Goal: Task Accomplishment & Management: Manage account settings

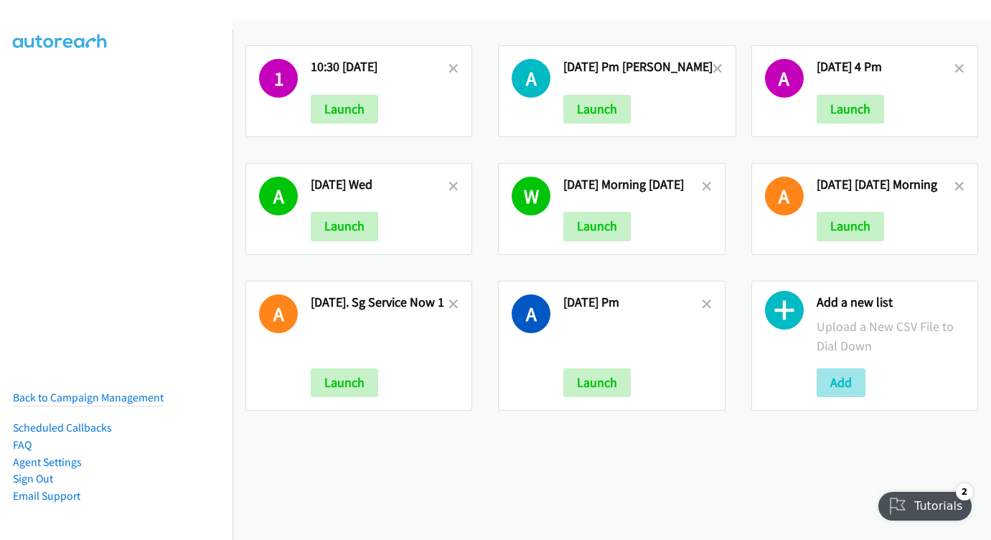
click at [847, 385] on button "Add" at bounding box center [841, 382] width 49 height 29
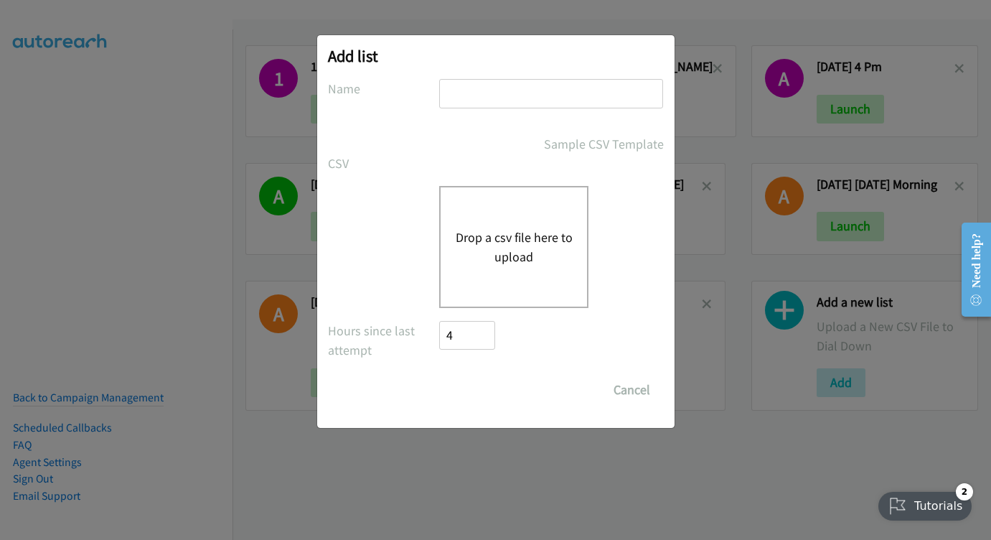
click at [517, 106] on input "text" at bounding box center [551, 93] width 224 height 29
type input "aug 28 Thursday"
click at [517, 250] on button "Drop a csv file here to upload" at bounding box center [514, 246] width 118 height 39
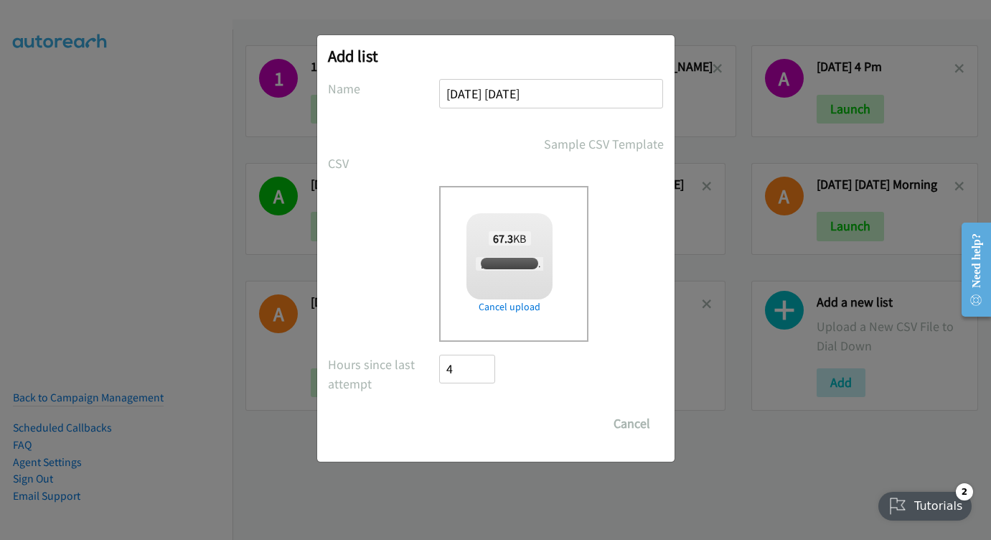
checkbox input "true"
click at [489, 422] on input "Save List" at bounding box center [477, 423] width 75 height 29
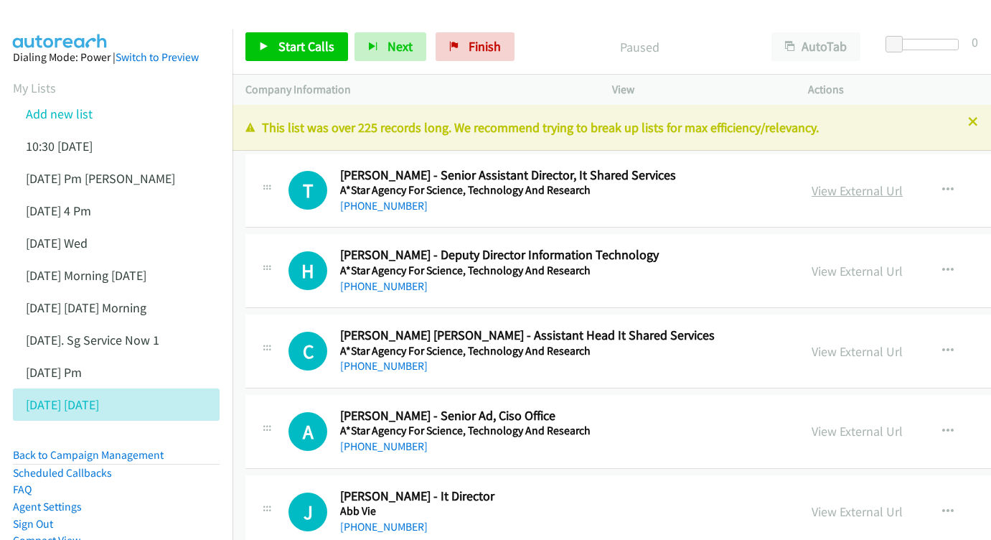
click at [830, 187] on link "View External Url" at bounding box center [857, 190] width 91 height 17
click at [850, 271] on link "View External Url" at bounding box center [857, 271] width 91 height 17
click at [843, 349] on link "View External Url" at bounding box center [857, 351] width 91 height 17
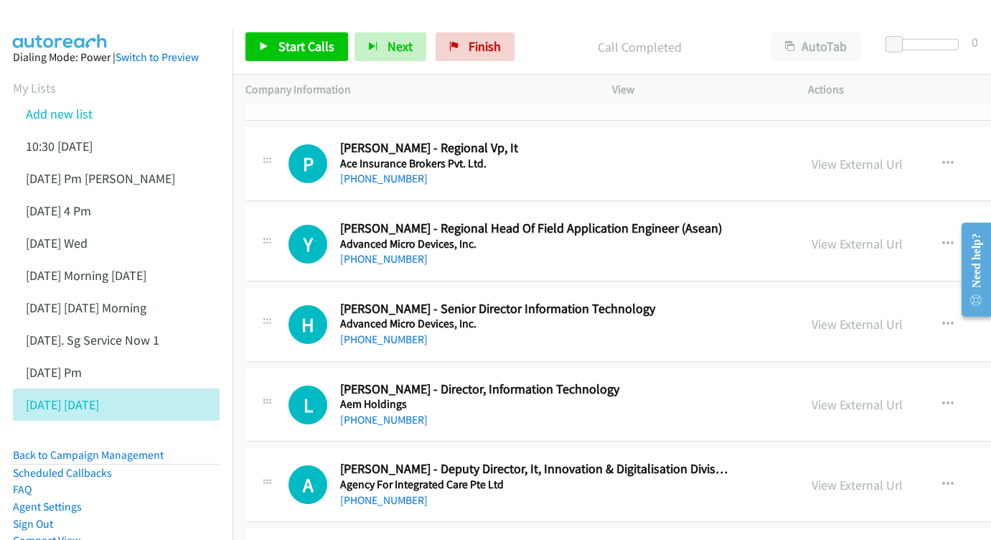
scroll to position [598, 0]
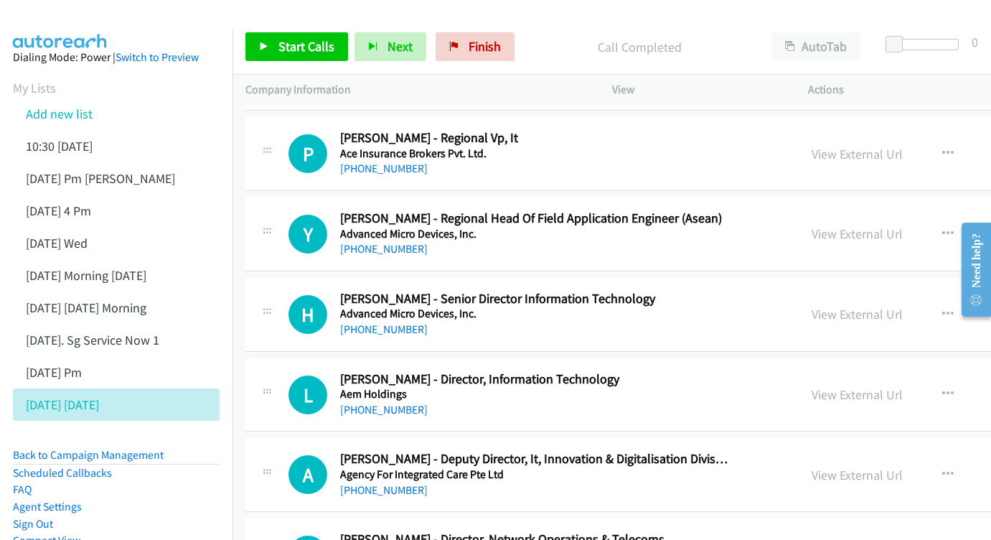
click at [799, 138] on div "View External Url View External Url Schedule/Manage Callback Start Calls Here R…" at bounding box center [944, 153] width 290 height 47
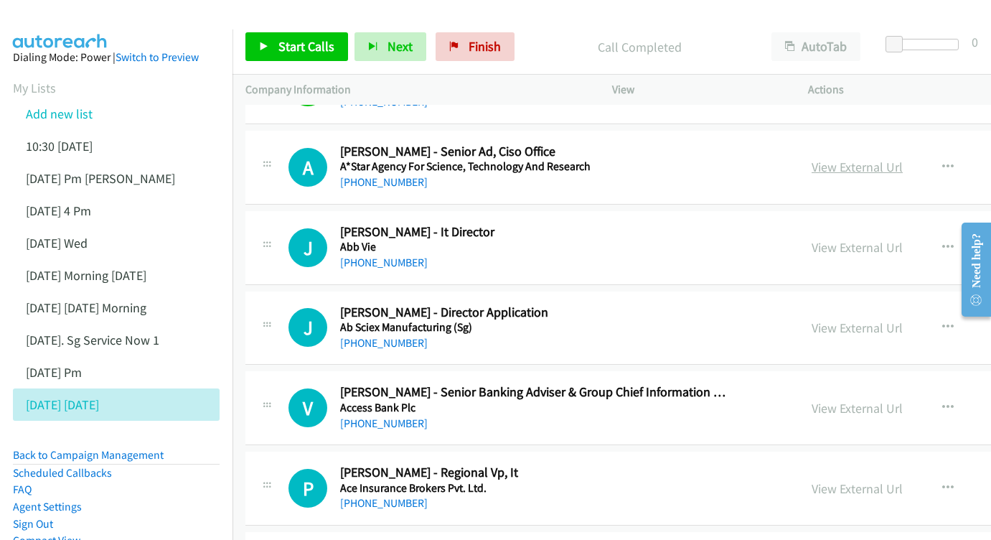
scroll to position [354, 0]
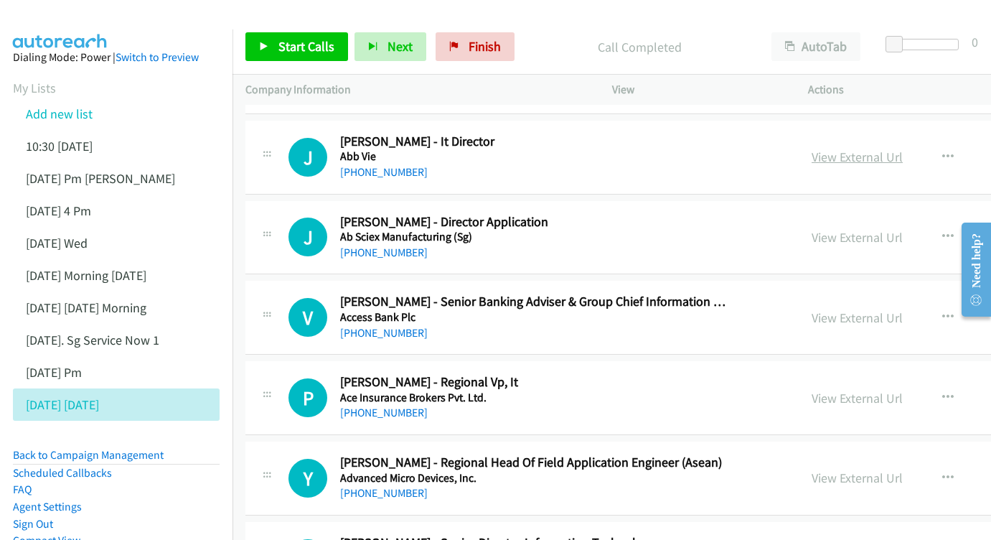
click at [812, 154] on link "View External Url" at bounding box center [857, 157] width 91 height 17
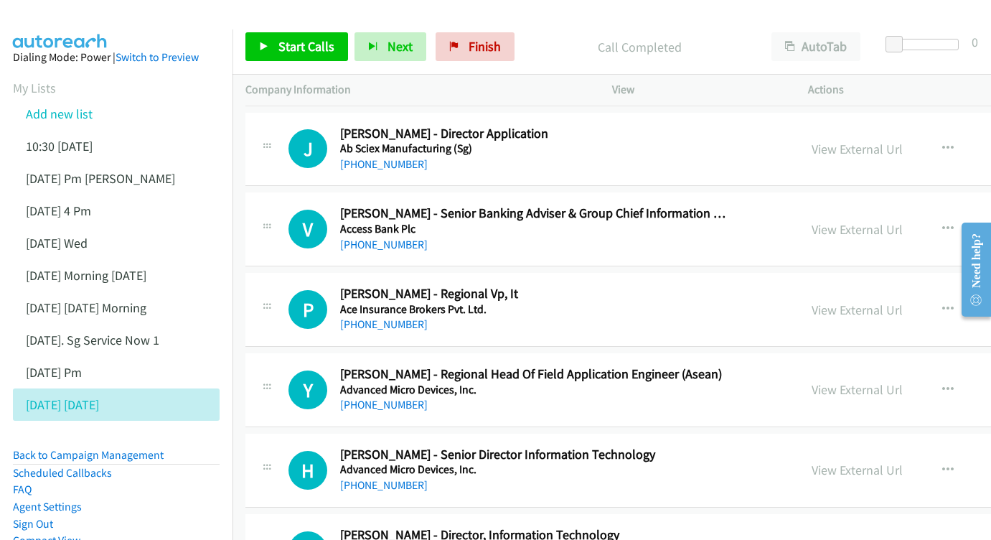
scroll to position [443, 0]
click at [824, 140] on link "View External Url" at bounding box center [857, 148] width 91 height 17
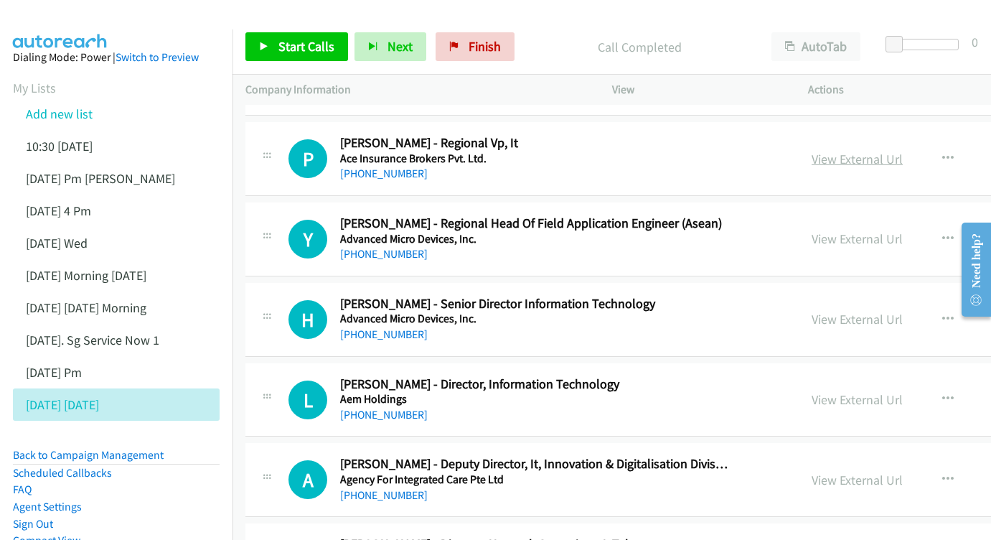
scroll to position [595, 0]
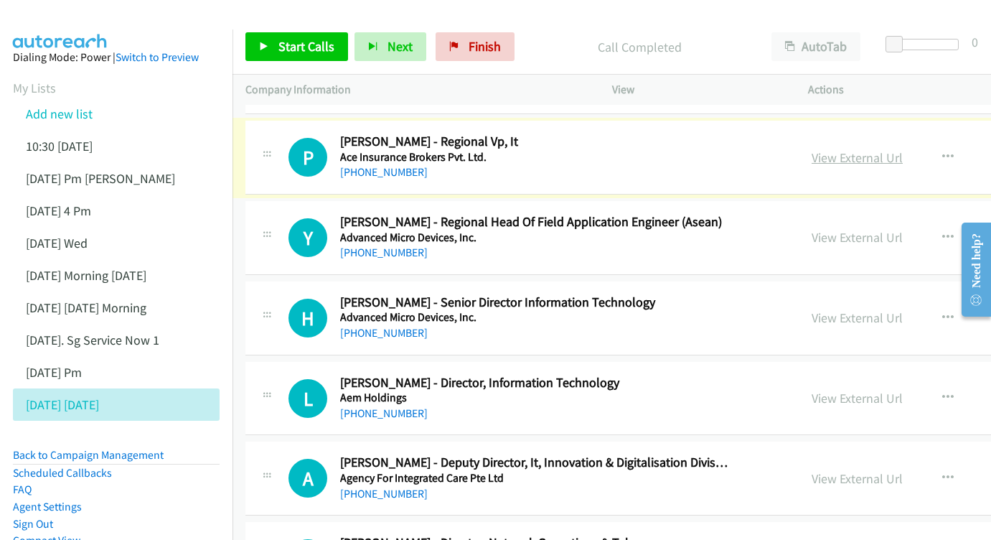
click at [853, 149] on link "View External Url" at bounding box center [857, 157] width 91 height 17
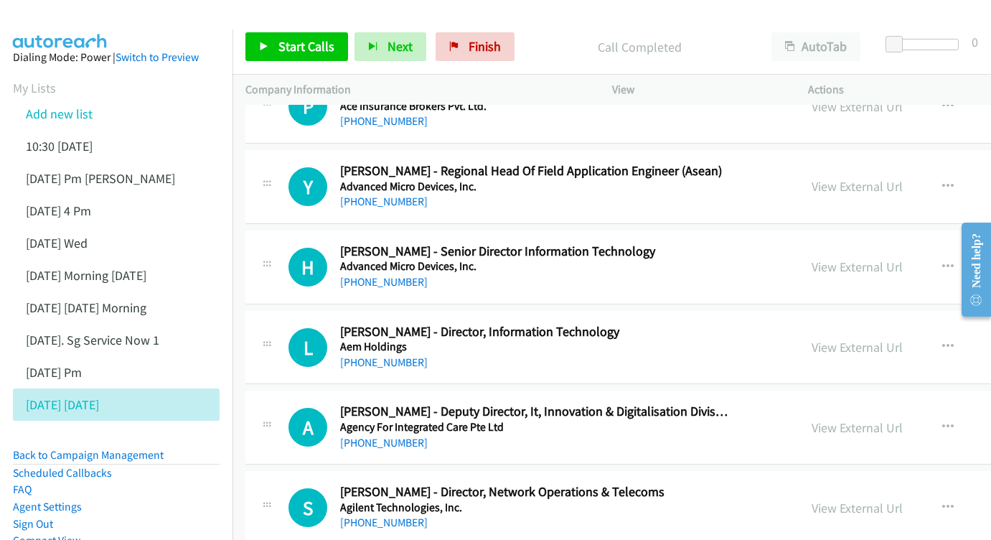
scroll to position [677, 0]
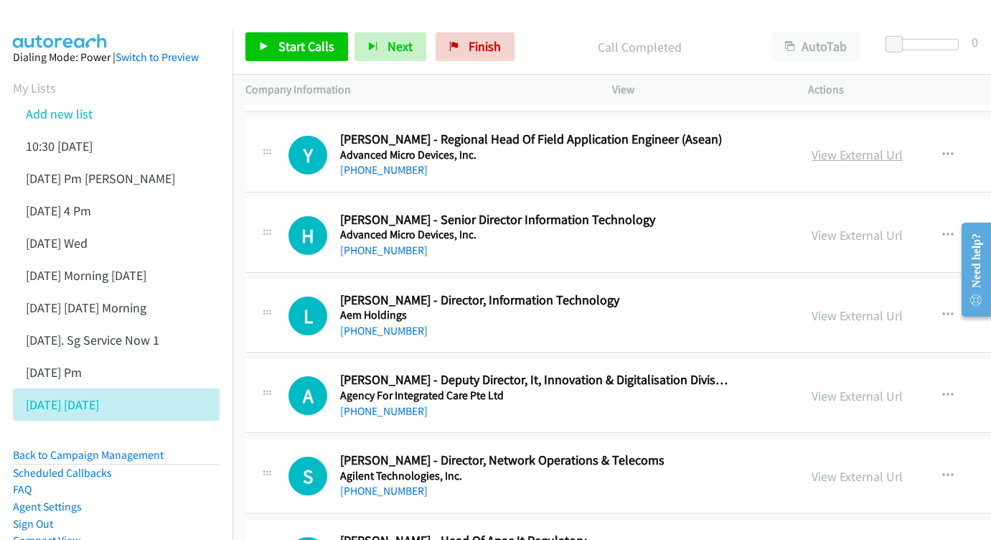
click at [827, 148] on link "View External Url" at bounding box center [857, 154] width 91 height 17
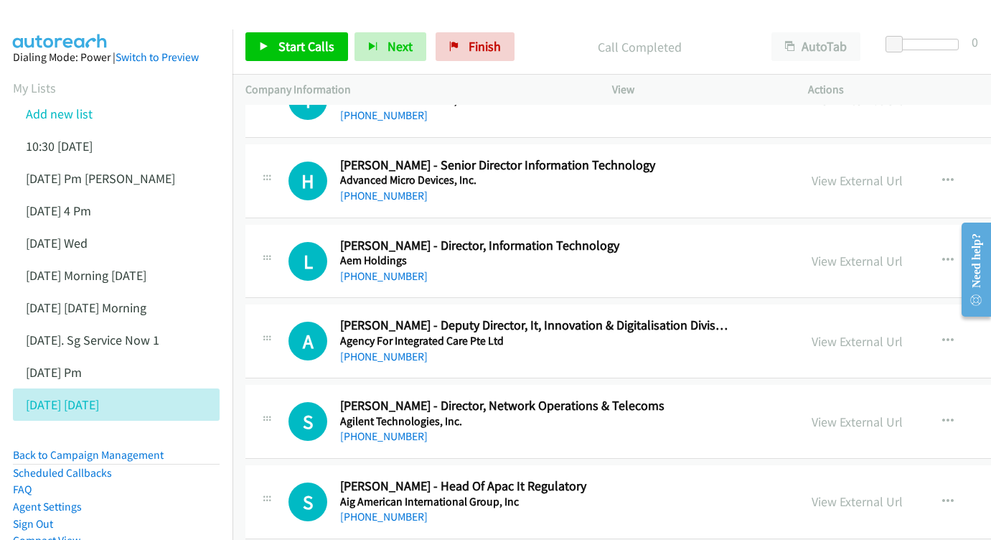
scroll to position [758, 0]
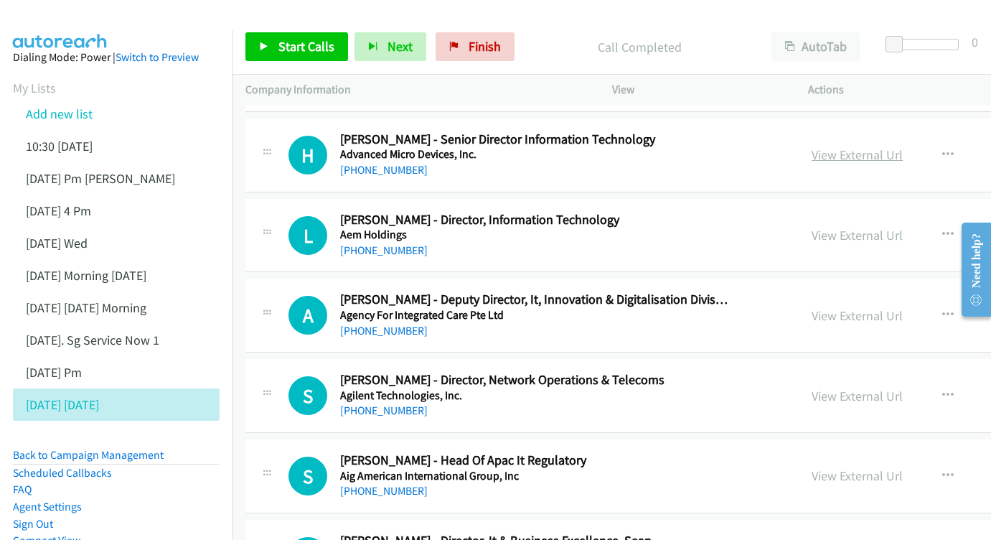
click at [812, 146] on link "View External Url" at bounding box center [857, 154] width 91 height 17
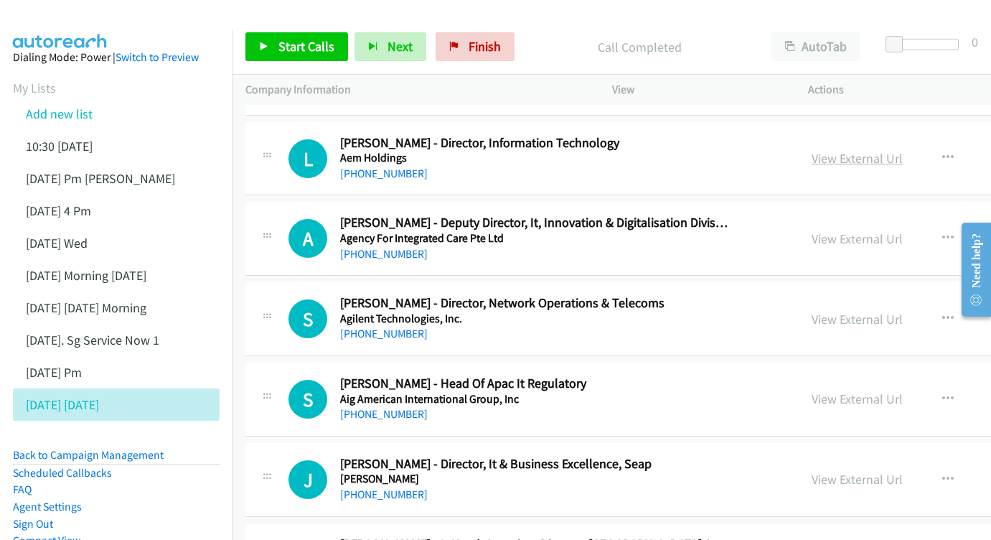
scroll to position [835, 0]
click at [835, 149] on link "View External Url" at bounding box center [857, 157] width 91 height 17
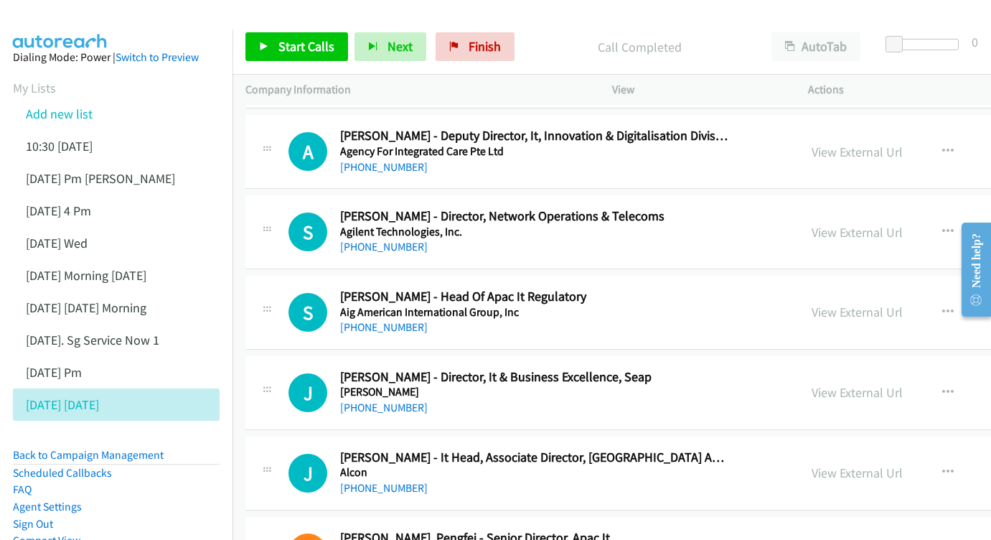
scroll to position [923, 0]
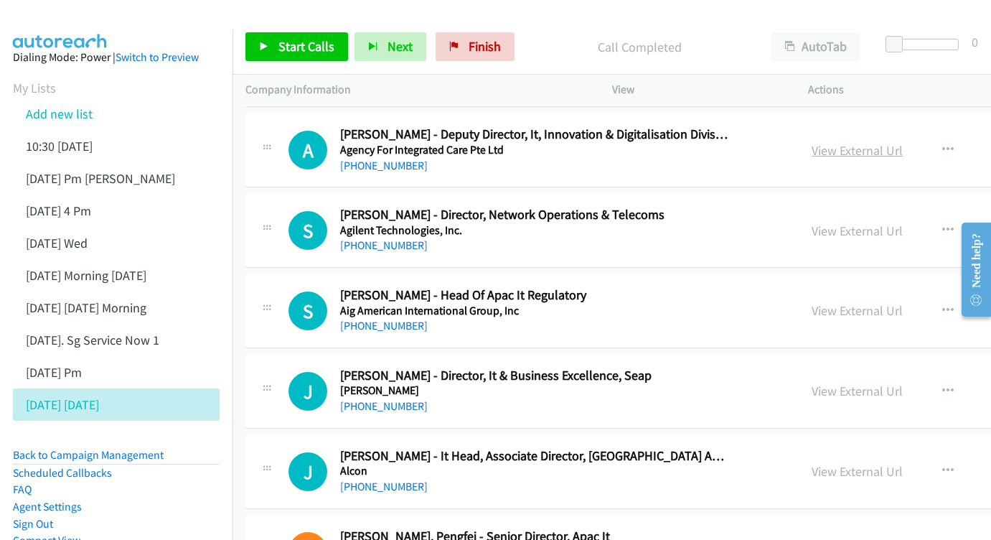
click at [842, 142] on link "View External Url" at bounding box center [857, 150] width 91 height 17
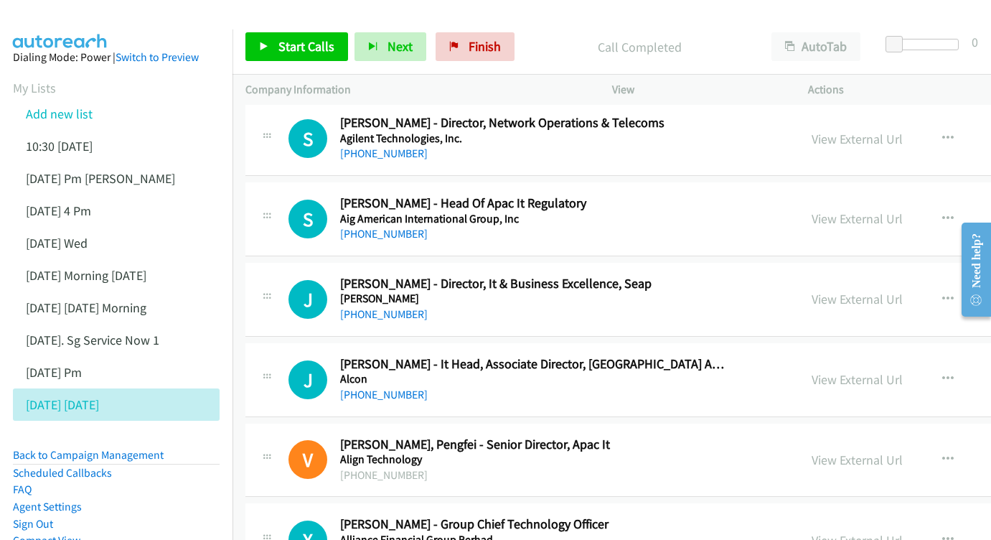
scroll to position [1036, 0]
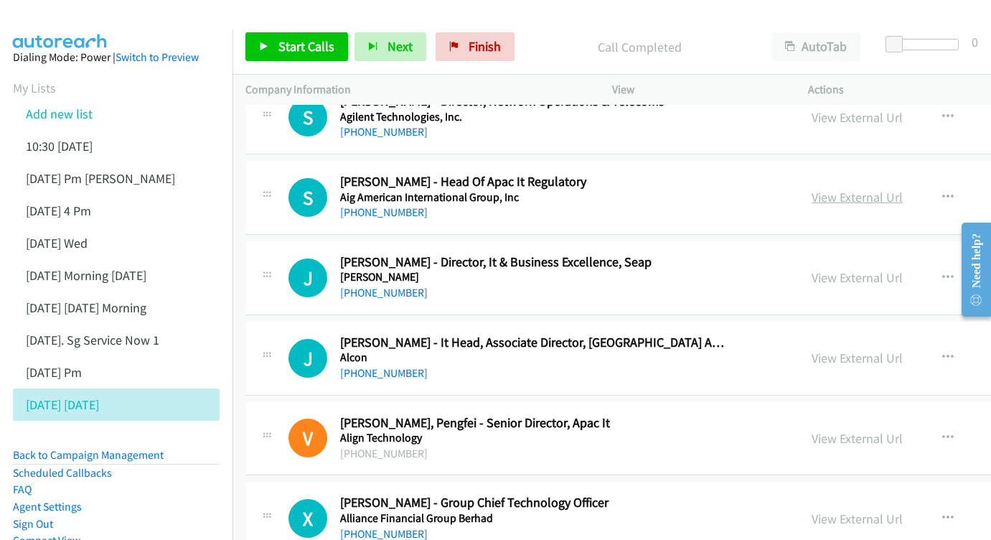
click at [832, 189] on link "View External Url" at bounding box center [857, 197] width 91 height 17
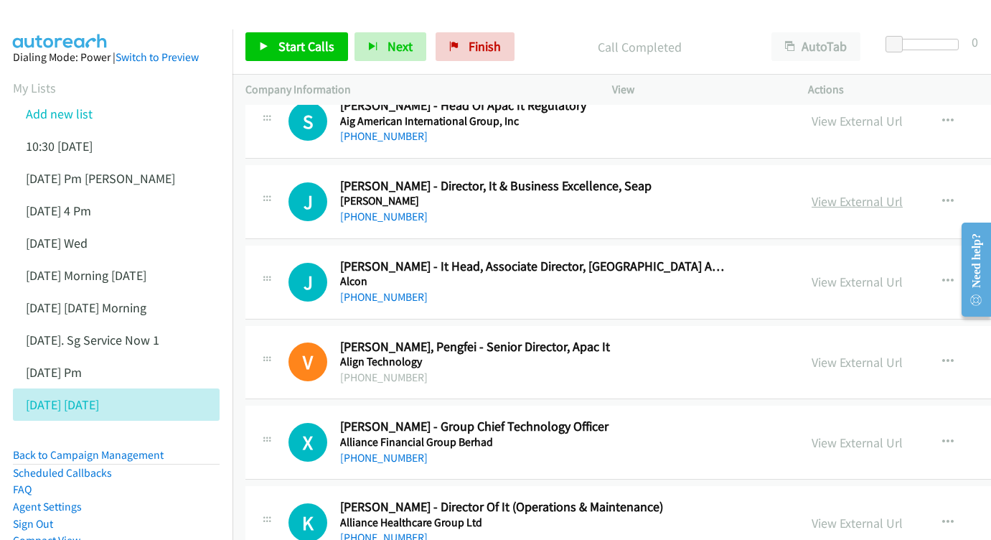
click at [827, 193] on link "View External Url" at bounding box center [857, 201] width 91 height 17
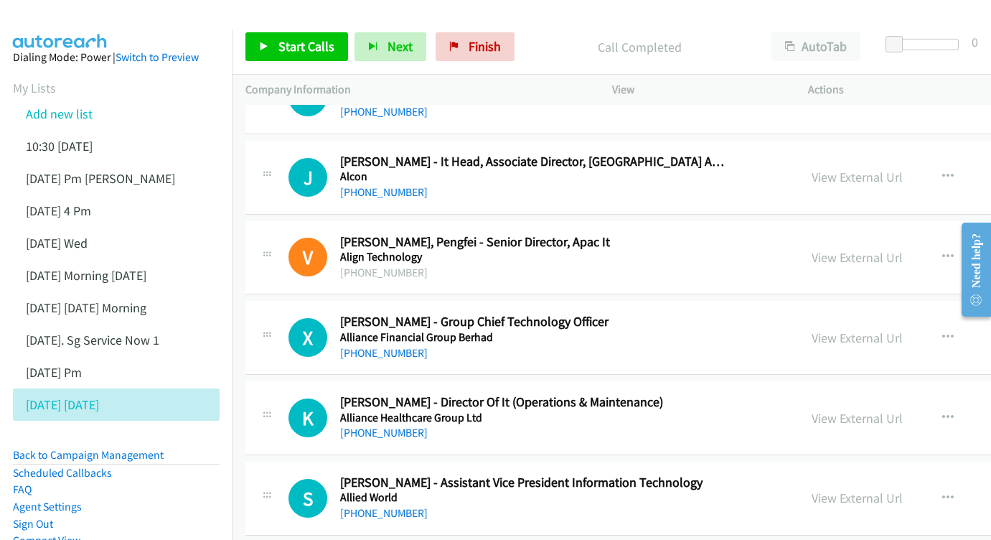
scroll to position [1222, 0]
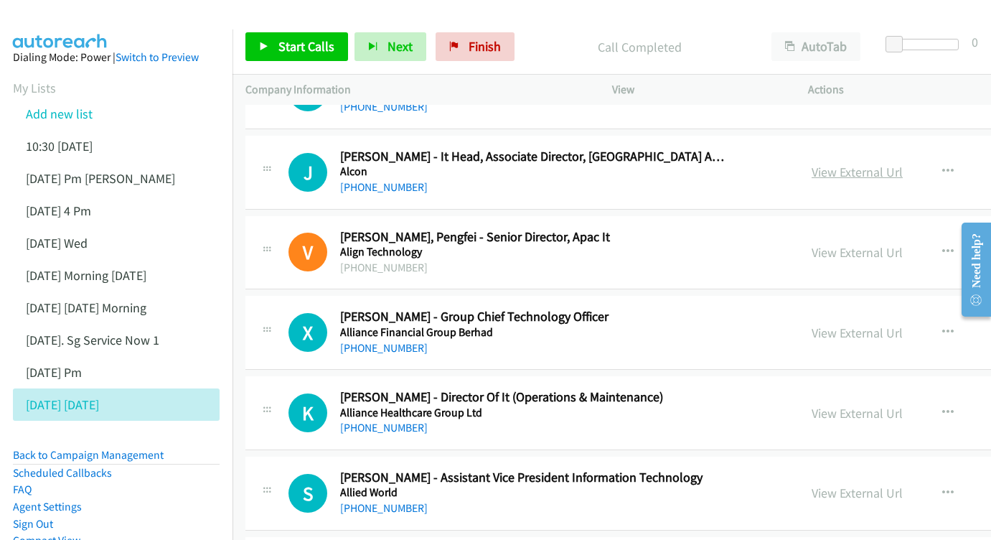
click at [818, 164] on link "View External Url" at bounding box center [857, 172] width 91 height 17
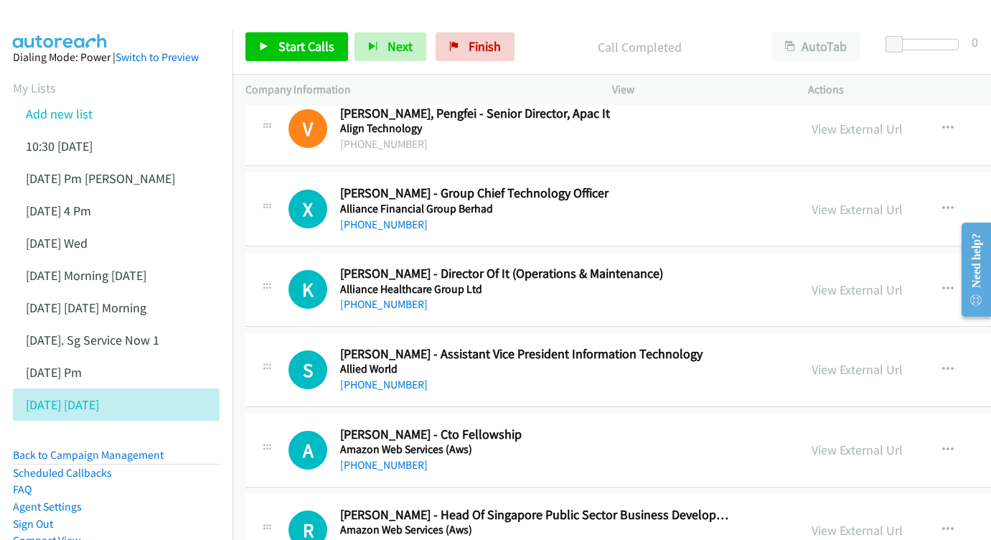
scroll to position [1353, 0]
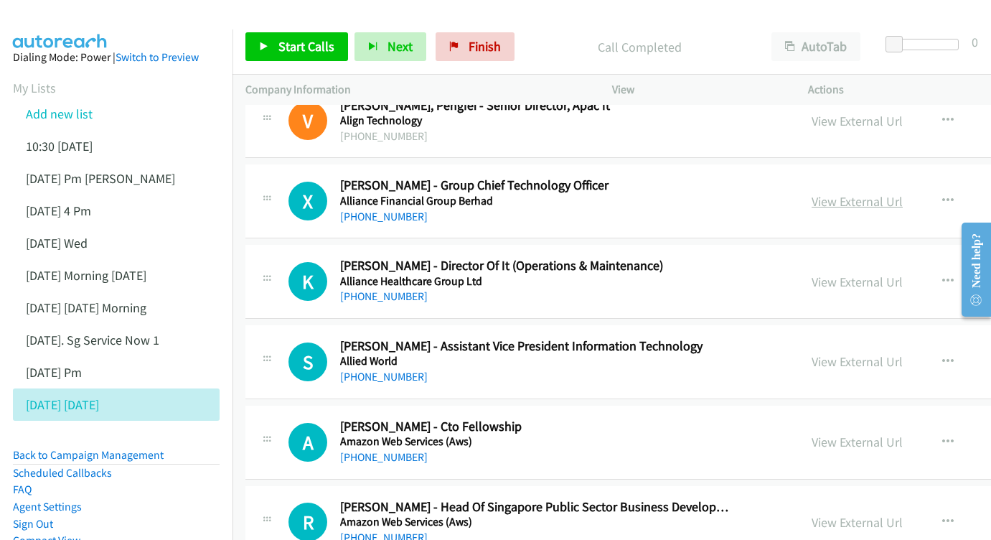
click at [820, 193] on link "View External Url" at bounding box center [857, 201] width 91 height 17
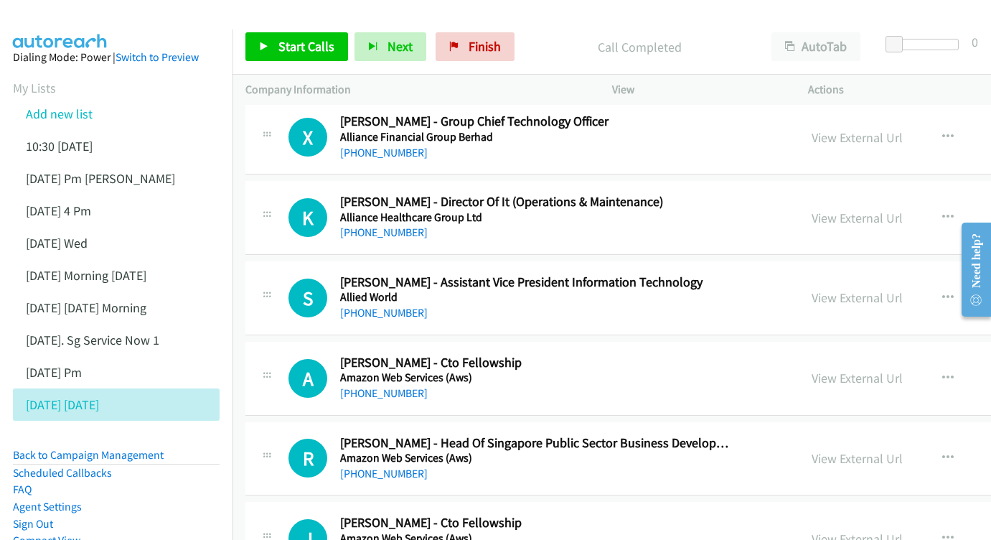
scroll to position [1437, 0]
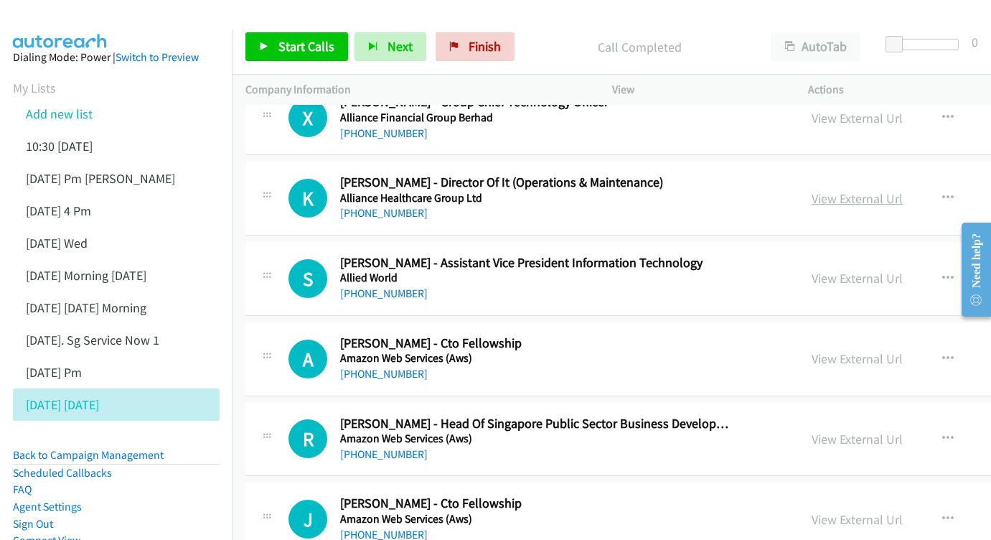
click at [842, 190] on link "View External Url" at bounding box center [857, 198] width 91 height 17
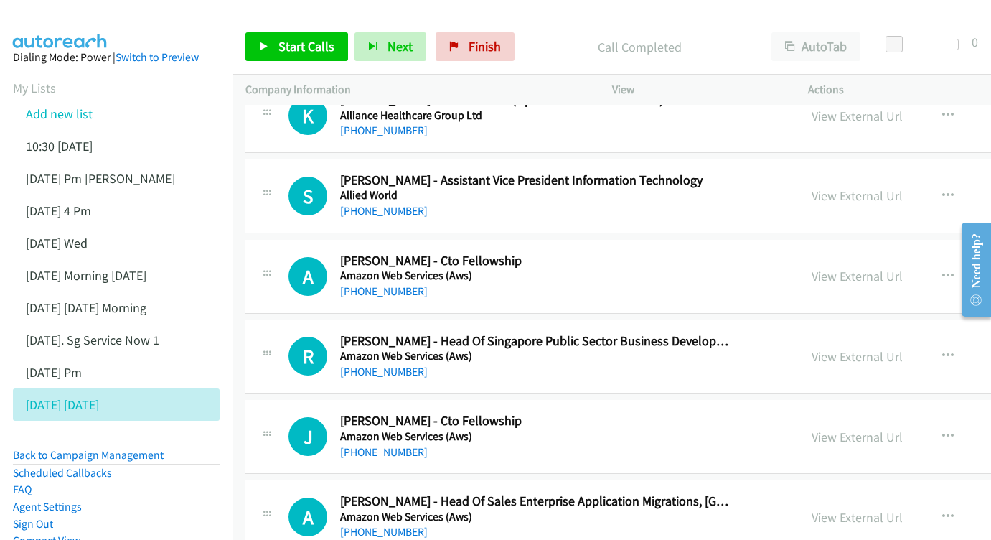
scroll to position [1518, 0]
click at [812, 188] on link "View External Url" at bounding box center [857, 196] width 91 height 17
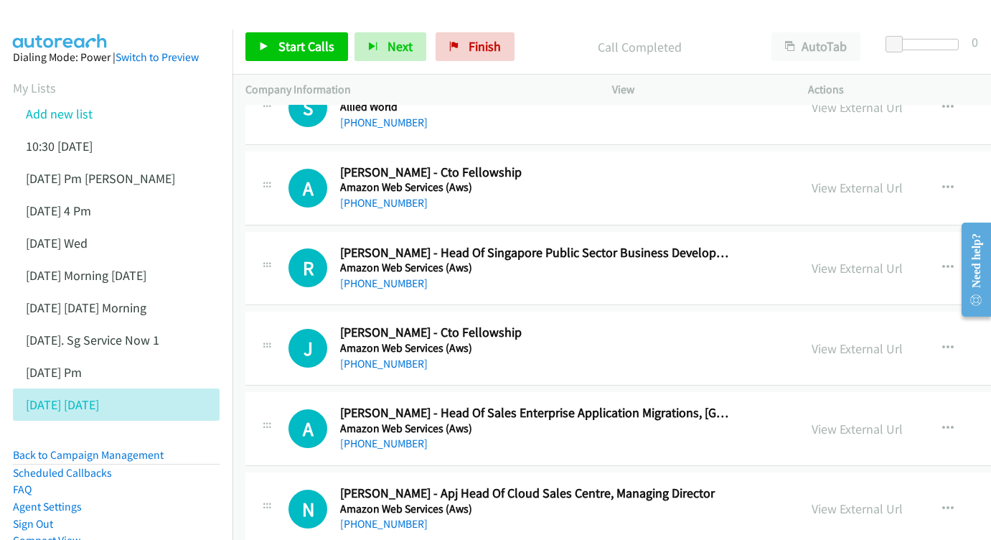
scroll to position [1618, 0]
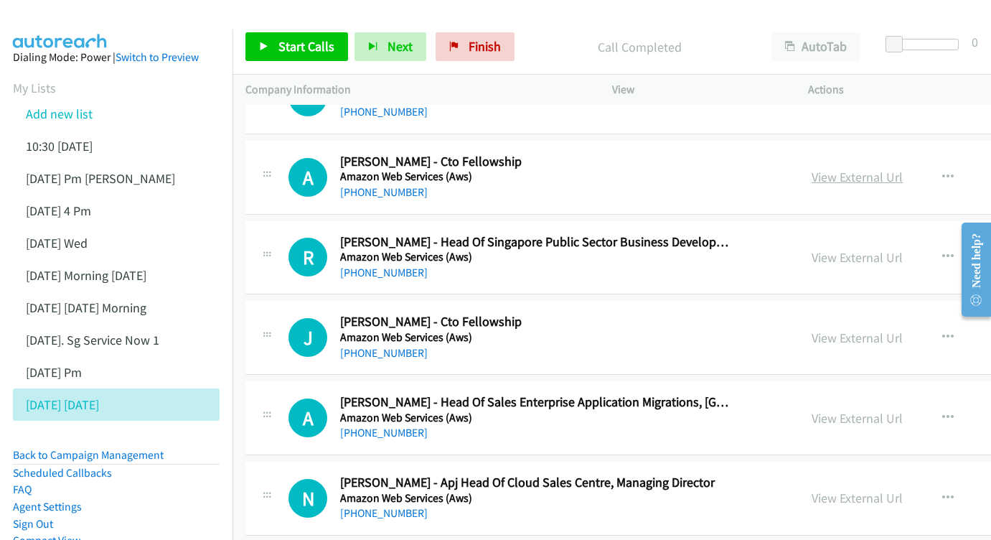
click at [843, 169] on link "View External Url" at bounding box center [857, 177] width 91 height 17
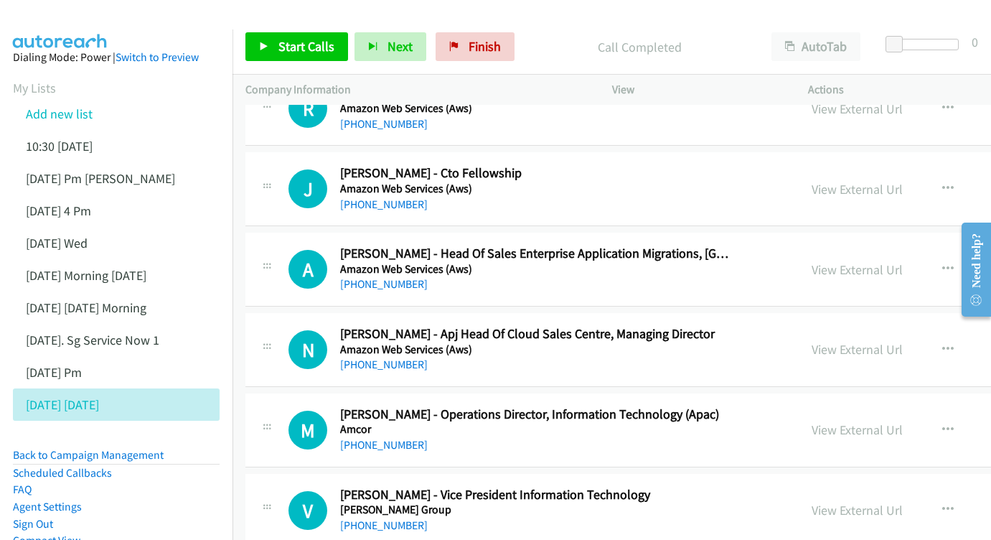
scroll to position [1780, 0]
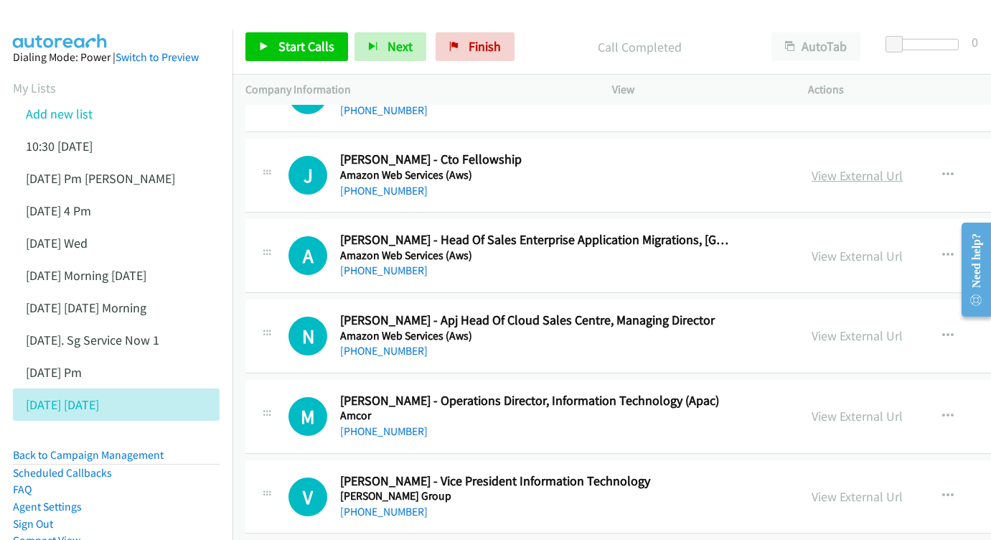
click at [829, 167] on link "View External Url" at bounding box center [857, 175] width 91 height 17
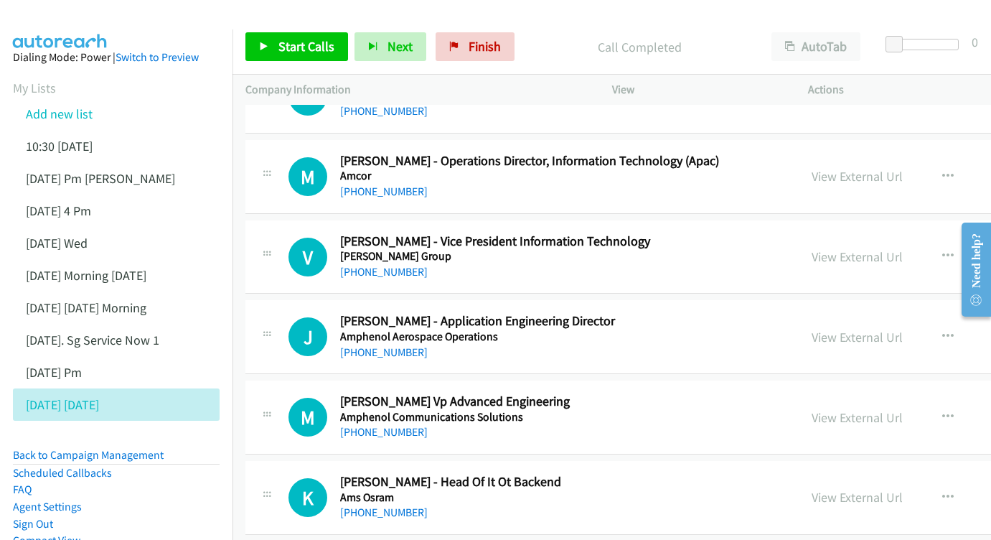
scroll to position [2023, 0]
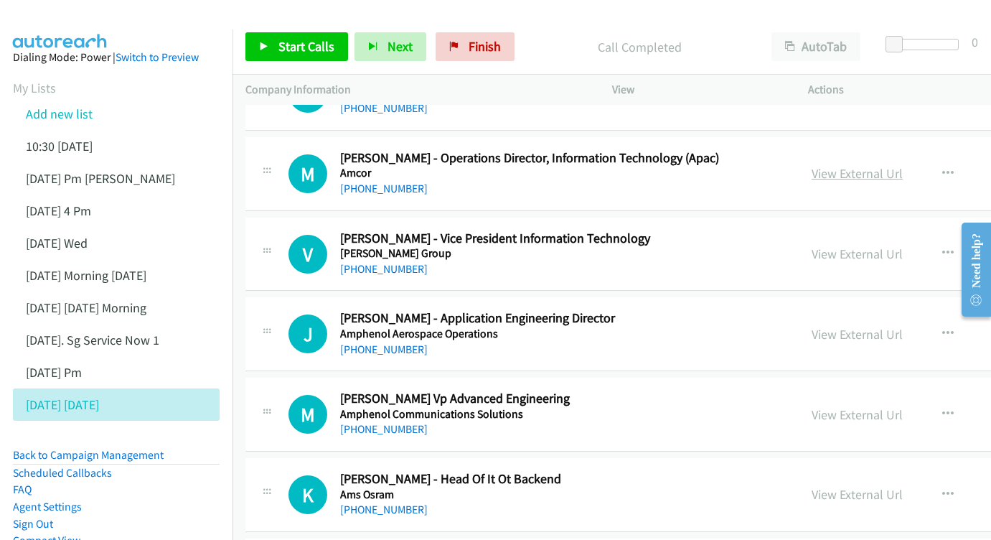
click at [831, 165] on link "View External Url" at bounding box center [857, 173] width 91 height 17
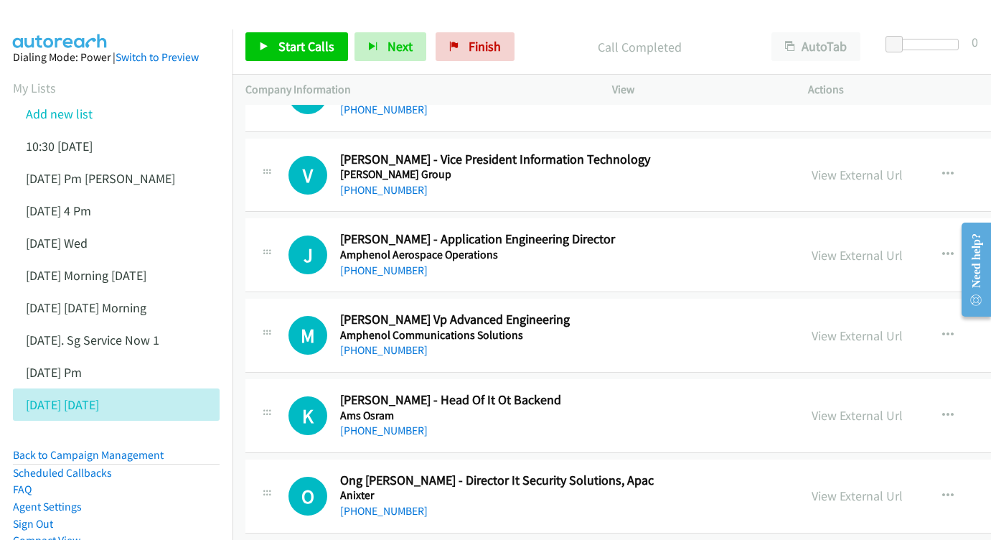
scroll to position [2102, 0]
click at [852, 166] on link "View External Url" at bounding box center [857, 174] width 91 height 17
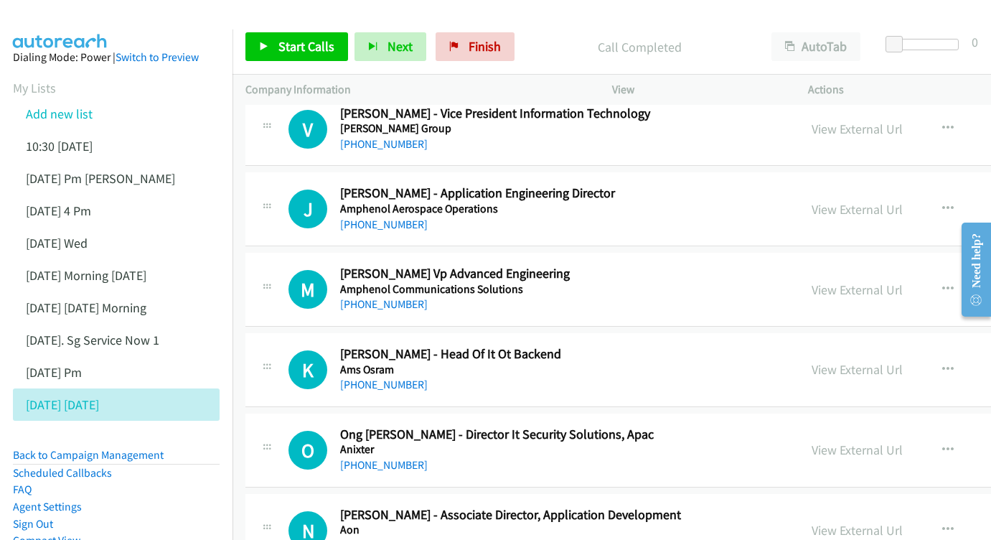
scroll to position [2166, 0]
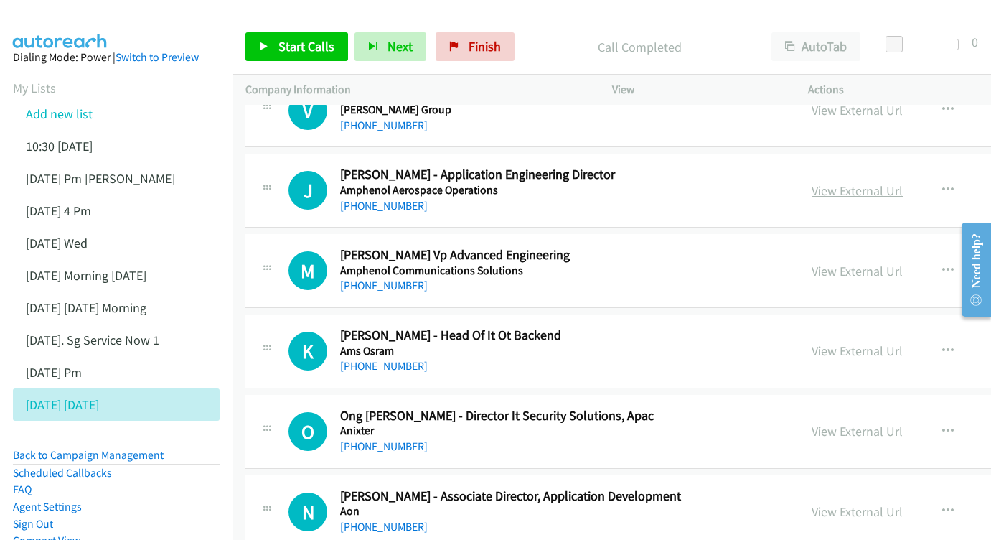
click at [835, 182] on link "View External Url" at bounding box center [857, 190] width 91 height 17
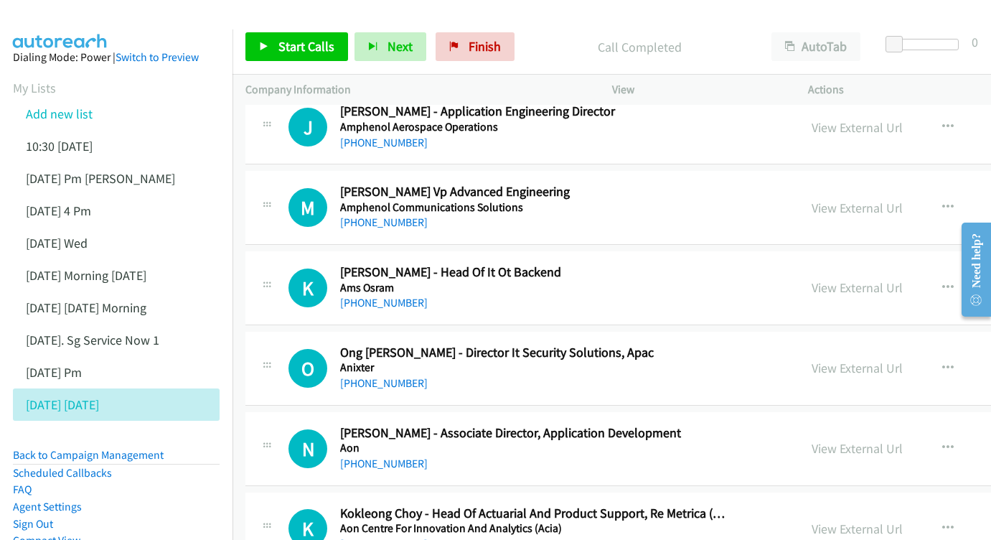
scroll to position [2229, 0]
click at [847, 199] on link "View External Url" at bounding box center [857, 207] width 91 height 17
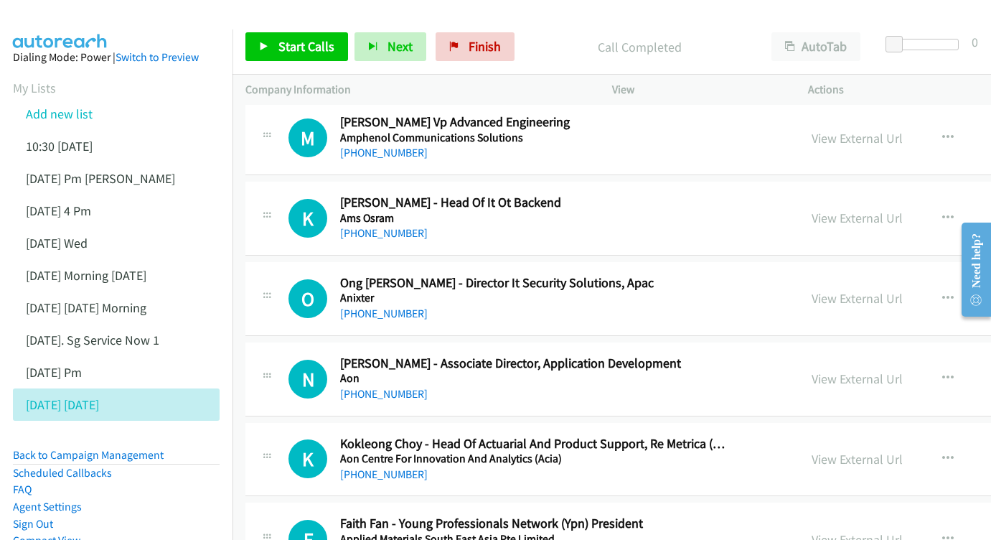
scroll to position [2300, 0]
click at [825, 207] on div "View External Url" at bounding box center [857, 216] width 91 height 19
click at [822, 209] on link "View External Url" at bounding box center [857, 217] width 91 height 17
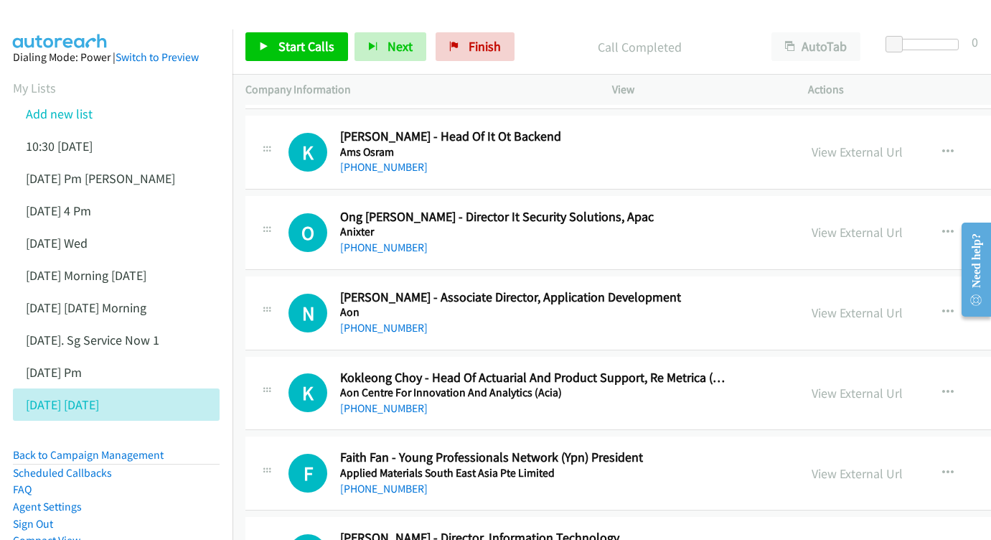
scroll to position [2366, 0]
click at [846, 223] on link "View External Url" at bounding box center [857, 231] width 91 height 17
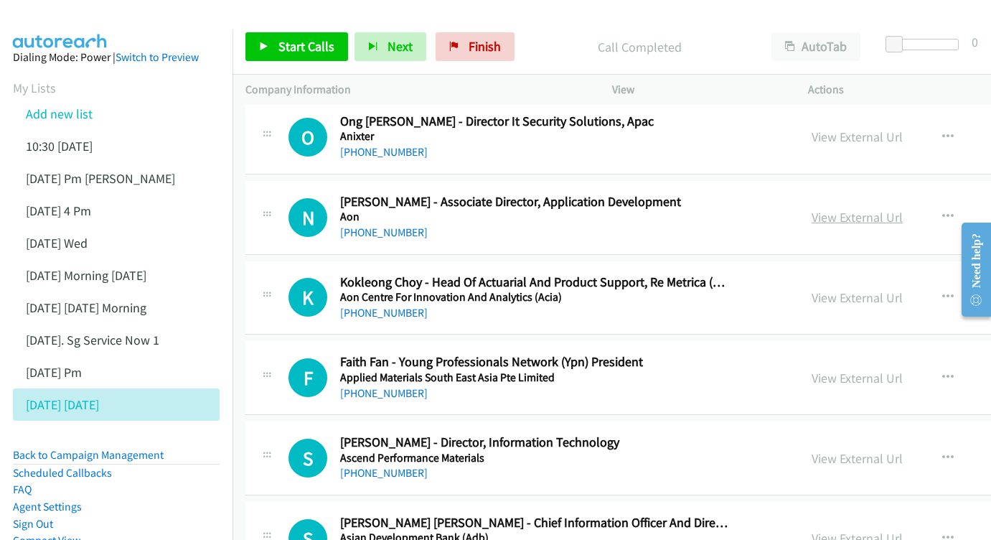
scroll to position [2462, 0]
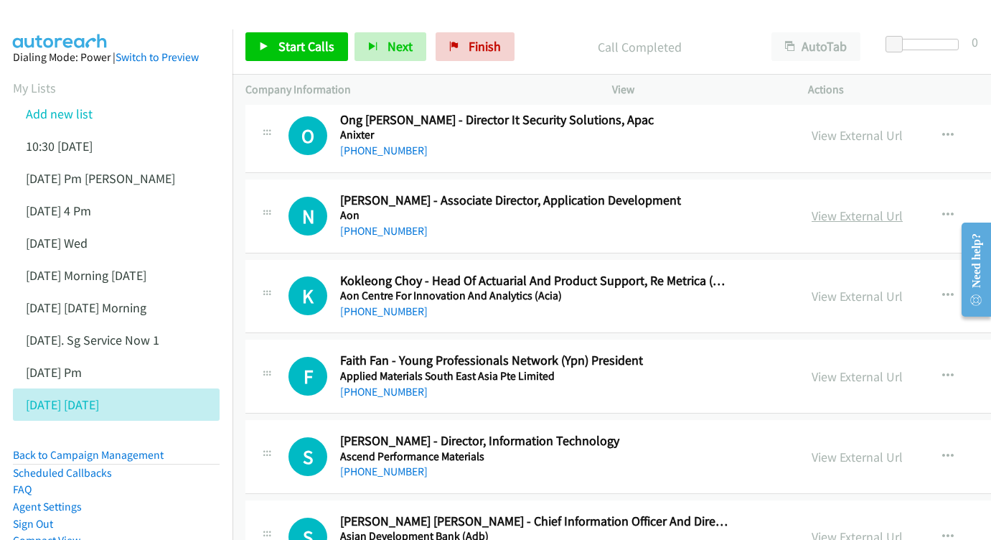
click at [834, 207] on link "View External Url" at bounding box center [857, 215] width 91 height 17
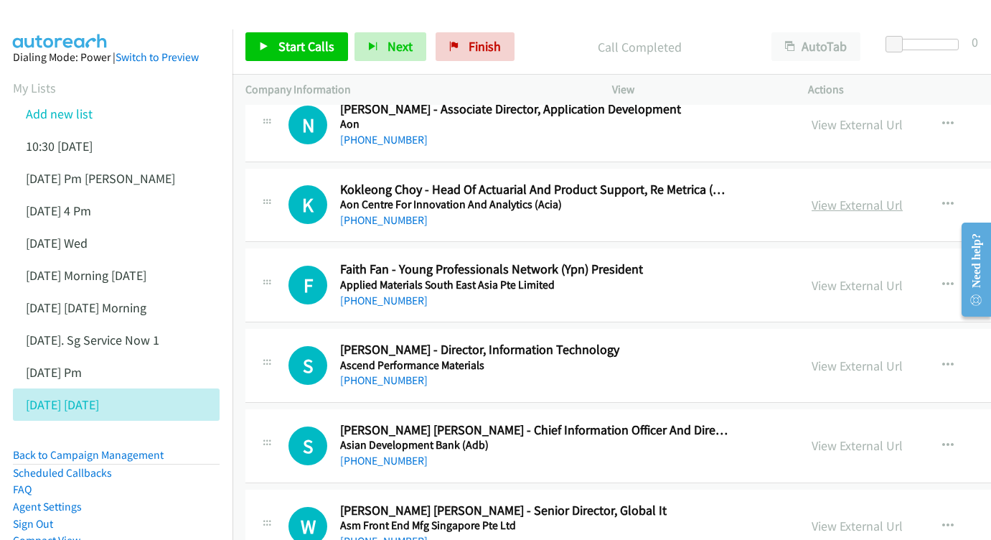
scroll to position [2554, 0]
click at [817, 196] on link "View External Url" at bounding box center [857, 204] width 91 height 17
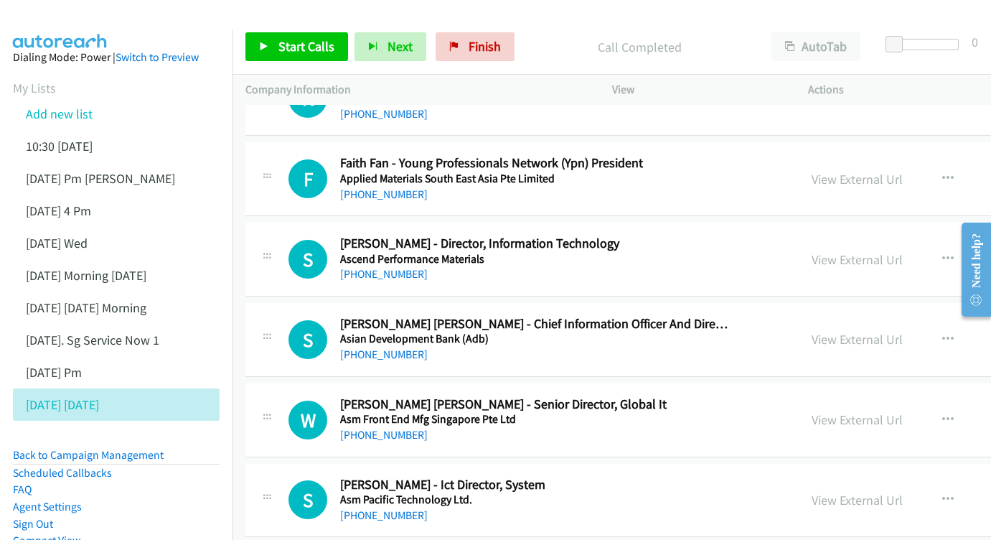
scroll to position [2715, 0]
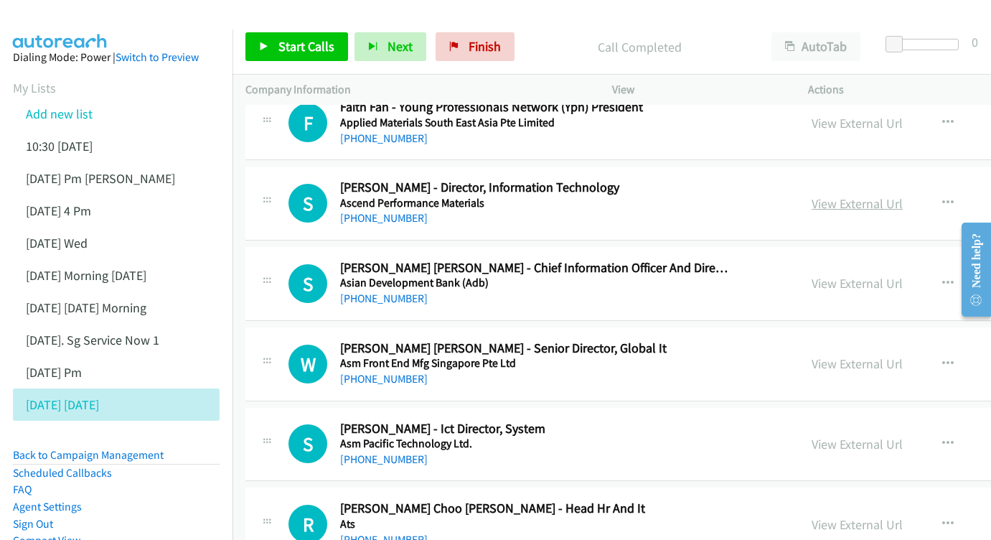
click at [847, 195] on link "View External Url" at bounding box center [857, 203] width 91 height 17
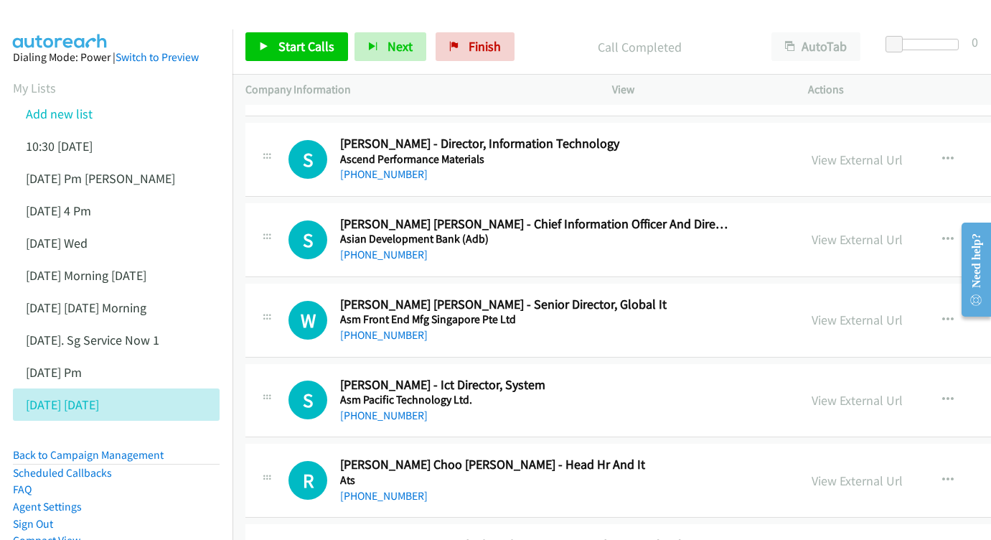
scroll to position [2776, 0]
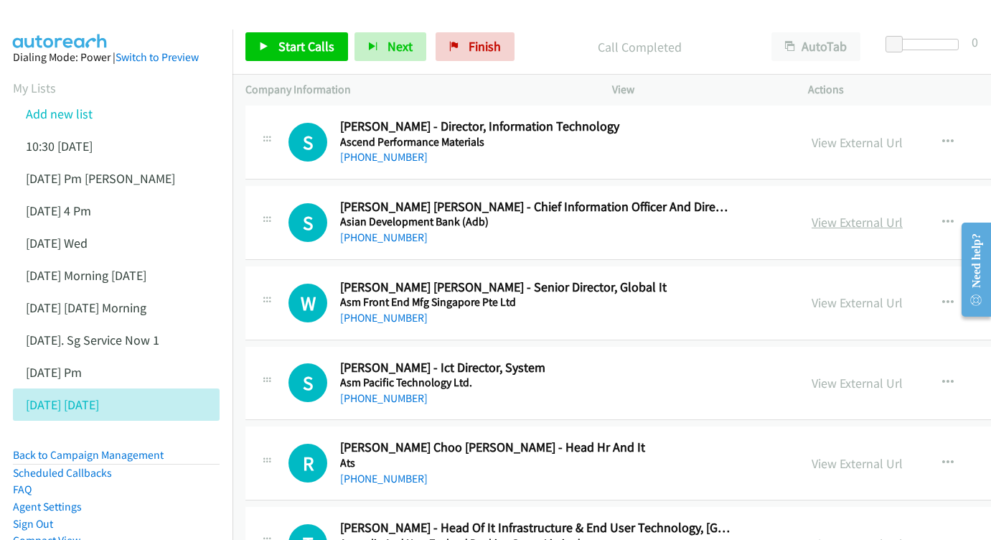
click at [812, 214] on link "View External Url" at bounding box center [857, 222] width 91 height 17
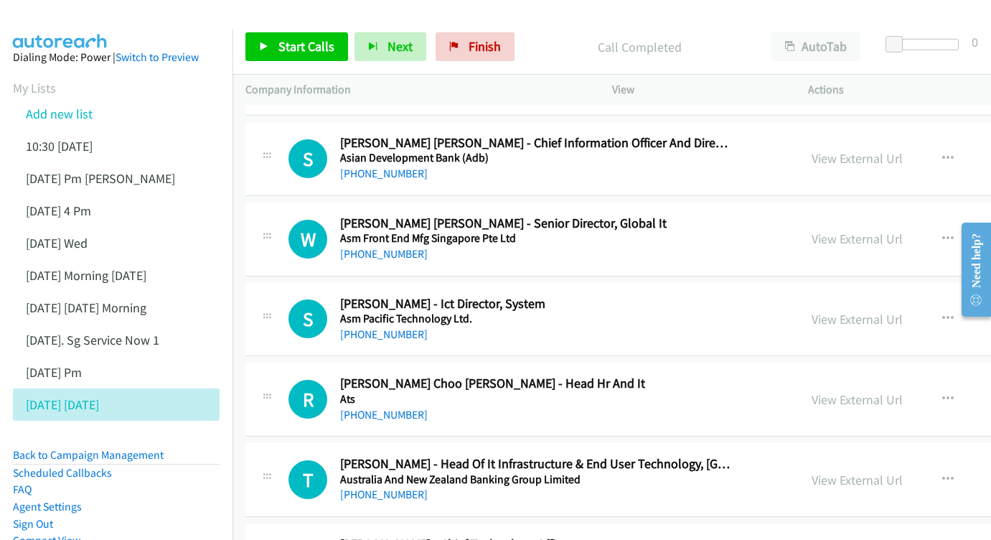
scroll to position [2862, 0]
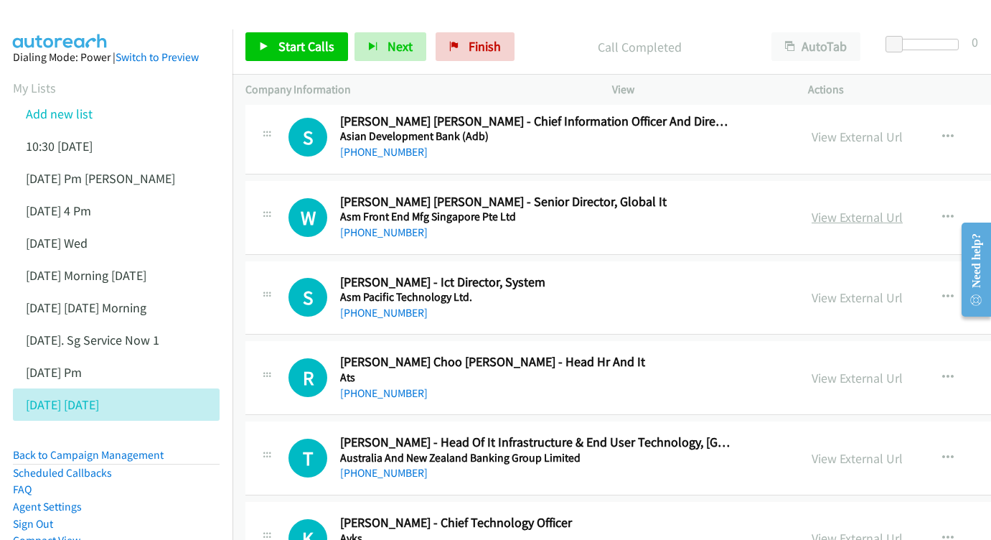
click at [821, 209] on link "View External Url" at bounding box center [857, 217] width 91 height 17
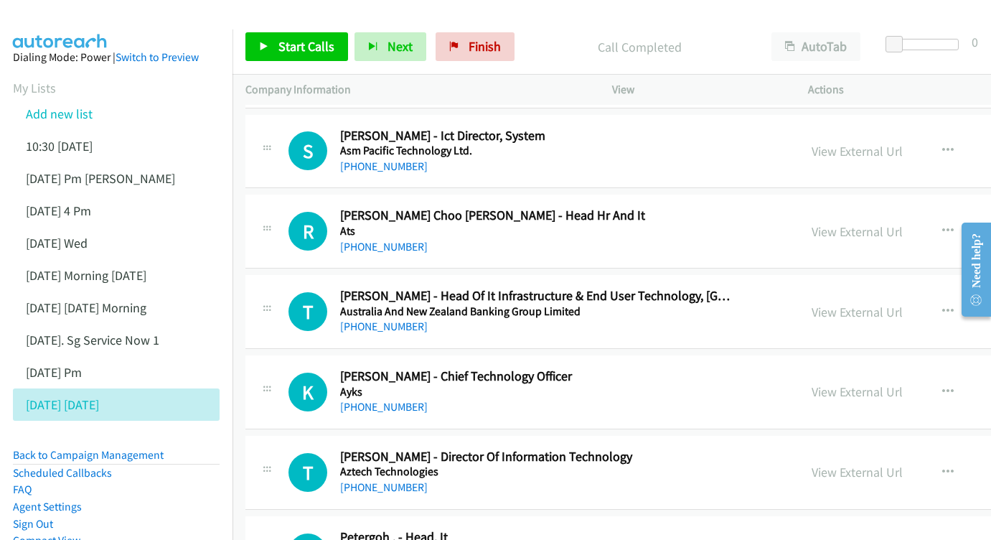
scroll to position [3011, 0]
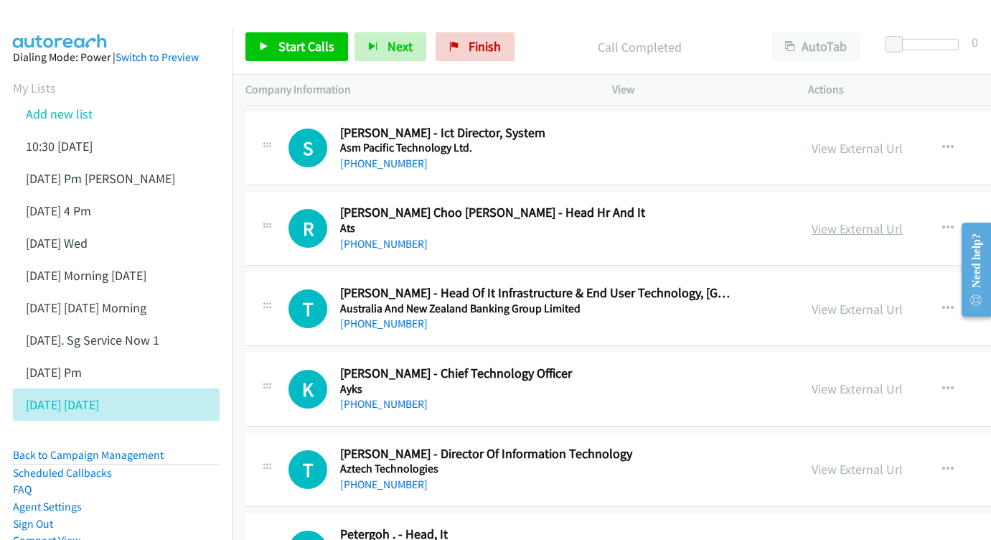
click at [826, 220] on link "View External Url" at bounding box center [857, 228] width 91 height 17
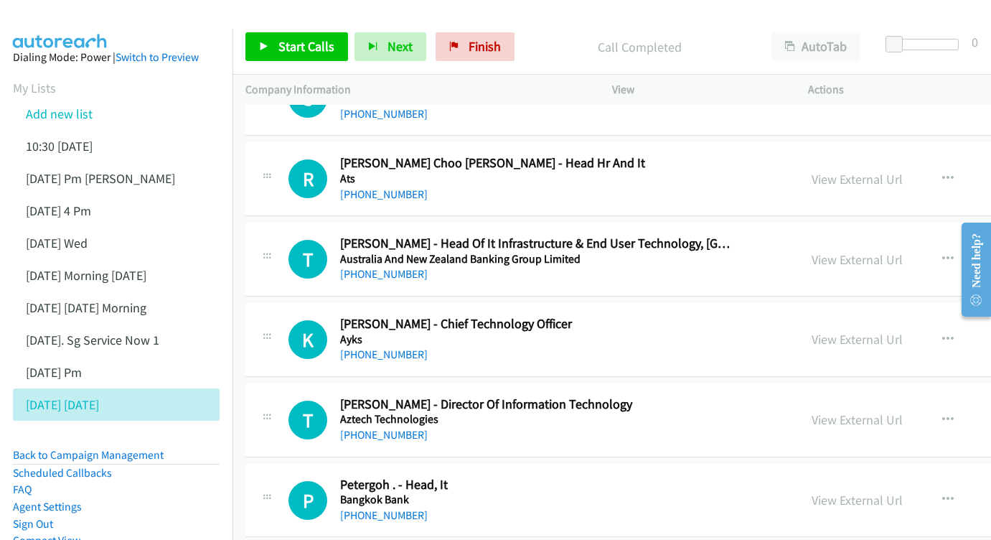
scroll to position [3125, 0]
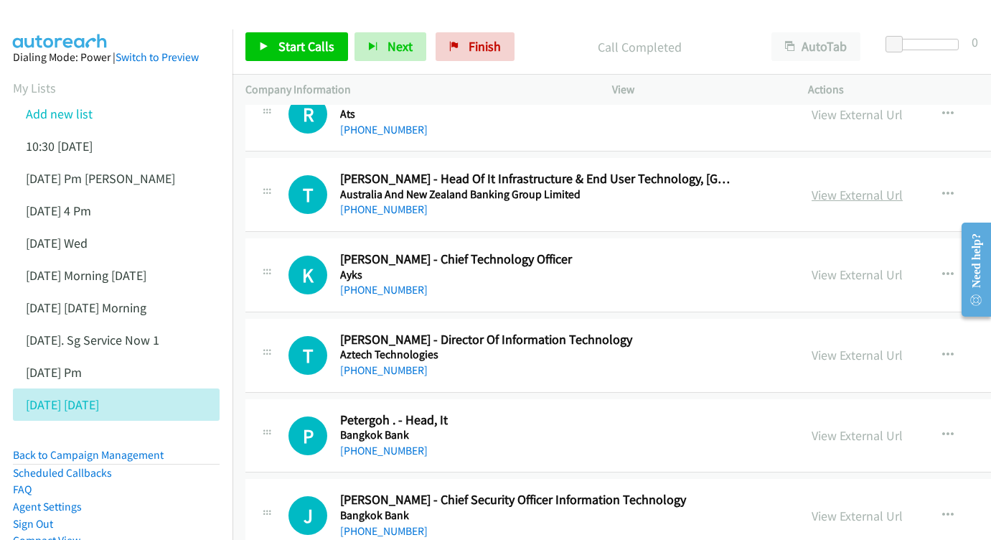
click at [842, 187] on link "View External Url" at bounding box center [857, 195] width 91 height 17
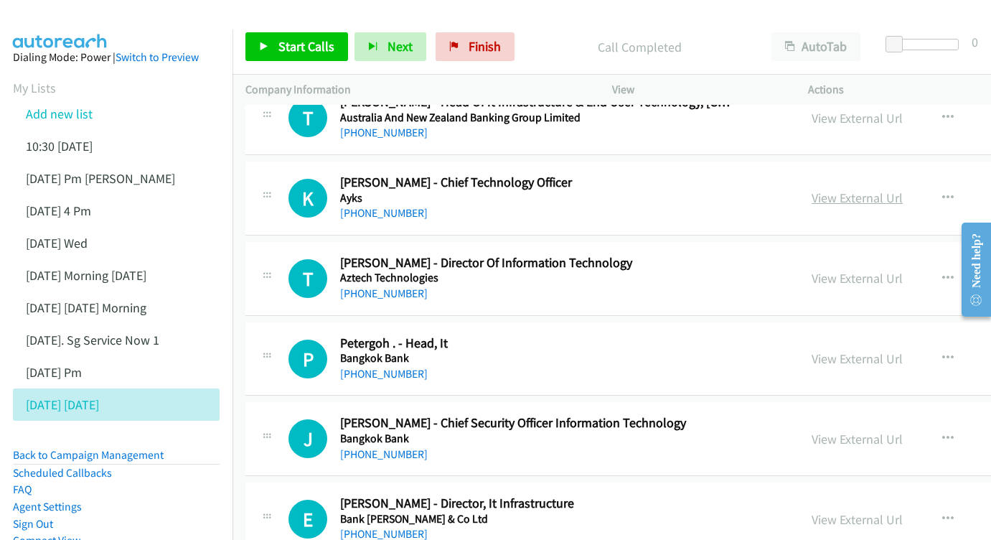
click at [831, 189] on link "View External Url" at bounding box center [857, 197] width 91 height 17
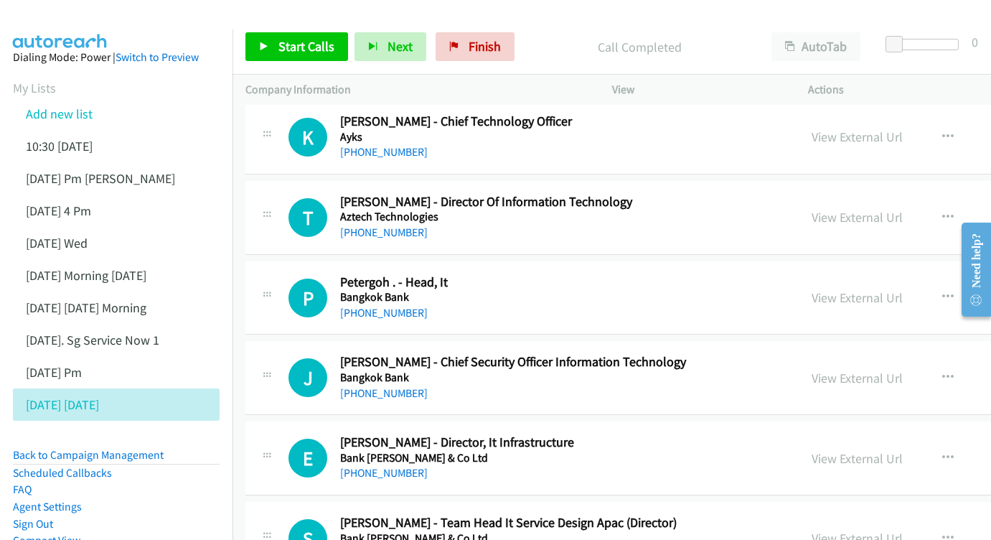
scroll to position [3266, 0]
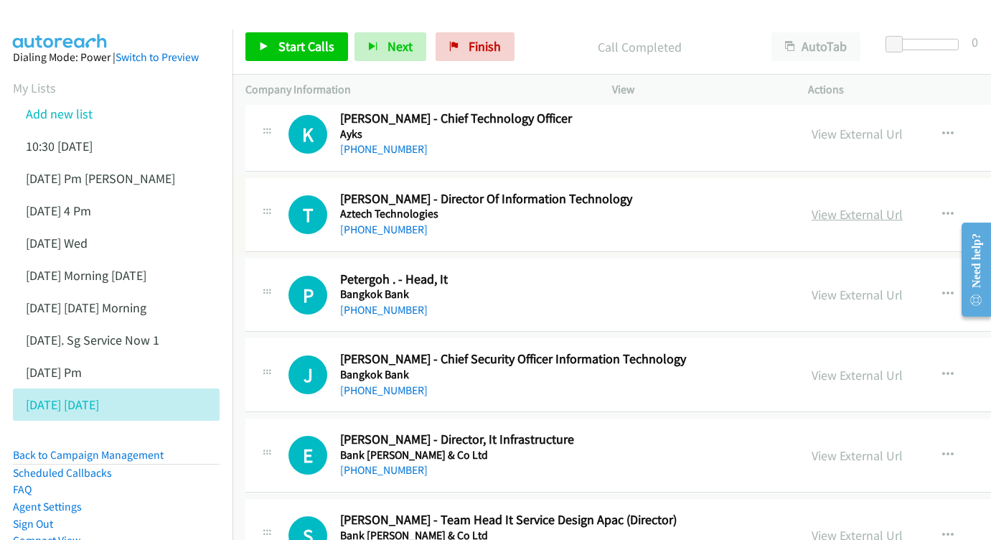
click at [850, 206] on link "View External Url" at bounding box center [857, 214] width 91 height 17
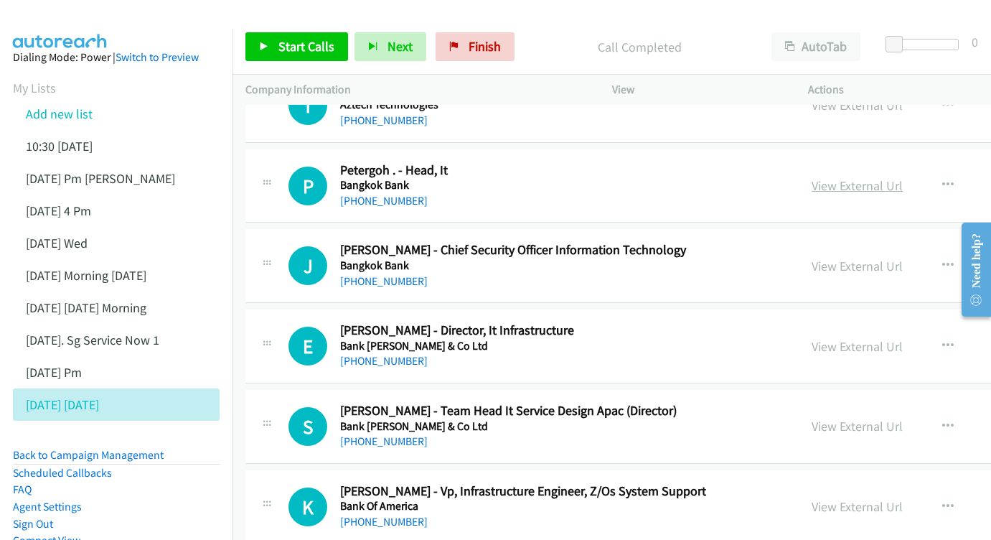
scroll to position [3350, 0]
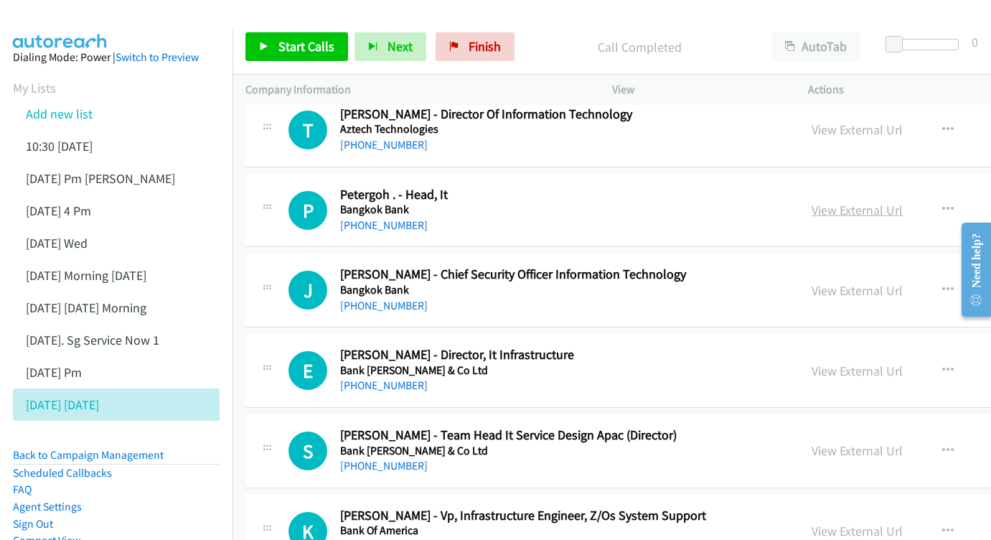
click at [826, 202] on link "View External Url" at bounding box center [857, 210] width 91 height 17
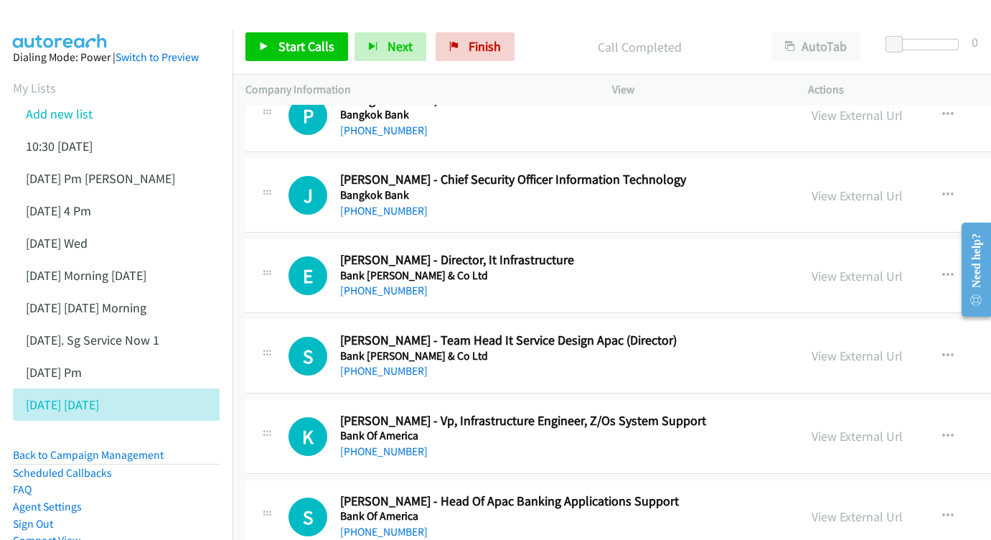
scroll to position [3427, 0]
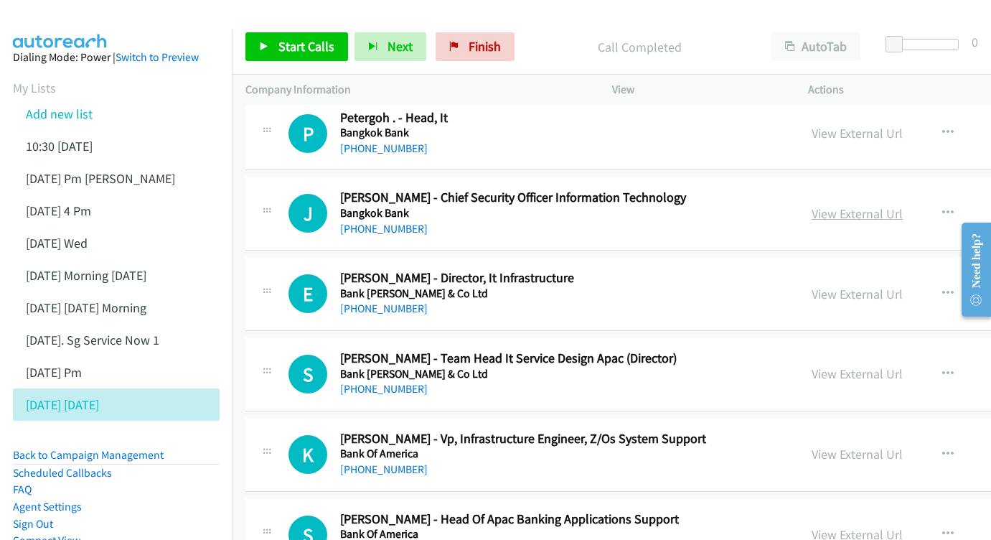
click at [823, 205] on link "View External Url" at bounding box center [857, 213] width 91 height 17
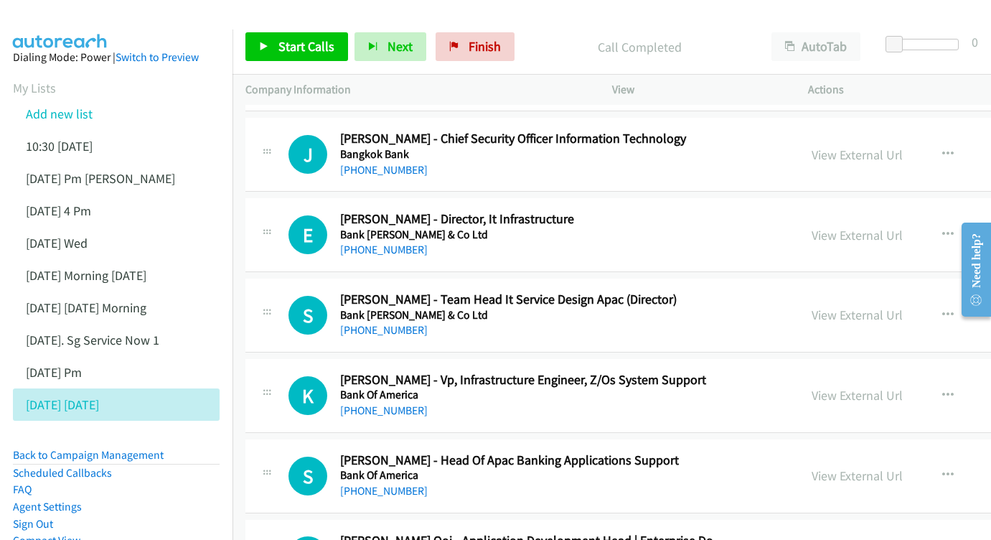
scroll to position [3510, 0]
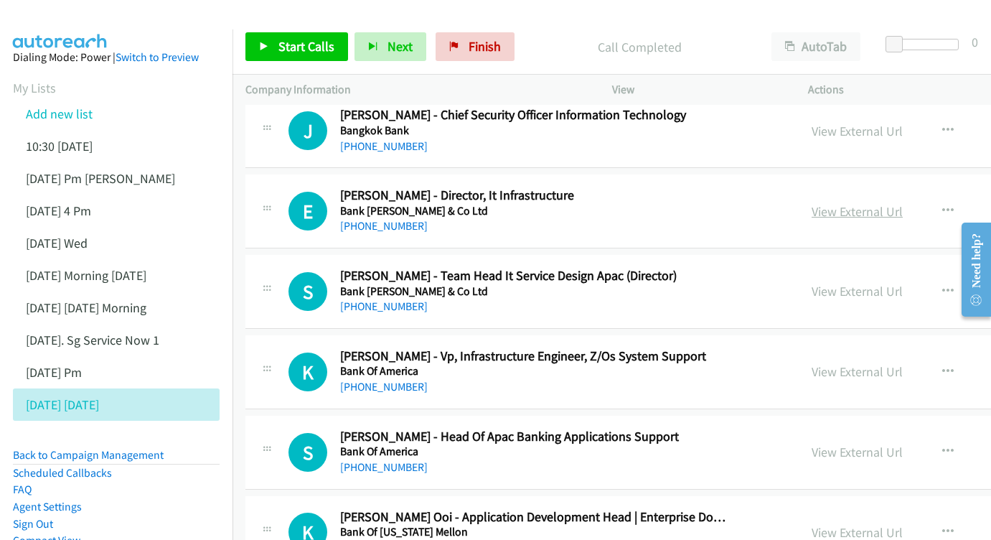
click at [819, 203] on link "View External Url" at bounding box center [857, 211] width 91 height 17
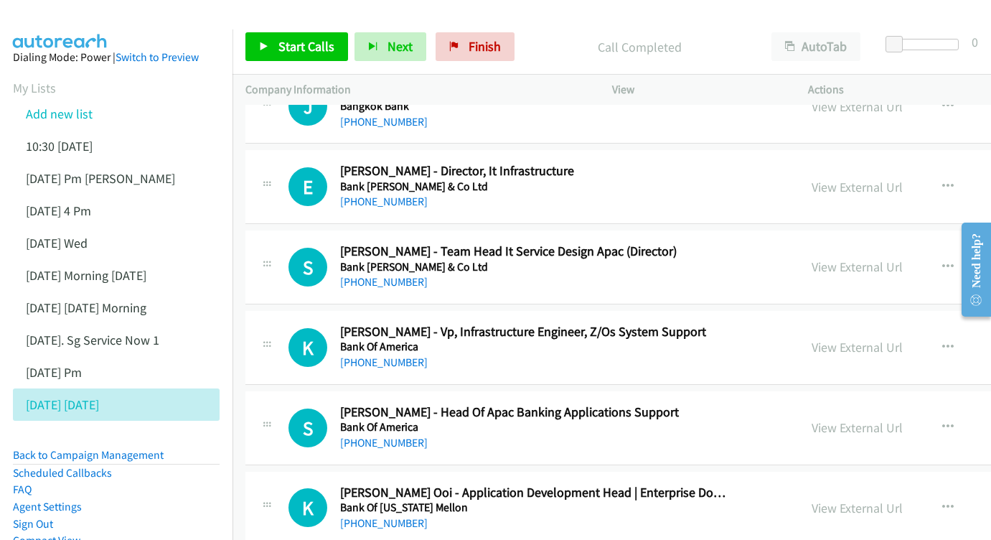
scroll to position [3553, 0]
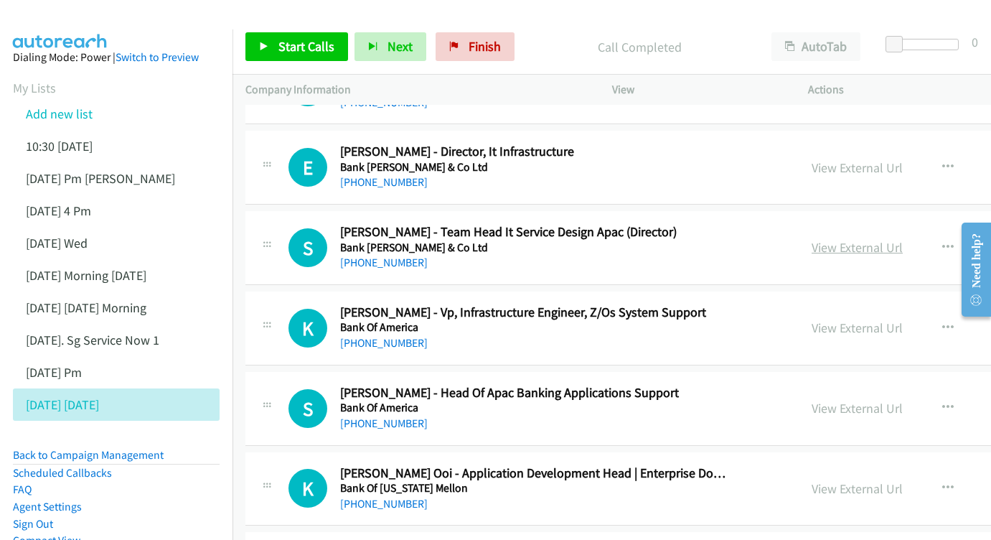
click at [812, 239] on link "View External Url" at bounding box center [857, 247] width 91 height 17
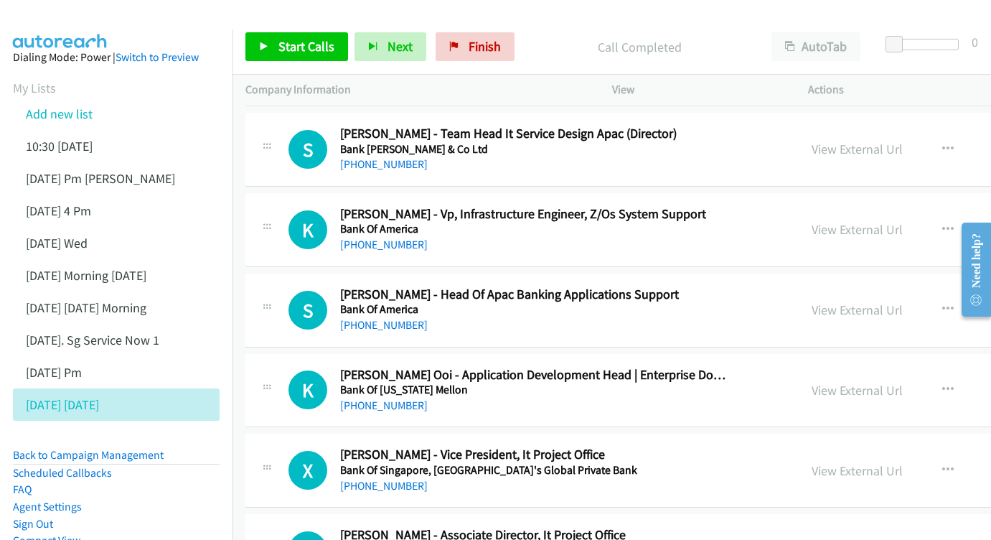
scroll to position [3655, 0]
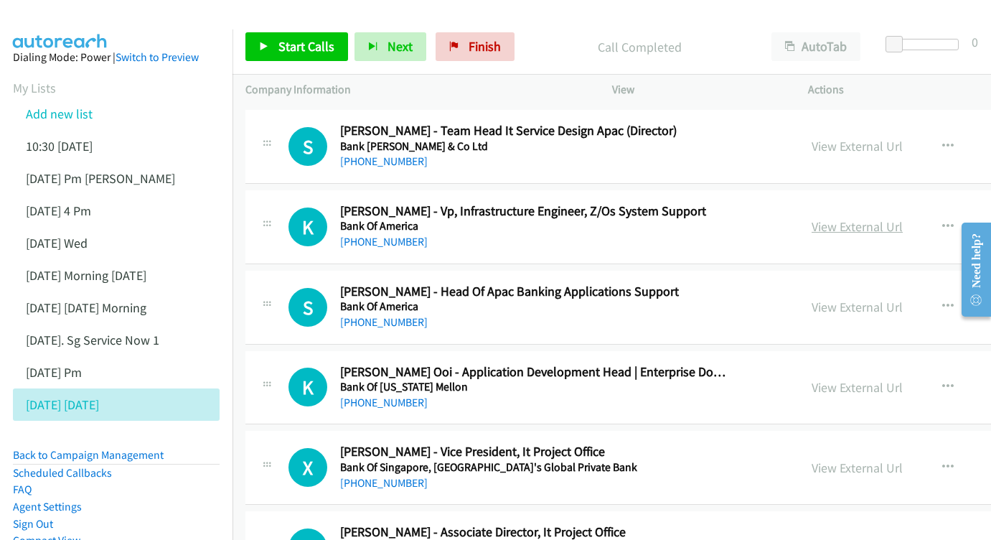
click at [826, 218] on link "View External Url" at bounding box center [857, 226] width 91 height 17
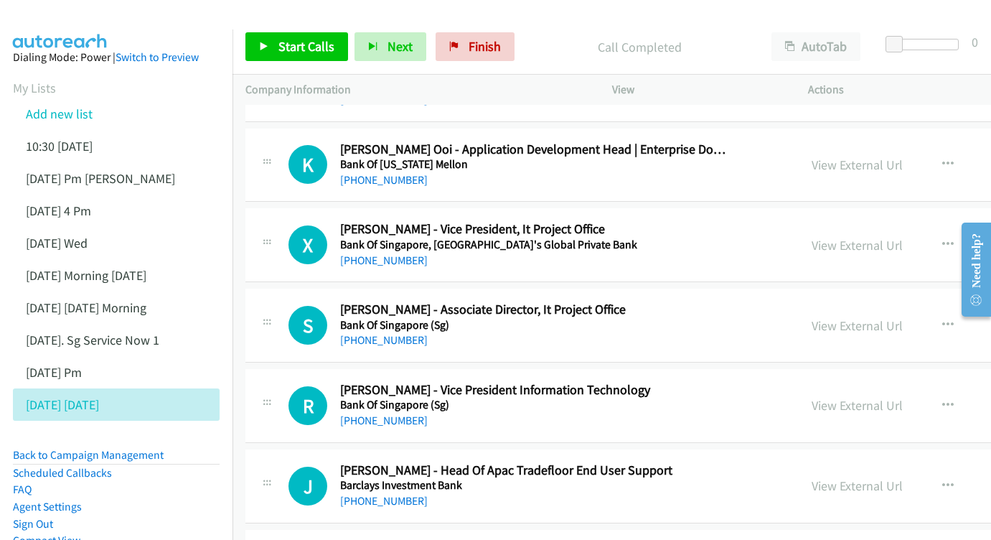
scroll to position [3906, 0]
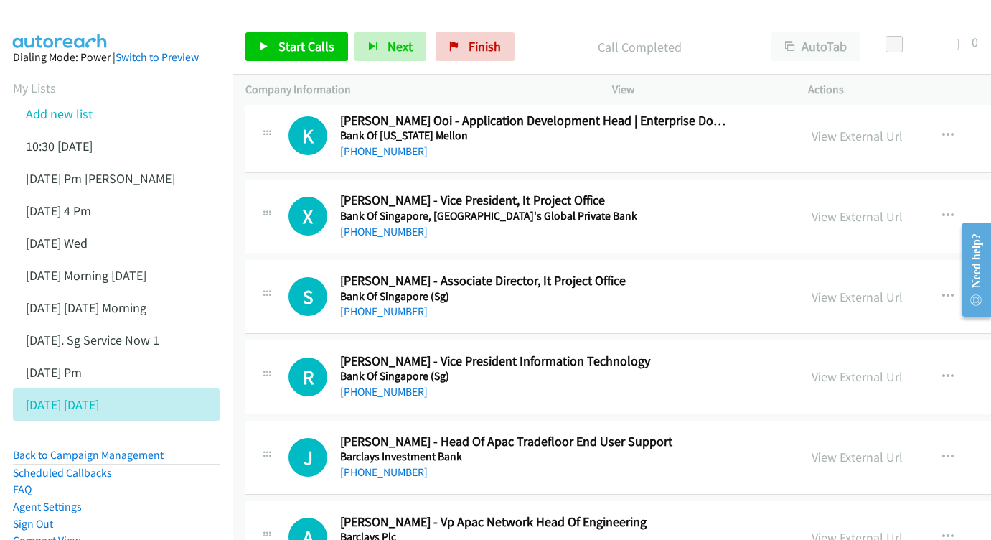
click at [812, 207] on div "View External Url" at bounding box center [857, 216] width 91 height 19
click at [812, 208] on link "View External Url" at bounding box center [857, 216] width 91 height 17
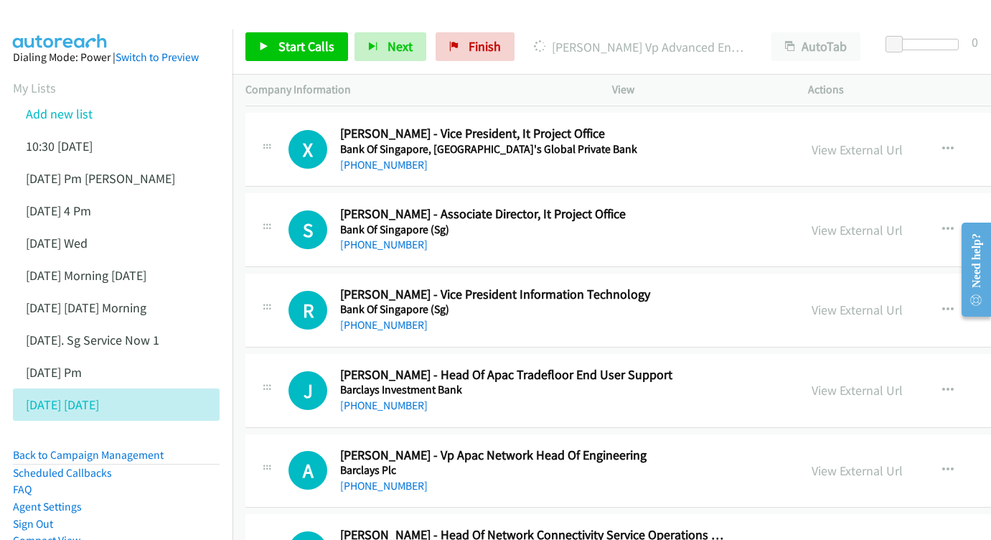
scroll to position [3974, 0]
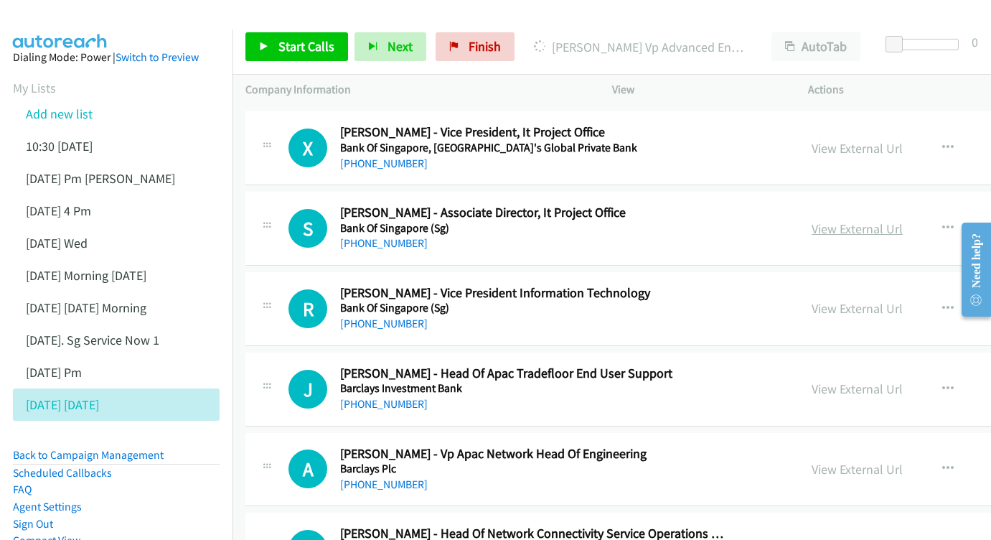
click at [845, 220] on link "View External Url" at bounding box center [857, 228] width 91 height 17
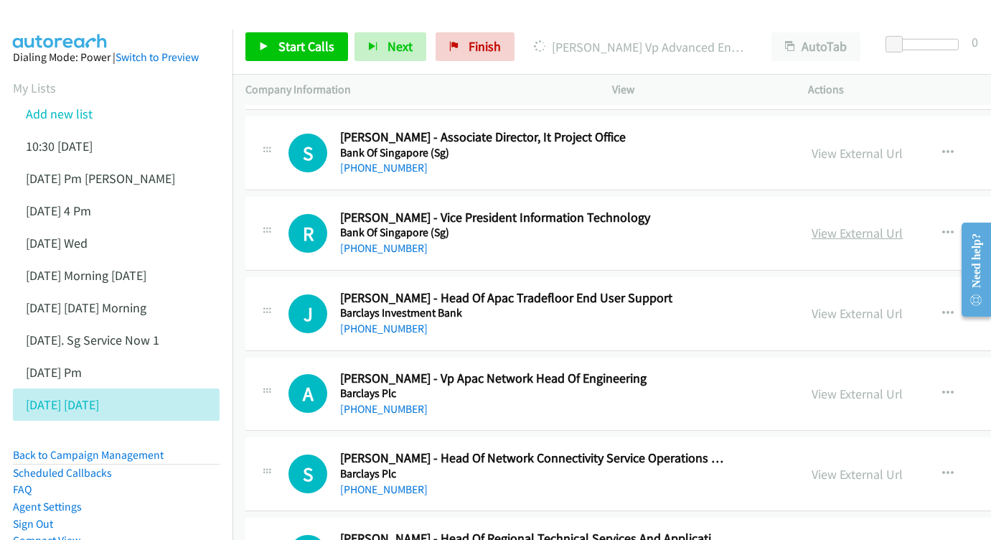
scroll to position [4049, 0]
click at [842, 225] on link "View External Url" at bounding box center [857, 233] width 91 height 17
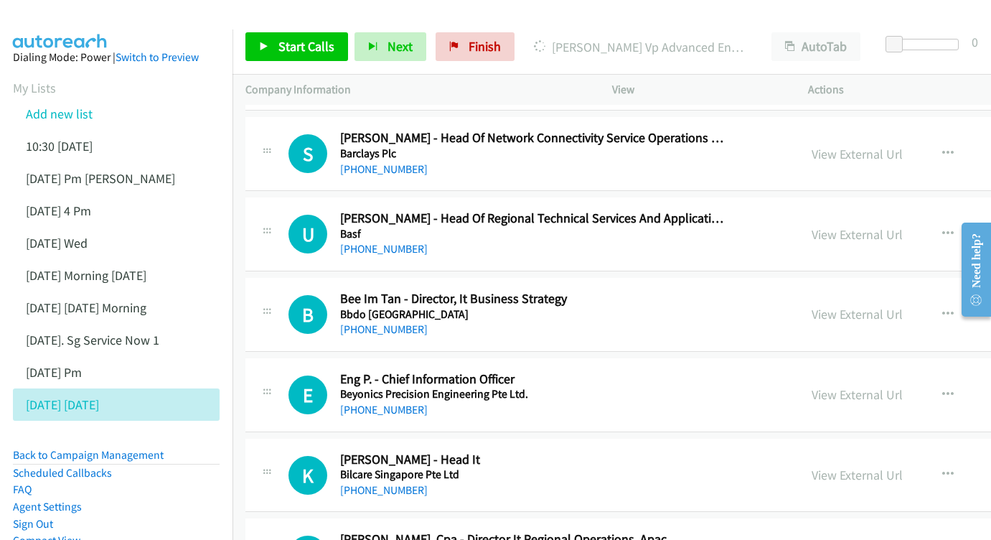
scroll to position [4440, 0]
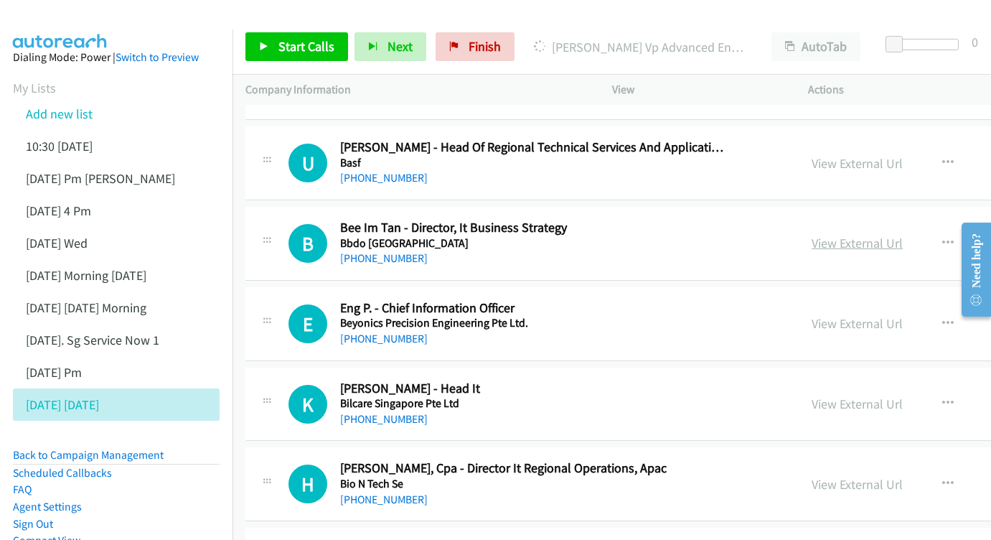
click at [812, 235] on link "View External Url" at bounding box center [857, 243] width 91 height 17
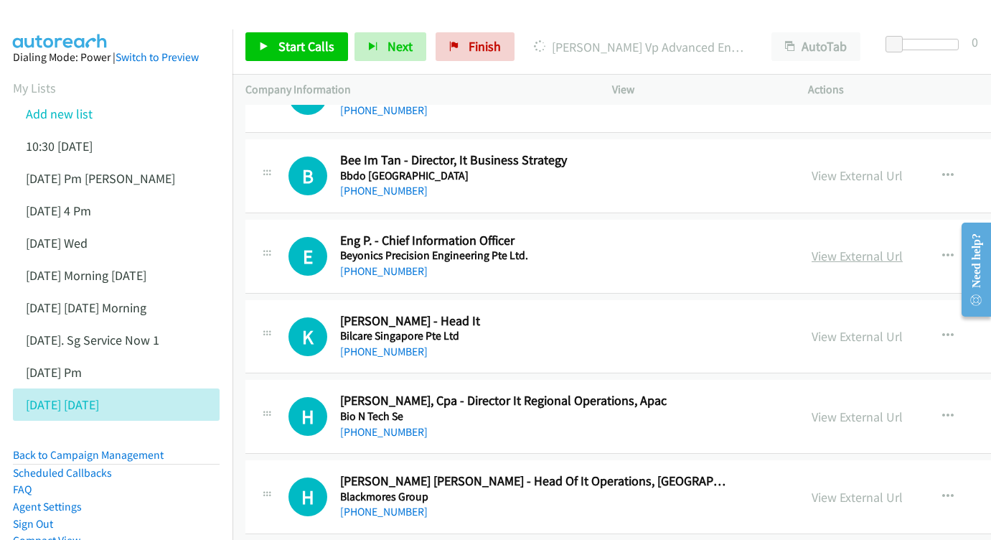
click at [832, 248] on link "View External Url" at bounding box center [857, 256] width 91 height 17
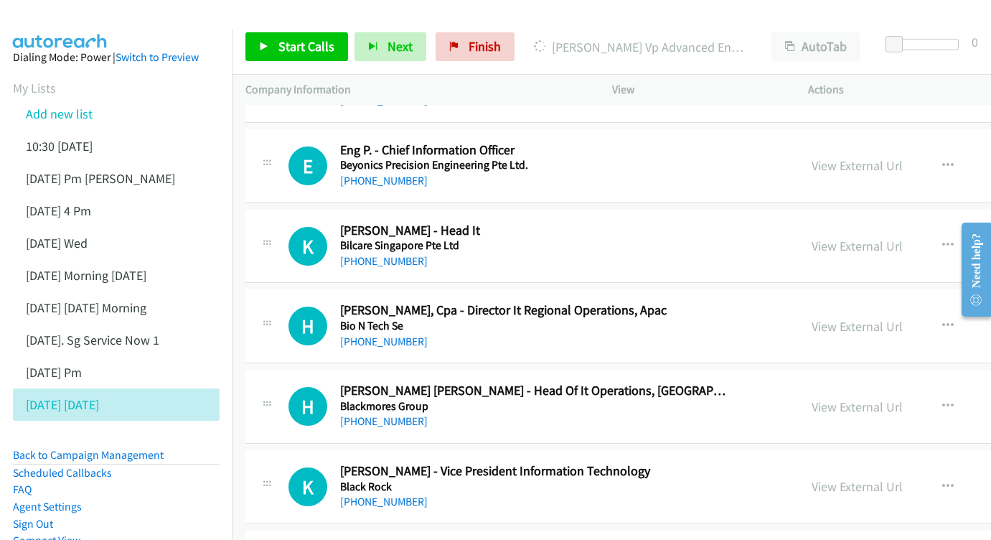
scroll to position [4599, 0]
click at [842, 237] on link "View External Url" at bounding box center [857, 245] width 91 height 17
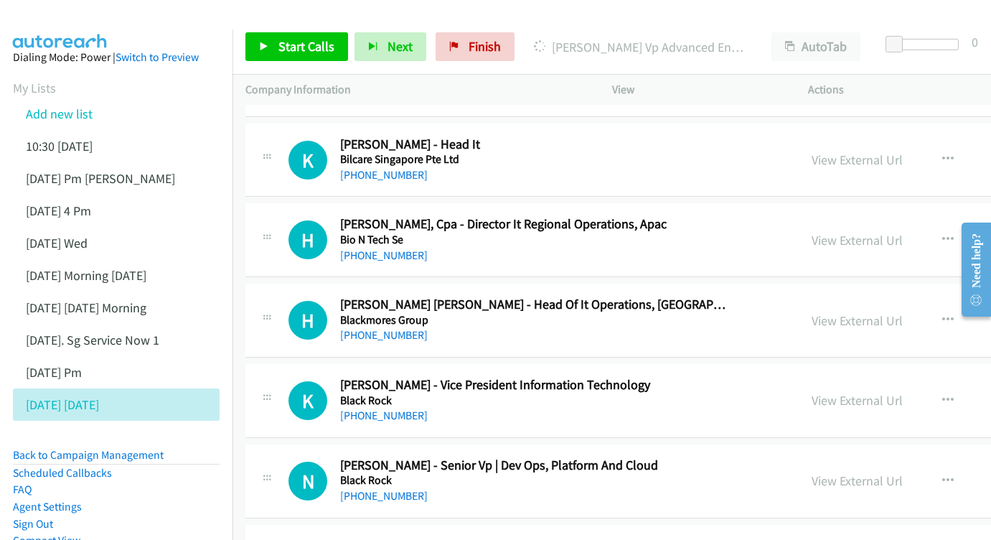
scroll to position [4711, 0]
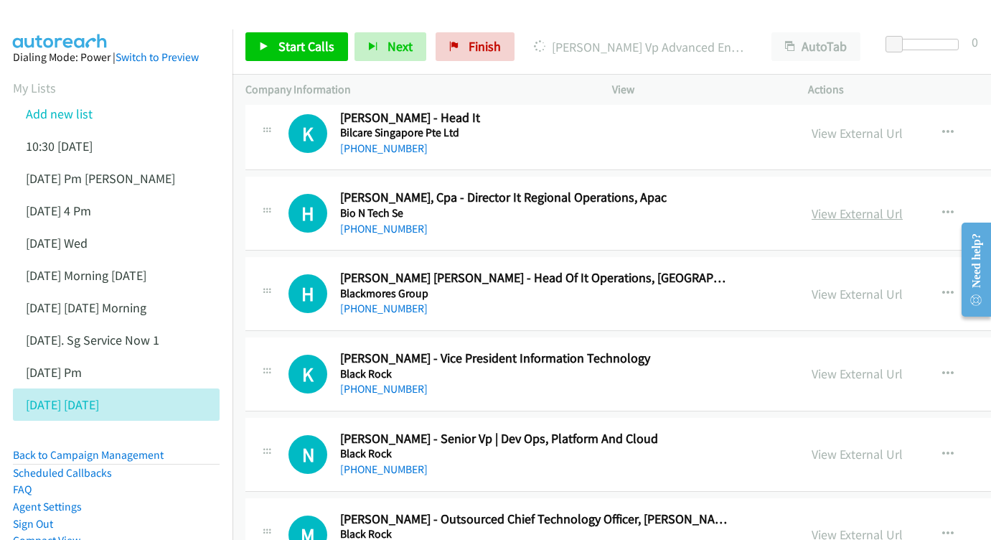
click at [832, 205] on link "View External Url" at bounding box center [857, 213] width 91 height 17
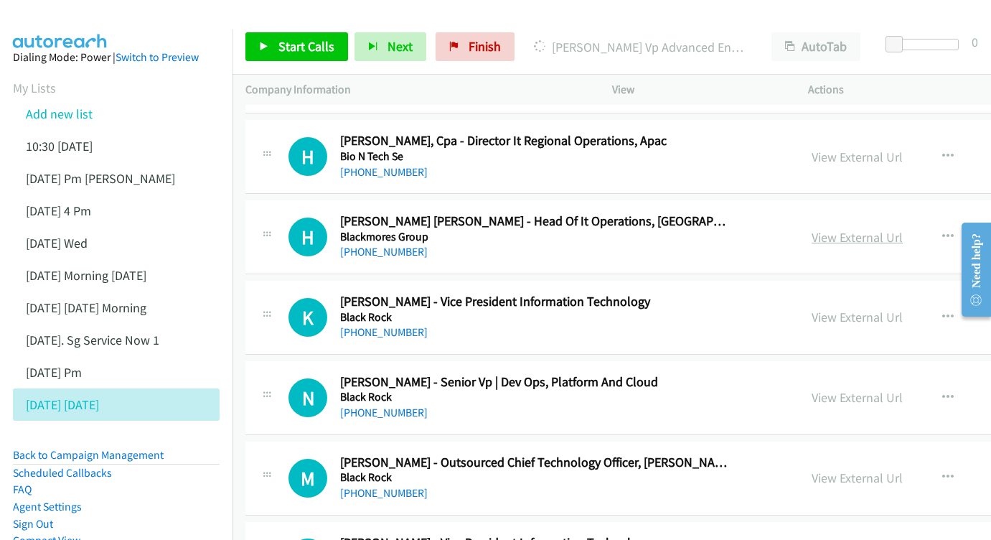
click at [837, 229] on link "View External Url" at bounding box center [857, 237] width 91 height 17
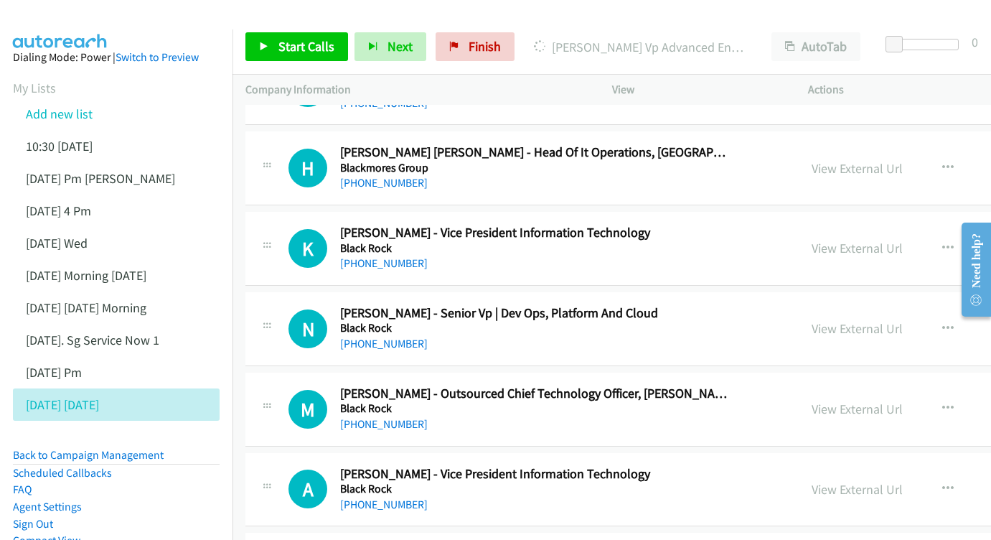
scroll to position [4849, 0]
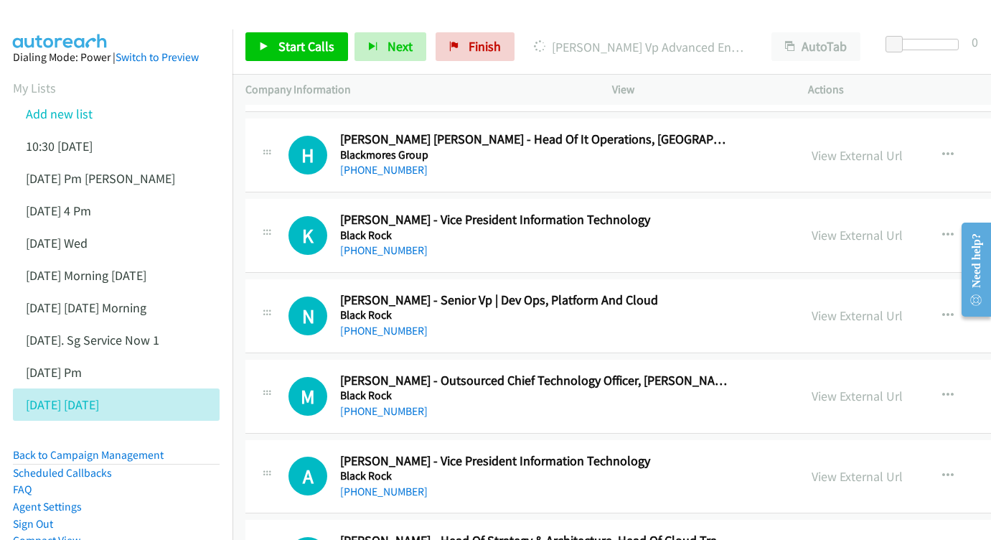
click at [860, 212] on div "View External Url View External Url Schedule/Manage Callback Start Calls Here R…" at bounding box center [944, 235] width 290 height 47
click at [847, 227] on link "View External Url" at bounding box center [857, 235] width 91 height 17
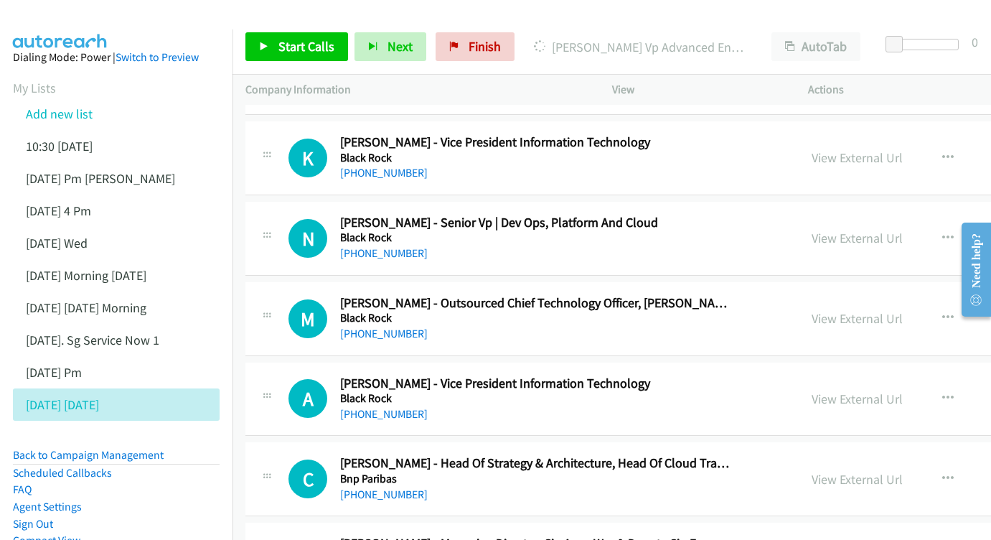
scroll to position [4936, 0]
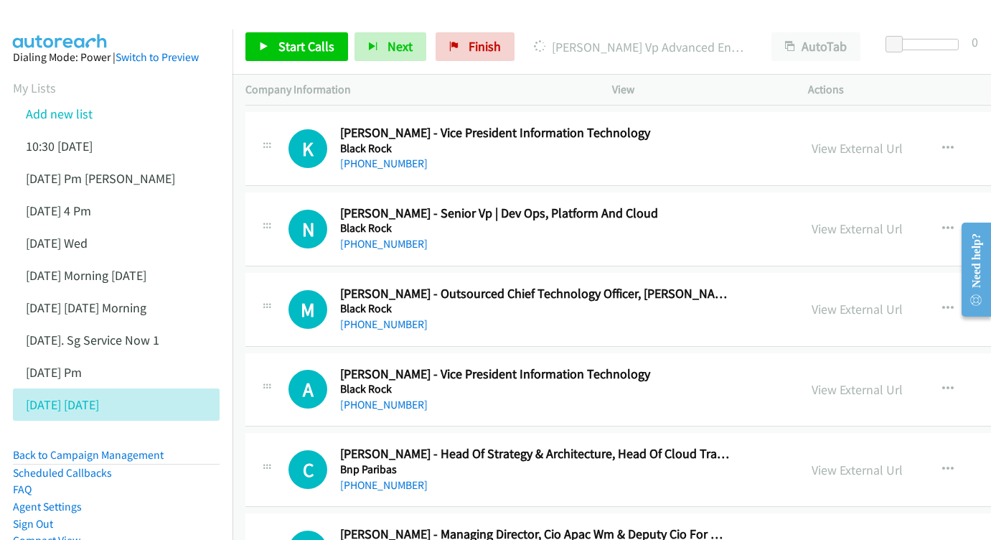
click at [836, 205] on div "View External Url View External Url Schedule/Manage Callback Start Calls Here R…" at bounding box center [944, 228] width 290 height 47
click at [835, 220] on link "View External Url" at bounding box center [857, 228] width 91 height 17
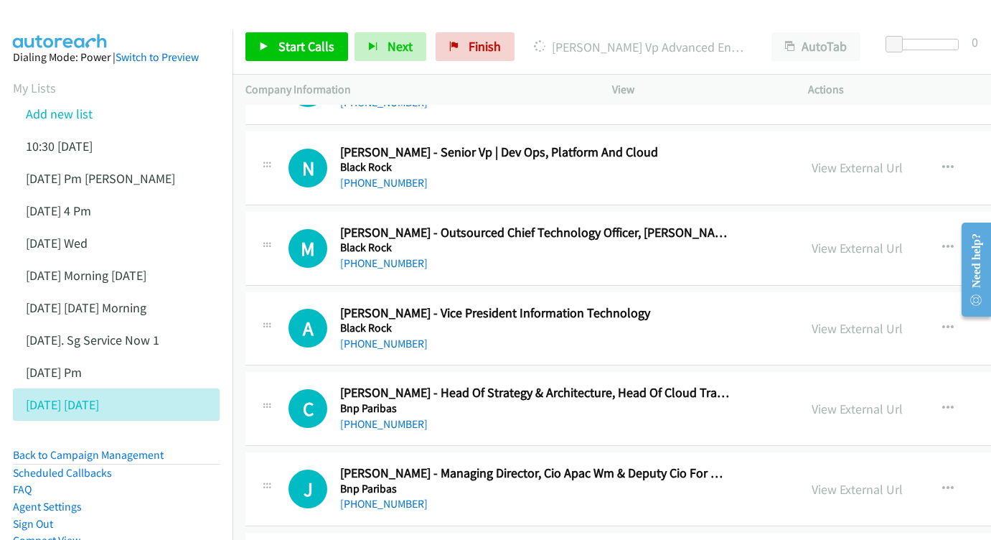
scroll to position [4998, 0]
click at [875, 239] on link "View External Url" at bounding box center [857, 247] width 91 height 17
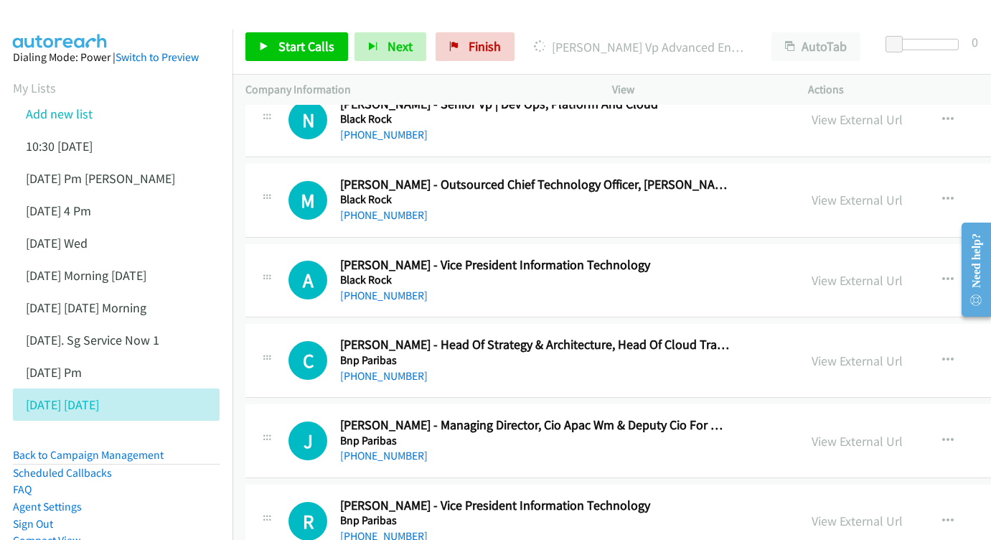
scroll to position [5051, 0]
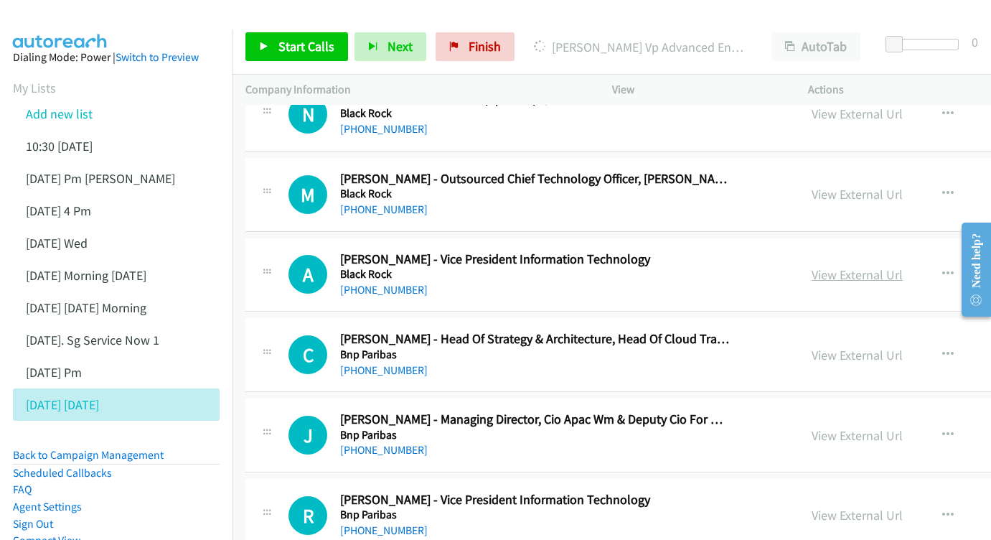
click at [822, 266] on link "View External Url" at bounding box center [857, 274] width 91 height 17
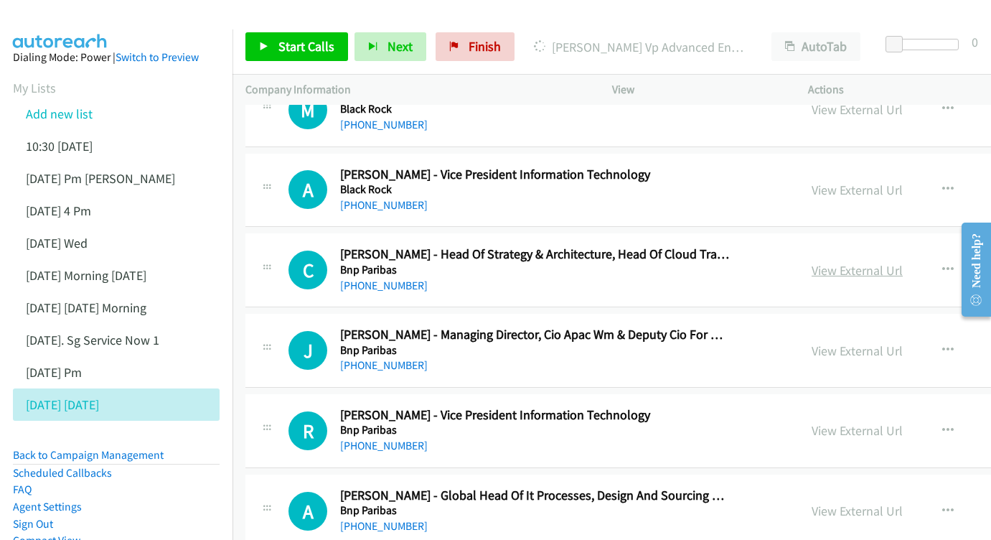
click at [812, 262] on link "View External Url" at bounding box center [857, 270] width 91 height 17
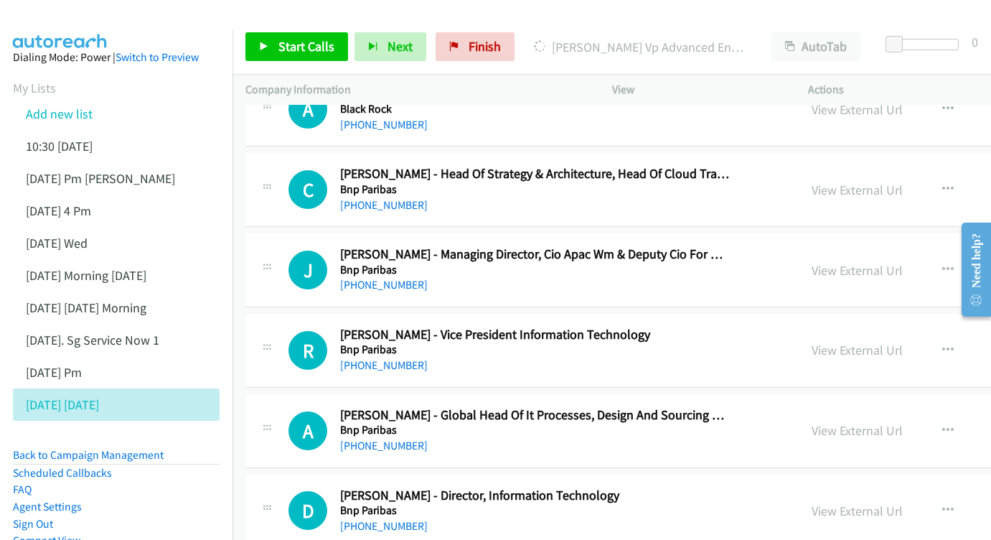
scroll to position [5217, 0]
drag, startPoint x: 821, startPoint y: 257, endPoint x: 177, endPoint y: 108, distance: 661.4
click at [815, 341] on link "View External Url" at bounding box center [857, 349] width 91 height 17
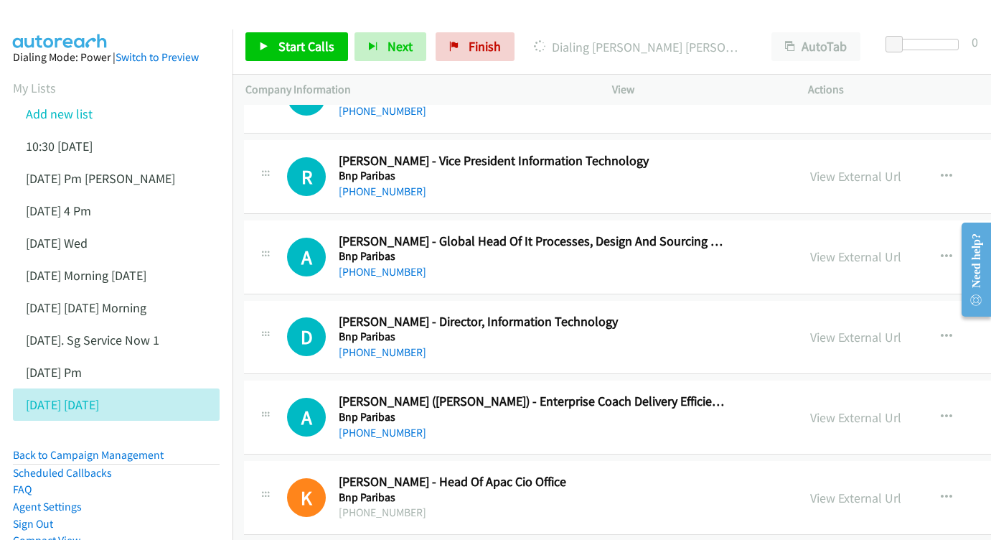
scroll to position [5410, 1]
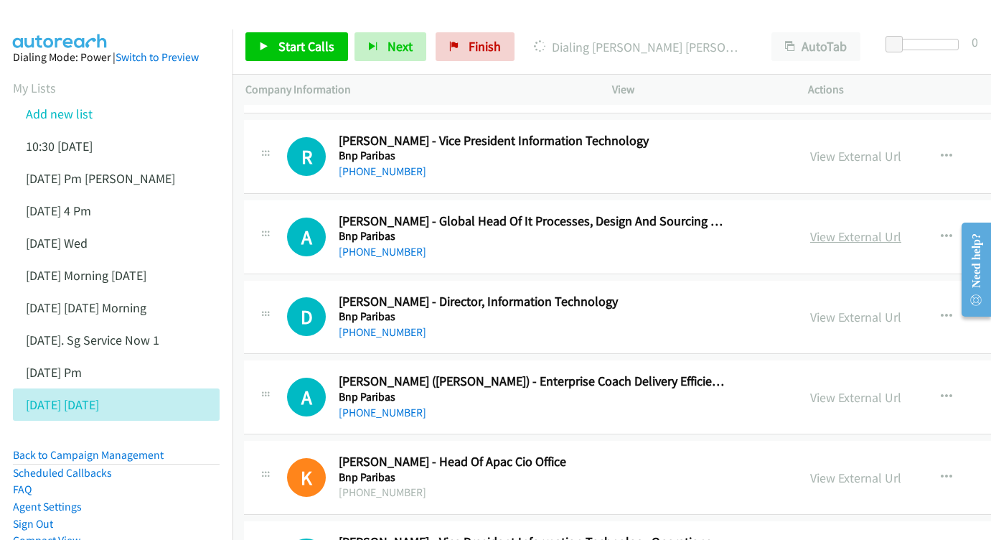
click at [816, 228] on link "View External Url" at bounding box center [855, 236] width 91 height 17
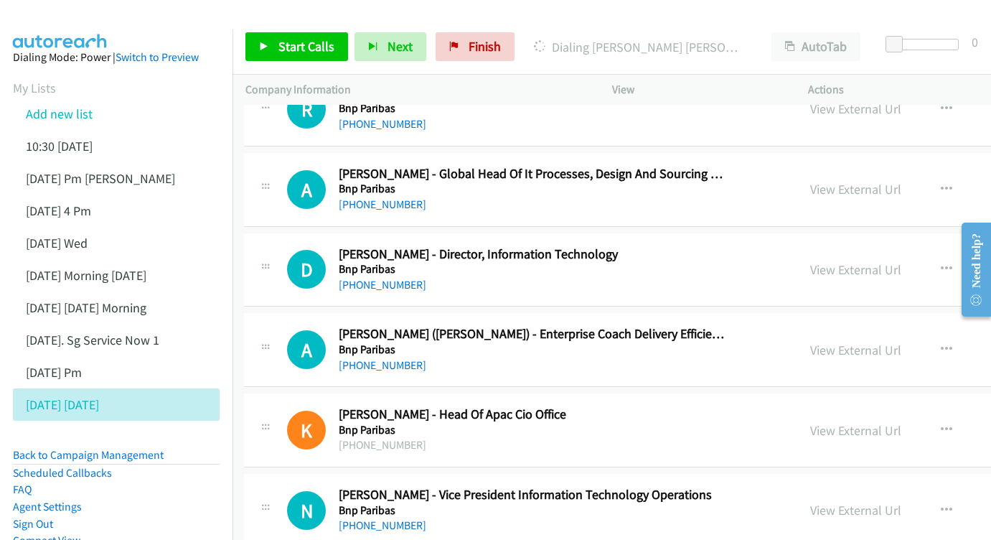
scroll to position [5459, 1]
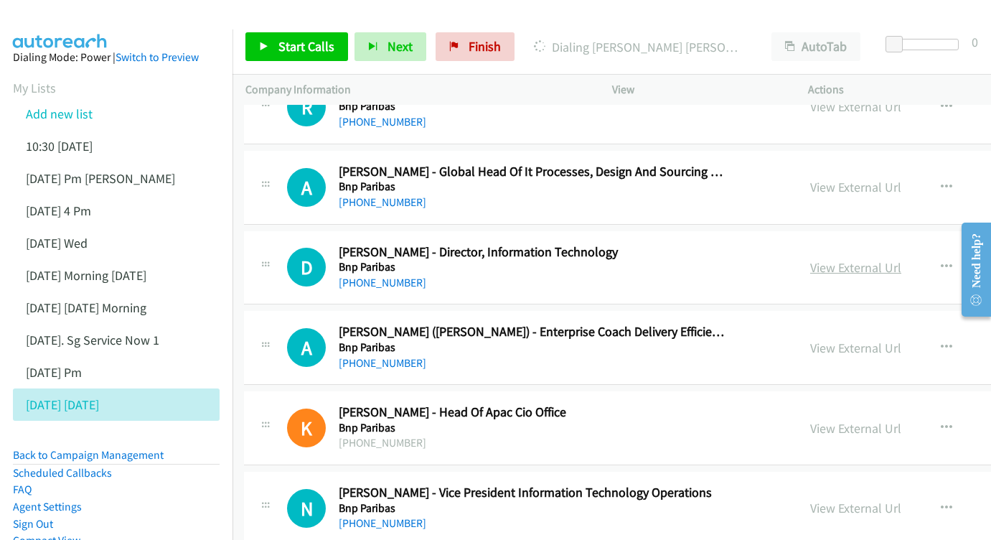
click at [821, 259] on link "View External Url" at bounding box center [855, 267] width 91 height 17
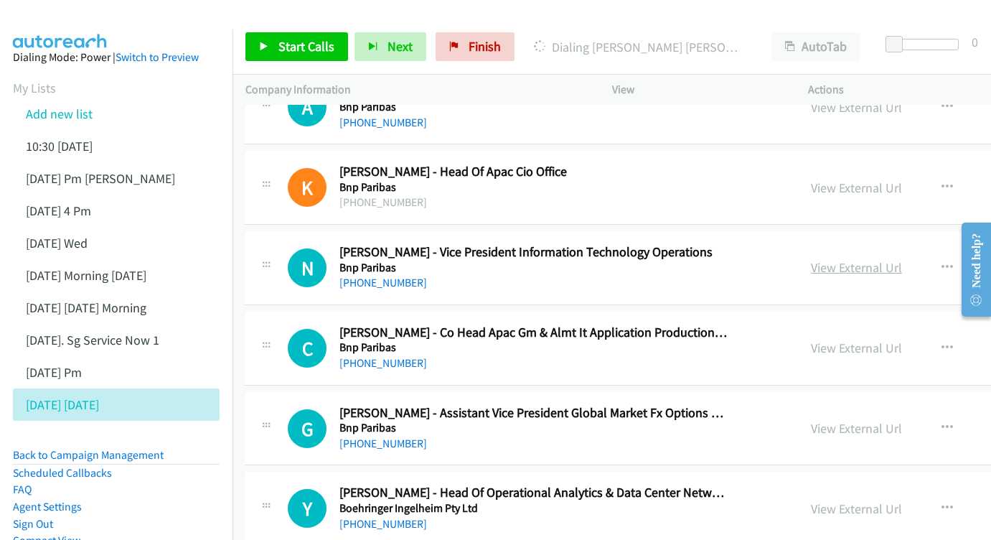
scroll to position [5700, 0]
click at [845, 259] on link "View External Url" at bounding box center [857, 267] width 91 height 17
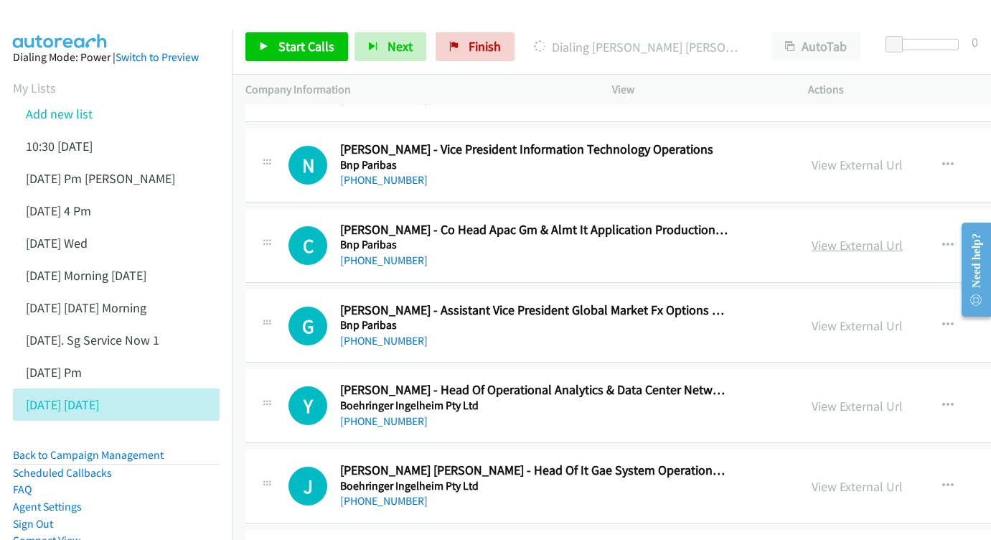
click at [830, 237] on link "View External Url" at bounding box center [857, 245] width 91 height 17
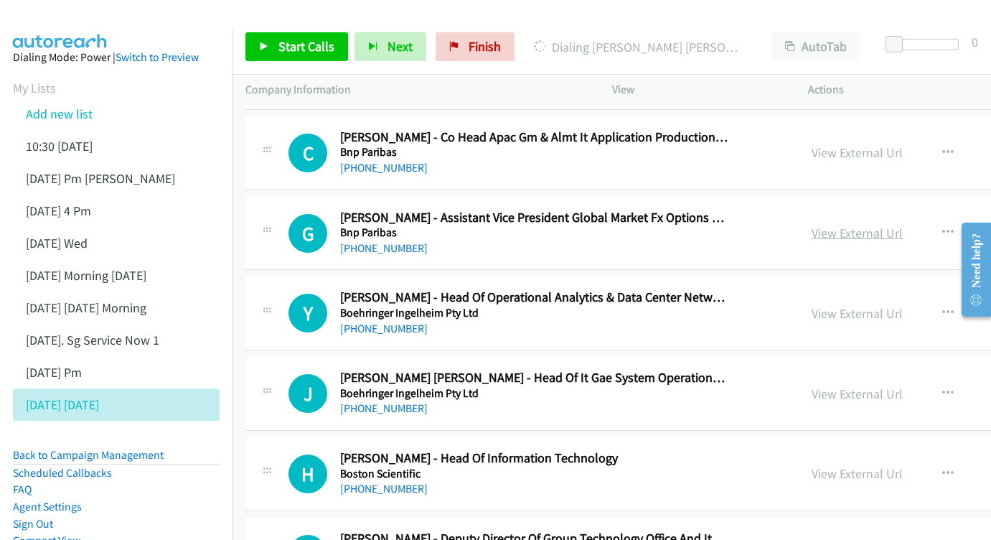
scroll to position [5890, 0]
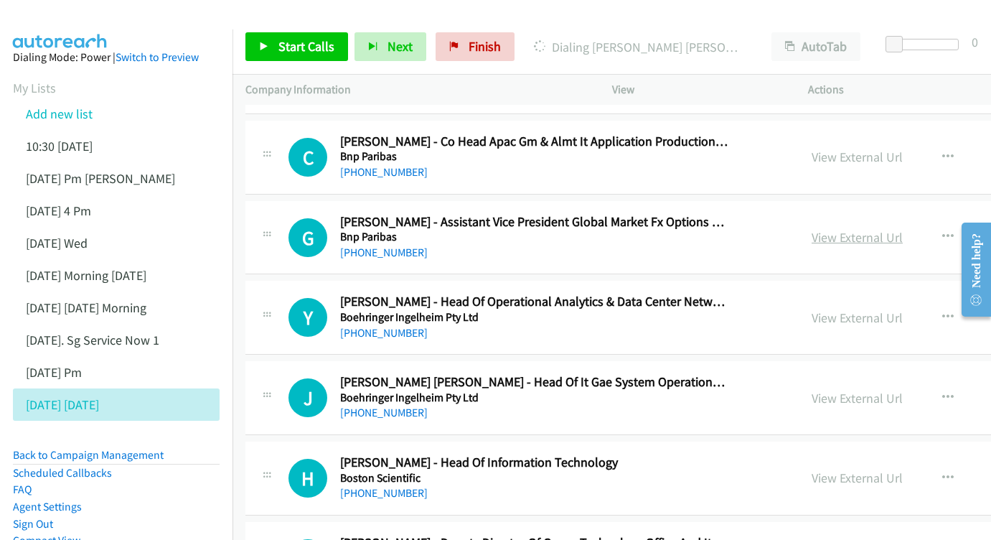
click at [826, 229] on link "View External Url" at bounding box center [857, 237] width 91 height 17
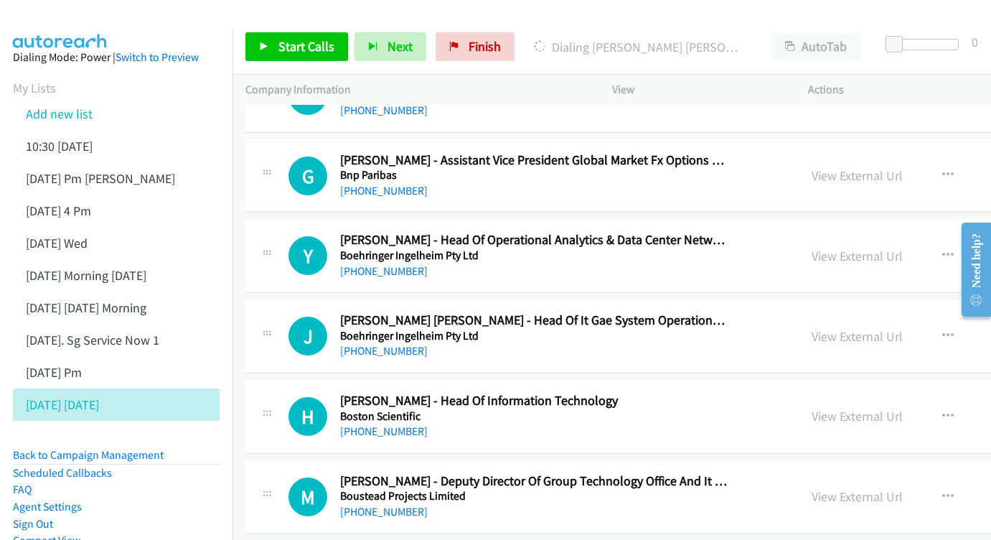
scroll to position [5953, 0]
click at [852, 247] on link "View External Url" at bounding box center [857, 255] width 91 height 17
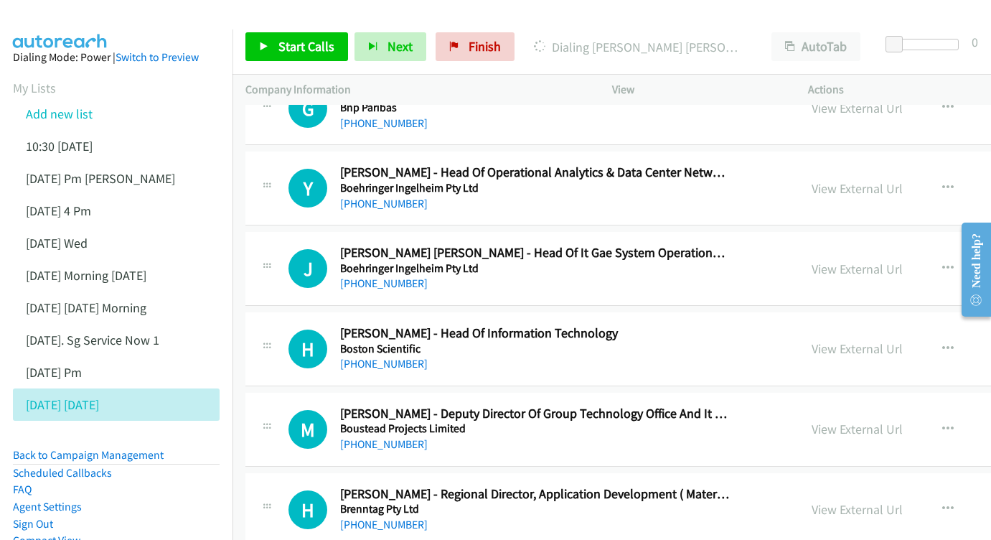
scroll to position [6020, 0]
click at [817, 260] on link "View External Url" at bounding box center [857, 268] width 91 height 17
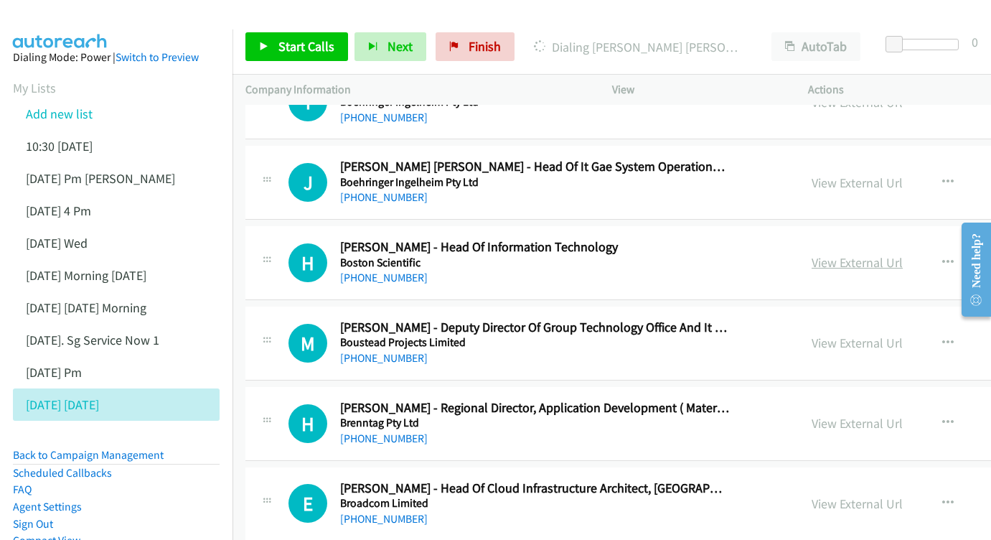
click at [863, 254] on link "View External Url" at bounding box center [857, 262] width 91 height 17
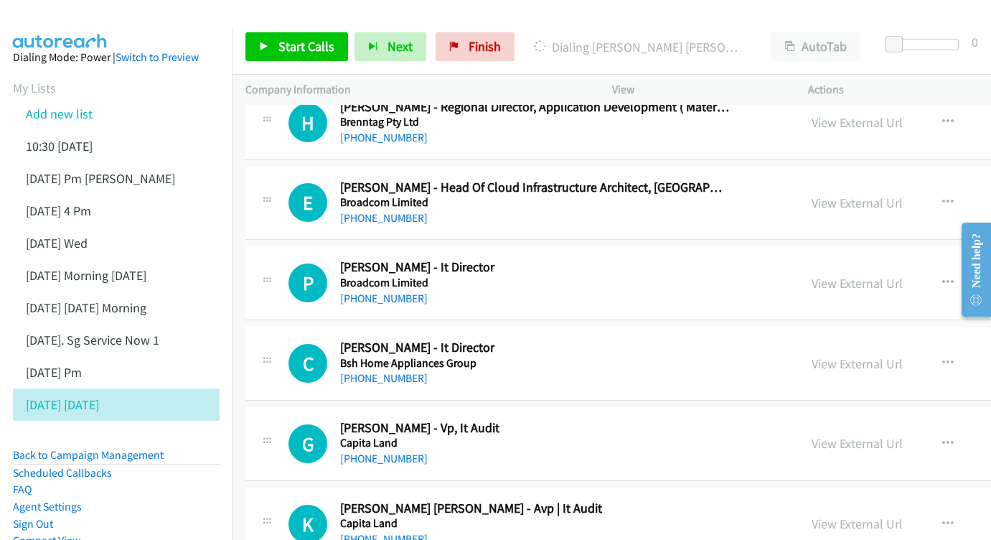
scroll to position [6410, 0]
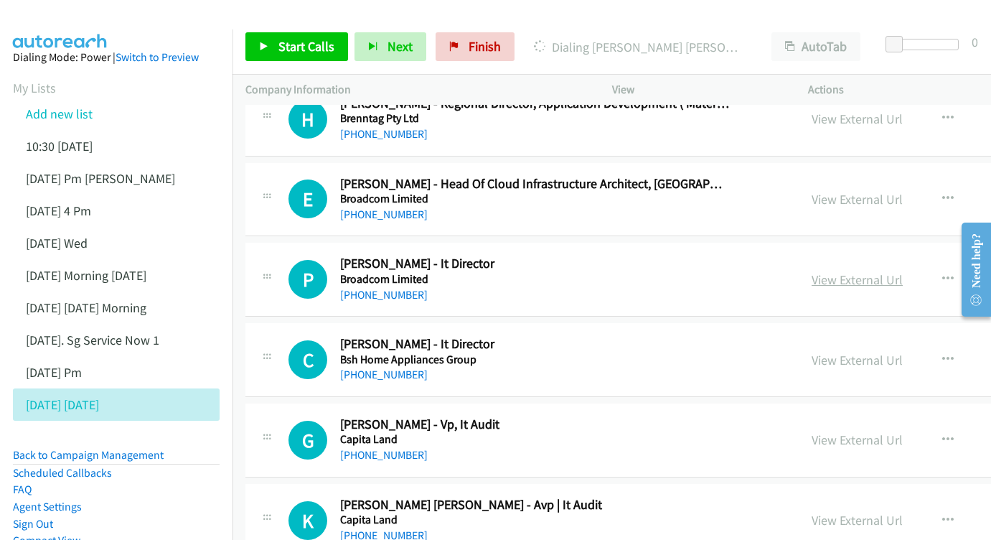
click at [830, 271] on link "View External Url" at bounding box center [857, 279] width 91 height 17
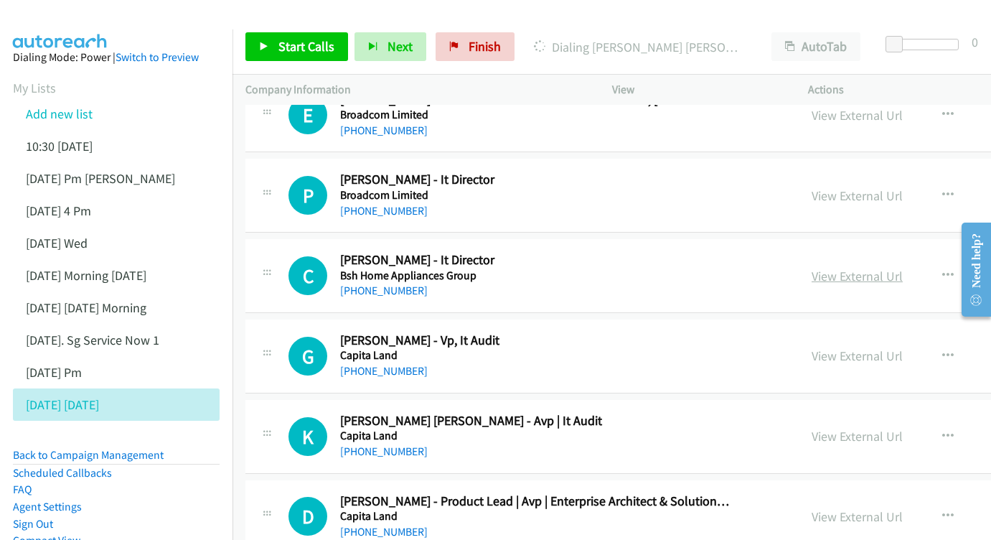
click at [837, 266] on div "View External Url" at bounding box center [857, 275] width 91 height 19
click at [832, 268] on link "View External Url" at bounding box center [857, 276] width 91 height 17
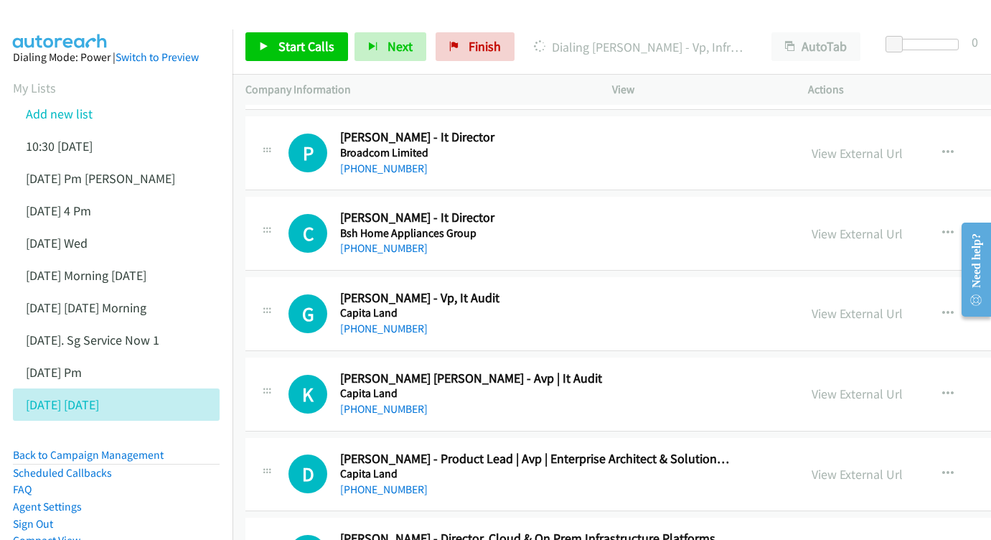
scroll to position [6587, 0]
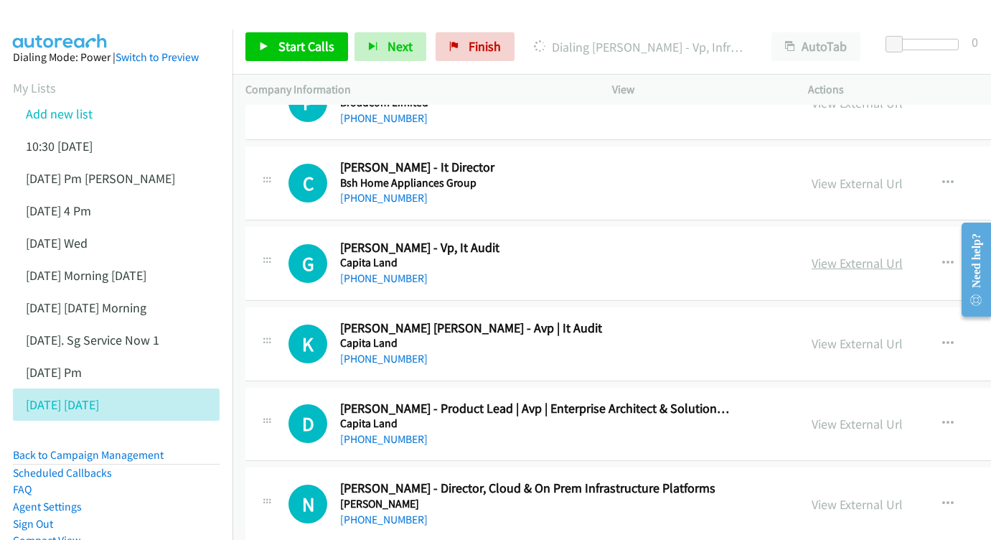
click at [852, 255] on link "View External Url" at bounding box center [857, 263] width 91 height 17
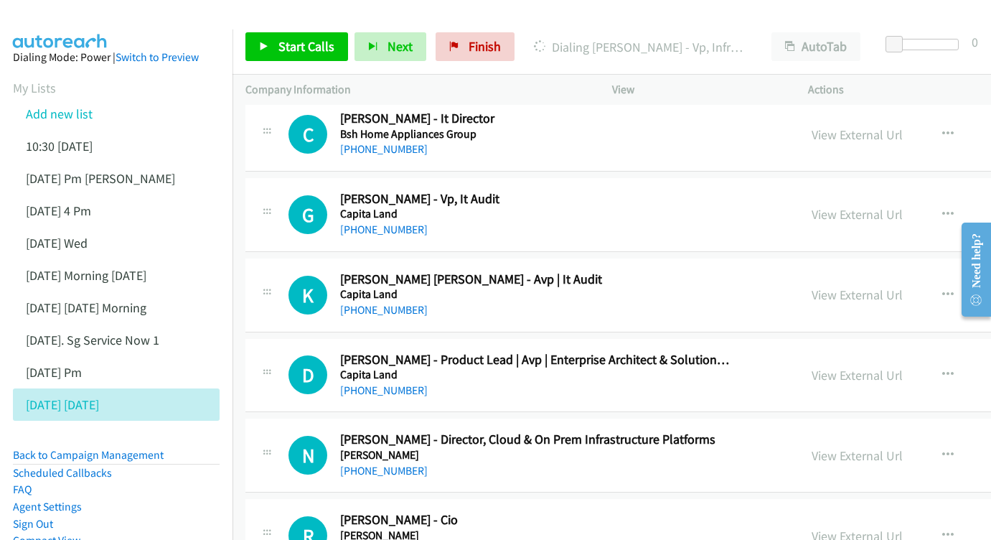
scroll to position [6650, 0]
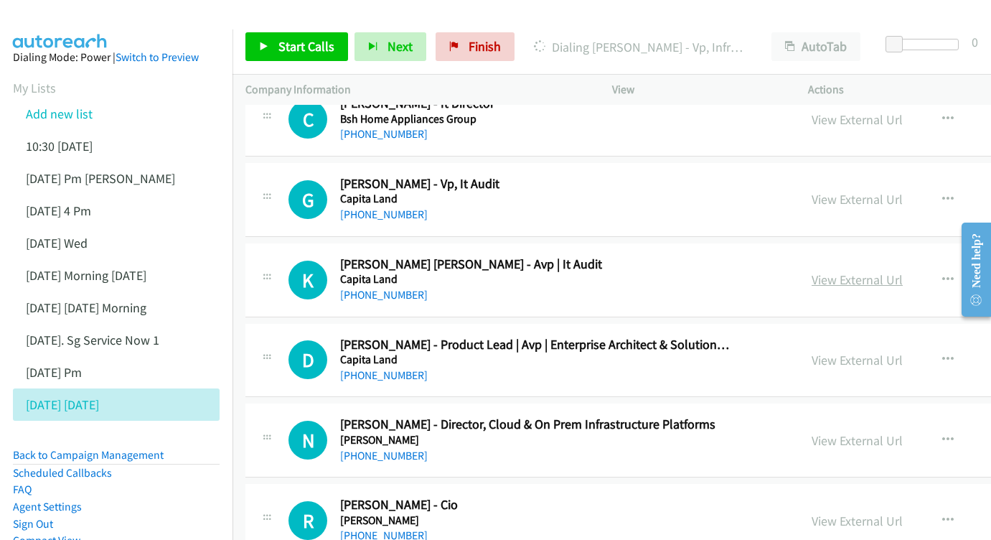
click at [835, 271] on link "View External Url" at bounding box center [857, 279] width 91 height 17
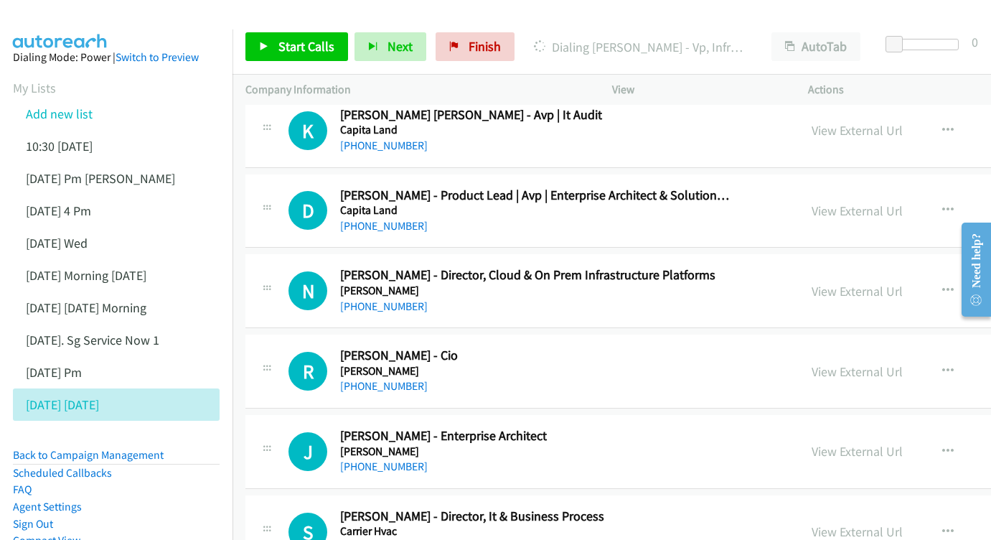
scroll to position [6826, 0]
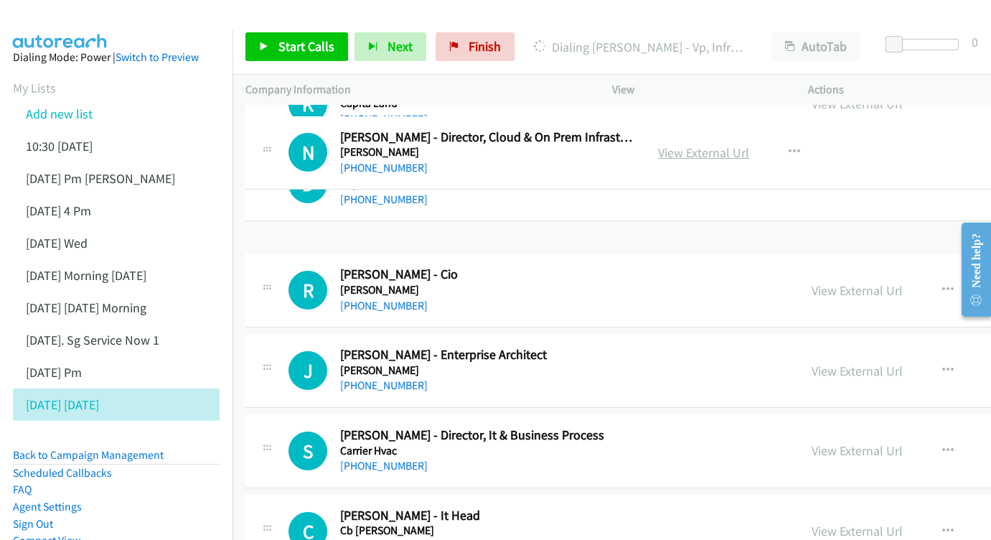
click at [749, 149] on link "View External Url" at bounding box center [703, 152] width 91 height 17
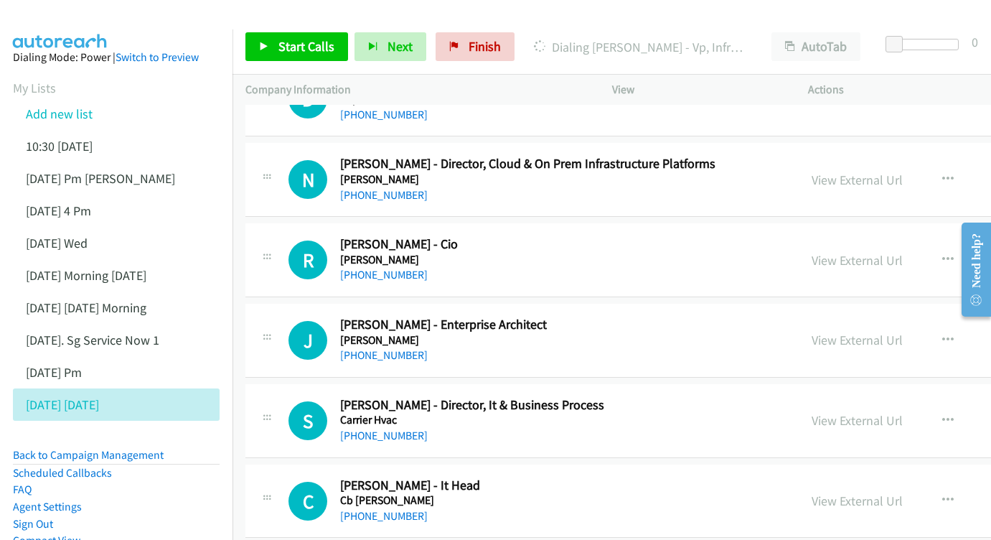
scroll to position [6914, 0]
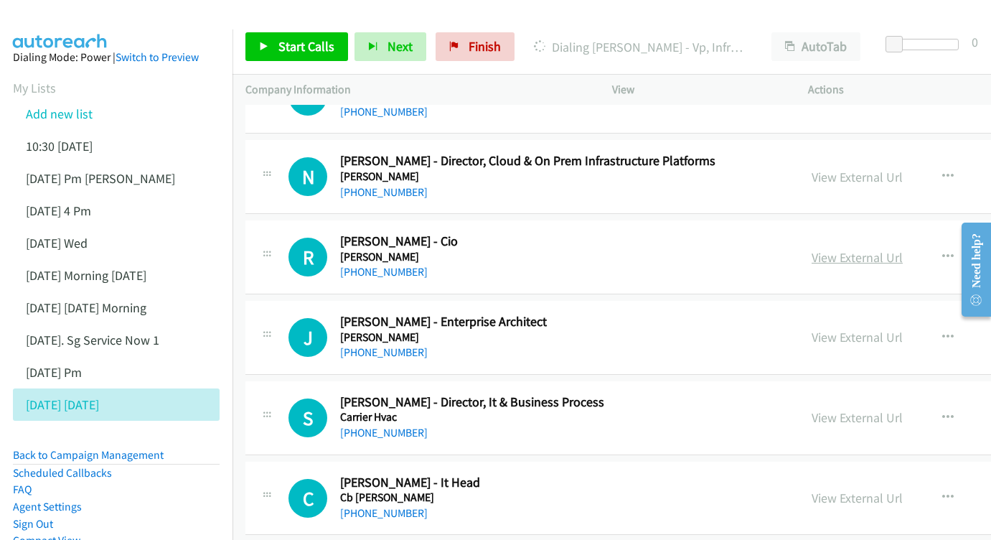
click at [835, 249] on link "View External Url" at bounding box center [857, 257] width 91 height 17
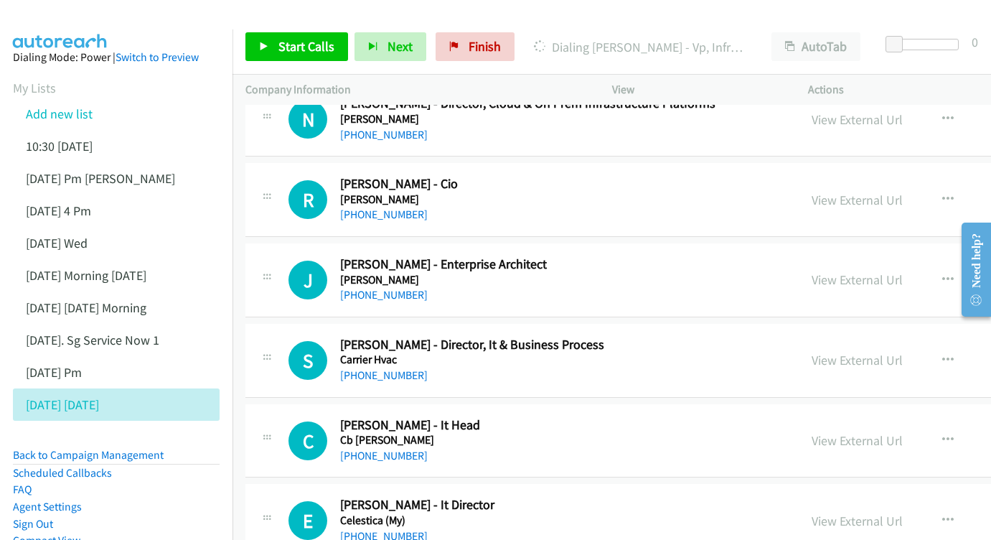
scroll to position [6989, 0]
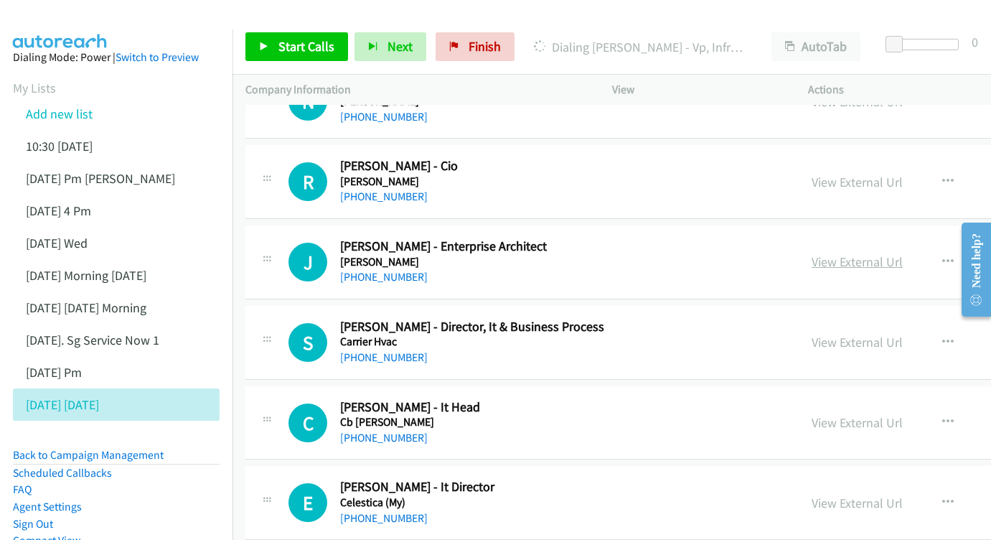
click at [857, 253] on link "View External Url" at bounding box center [857, 261] width 91 height 17
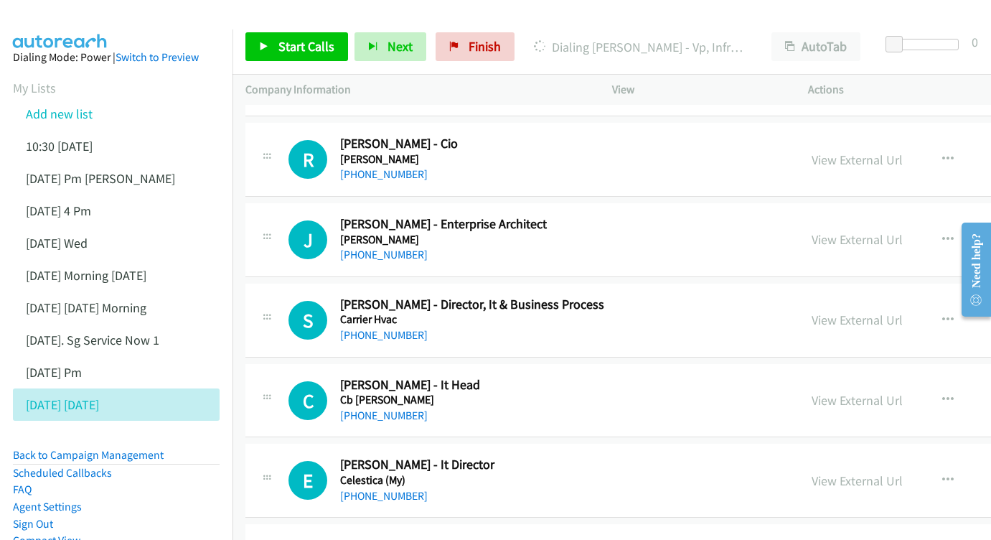
scroll to position [7034, 0]
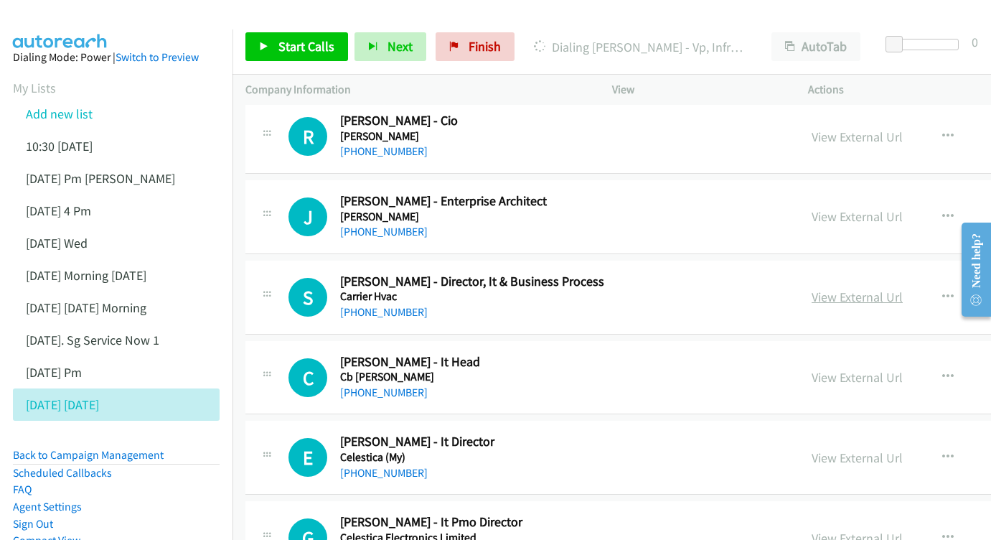
click at [841, 288] on link "View External Url" at bounding box center [857, 296] width 91 height 17
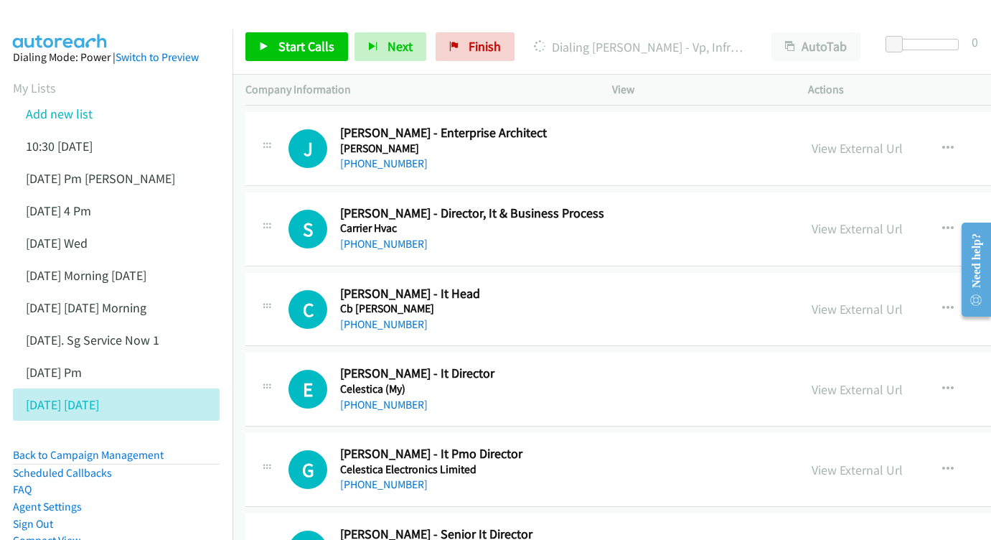
scroll to position [7105, 0]
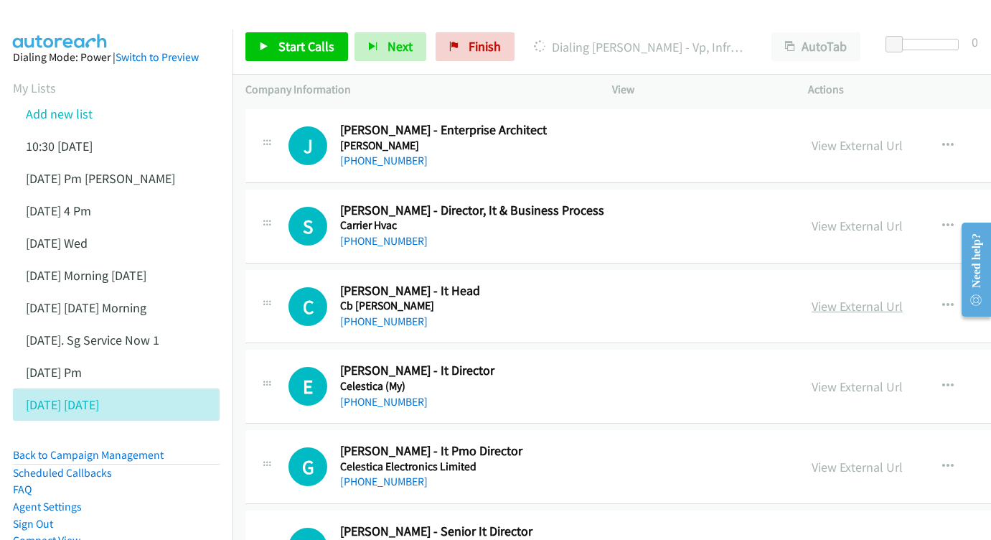
click at [820, 298] on link "View External Url" at bounding box center [857, 306] width 91 height 17
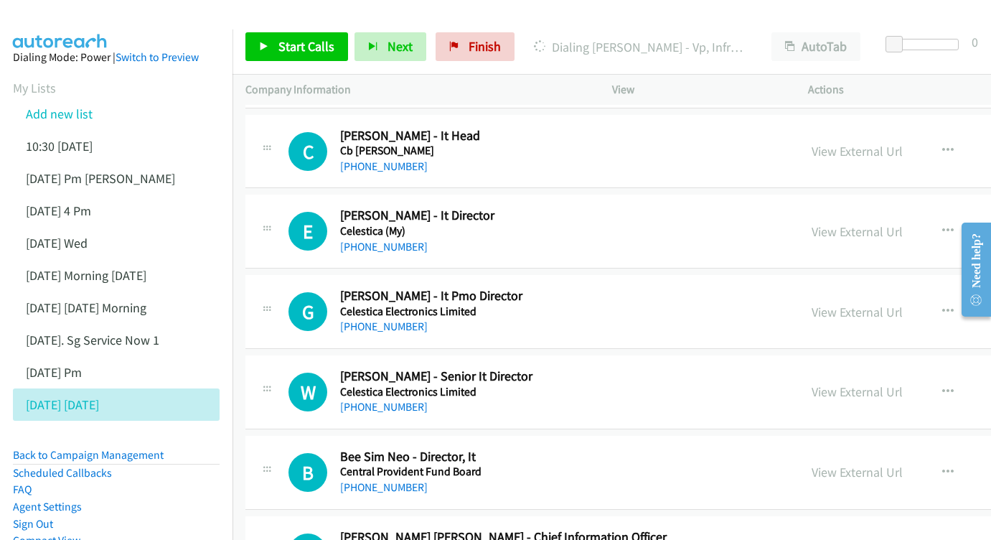
scroll to position [7235, 0]
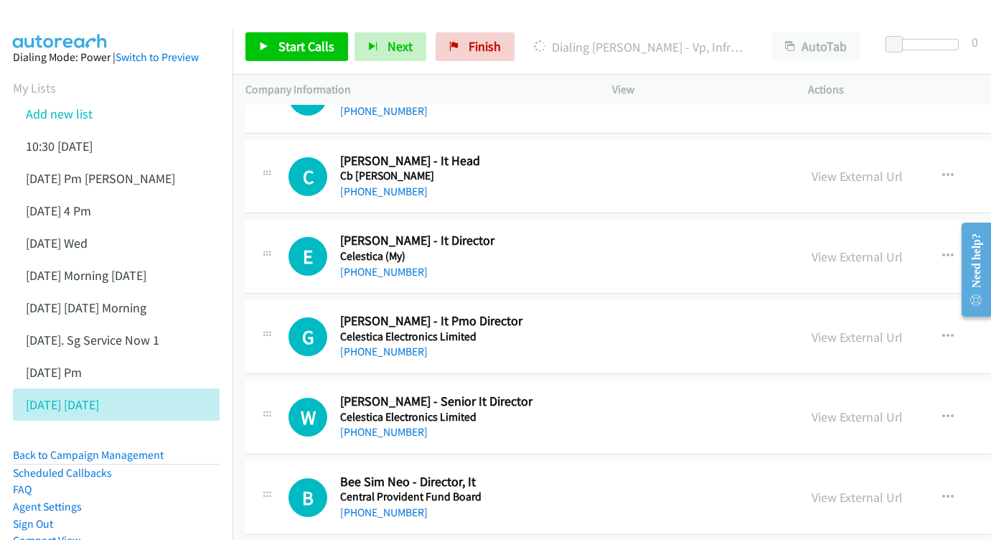
click at [845, 247] on div "View External Url" at bounding box center [857, 256] width 91 height 19
click at [812, 248] on link "View External Url" at bounding box center [857, 256] width 91 height 17
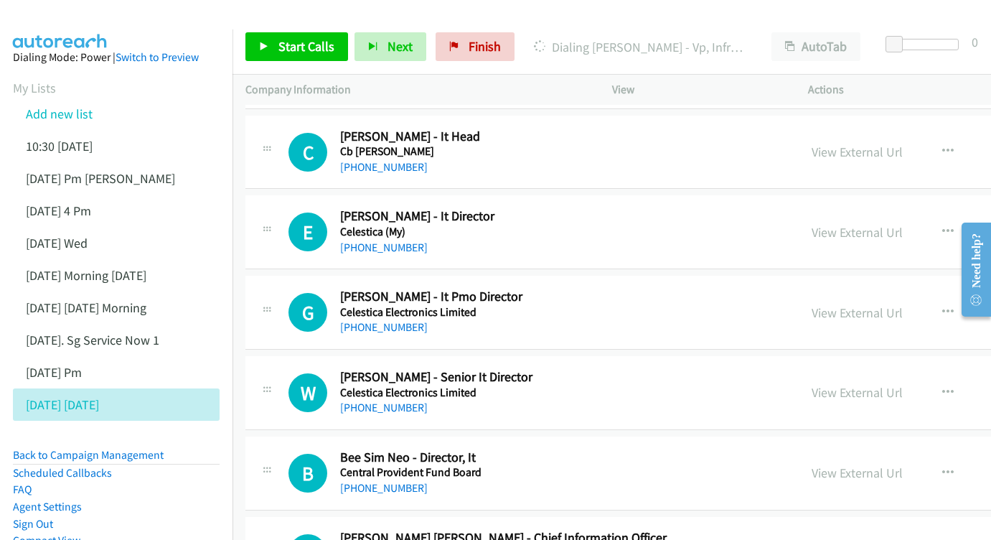
scroll to position [7283, 0]
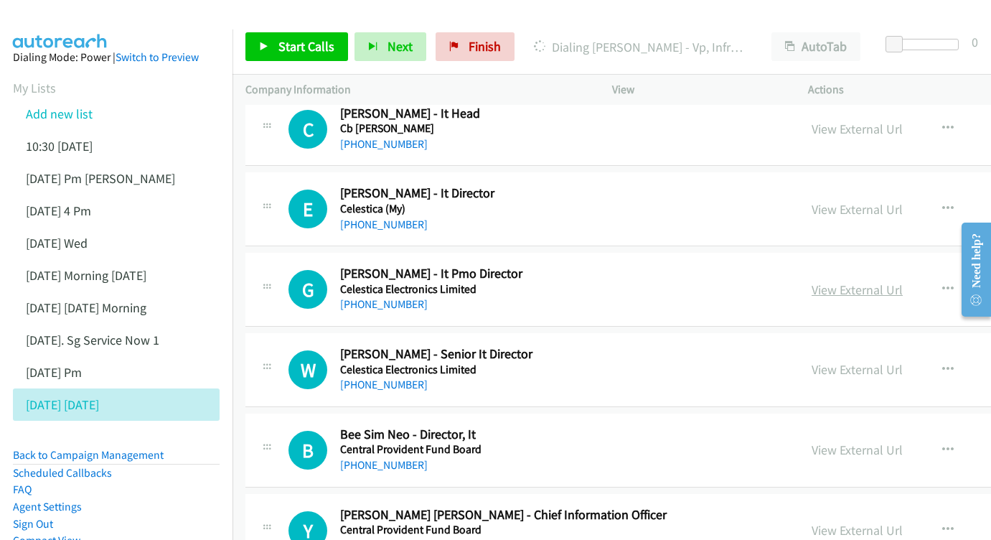
click at [814, 281] on link "View External Url" at bounding box center [857, 289] width 91 height 17
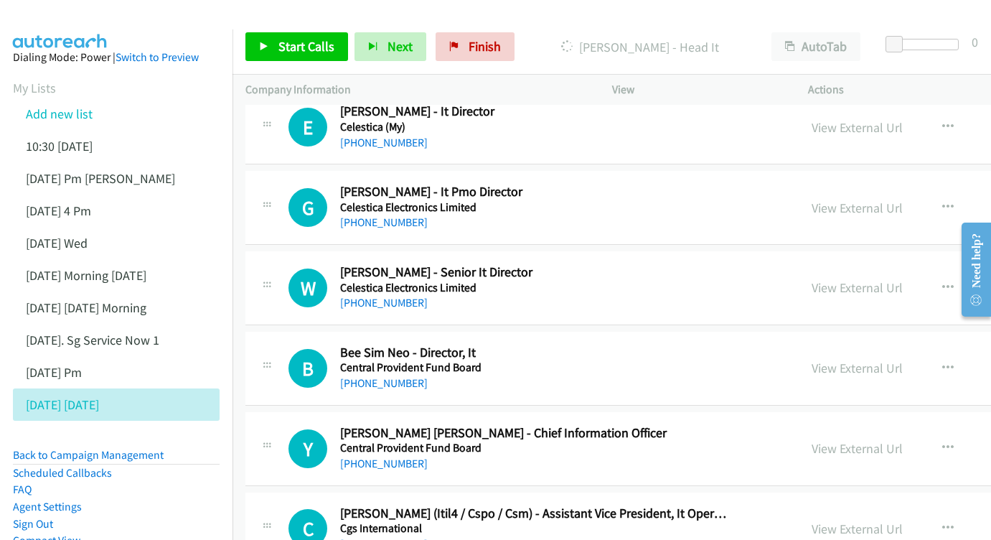
scroll to position [7374, 0]
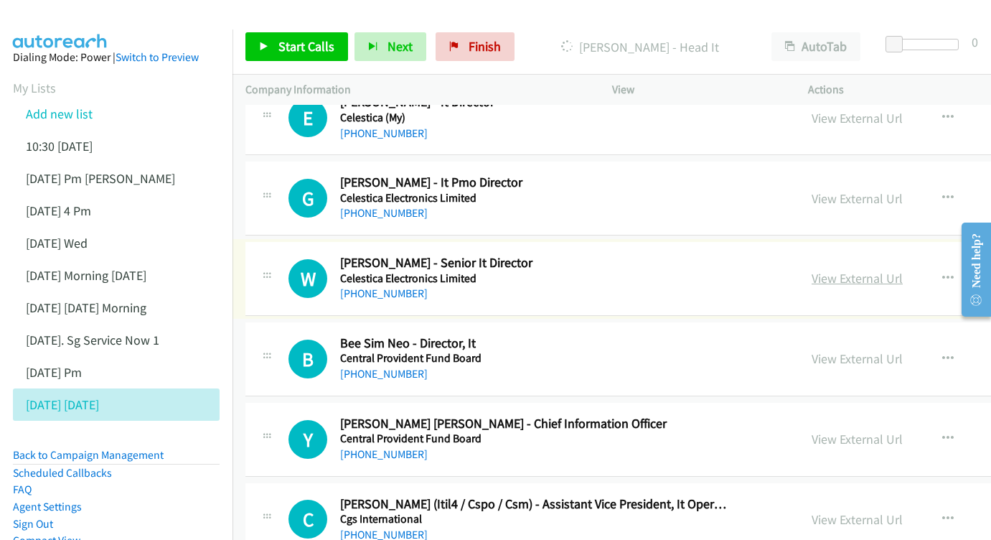
click at [864, 270] on link "View External Url" at bounding box center [857, 278] width 91 height 17
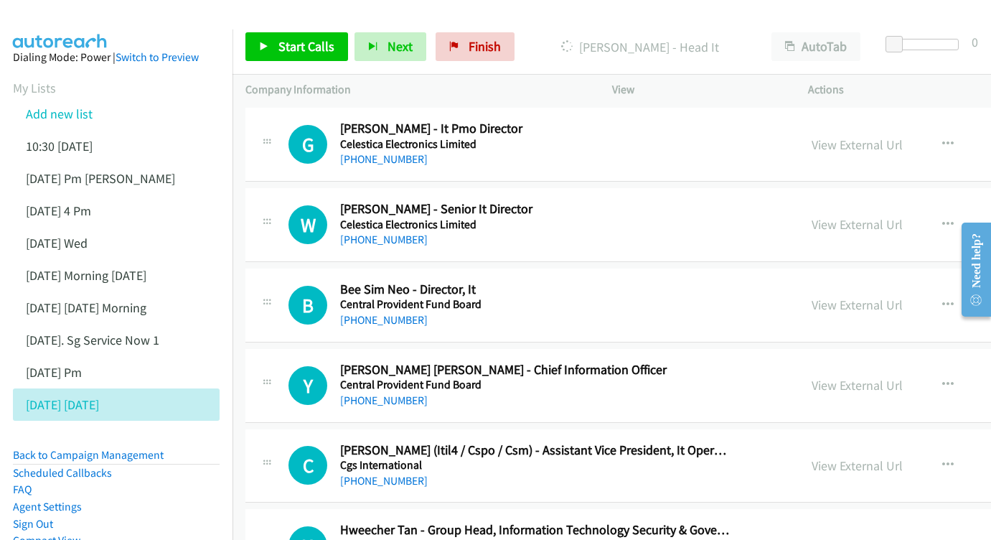
scroll to position [7455, 0]
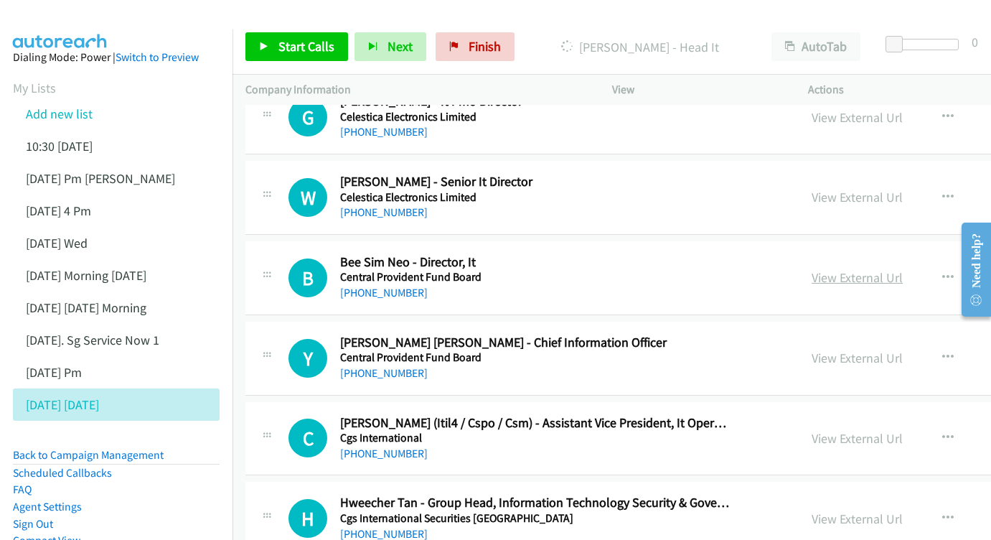
click at [822, 269] on link "View External Url" at bounding box center [857, 277] width 91 height 17
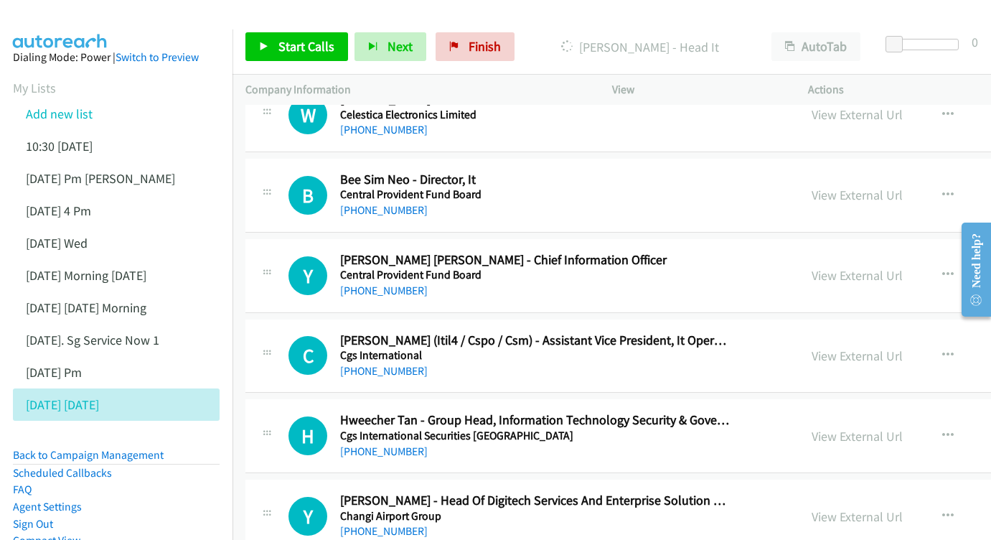
scroll to position [7539, 0]
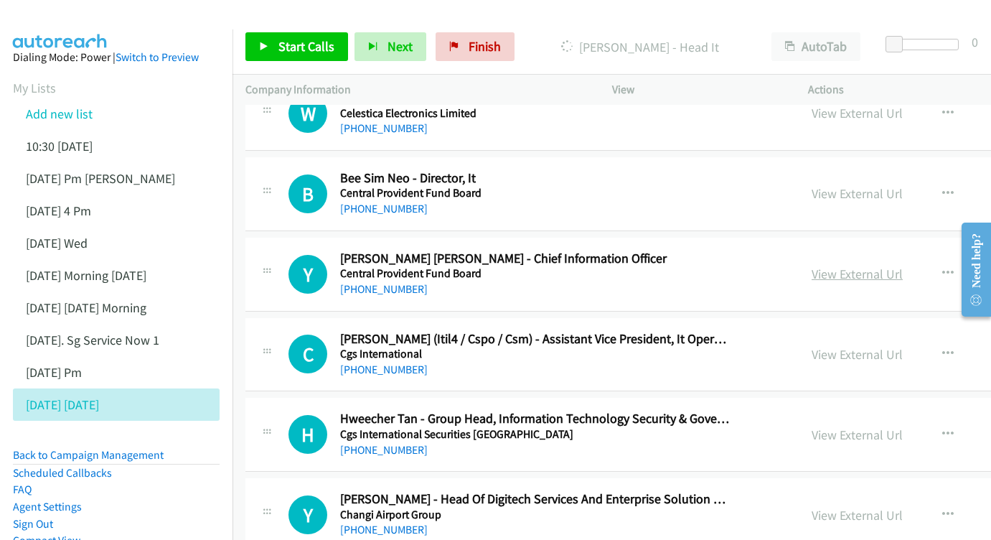
click at [812, 265] on link "View External Url" at bounding box center [857, 273] width 91 height 17
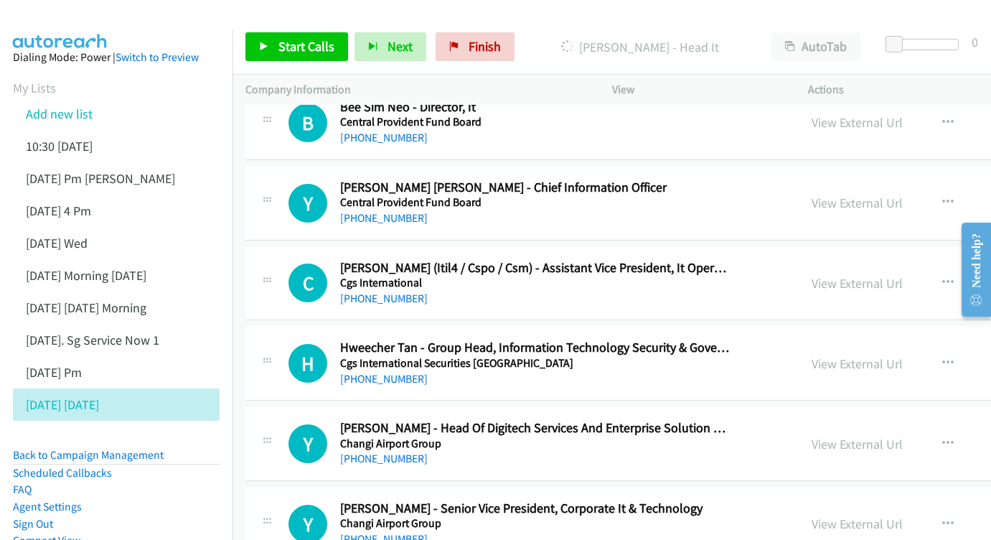
scroll to position [7623, 0]
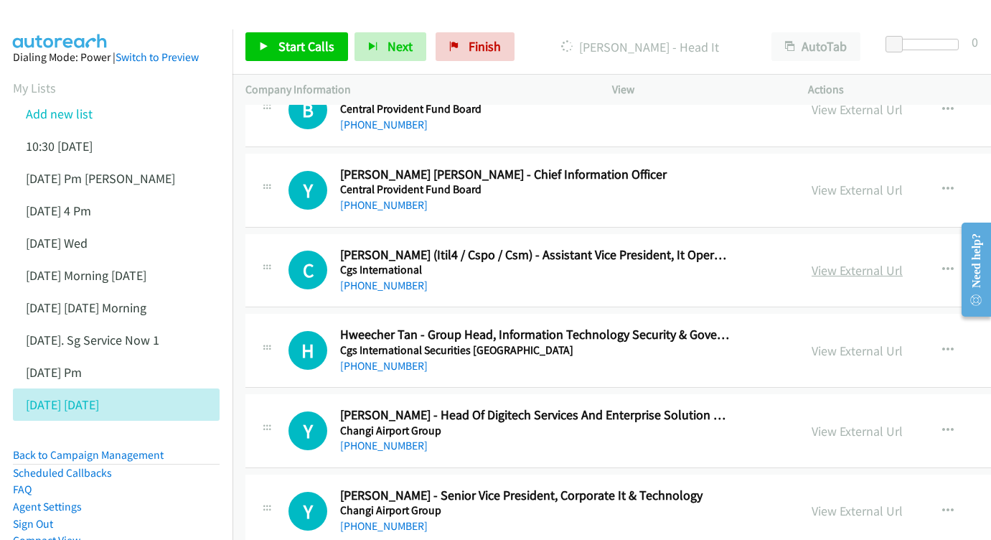
click at [838, 262] on link "View External Url" at bounding box center [857, 270] width 91 height 17
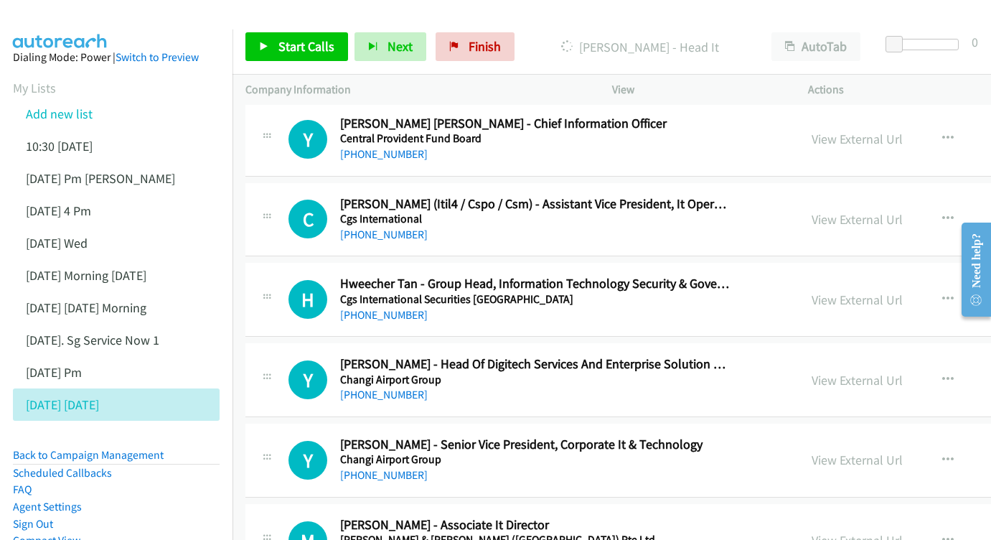
scroll to position [7688, 0]
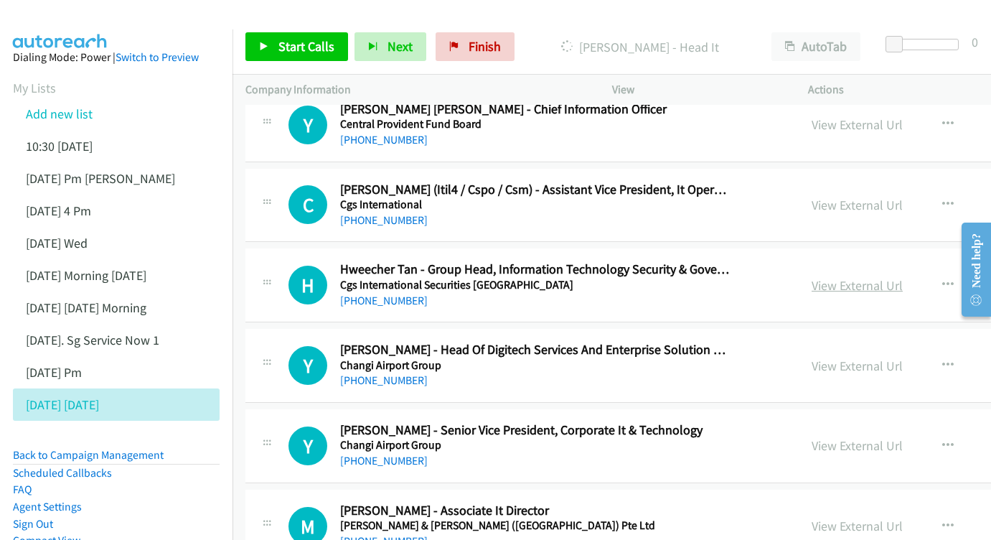
click at [850, 277] on link "View External Url" at bounding box center [857, 285] width 91 height 17
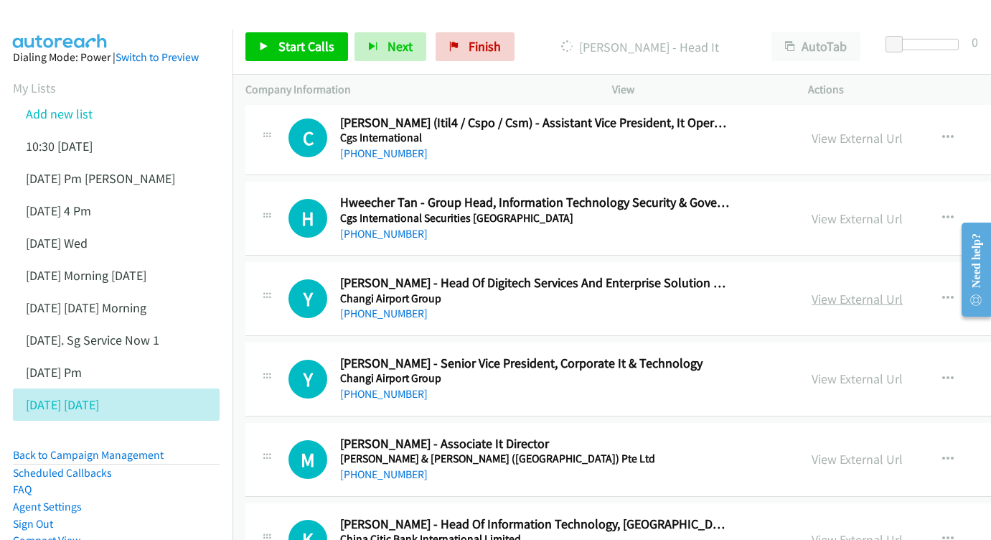
click at [819, 291] on link "View External Url" at bounding box center [857, 299] width 91 height 17
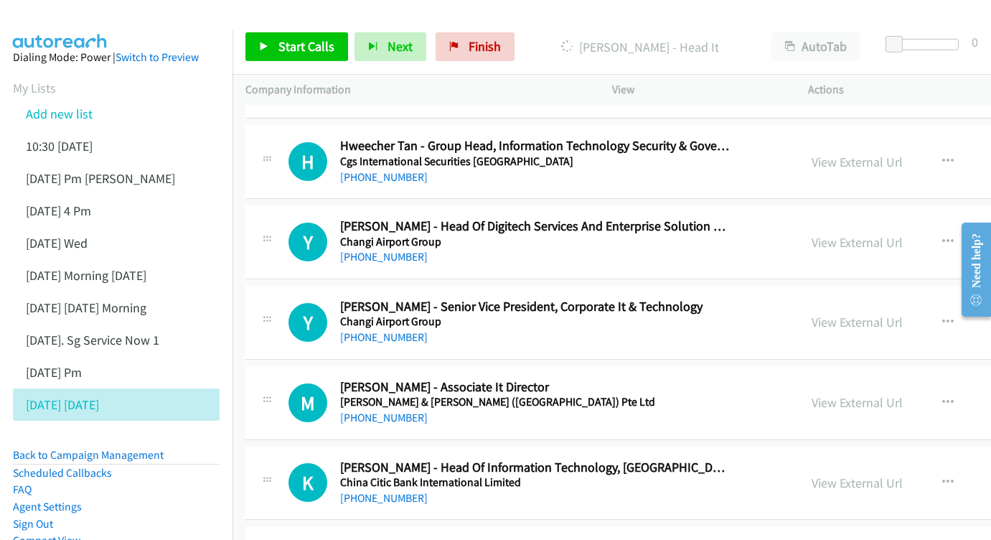
scroll to position [7823, 0]
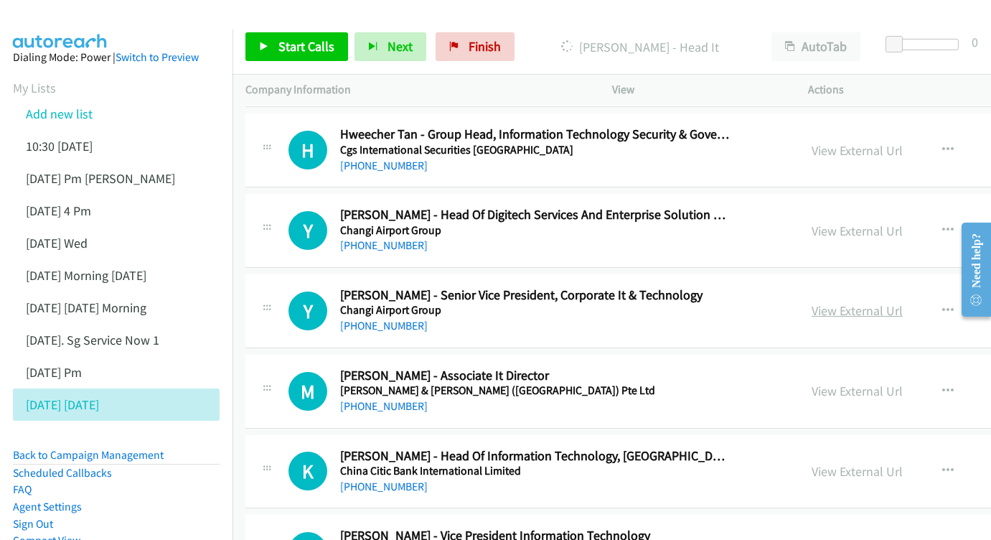
click at [839, 302] on link "View External Url" at bounding box center [857, 310] width 91 height 17
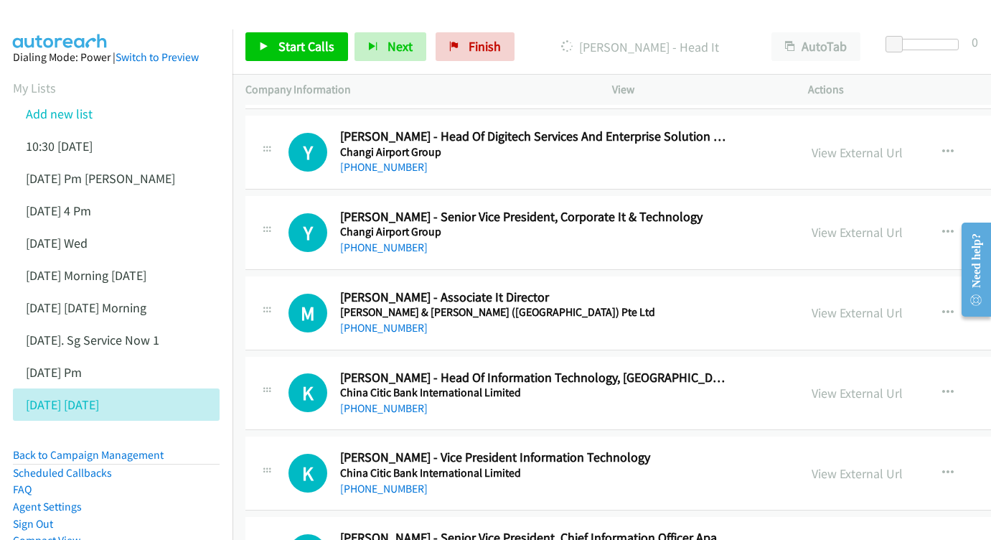
scroll to position [7914, 0]
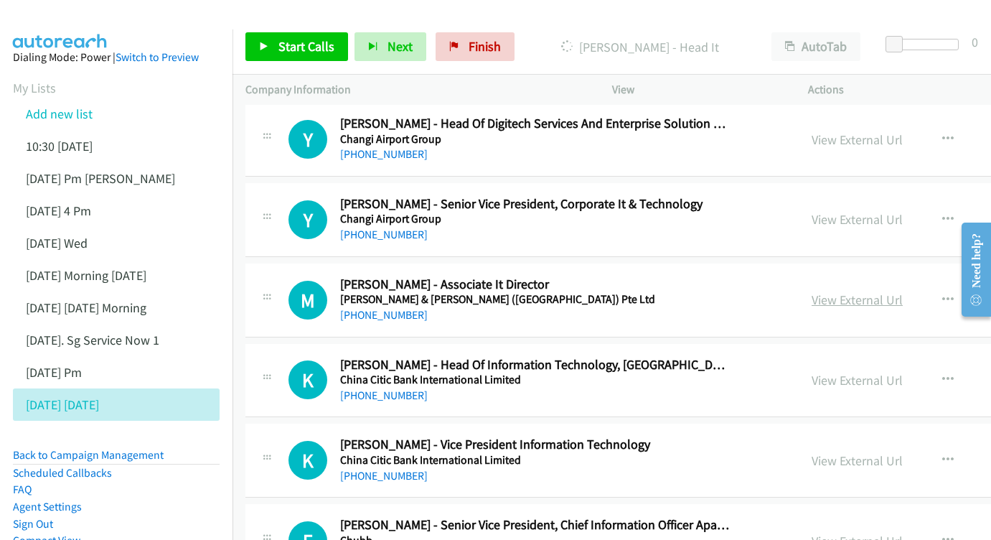
click at [853, 291] on link "View External Url" at bounding box center [857, 299] width 91 height 17
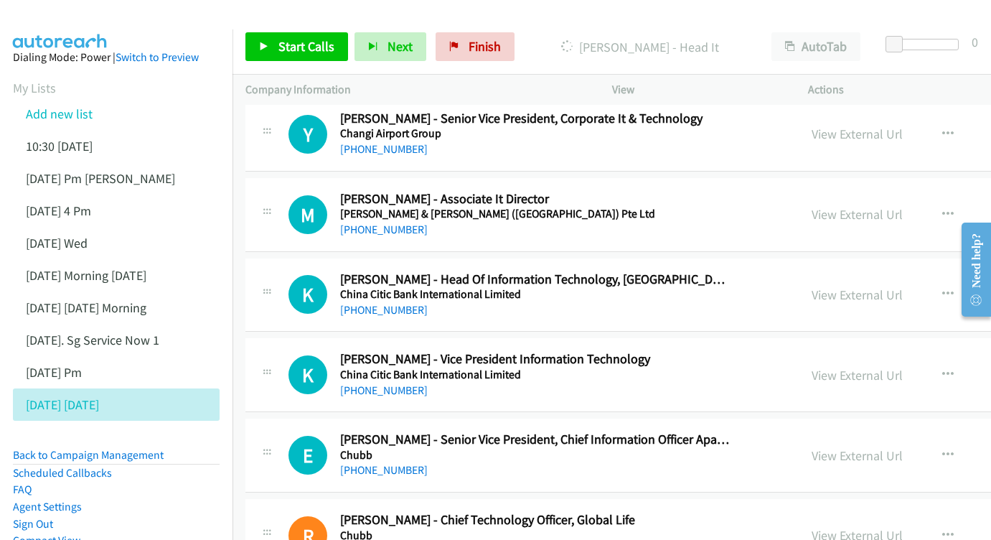
click at [860, 271] on div "View External Url View External Url Schedule/Manage Callback Start Calls Here R…" at bounding box center [944, 294] width 290 height 47
click at [852, 286] on link "View External Url" at bounding box center [857, 294] width 91 height 17
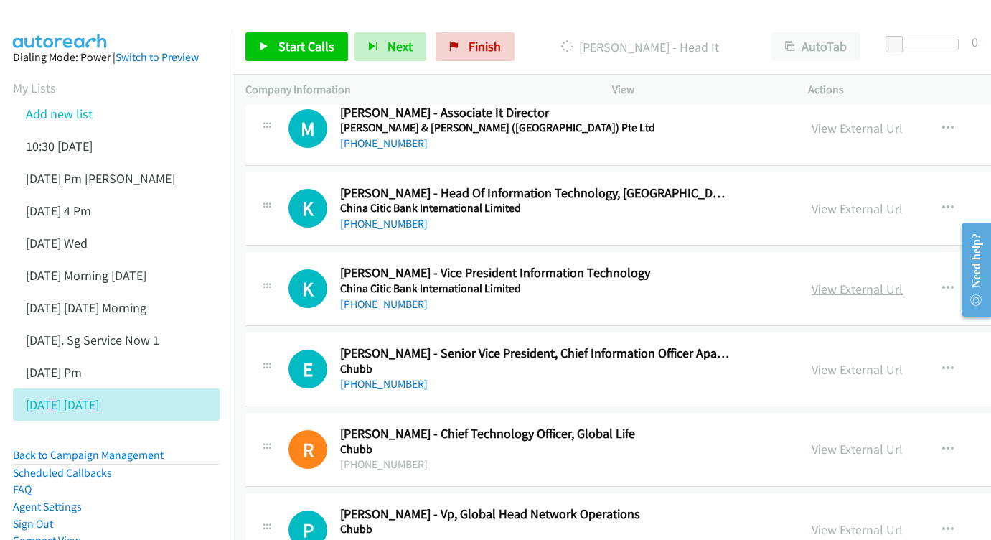
scroll to position [8086, 0]
click at [815, 281] on link "View External Url" at bounding box center [857, 289] width 91 height 17
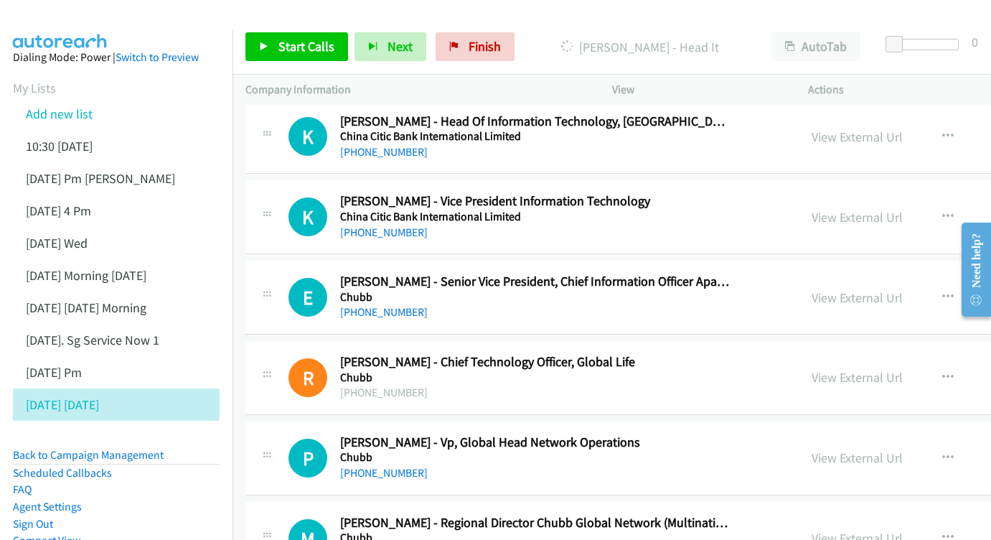
scroll to position [8158, 0]
click at [832, 288] on link "View External Url" at bounding box center [857, 296] width 91 height 17
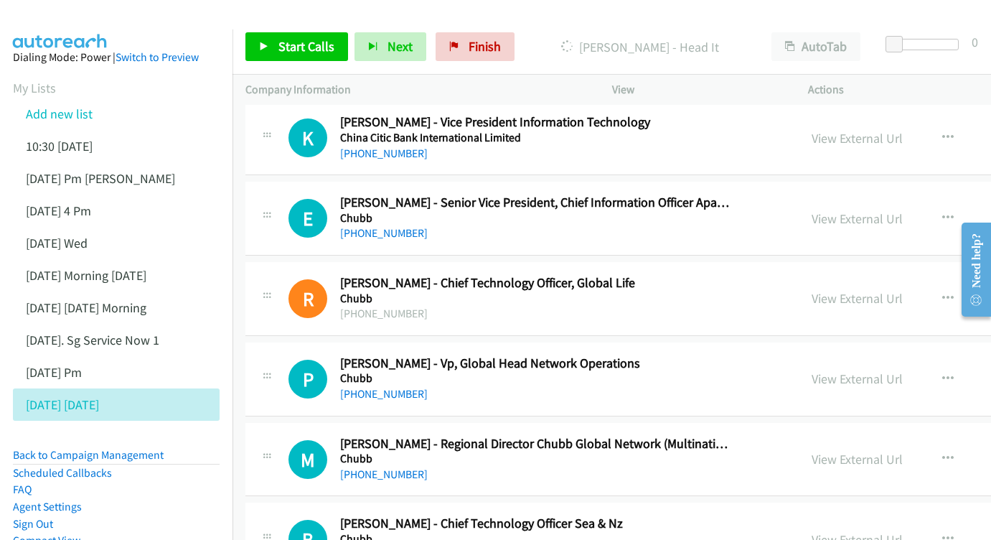
scroll to position [8243, 0]
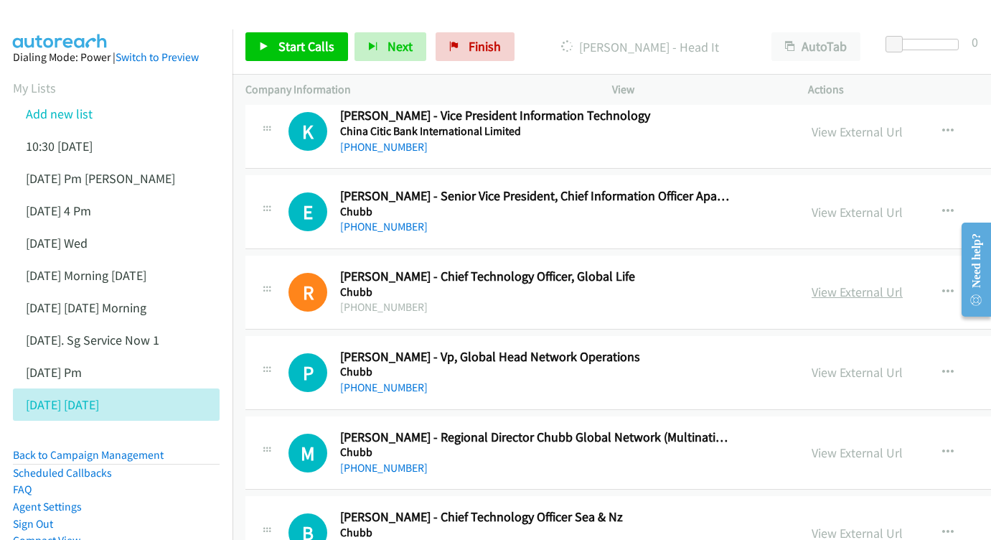
click at [812, 283] on link "View External Url" at bounding box center [857, 291] width 91 height 17
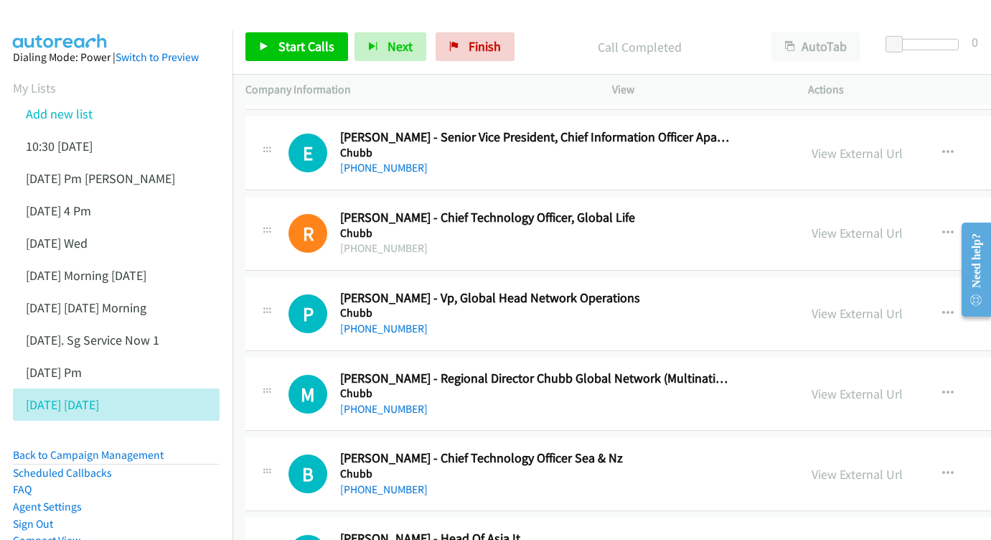
scroll to position [8305, 0]
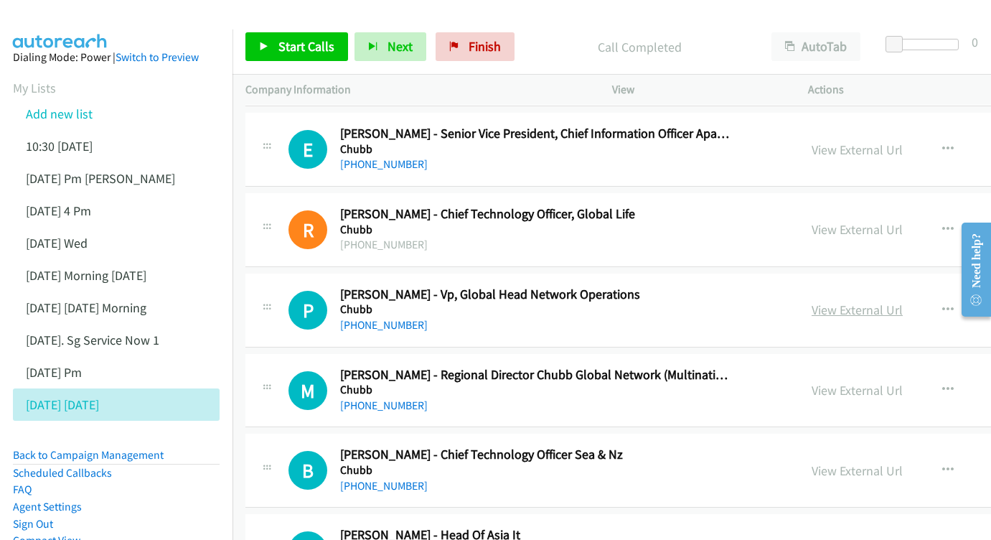
click at [834, 301] on link "View External Url" at bounding box center [857, 309] width 91 height 17
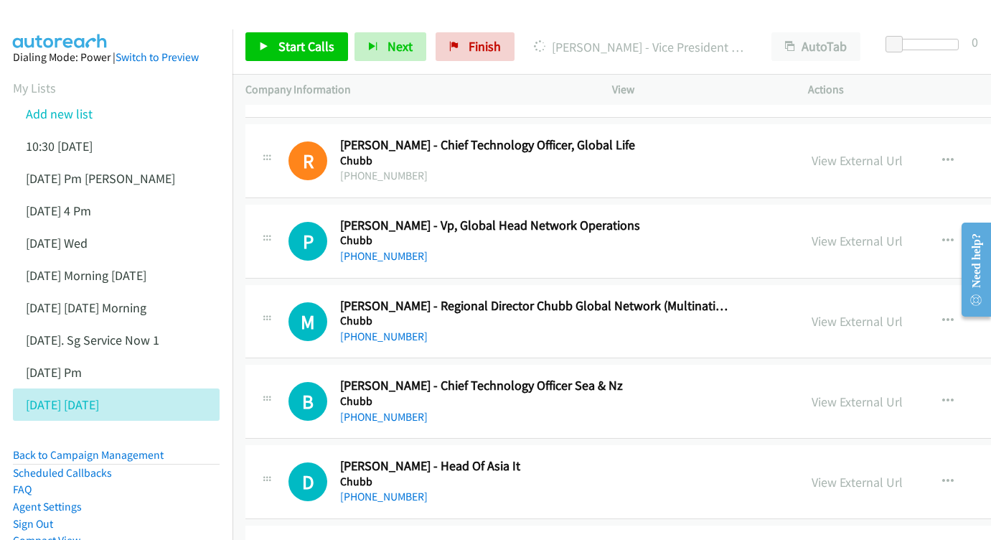
scroll to position [8377, 0]
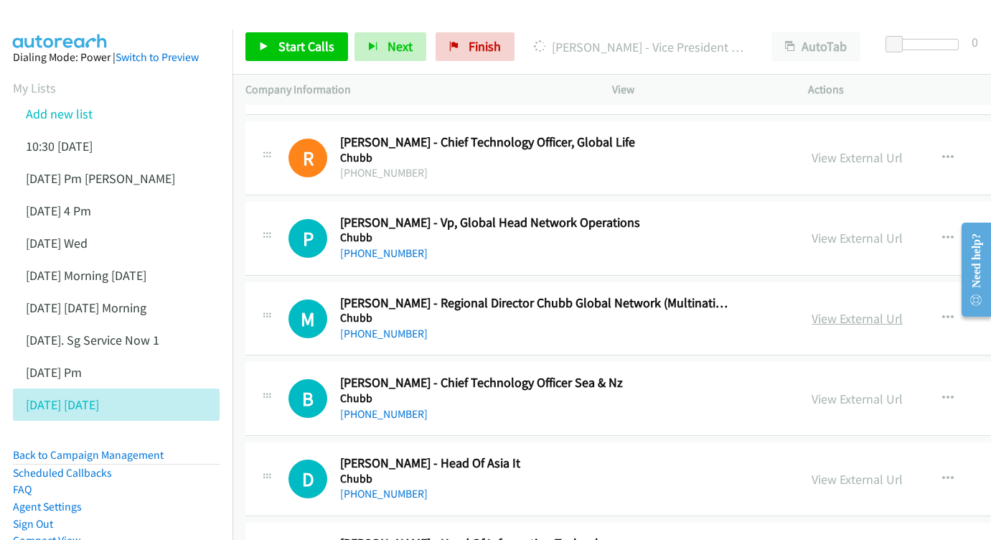
click at [812, 310] on link "View External Url" at bounding box center [857, 318] width 91 height 17
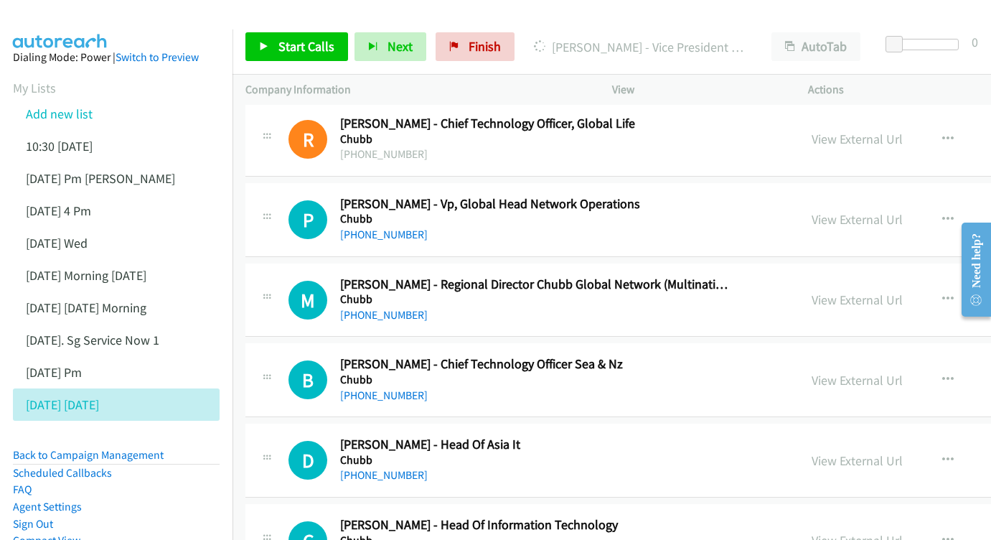
scroll to position [8448, 0]
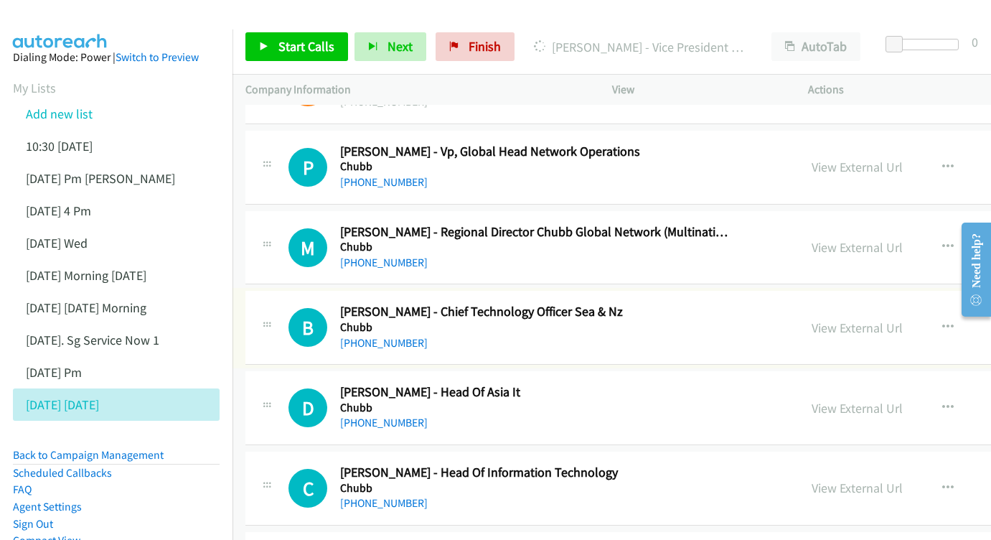
click at [862, 304] on div "View External Url View External Url Schedule/Manage Callback Start Calls Here R…" at bounding box center [944, 327] width 290 height 47
click at [857, 319] on link "View External Url" at bounding box center [857, 327] width 91 height 17
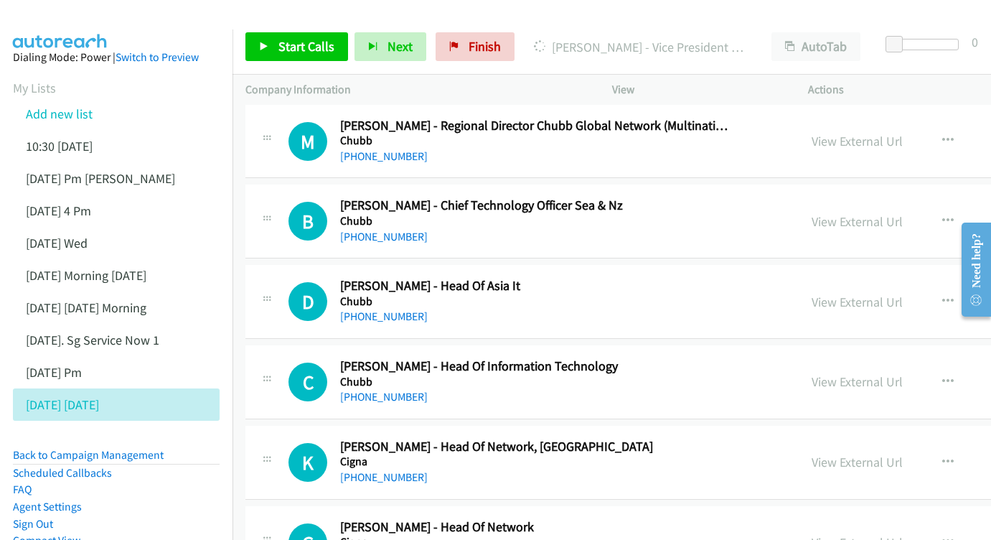
scroll to position [8557, 0]
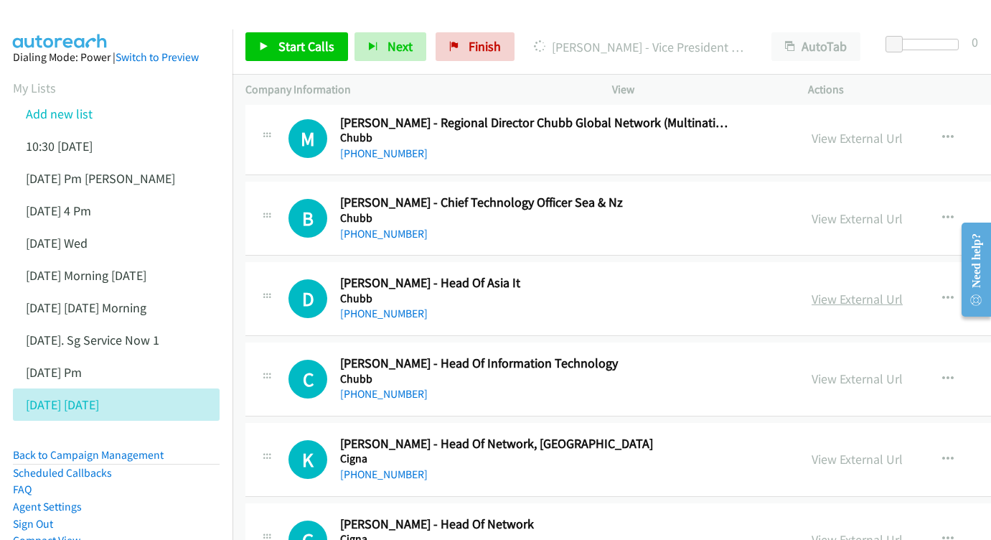
drag, startPoint x: 829, startPoint y: 149, endPoint x: 807, endPoint y: 165, distance: 27.7
click at [829, 289] on div "View External Url" at bounding box center [857, 298] width 91 height 19
click at [812, 291] on link "View External Url" at bounding box center [857, 299] width 91 height 17
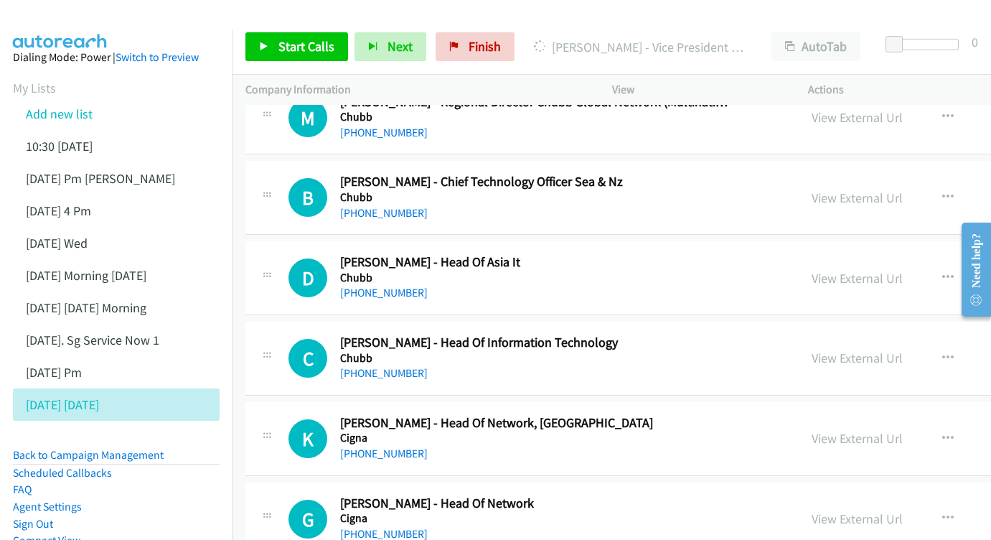
scroll to position [8632, 0]
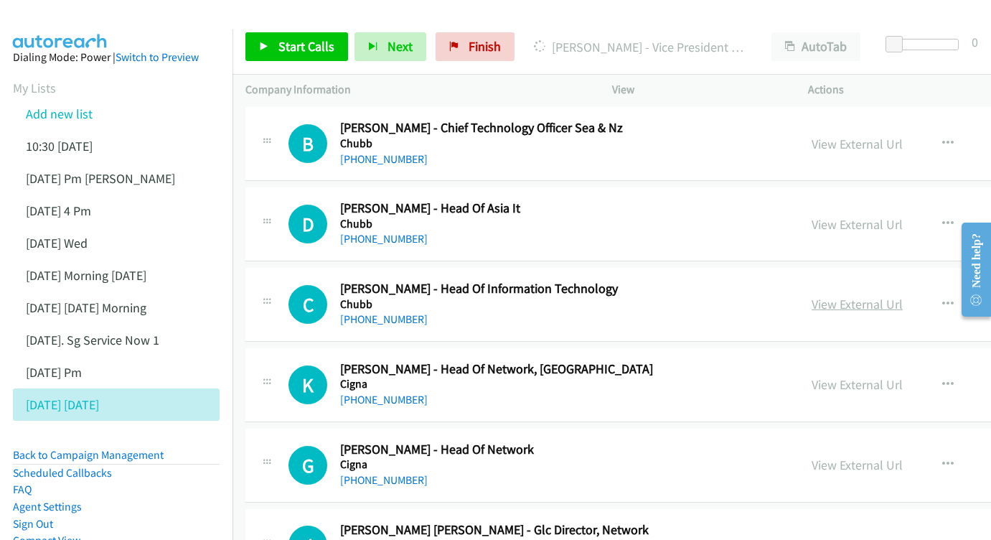
click at [856, 296] on link "View External Url" at bounding box center [857, 304] width 91 height 17
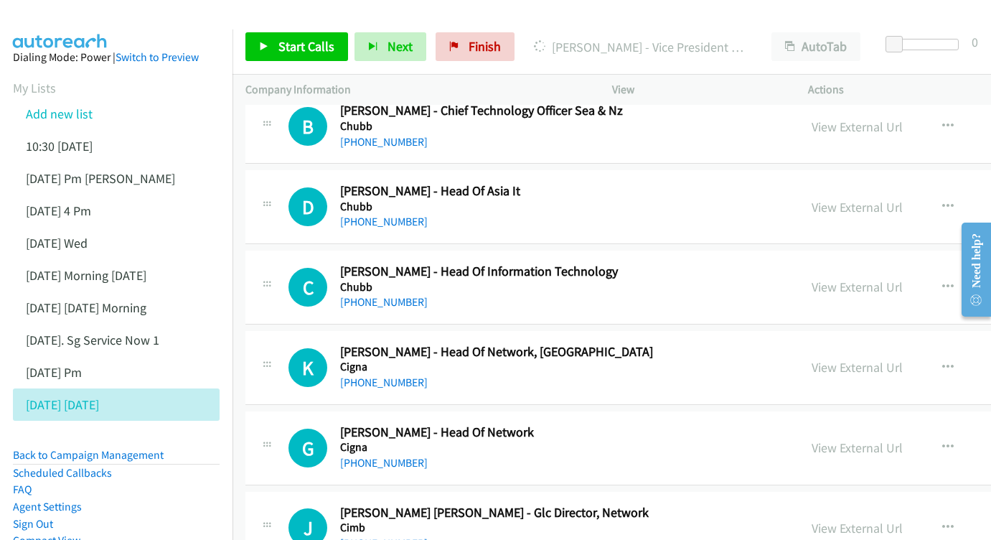
scroll to position [8708, 0]
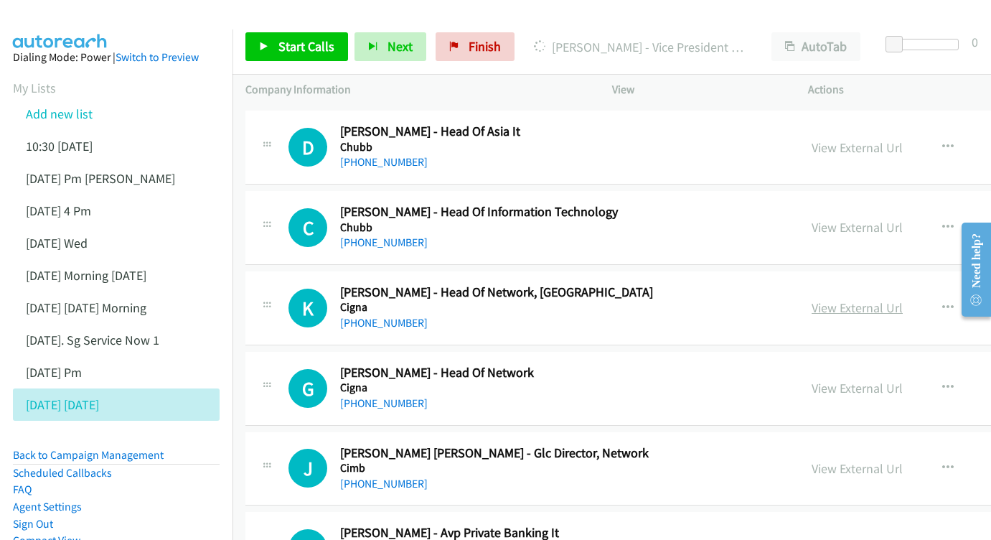
click at [851, 299] on link "View External Url" at bounding box center [857, 307] width 91 height 17
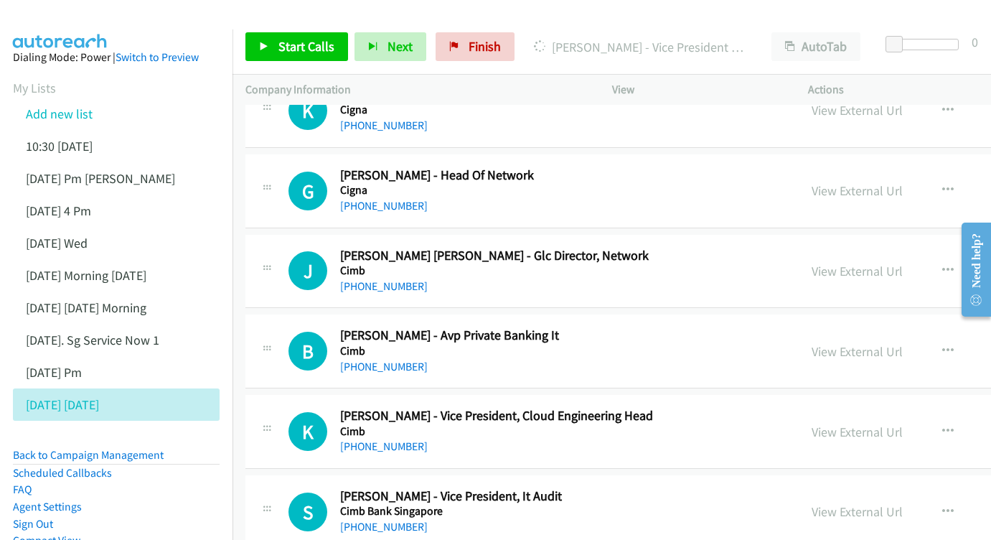
scroll to position [8909, 0]
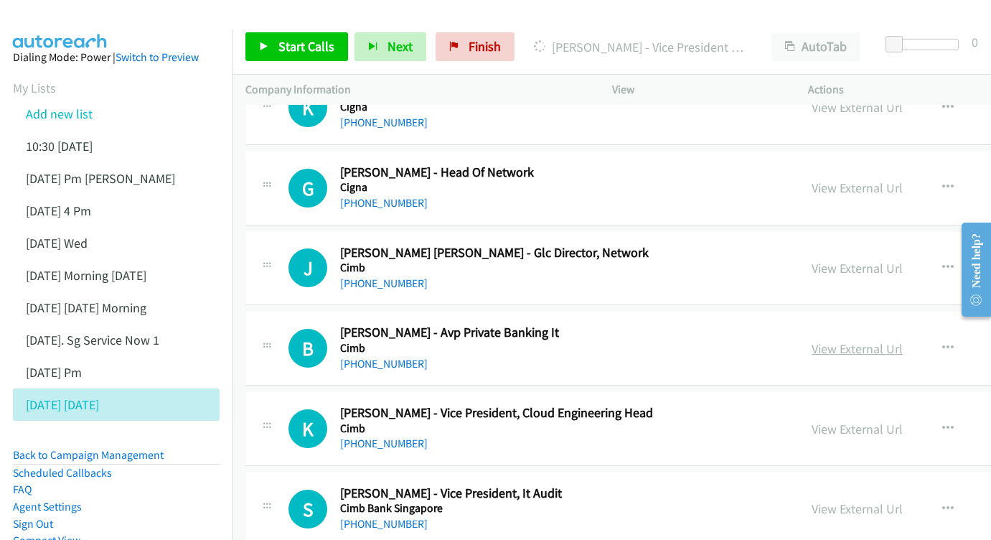
click at [853, 340] on link "View External Url" at bounding box center [857, 348] width 91 height 17
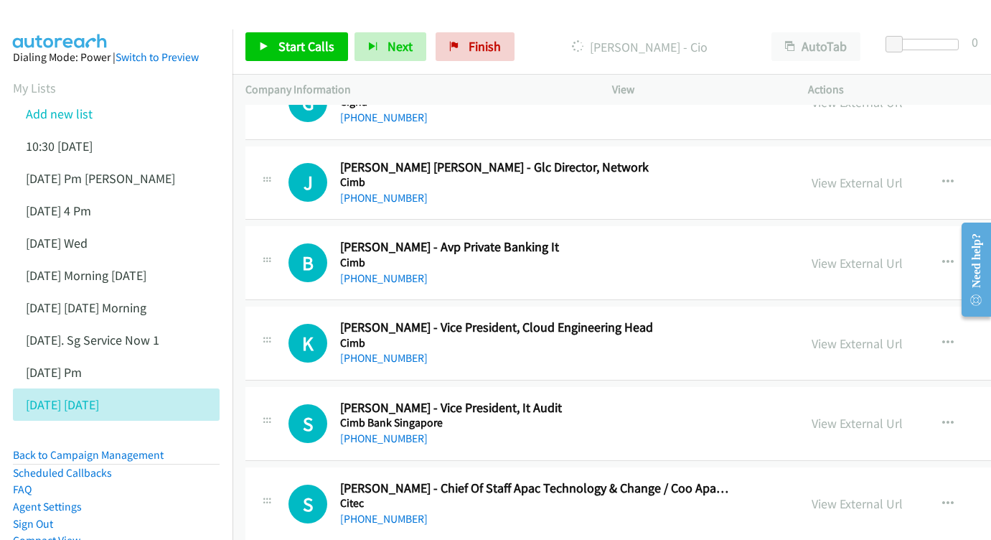
scroll to position [9018, 0]
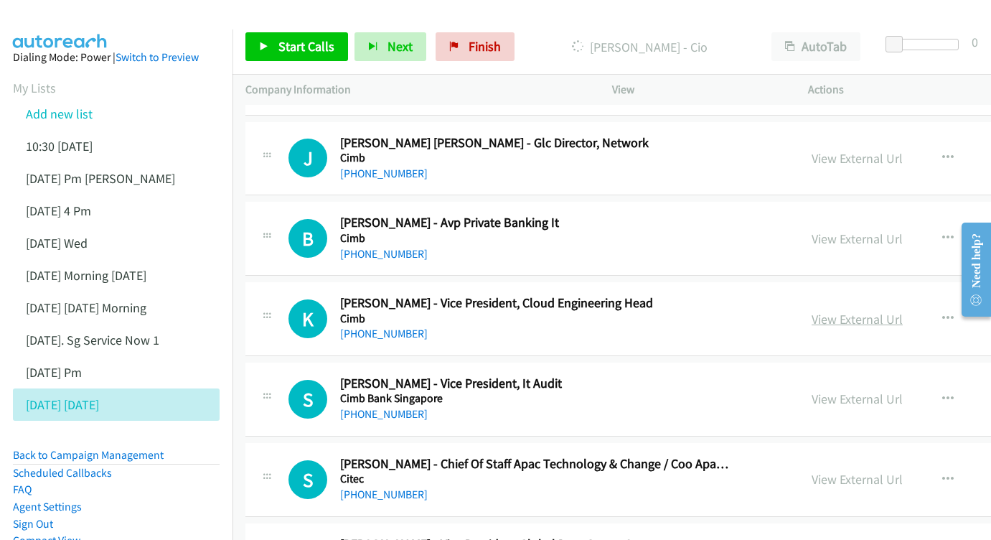
click at [842, 311] on link "View External Url" at bounding box center [857, 319] width 91 height 17
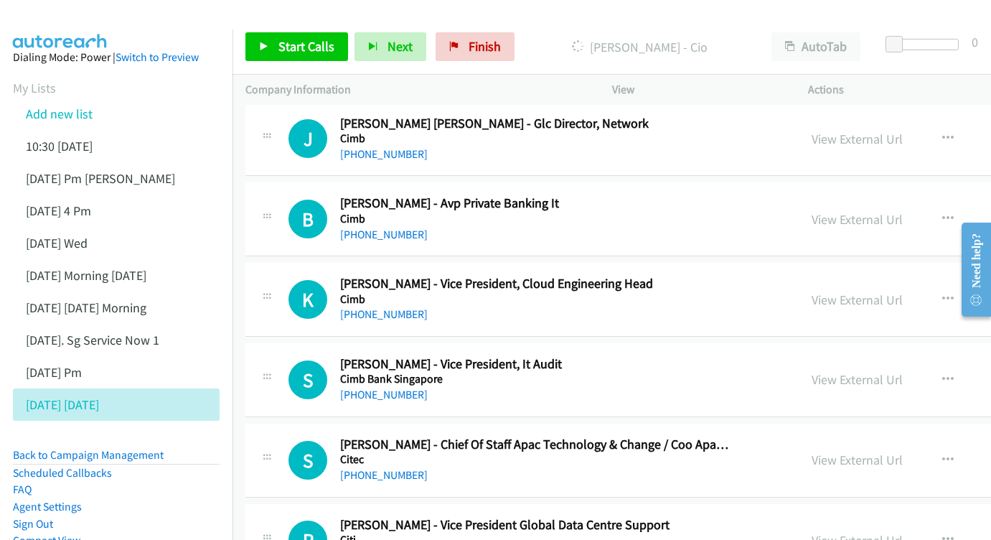
scroll to position [9093, 0]
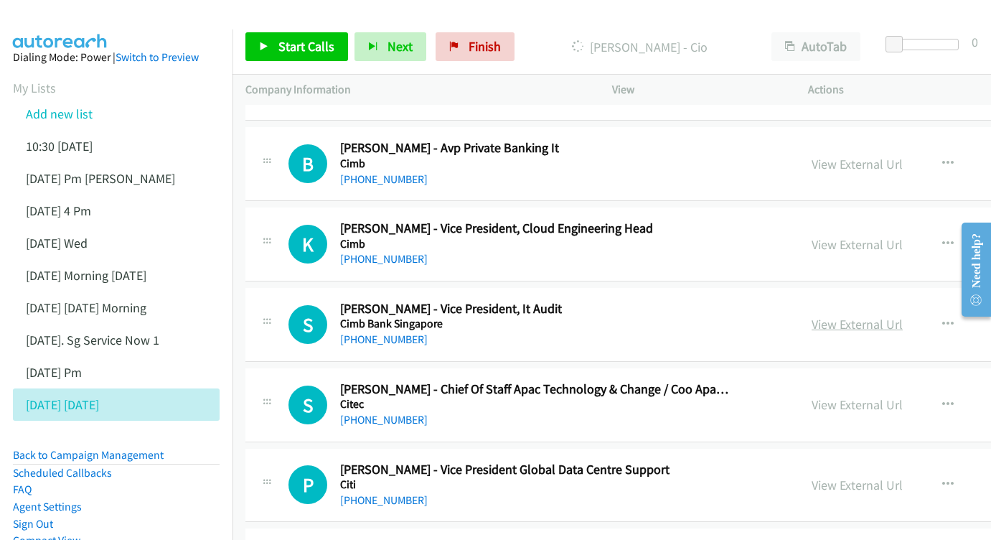
click at [867, 316] on link "View External Url" at bounding box center [857, 324] width 91 height 17
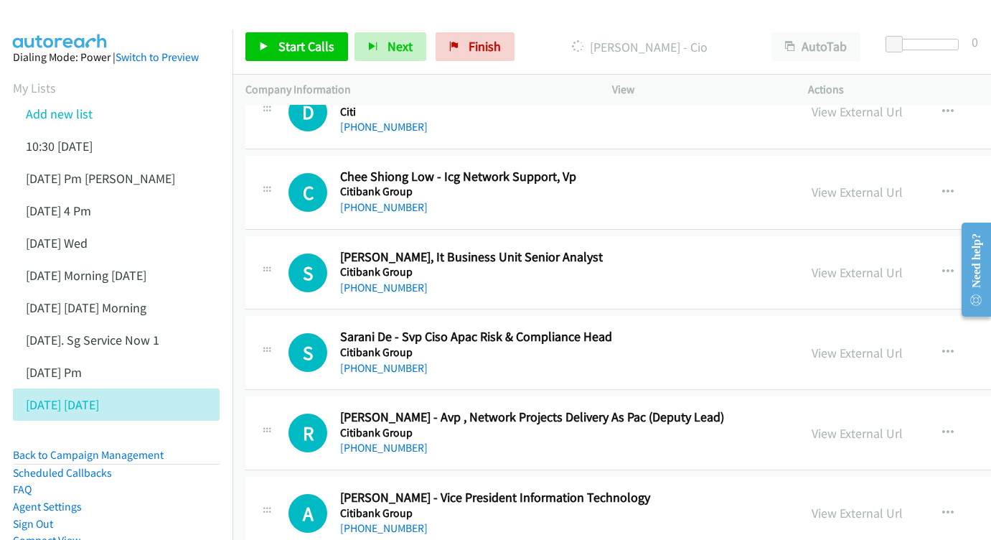
scroll to position [9733, 0]
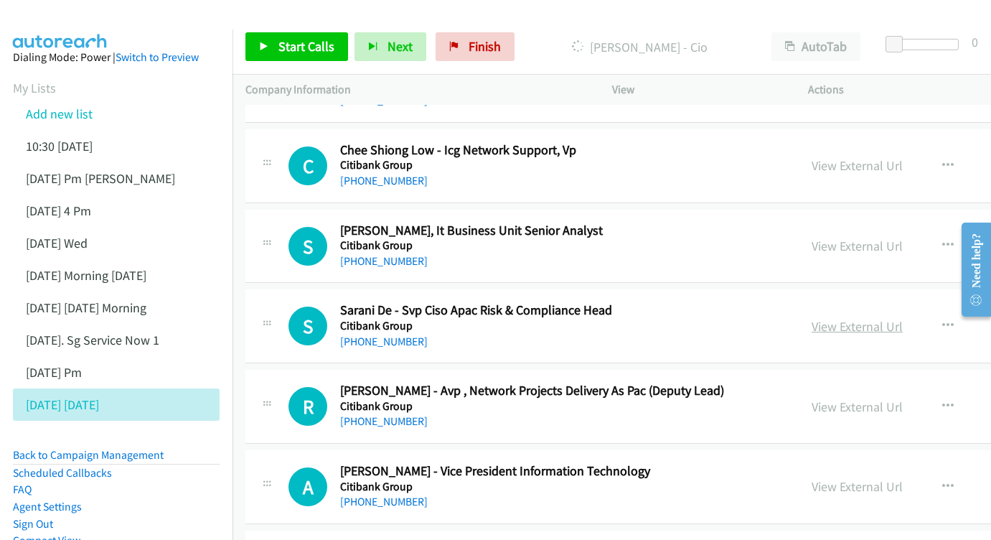
click at [844, 318] on link "View External Url" at bounding box center [857, 326] width 91 height 17
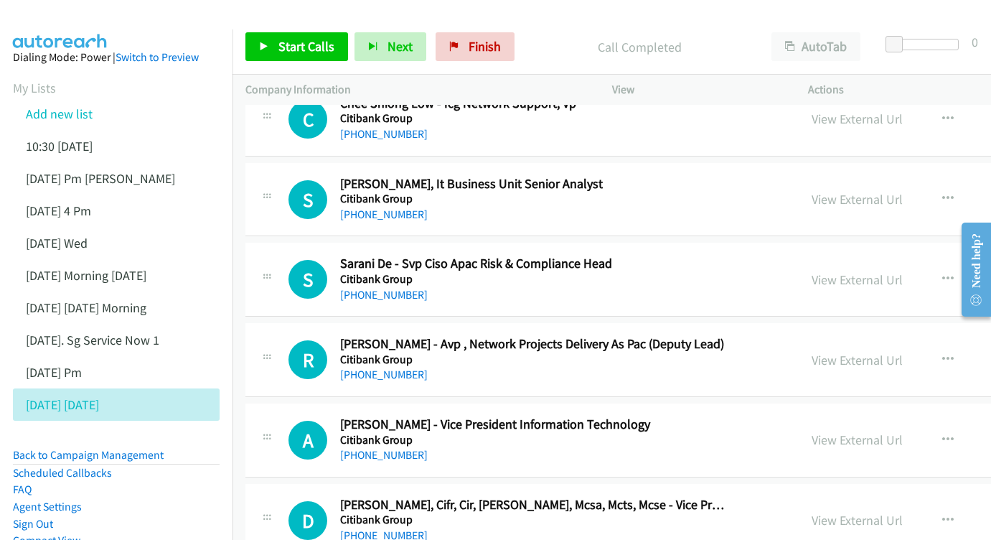
scroll to position [9783, 0]
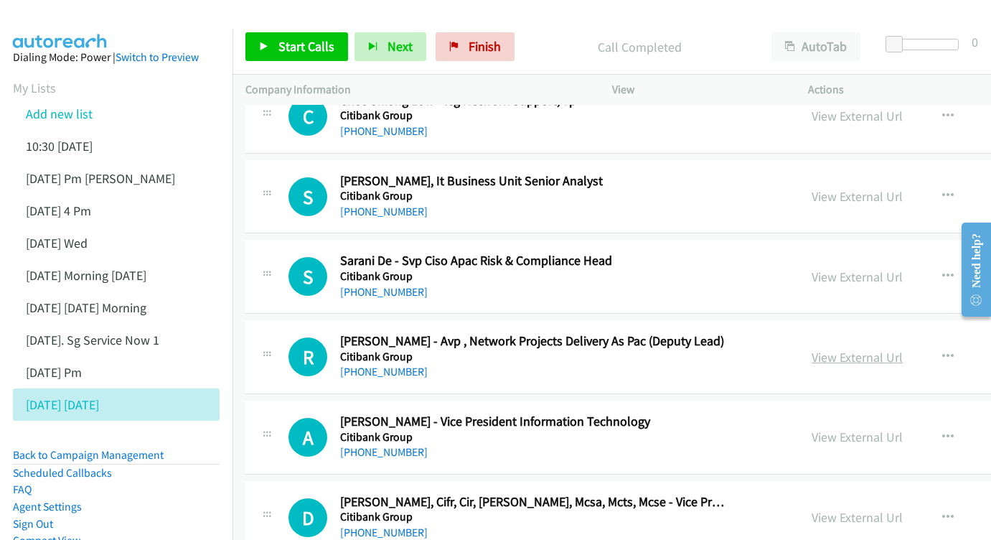
click at [840, 349] on link "View External Url" at bounding box center [857, 357] width 91 height 17
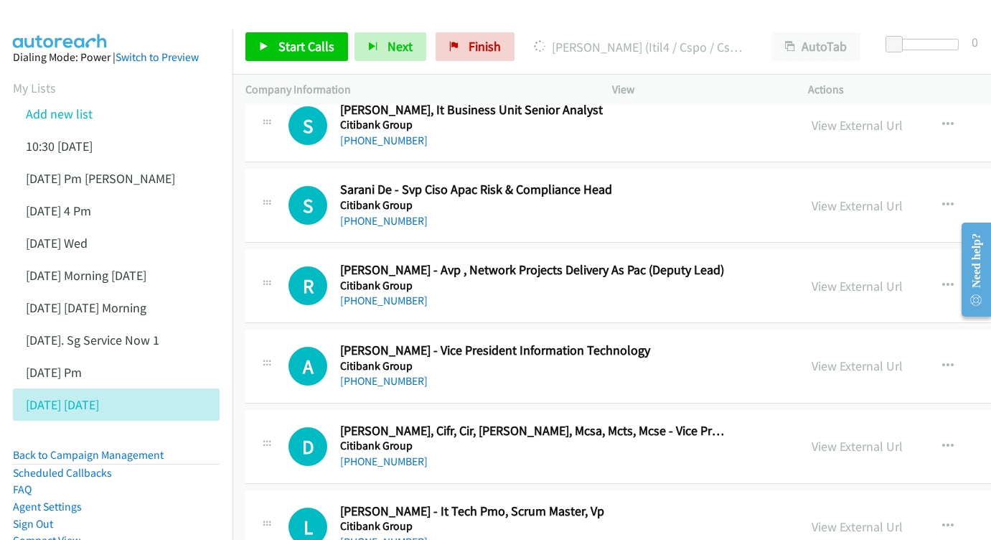
scroll to position [9882, 0]
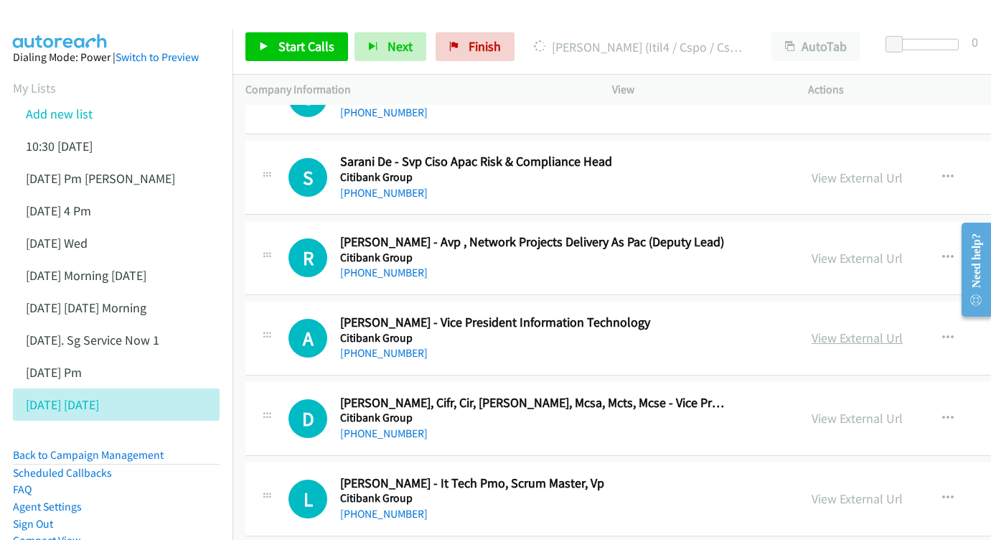
click at [846, 329] on link "View External Url" at bounding box center [857, 337] width 91 height 17
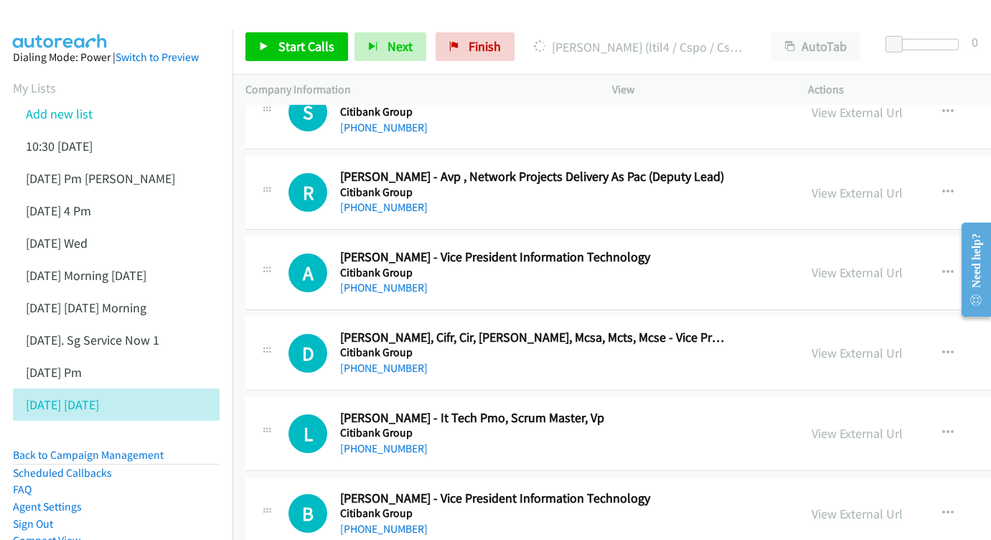
scroll to position [9950, 0]
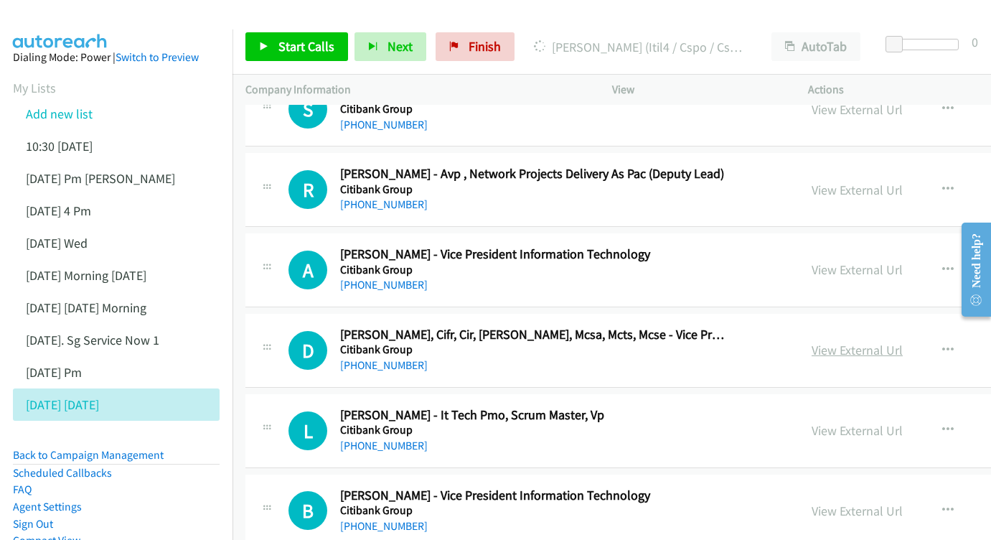
click at [835, 342] on link "View External Url" at bounding box center [857, 350] width 91 height 17
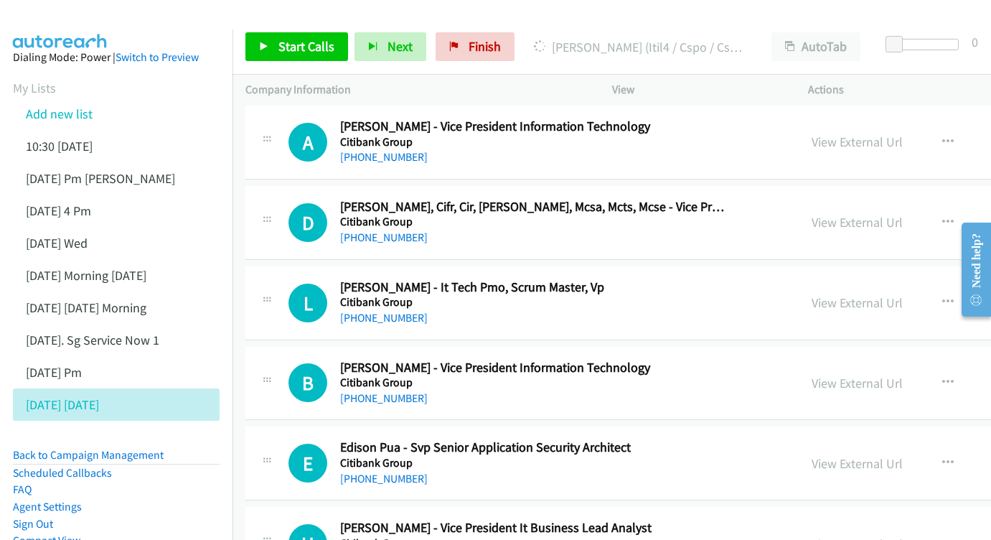
scroll to position [10102, 0]
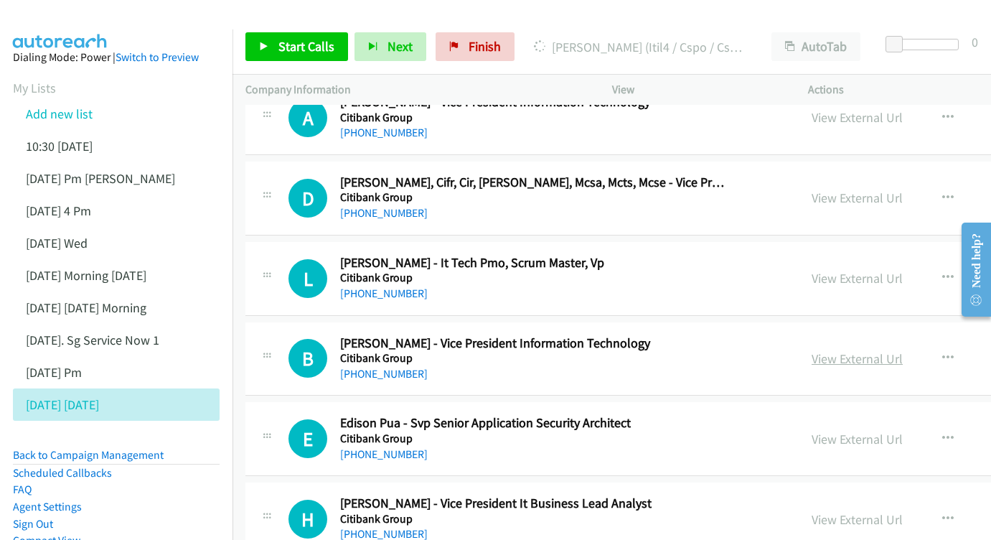
click at [830, 350] on link "View External Url" at bounding box center [857, 358] width 91 height 17
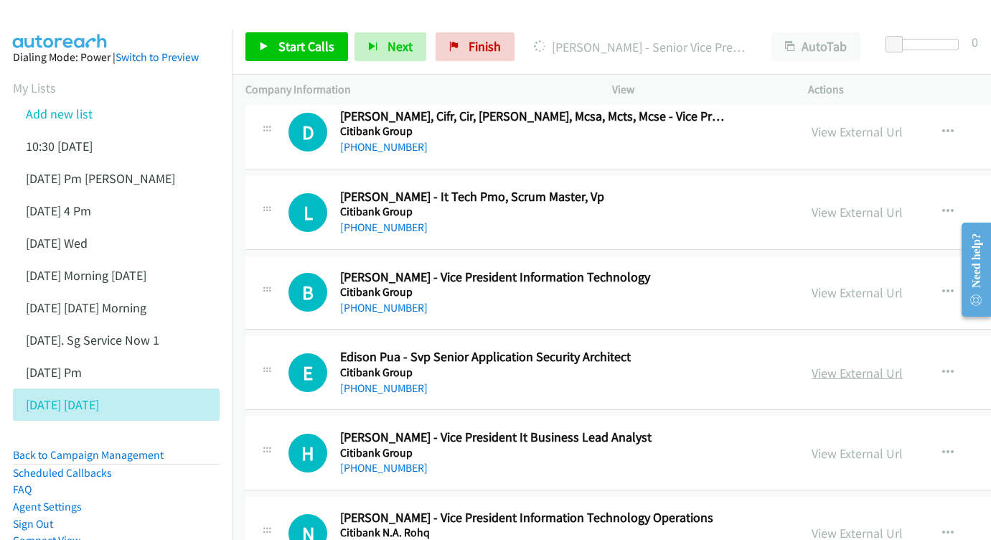
scroll to position [10187, 0]
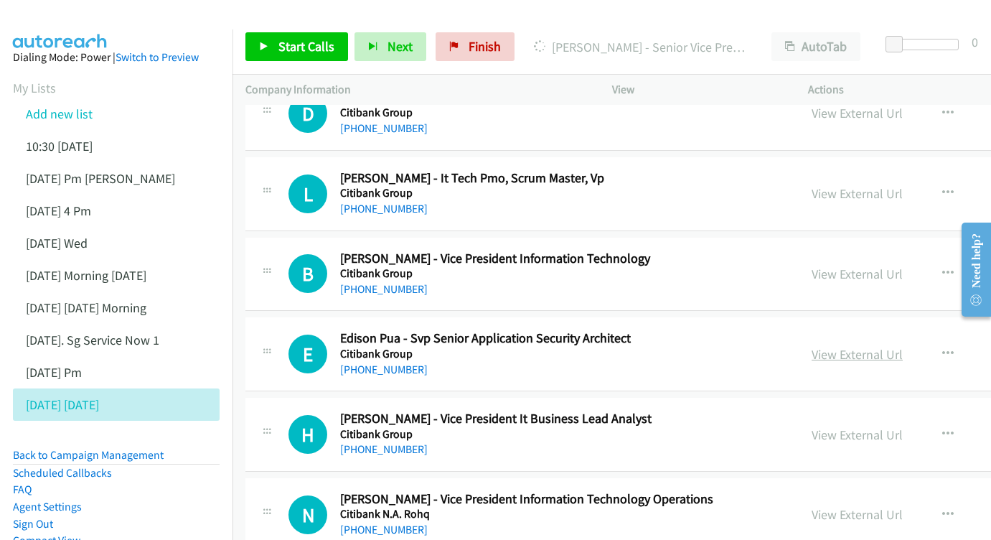
click at [835, 346] on link "View External Url" at bounding box center [857, 354] width 91 height 17
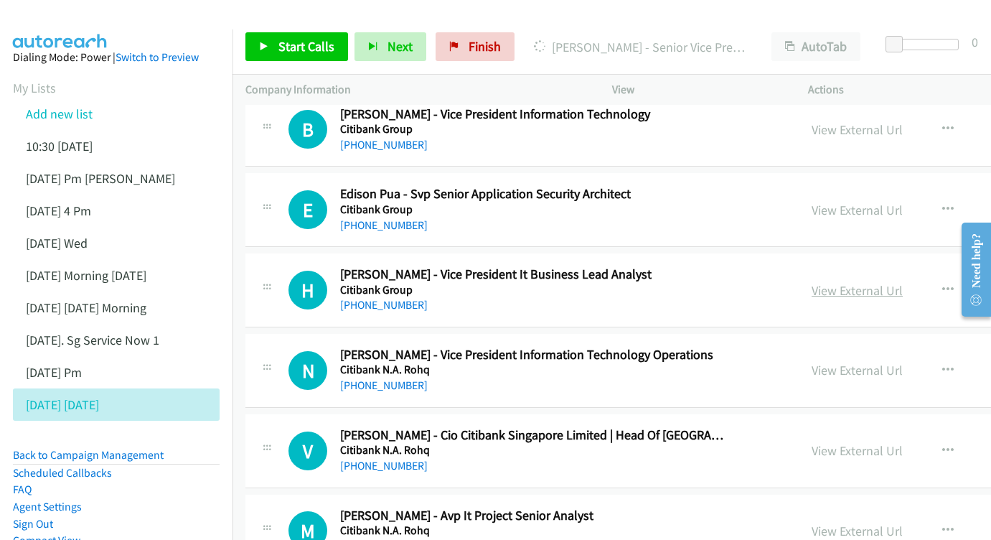
scroll to position [10365, 0]
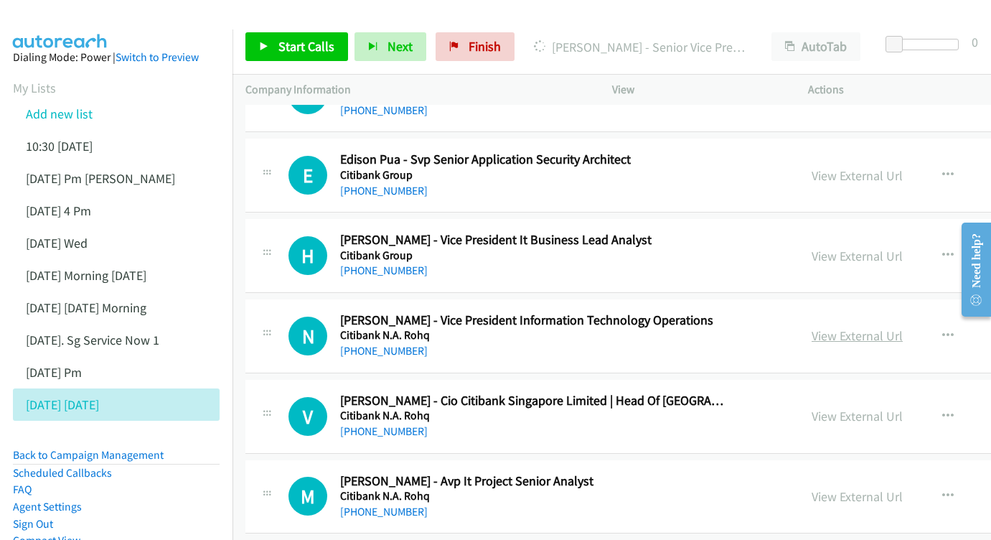
click at [829, 327] on link "View External Url" at bounding box center [857, 335] width 91 height 17
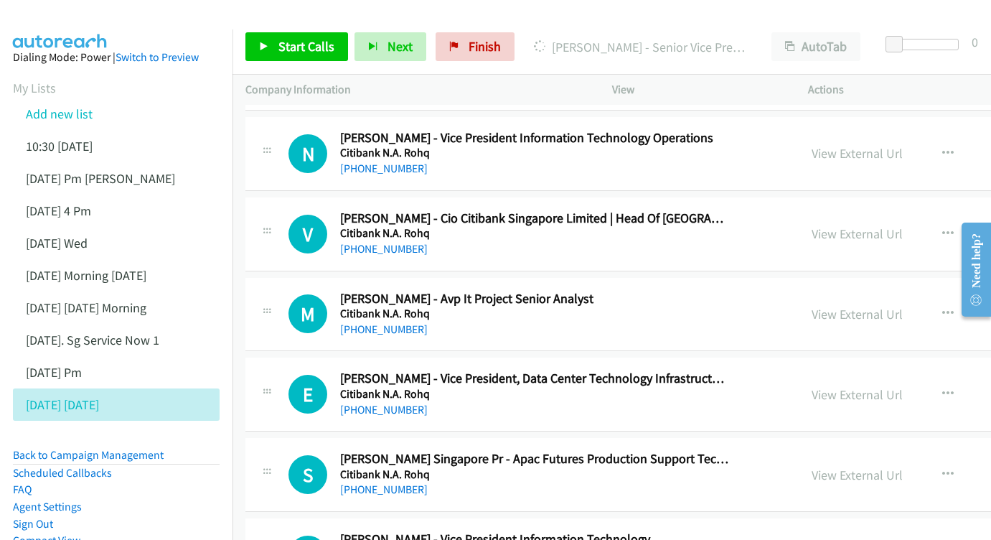
scroll to position [10543, 0]
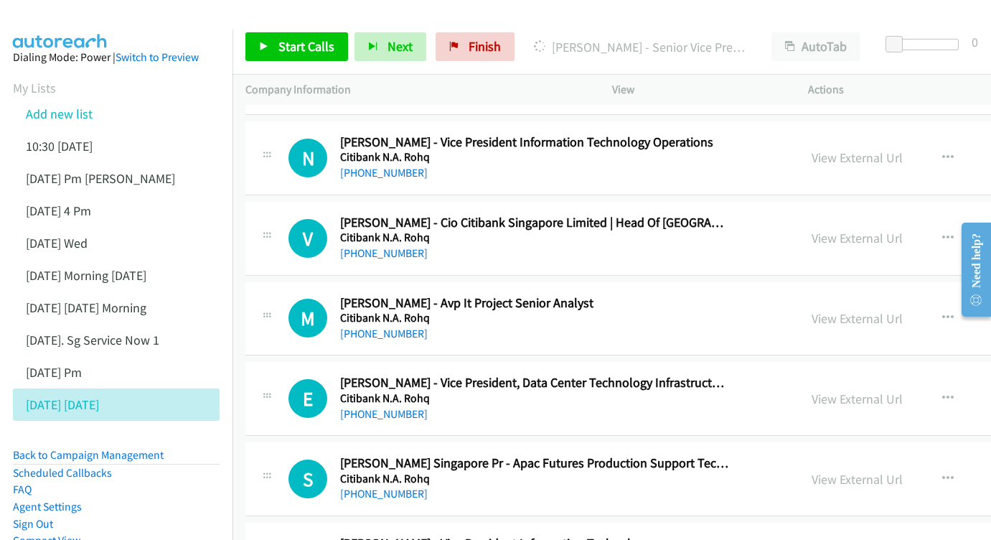
click at [824, 295] on div "View External Url View External Url Schedule/Manage Callback Start Calls Here R…" at bounding box center [944, 318] width 290 height 47
click at [827, 310] on link "View External Url" at bounding box center [857, 318] width 91 height 17
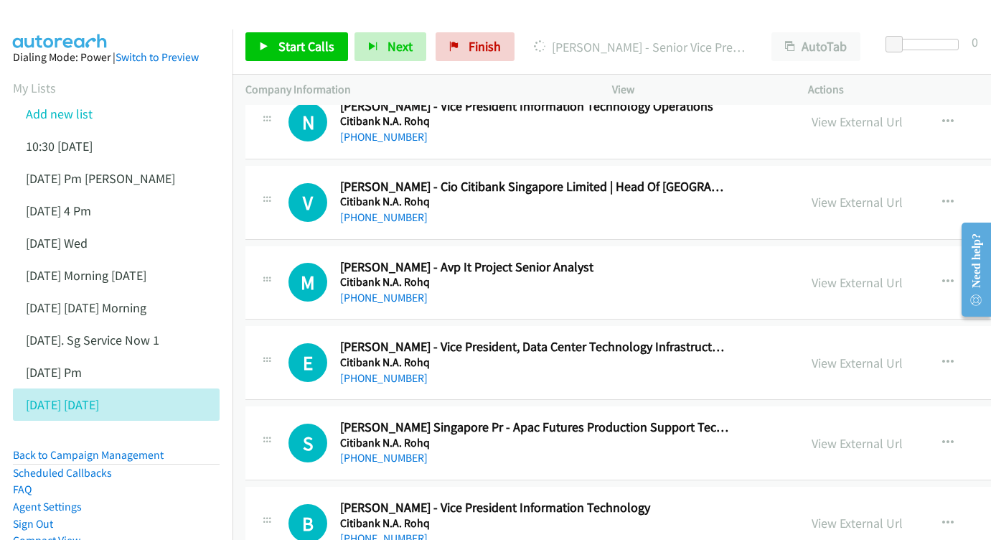
scroll to position [10589, 0]
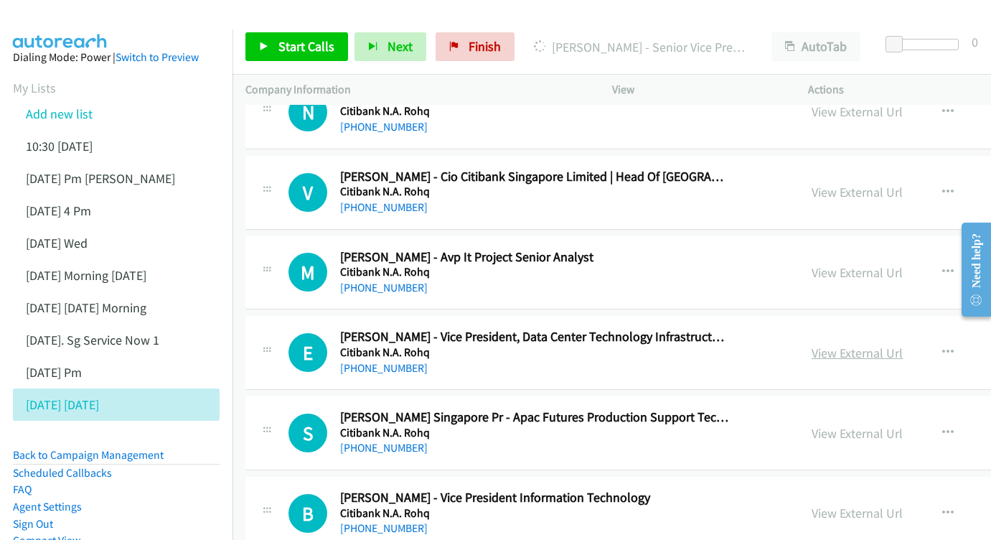
click at [834, 344] on link "View External Url" at bounding box center [857, 352] width 91 height 17
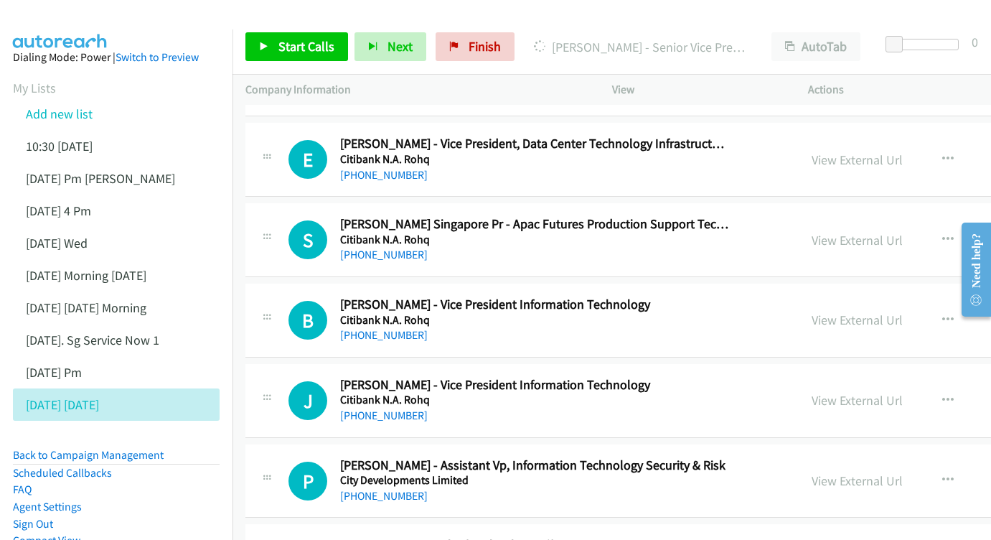
scroll to position [10782, 0]
click at [849, 311] on link "View External Url" at bounding box center [857, 319] width 91 height 17
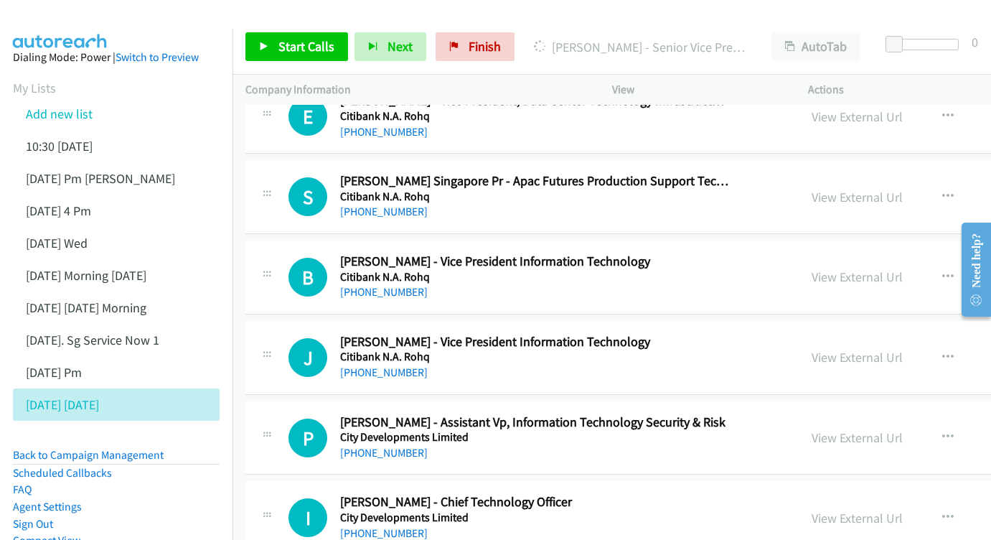
scroll to position [10837, 0]
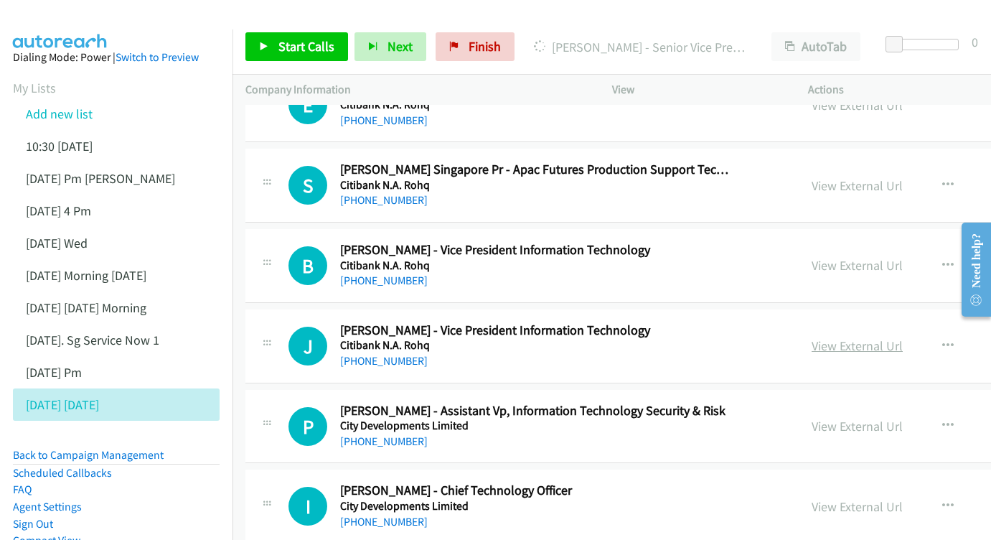
click at [847, 337] on link "View External Url" at bounding box center [857, 345] width 91 height 17
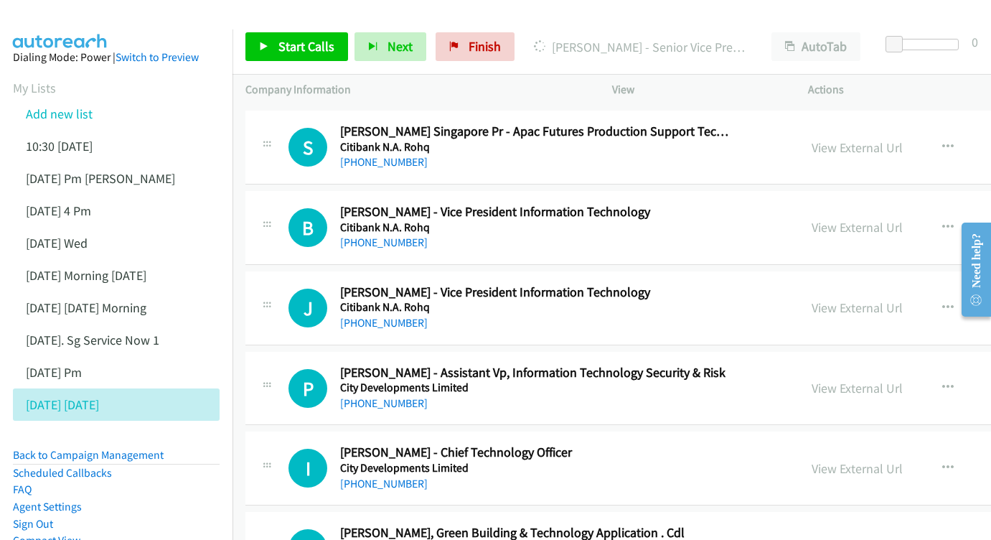
scroll to position [10890, 0]
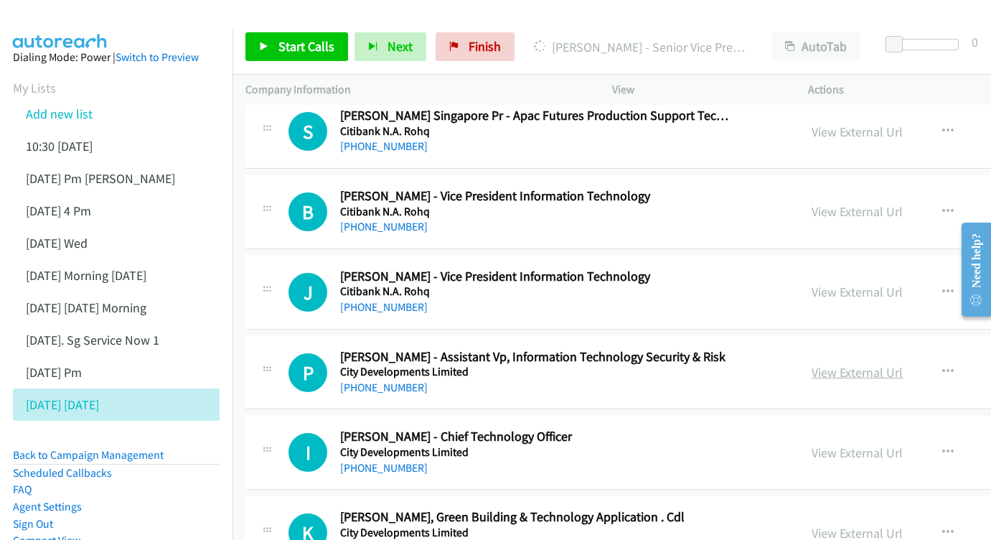
click at [846, 364] on link "View External Url" at bounding box center [857, 372] width 91 height 17
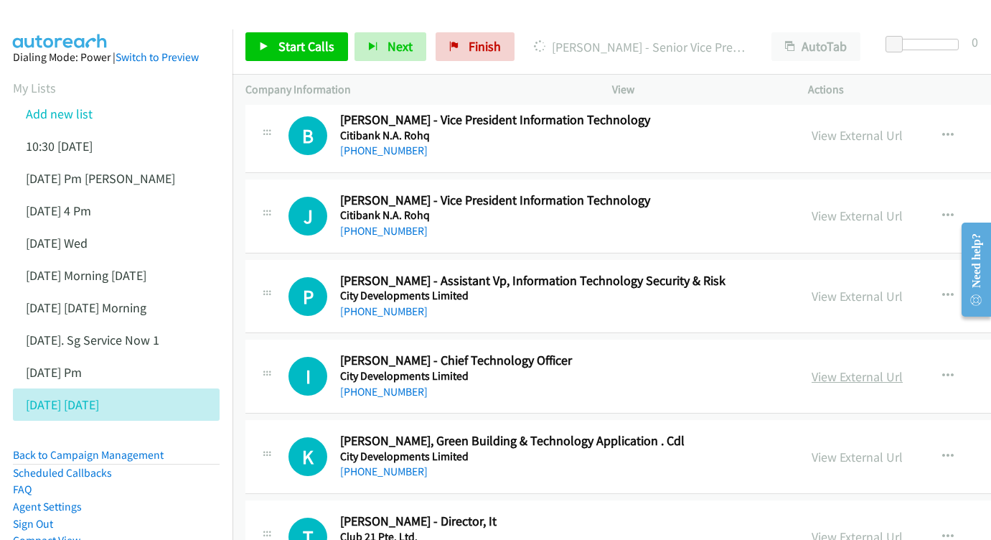
scroll to position [10967, 0]
click at [858, 367] on link "View External Url" at bounding box center [857, 375] width 91 height 17
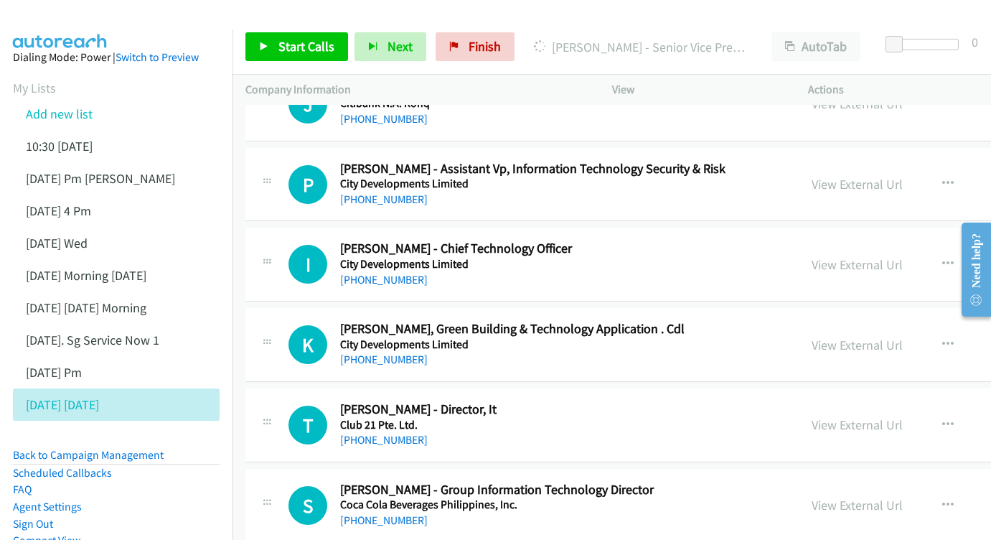
scroll to position [11132, 0]
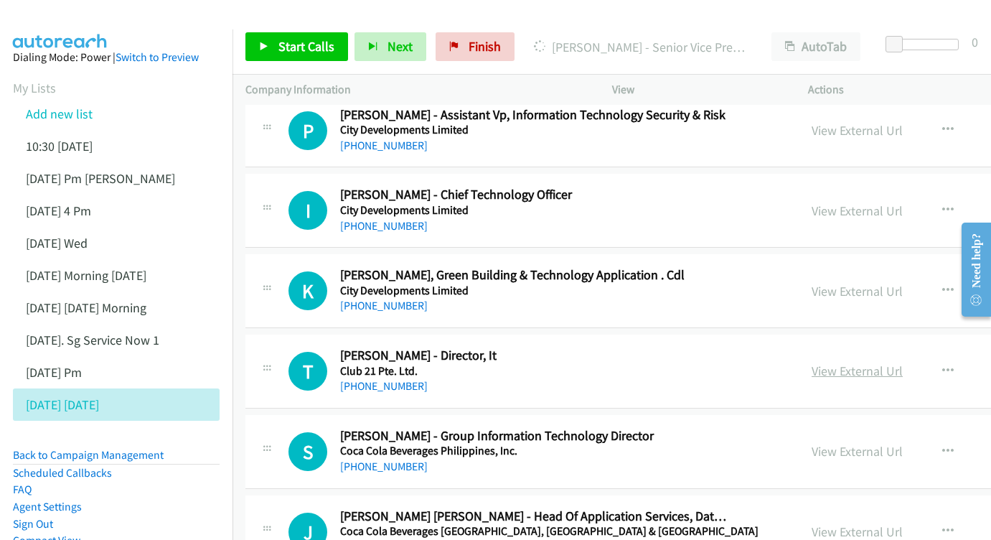
click at [812, 362] on link "View External Url" at bounding box center [857, 370] width 91 height 17
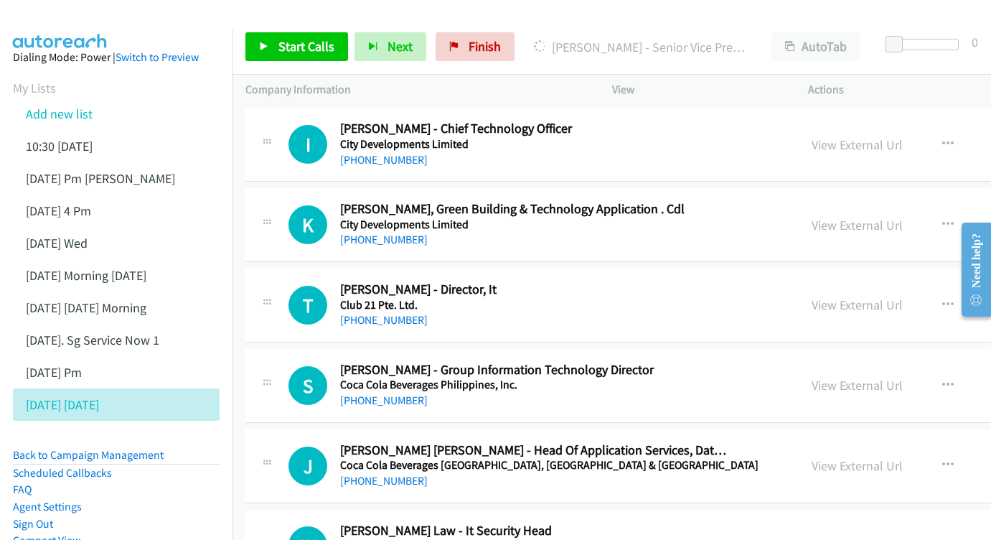
scroll to position [11216, 0]
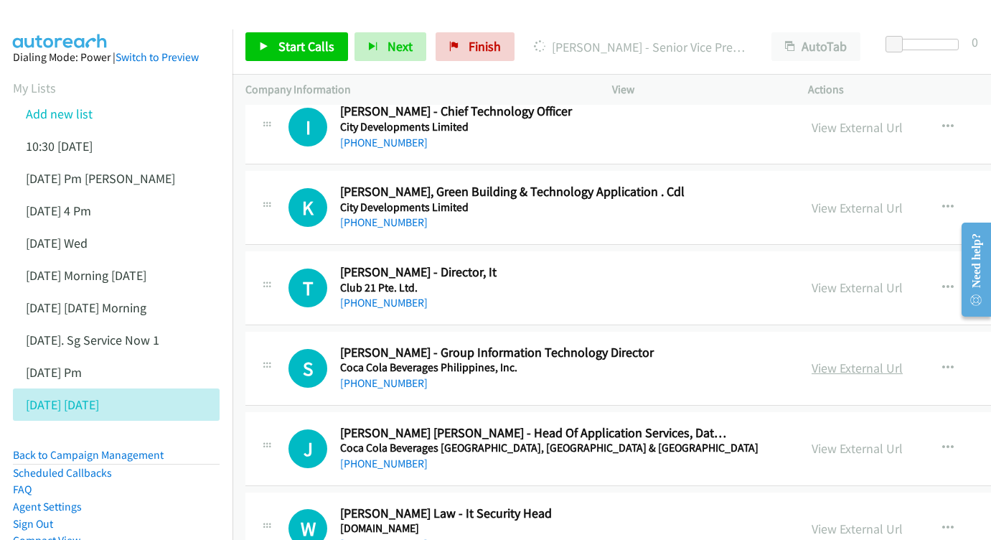
click at [868, 360] on link "View External Url" at bounding box center [857, 368] width 91 height 17
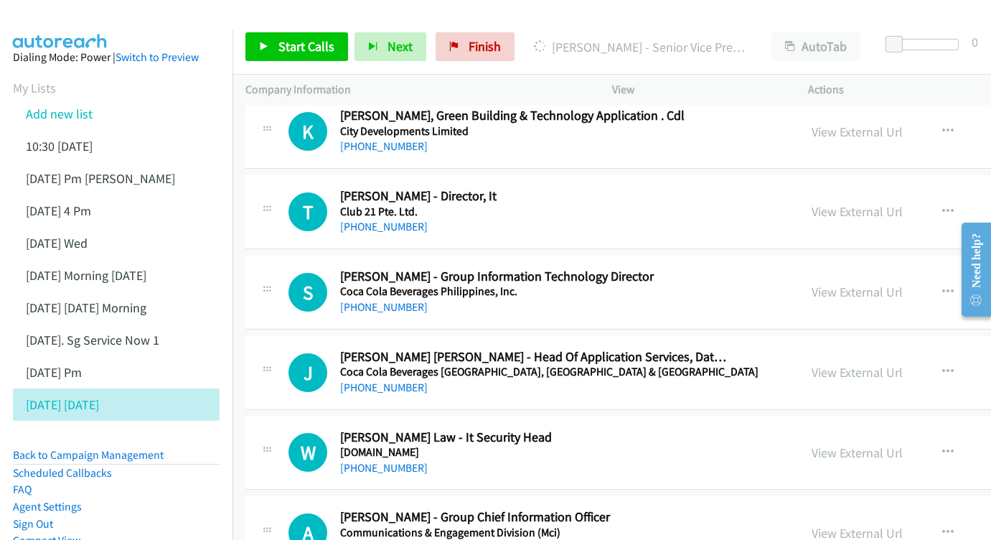
scroll to position [11292, 0]
click at [824, 363] on link "View External Url" at bounding box center [857, 371] width 91 height 17
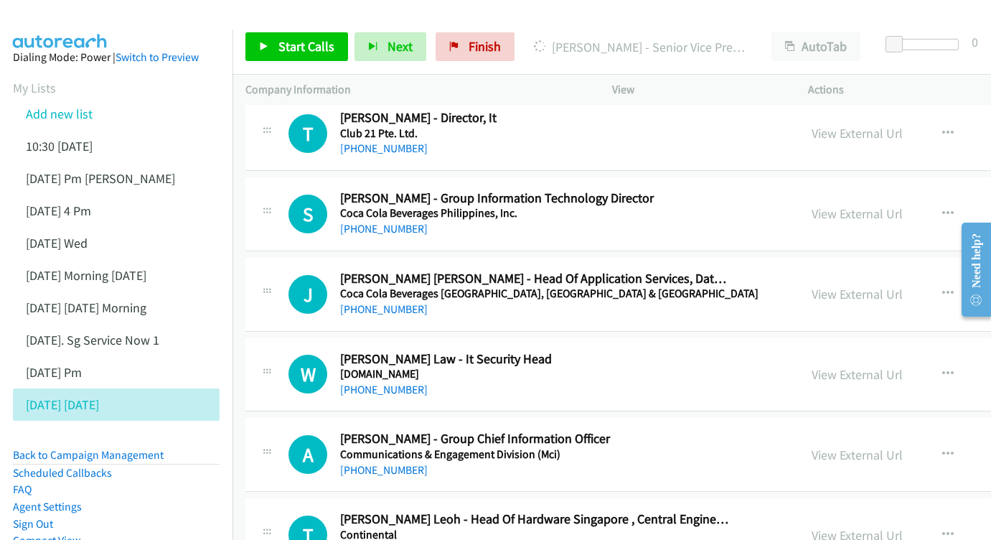
scroll to position [11383, 0]
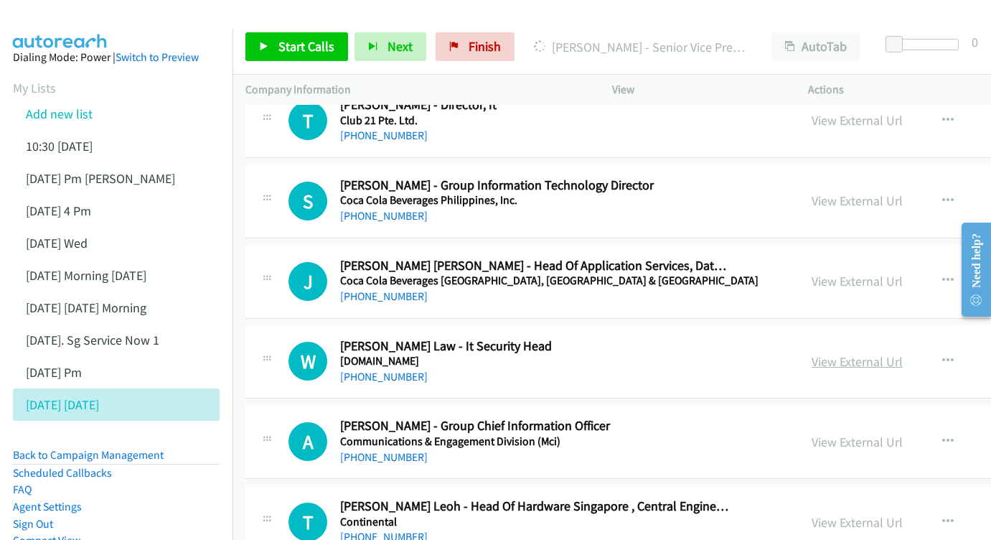
click at [852, 353] on link "View External Url" at bounding box center [857, 361] width 91 height 17
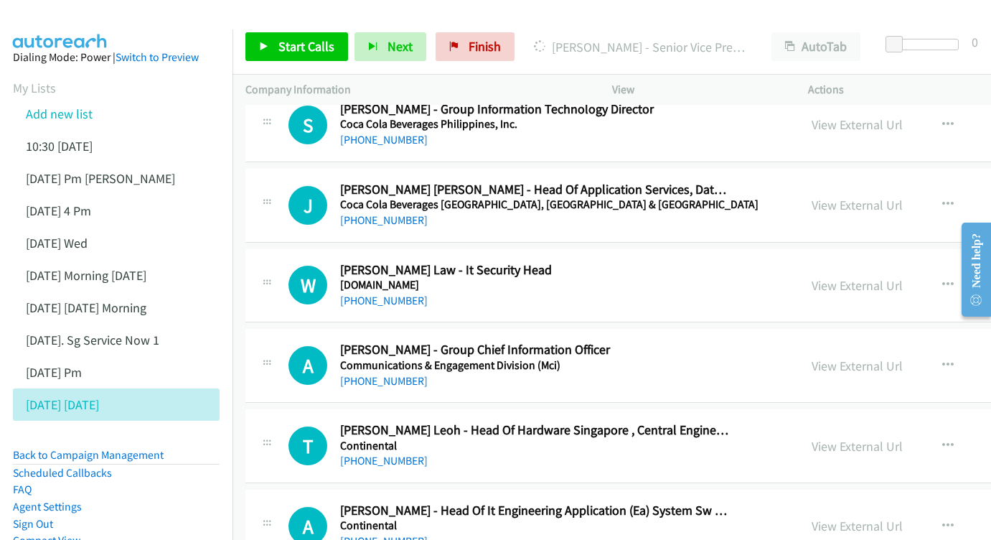
scroll to position [11460, 0]
click at [848, 357] on link "View External Url" at bounding box center [857, 365] width 91 height 17
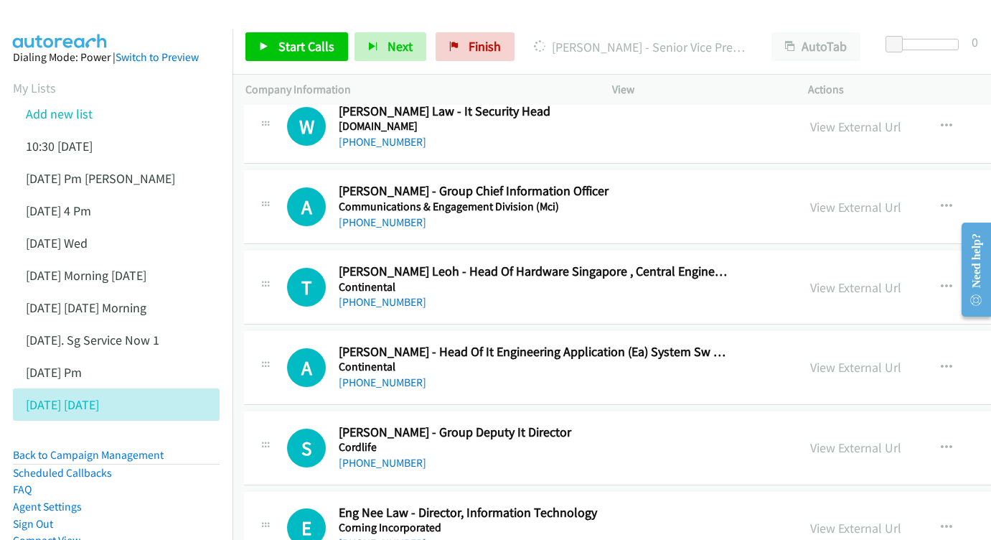
scroll to position [11651, 1]
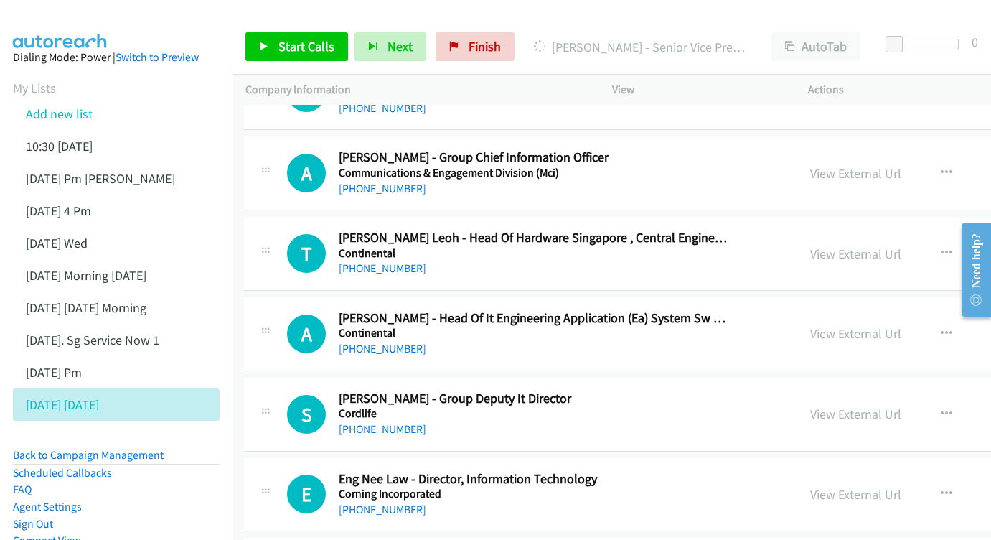
click at [822, 310] on div "View External Url View External Url Schedule/Manage Callback Start Calls Here R…" at bounding box center [942, 333] width 290 height 47
click at [822, 325] on link "View External Url" at bounding box center [855, 333] width 91 height 17
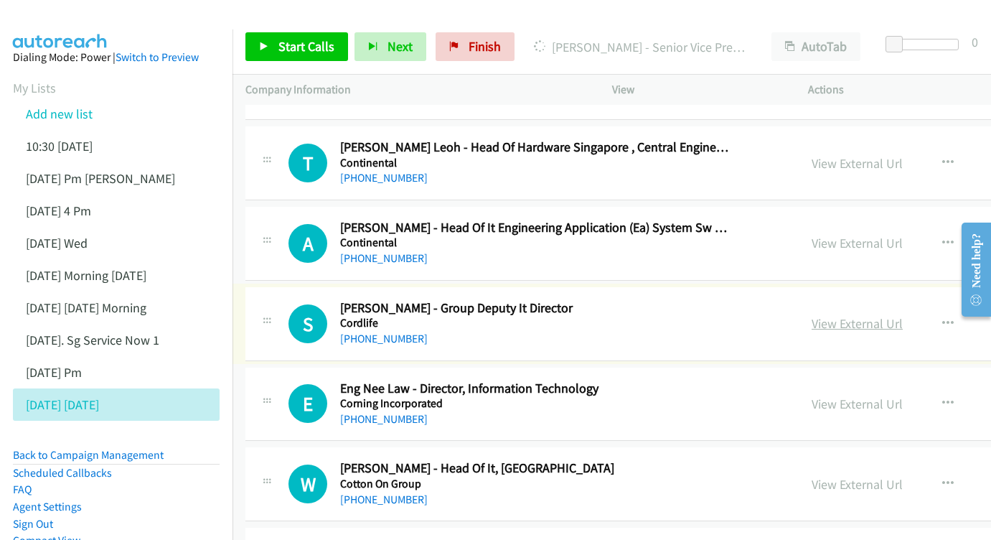
click at [812, 315] on link "View External Url" at bounding box center [857, 323] width 91 height 17
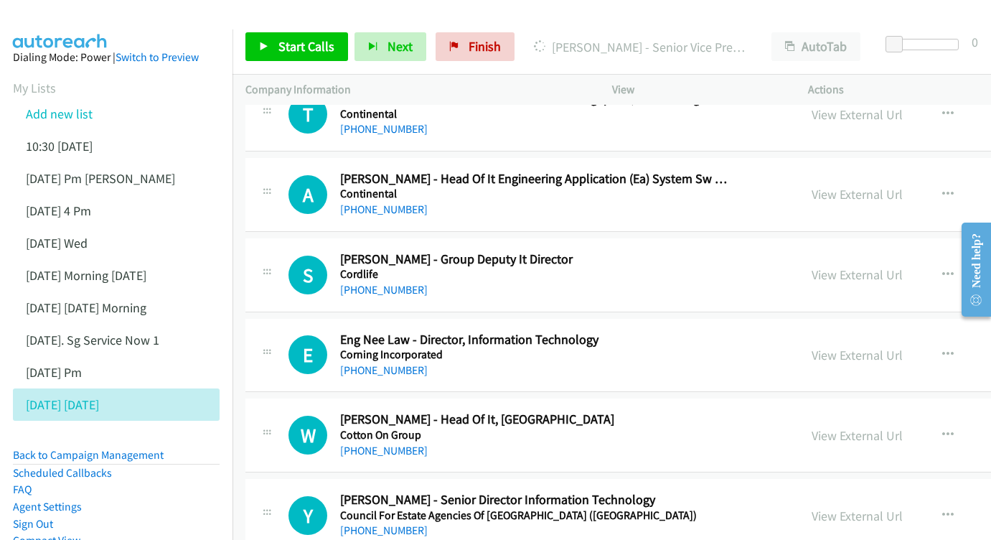
scroll to position [11790, 0]
click at [848, 345] on div "View External Url" at bounding box center [857, 354] width 91 height 19
click at [844, 347] on link "View External Url" at bounding box center [857, 355] width 91 height 17
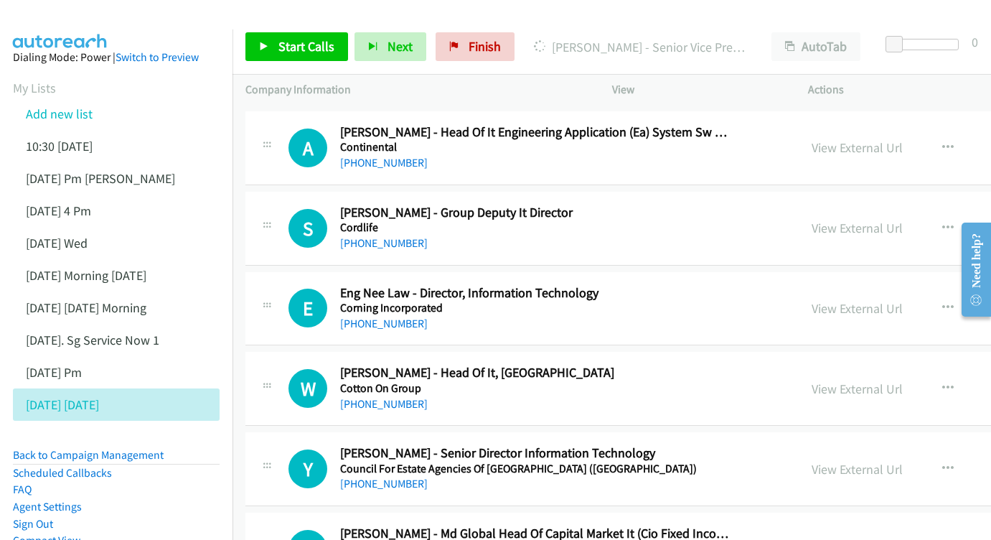
scroll to position [11839, 0]
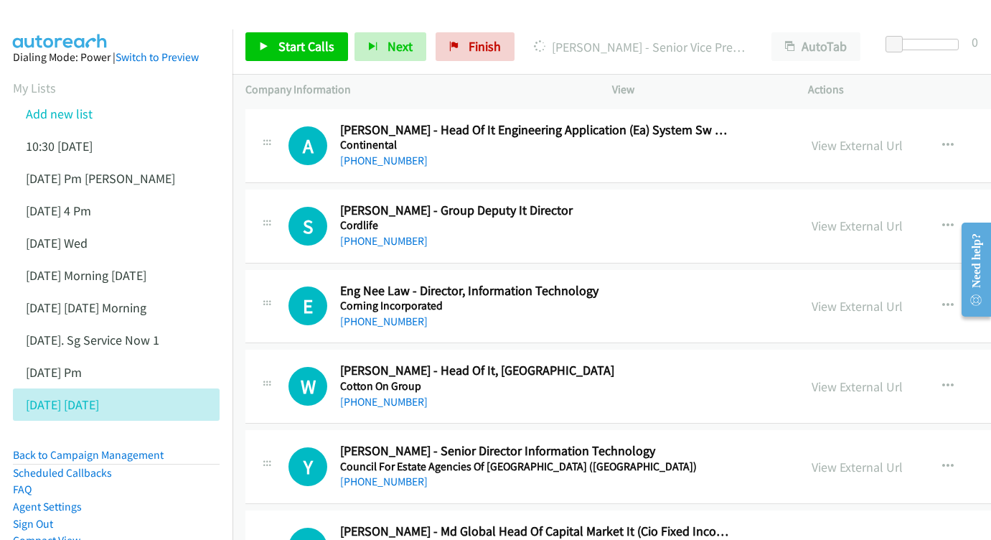
click at [822, 362] on div "View External Url View External Url Schedule/Manage Callback Start Calls Here R…" at bounding box center [944, 385] width 290 height 47
click at [819, 378] on link "View External Url" at bounding box center [857, 386] width 91 height 17
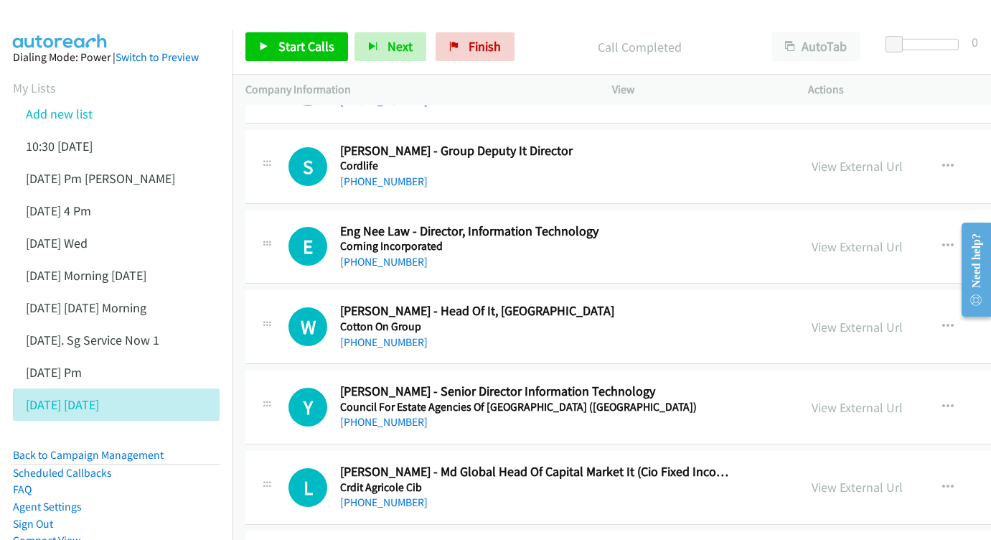
scroll to position [11913, 0]
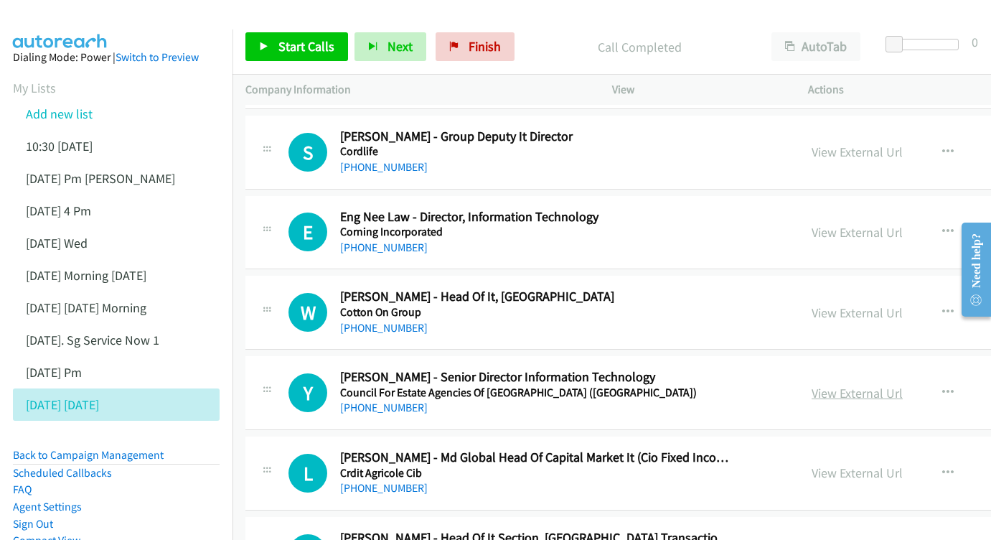
click at [828, 385] on link "View External Url" at bounding box center [857, 393] width 91 height 17
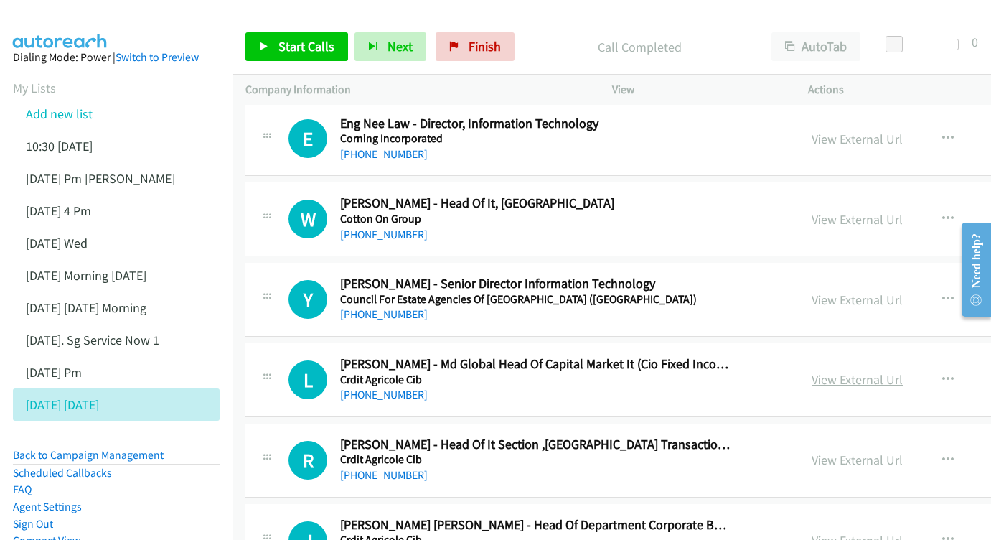
scroll to position [12017, 0]
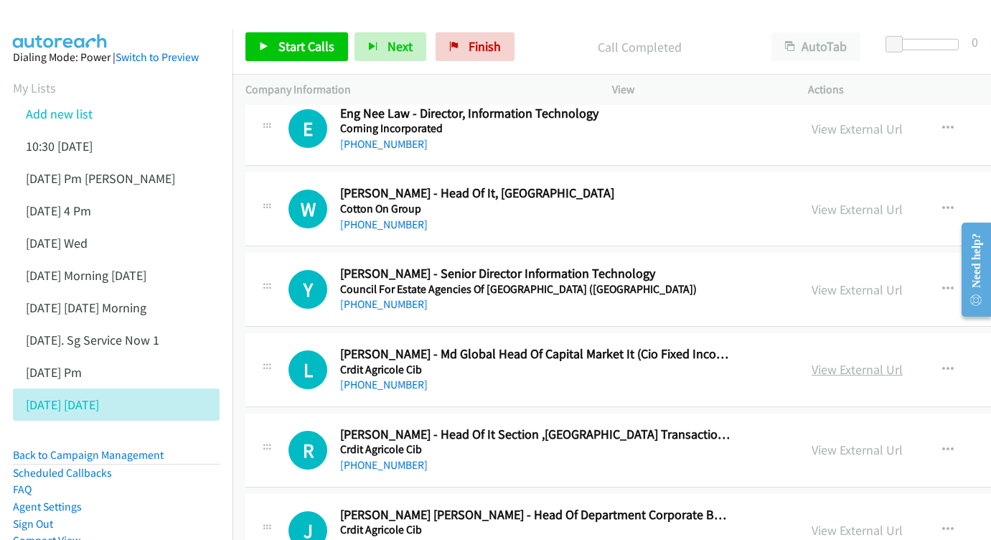
click at [812, 361] on link "View External Url" at bounding box center [857, 369] width 91 height 17
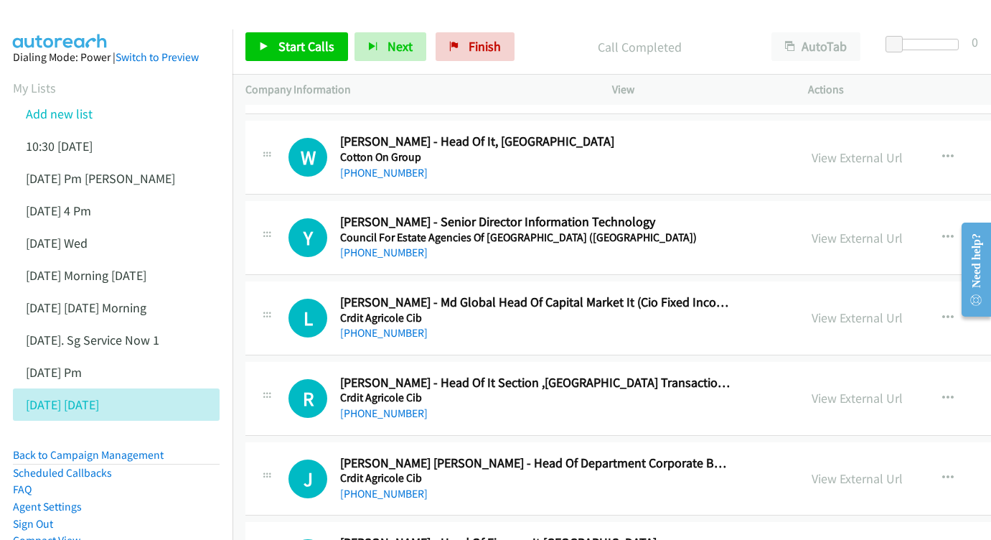
scroll to position [12080, 0]
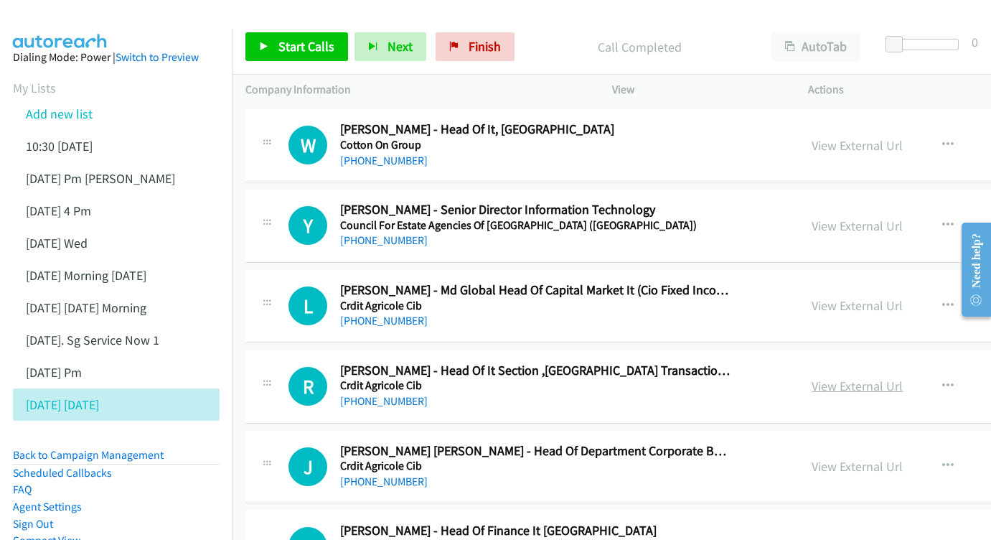
click at [852, 377] on link "View External Url" at bounding box center [857, 385] width 91 height 17
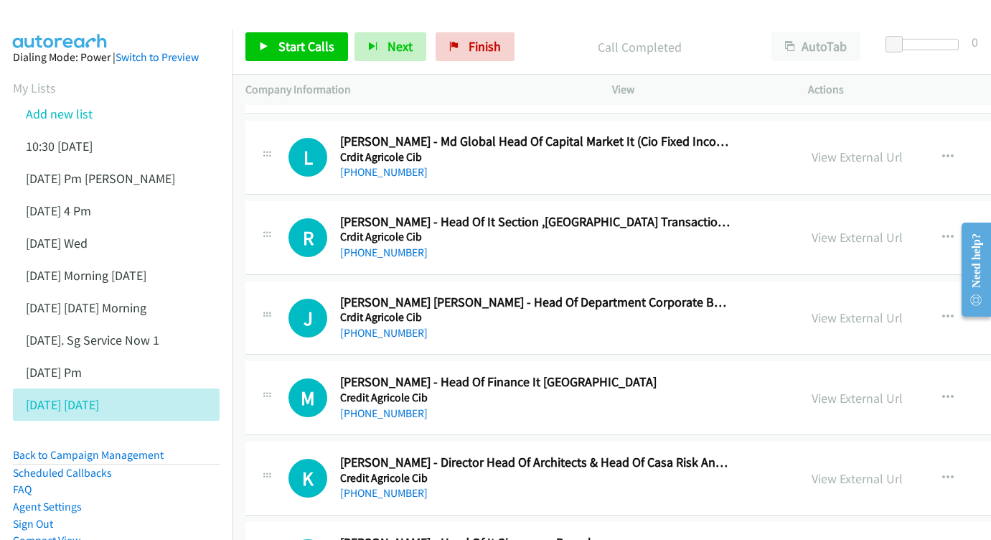
scroll to position [12255, 0]
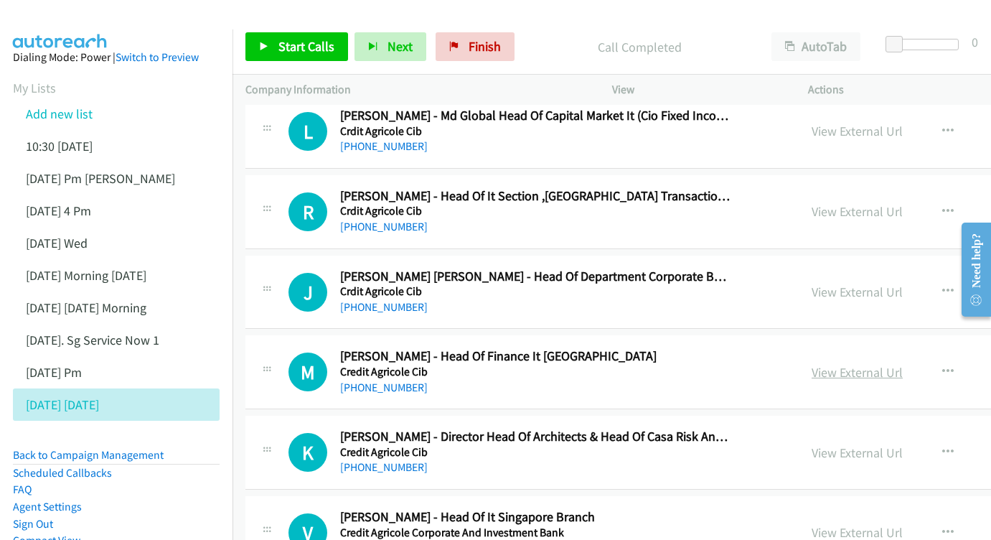
click at [812, 364] on link "View External Url" at bounding box center [857, 372] width 91 height 17
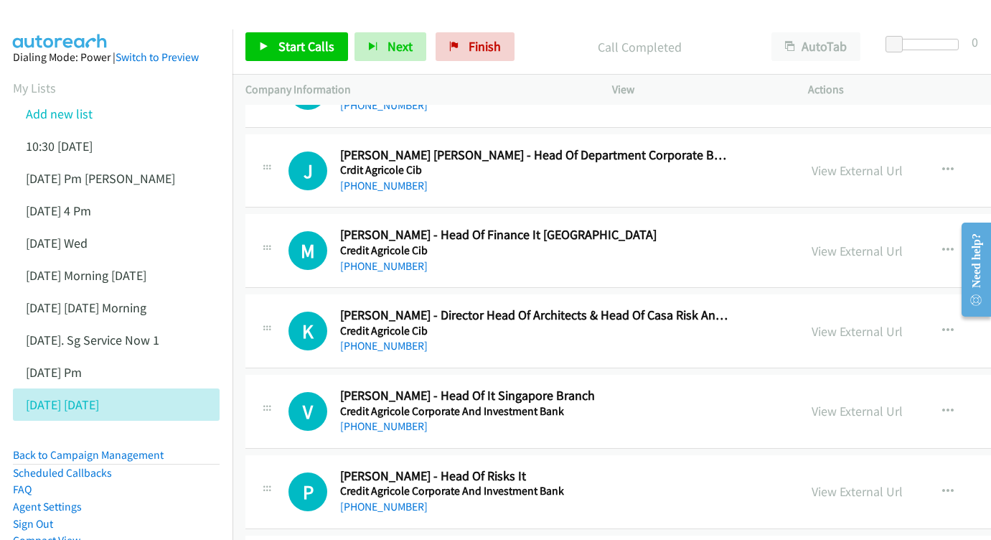
scroll to position [12401, 0]
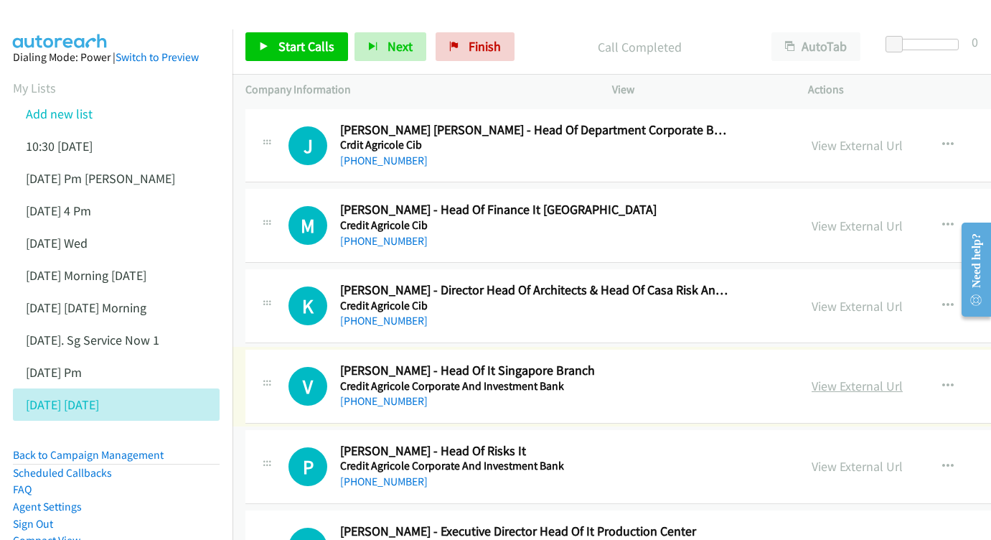
click at [822, 377] on link "View External Url" at bounding box center [857, 385] width 91 height 17
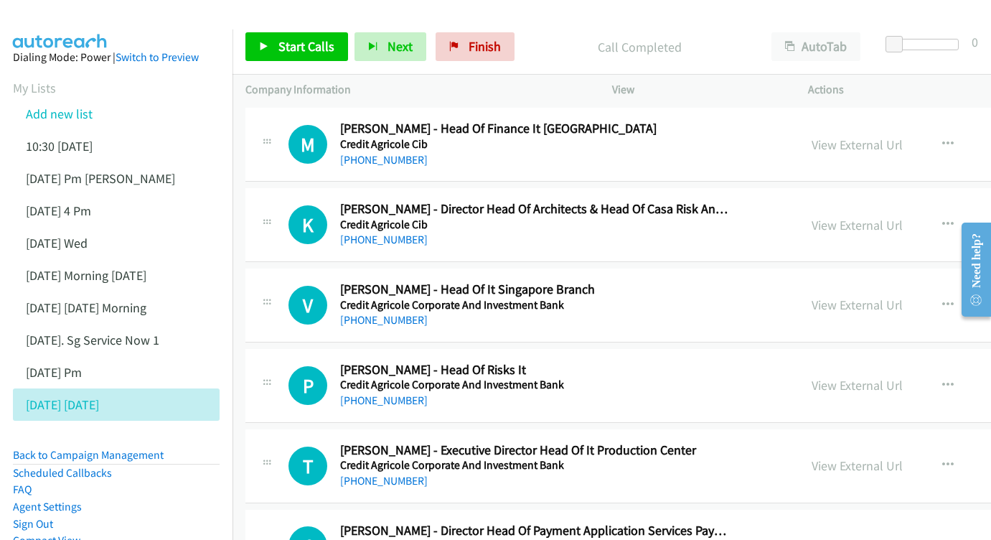
scroll to position [12485, 0]
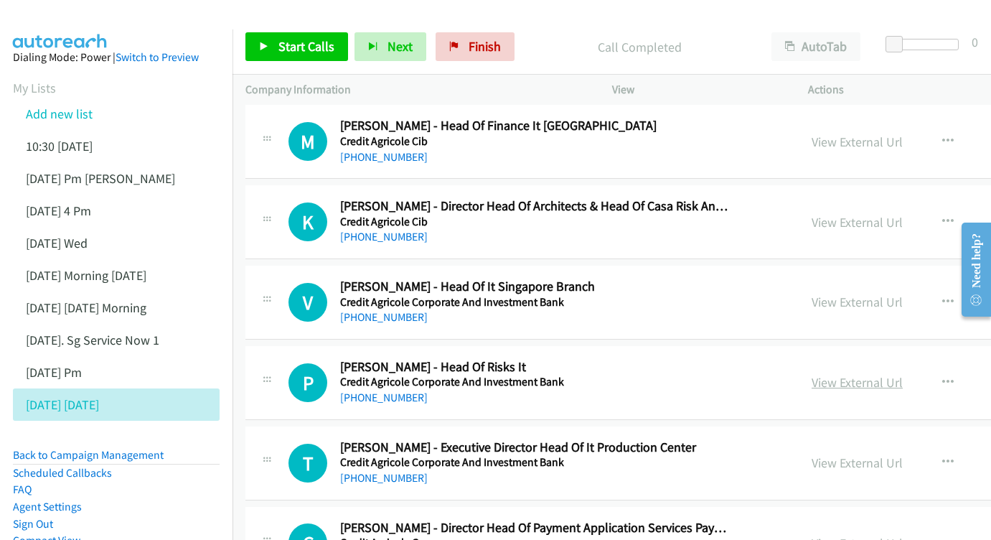
click at [838, 374] on link "View External Url" at bounding box center [857, 382] width 91 height 17
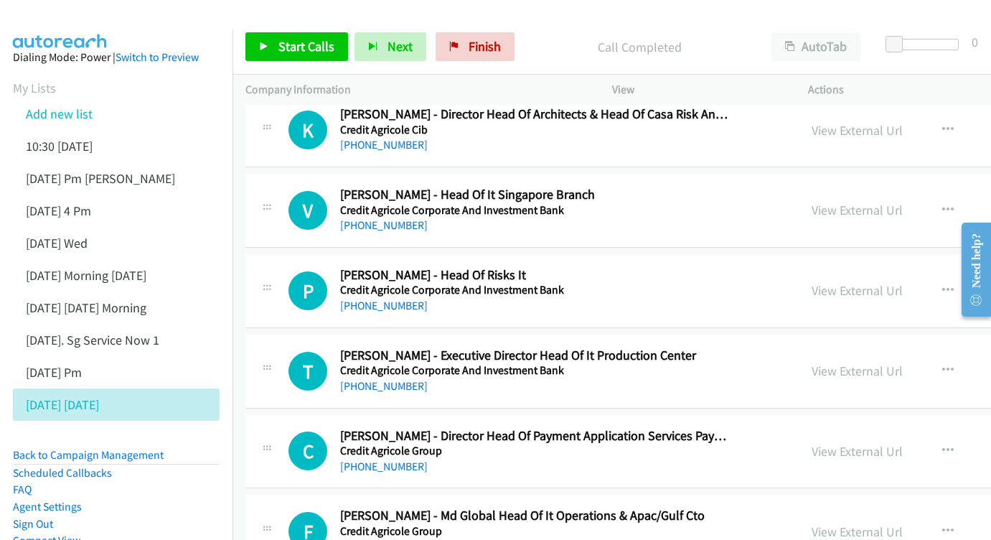
scroll to position [12580, 0]
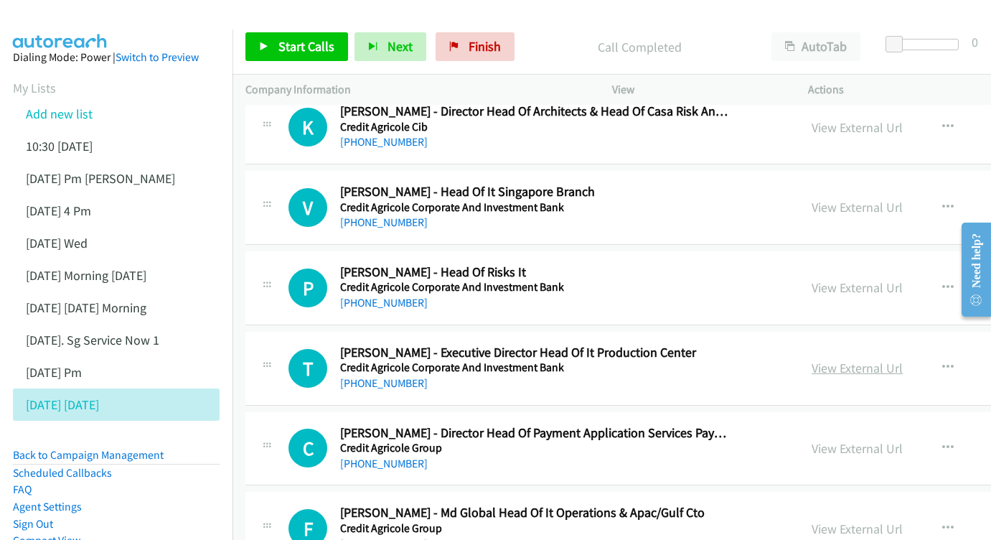
click at [830, 360] on link "View External Url" at bounding box center [857, 368] width 91 height 17
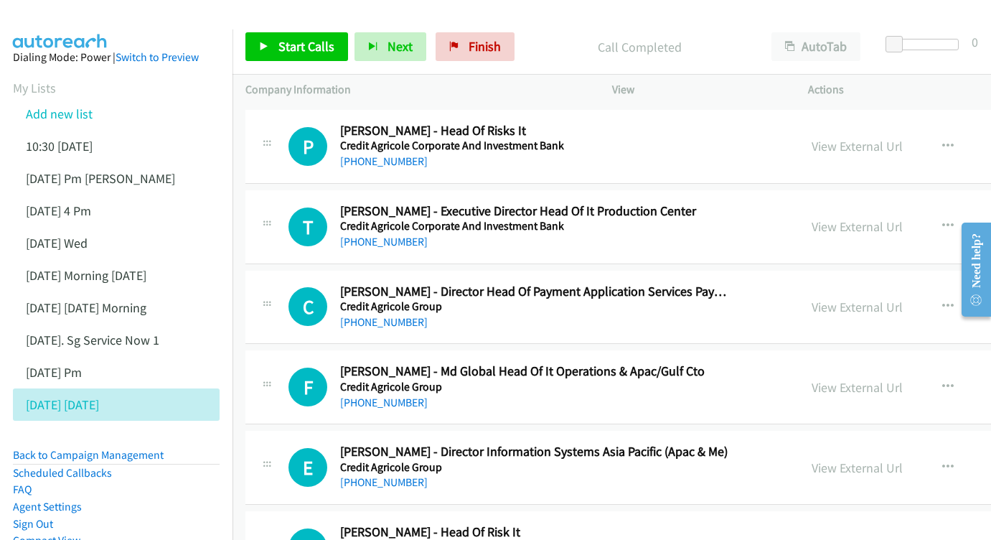
scroll to position [12724, 0]
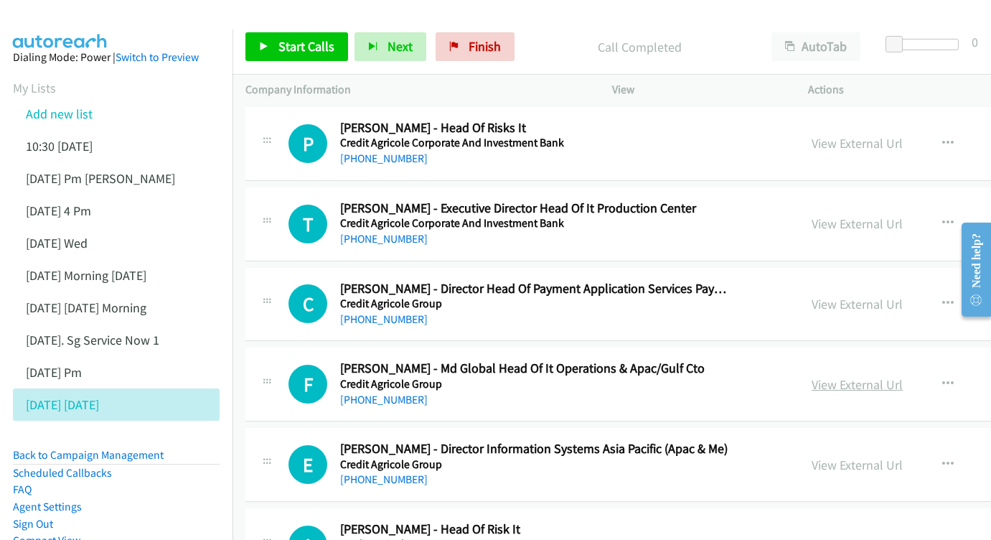
click at [849, 376] on link "View External Url" at bounding box center [857, 384] width 91 height 17
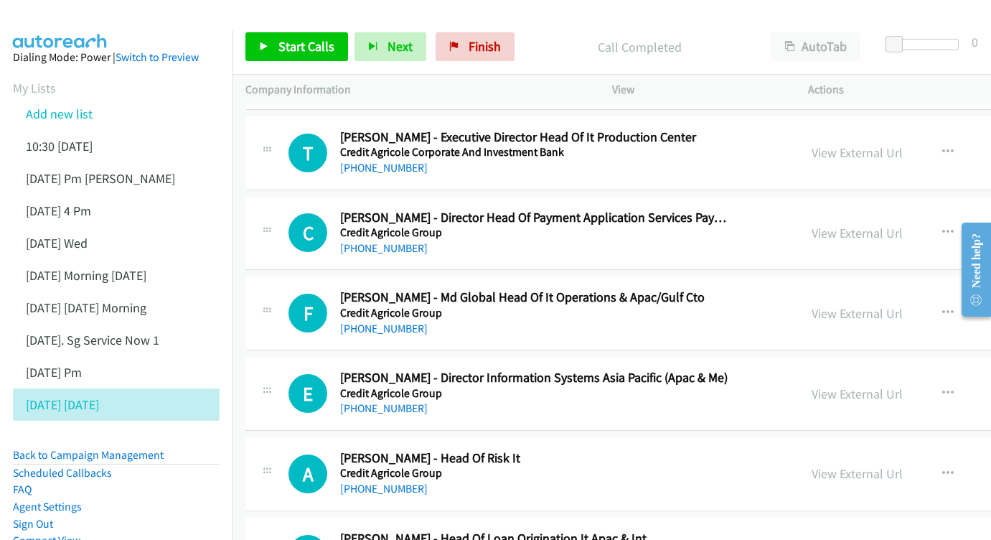
scroll to position [12798, 0]
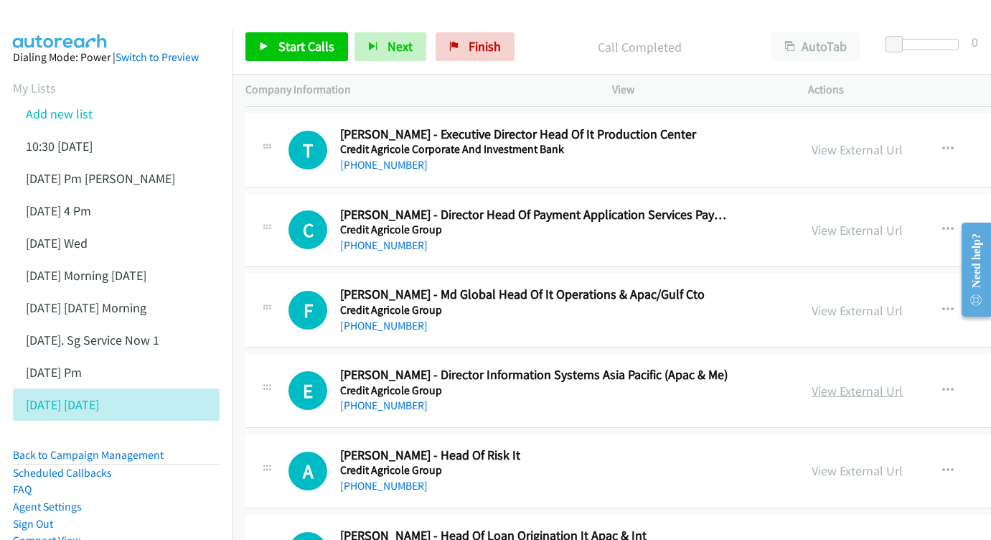
click at [843, 382] on link "View External Url" at bounding box center [857, 390] width 91 height 17
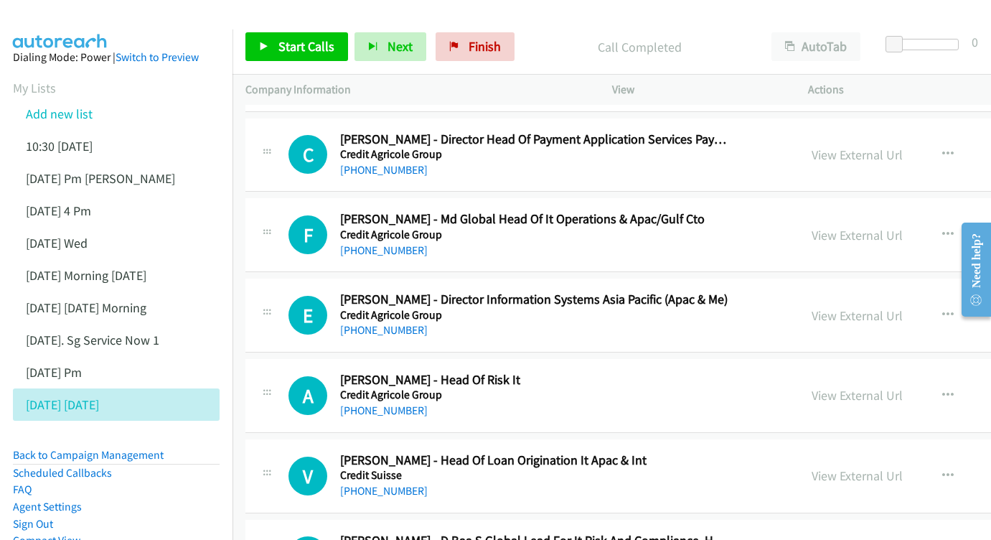
scroll to position [12876, 0]
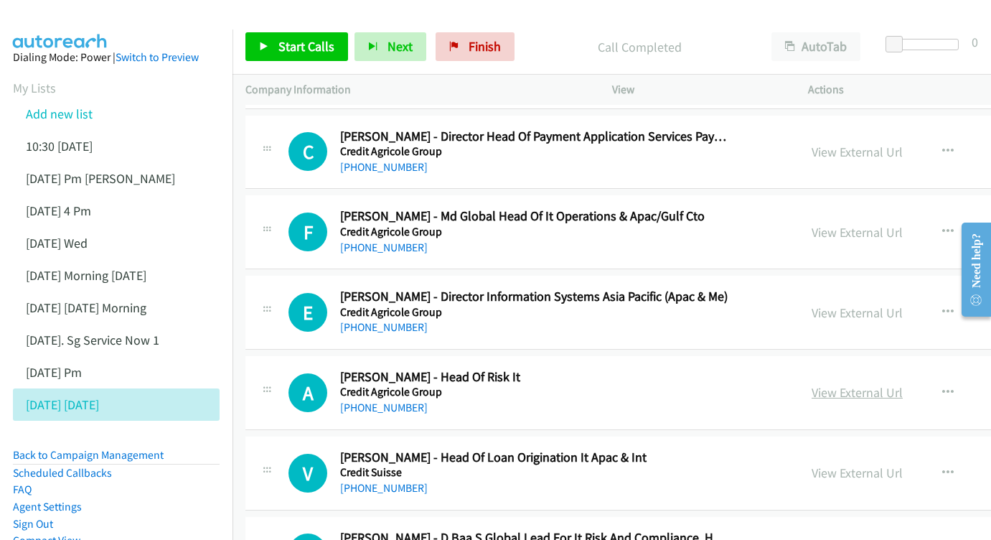
click at [865, 384] on link "View External Url" at bounding box center [857, 392] width 91 height 17
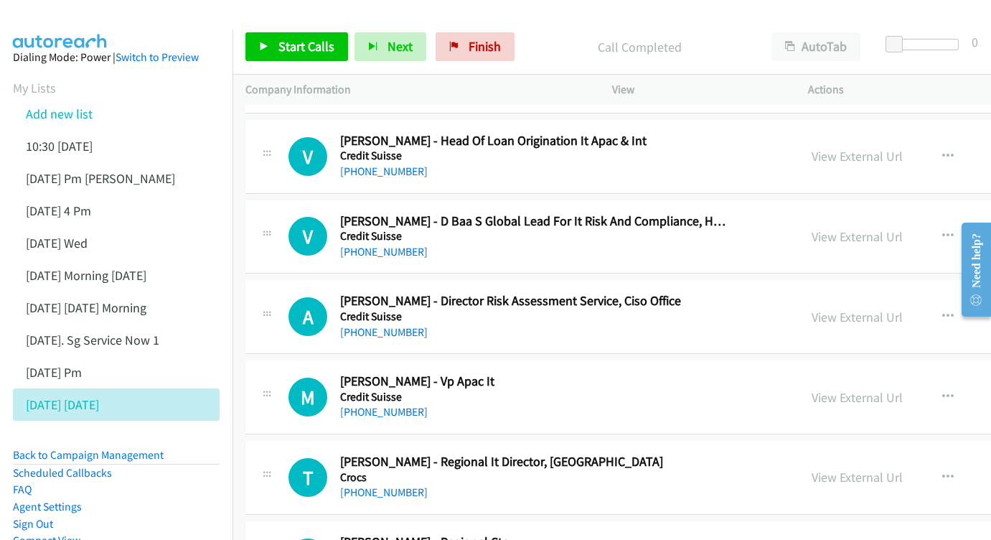
scroll to position [13195, 0]
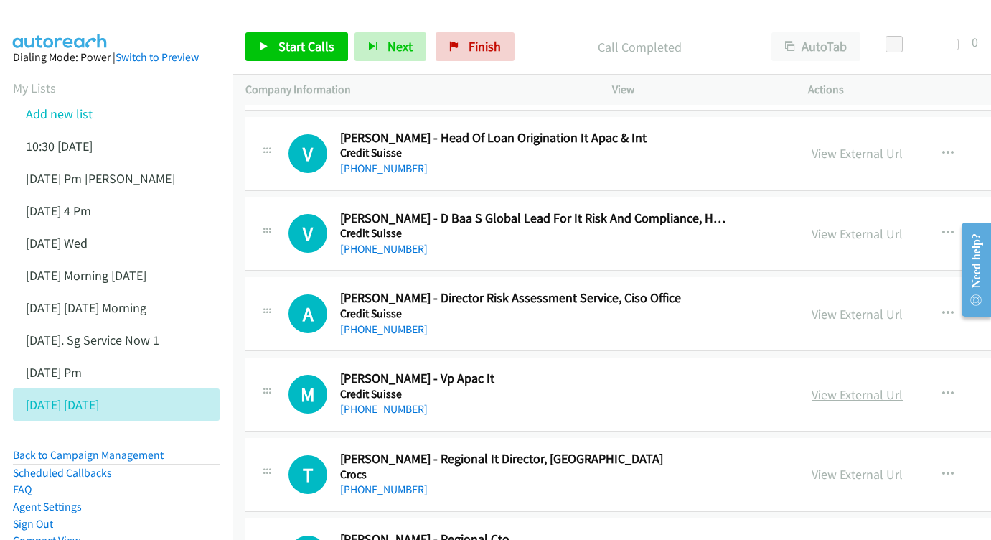
click at [828, 386] on link "View External Url" at bounding box center [857, 394] width 91 height 17
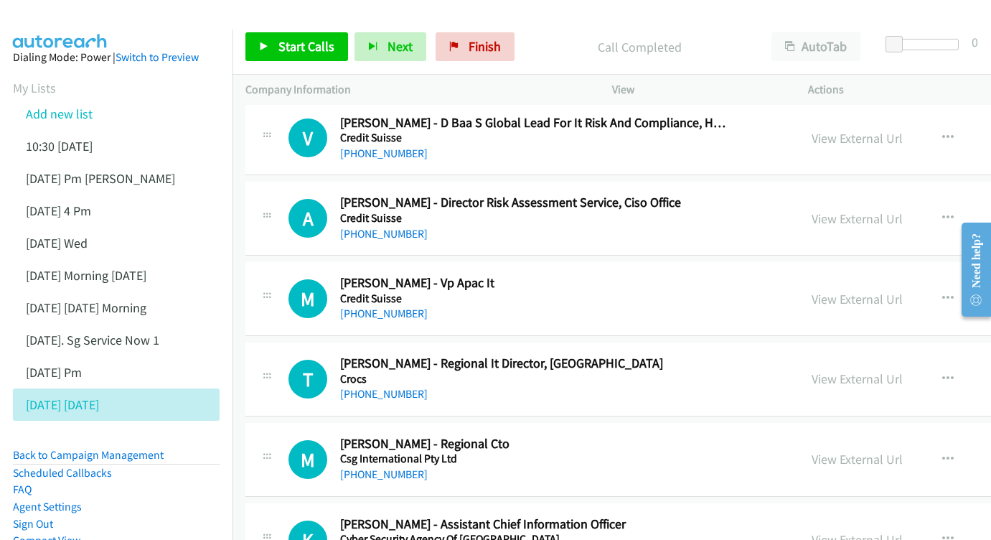
scroll to position [13294, 0]
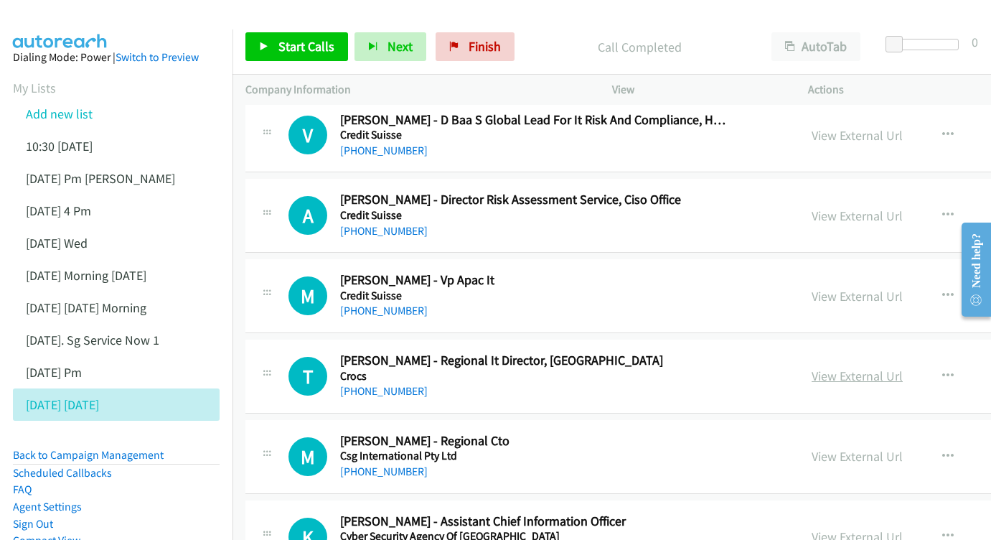
click at [842, 367] on link "View External Url" at bounding box center [857, 375] width 91 height 17
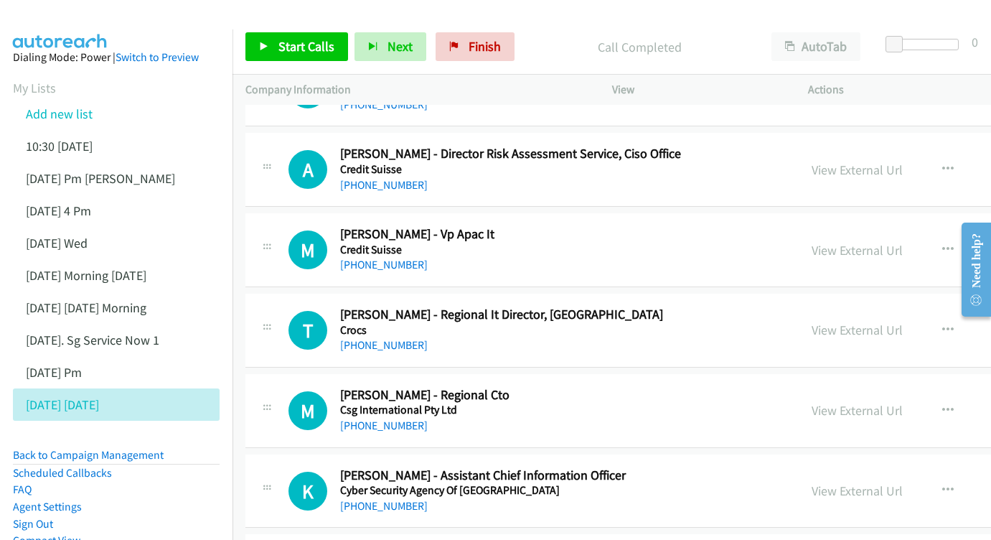
scroll to position [13342, 0]
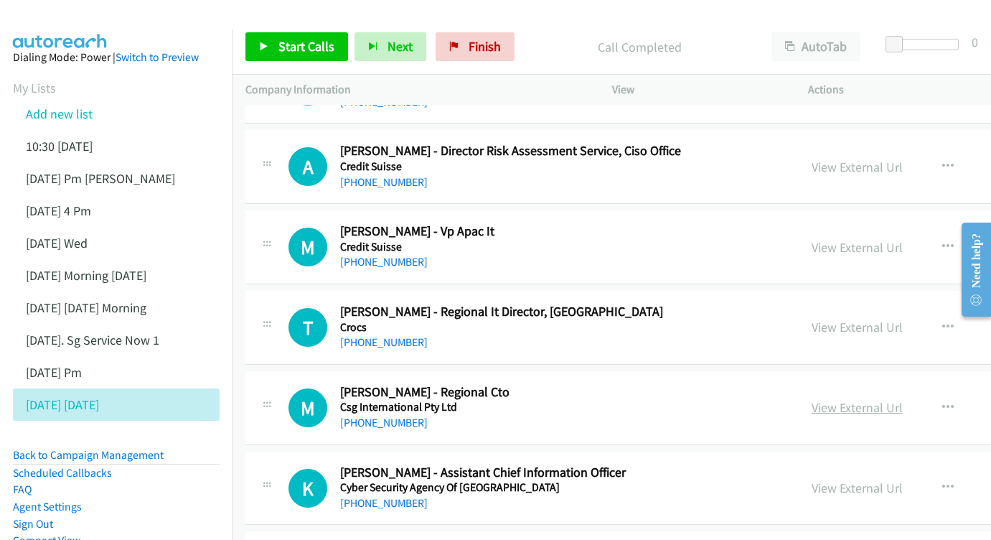
click at [848, 399] on link "View External Url" at bounding box center [857, 407] width 91 height 17
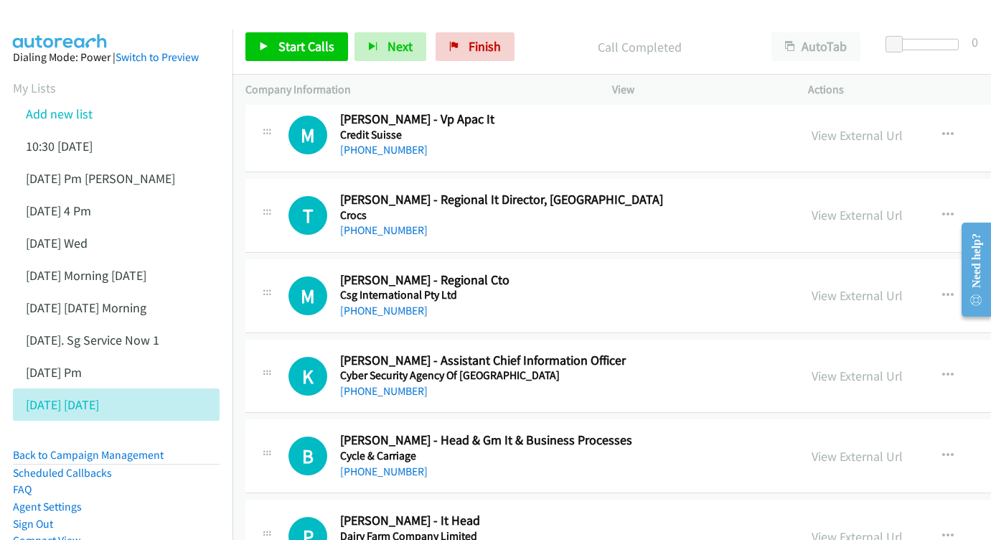
scroll to position [13451, 0]
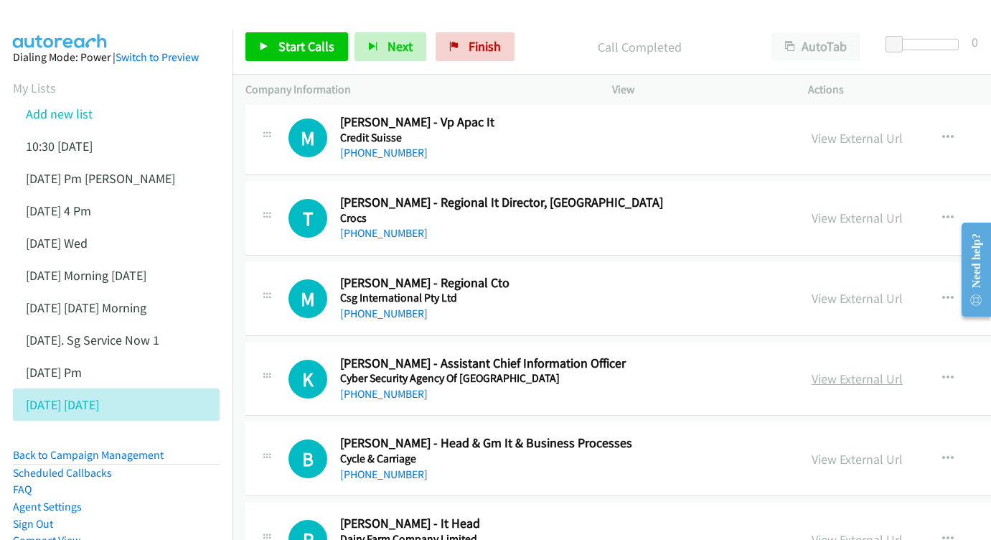
click at [842, 370] on link "View External Url" at bounding box center [857, 378] width 91 height 17
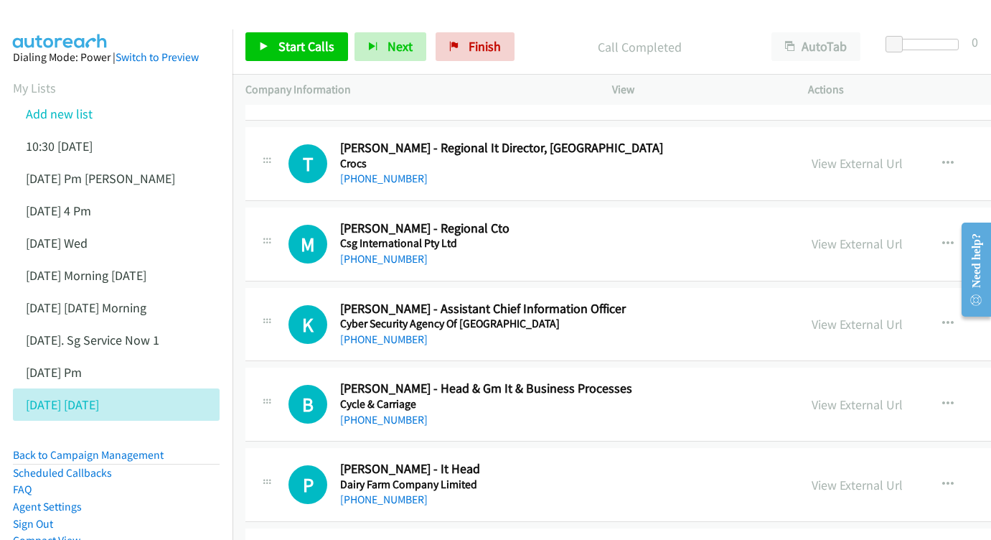
scroll to position [13509, 0]
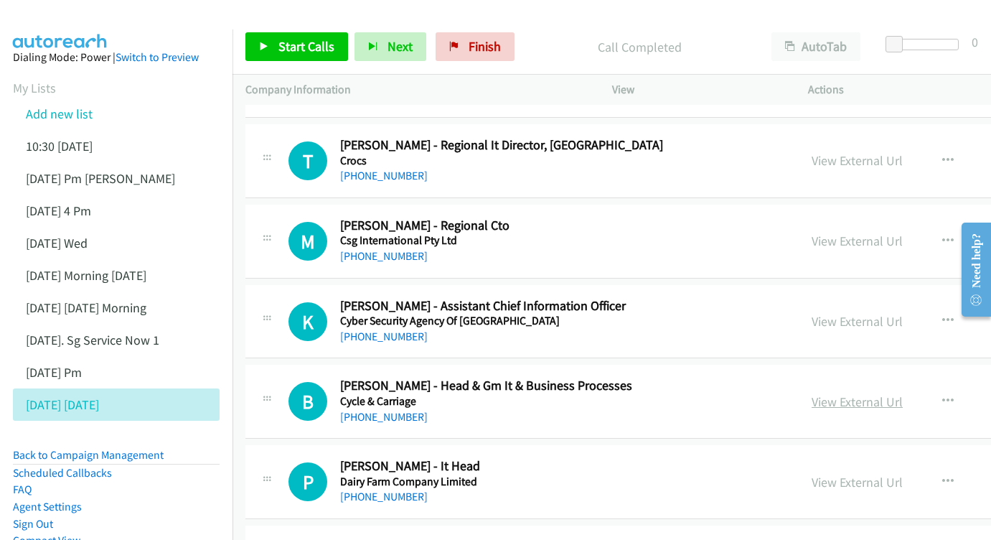
click at [857, 393] on link "View External Url" at bounding box center [857, 401] width 91 height 17
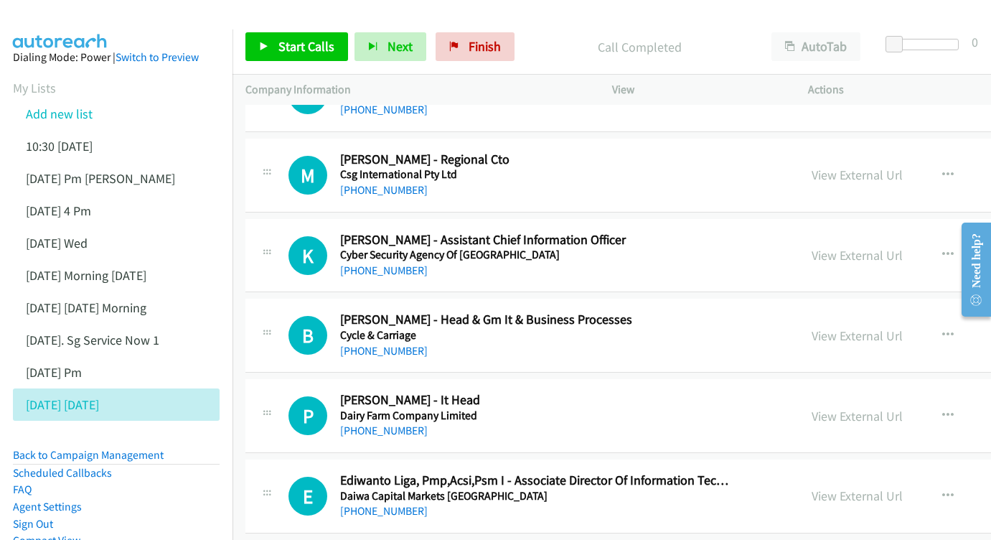
scroll to position [13586, 0]
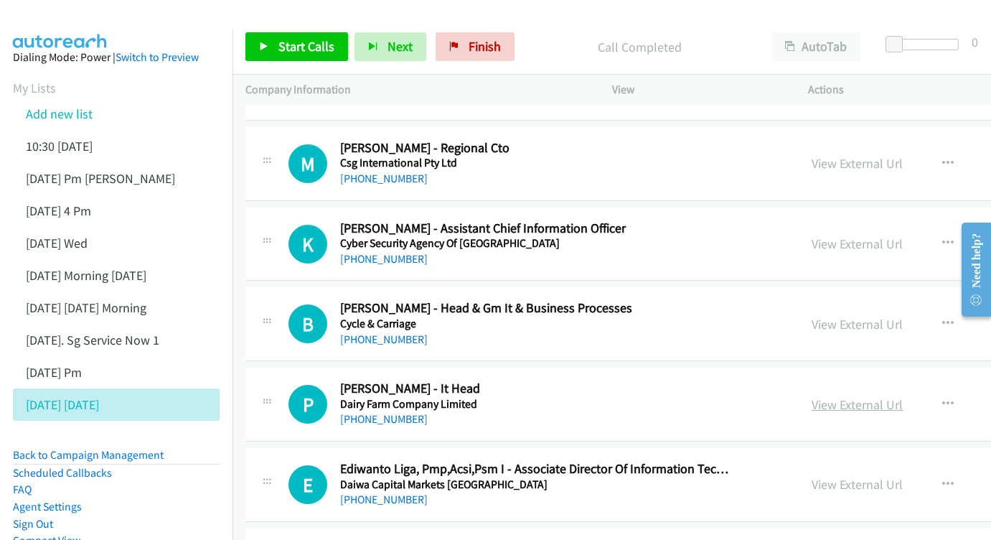
click at [834, 396] on link "View External Url" at bounding box center [857, 404] width 91 height 17
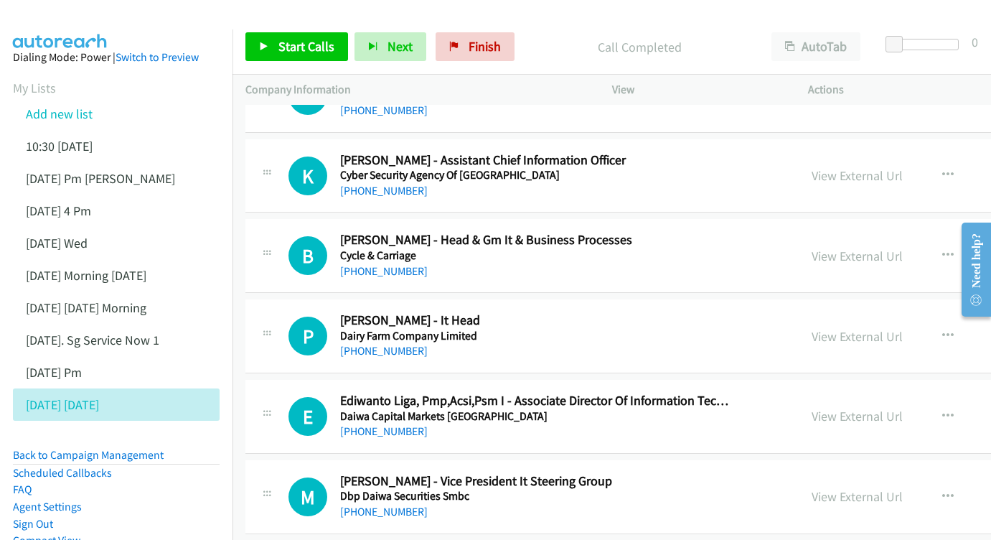
scroll to position [13680, 0]
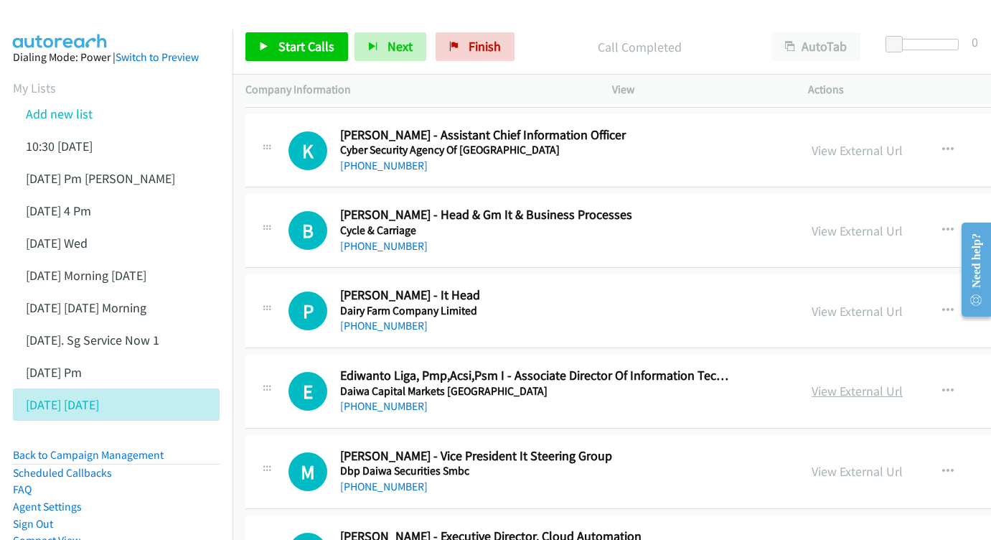
click at [852, 382] on link "View External Url" at bounding box center [857, 390] width 91 height 17
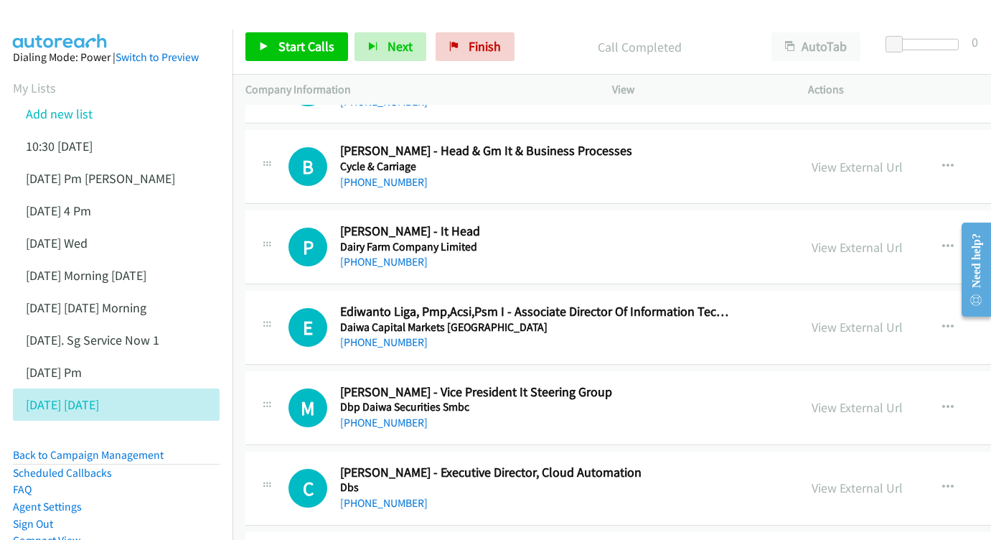
scroll to position [13746, 0]
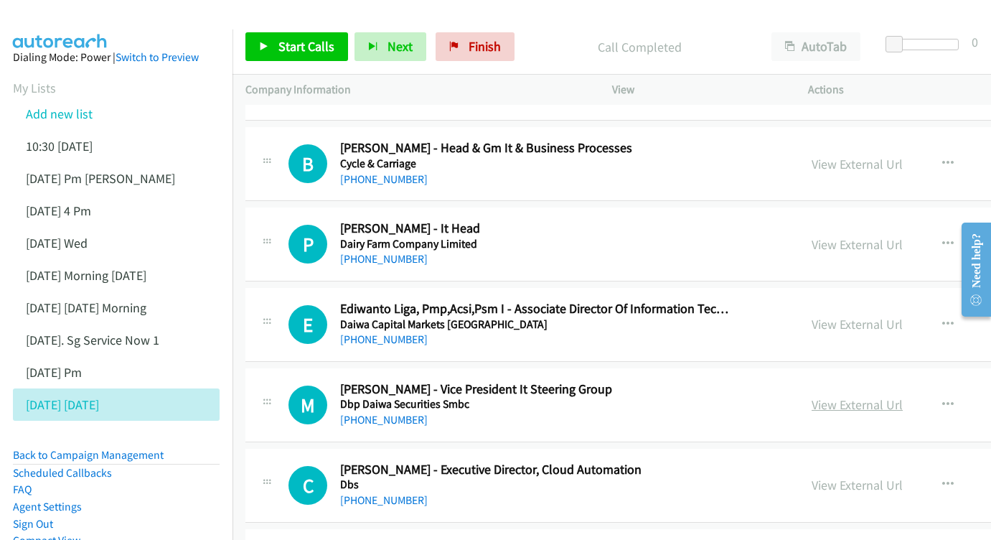
click at [856, 396] on link "View External Url" at bounding box center [857, 404] width 91 height 17
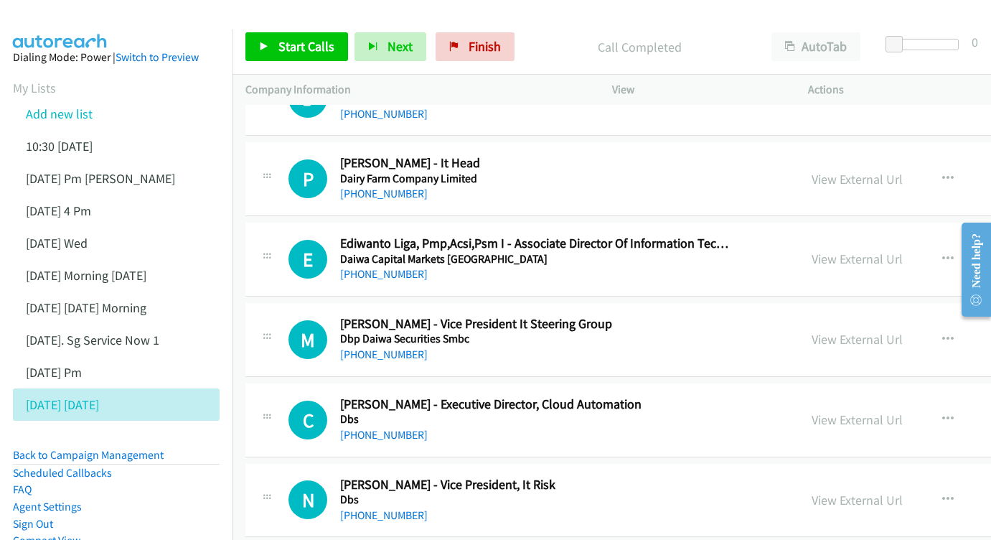
scroll to position [13836, 0]
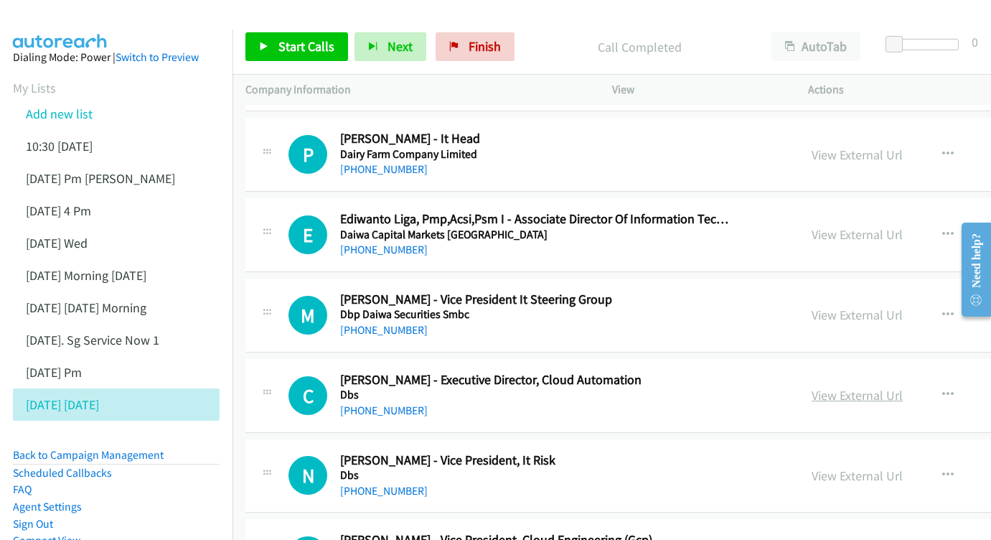
click at [850, 387] on link "View External Url" at bounding box center [857, 395] width 91 height 17
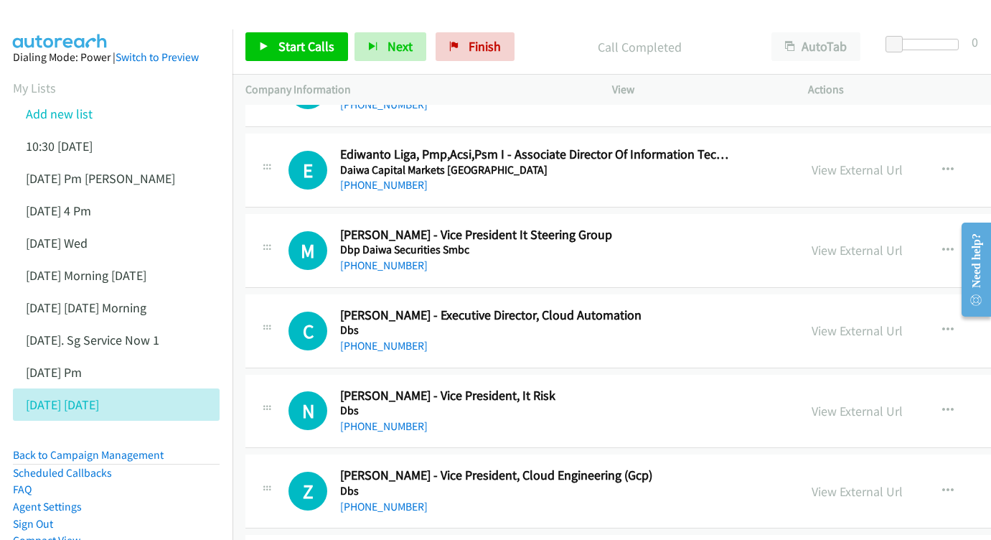
scroll to position [13925, 0]
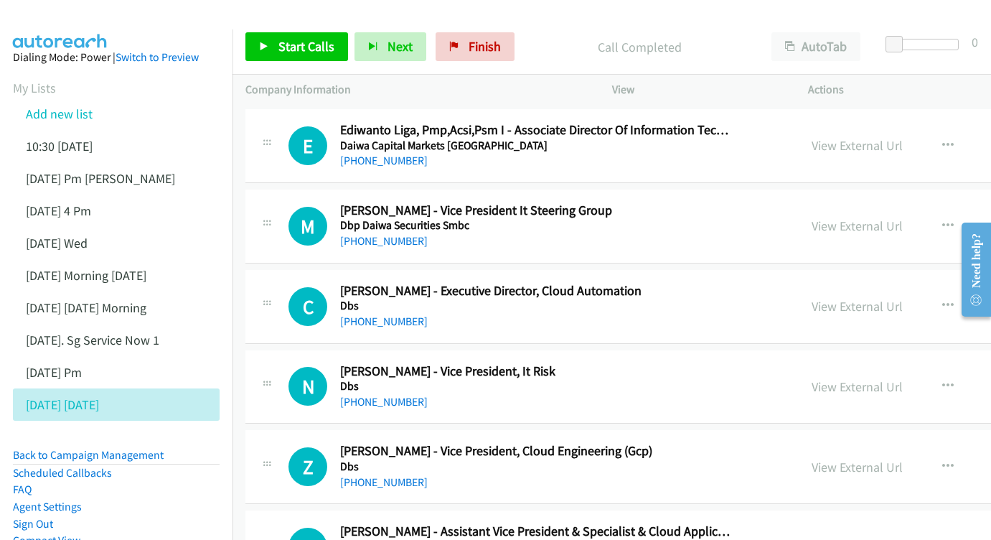
click at [827, 363] on div "View External Url View External Url Schedule/Manage Callback Start Calls Here R…" at bounding box center [944, 386] width 290 height 47
click at [824, 378] on link "View External Url" at bounding box center [857, 386] width 91 height 17
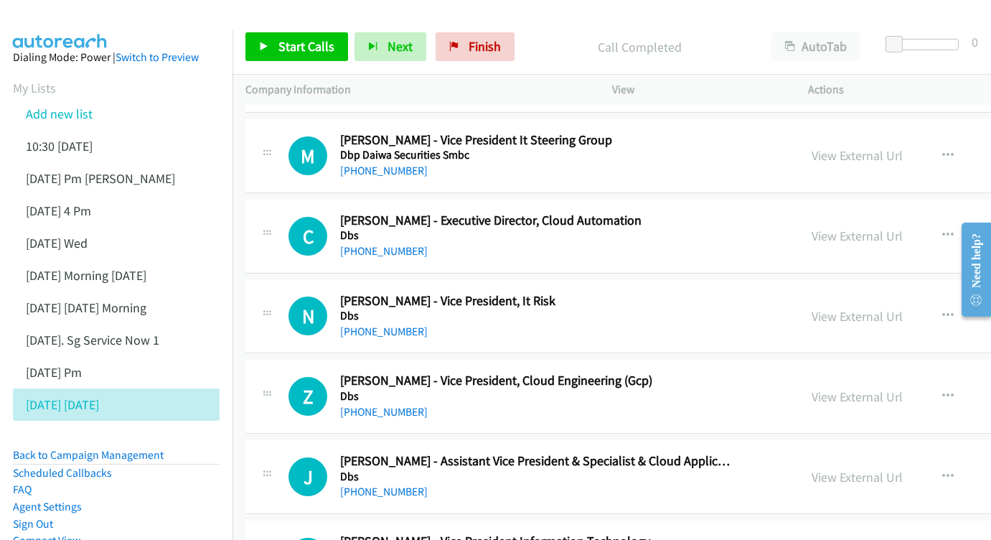
scroll to position [13998, 0]
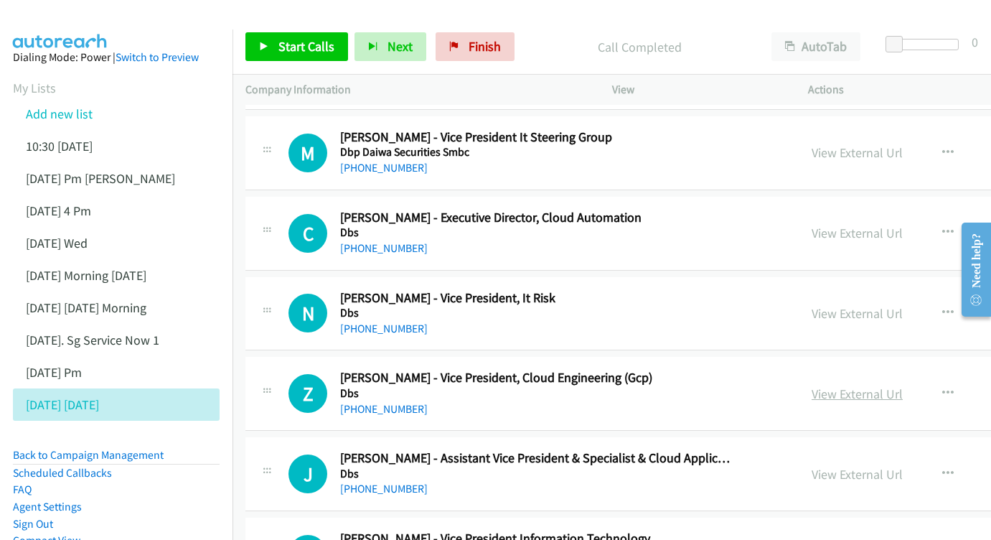
click at [834, 385] on link "View External Url" at bounding box center [857, 393] width 91 height 17
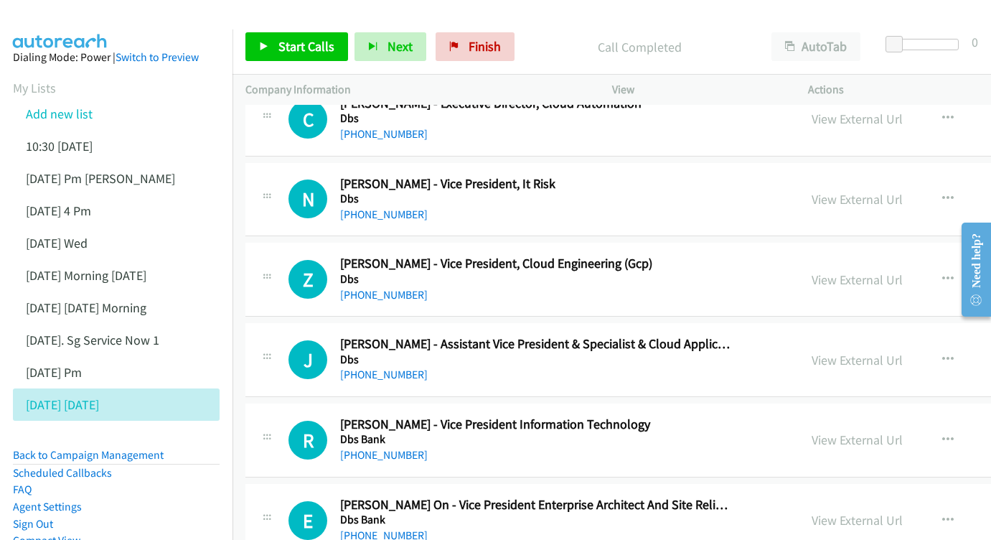
scroll to position [14084, 0]
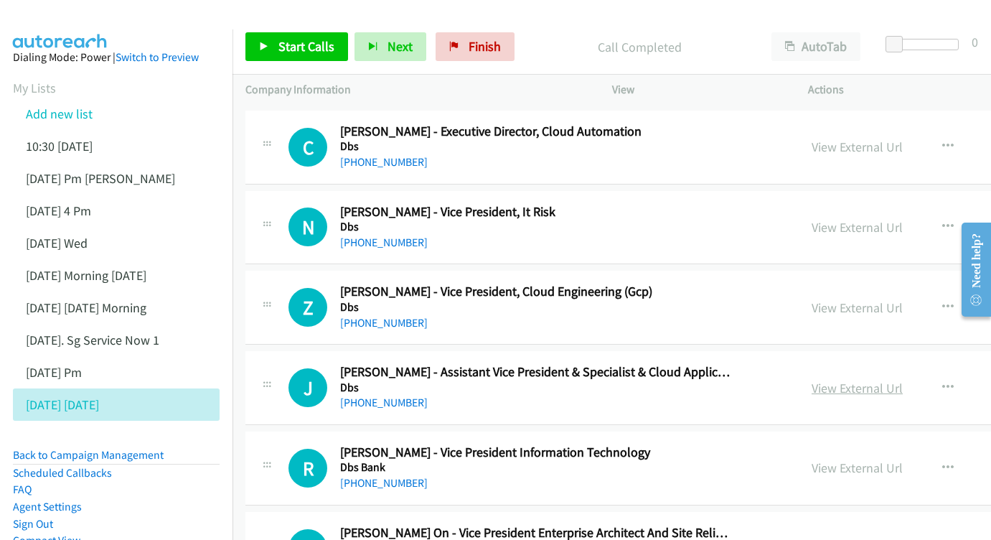
click at [828, 380] on link "View External Url" at bounding box center [857, 388] width 91 height 17
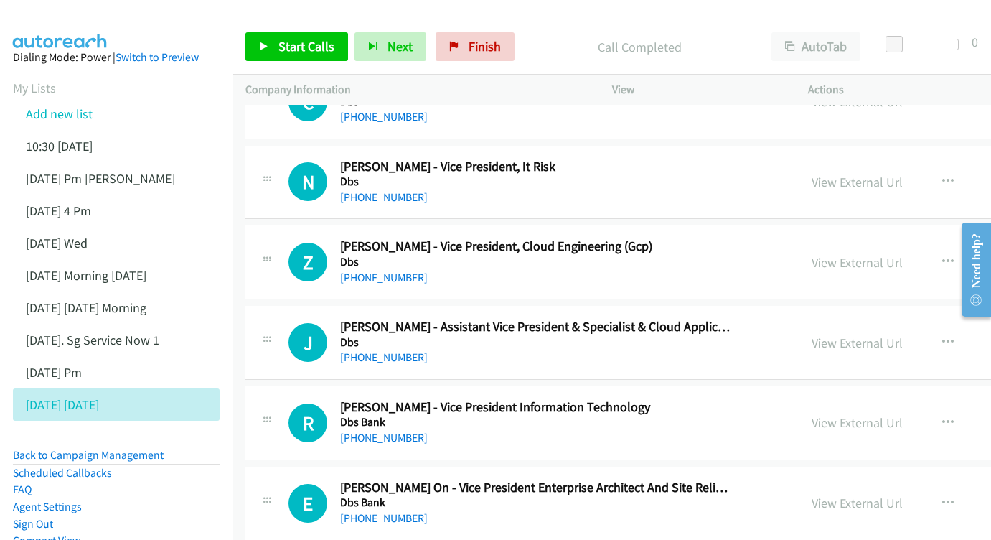
scroll to position [14132, 0]
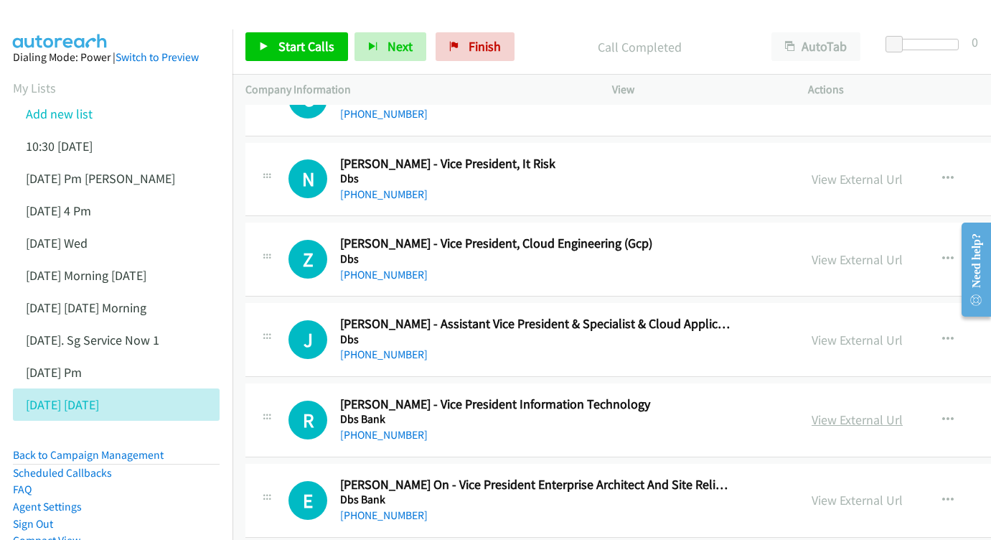
click at [830, 411] on link "View External Url" at bounding box center [857, 419] width 91 height 17
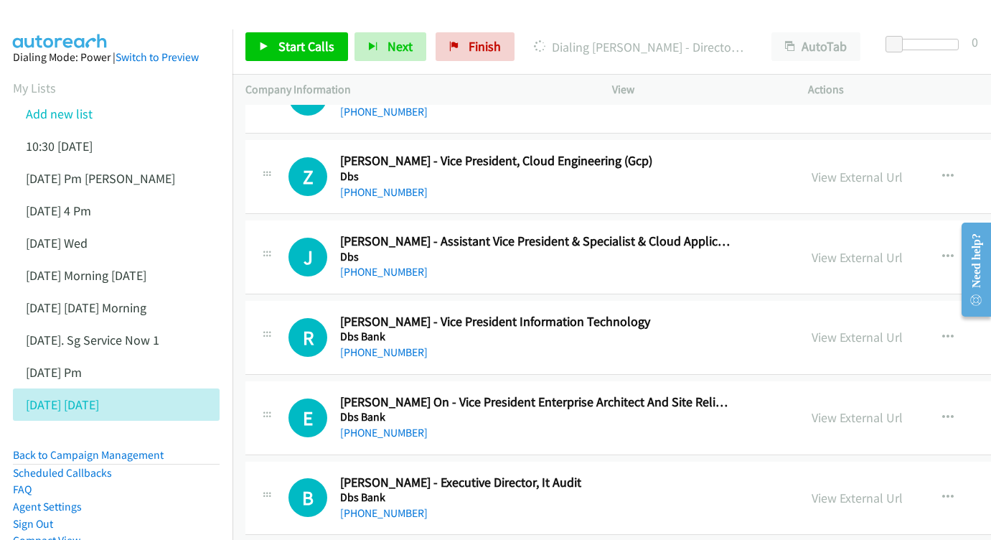
scroll to position [14218, 0]
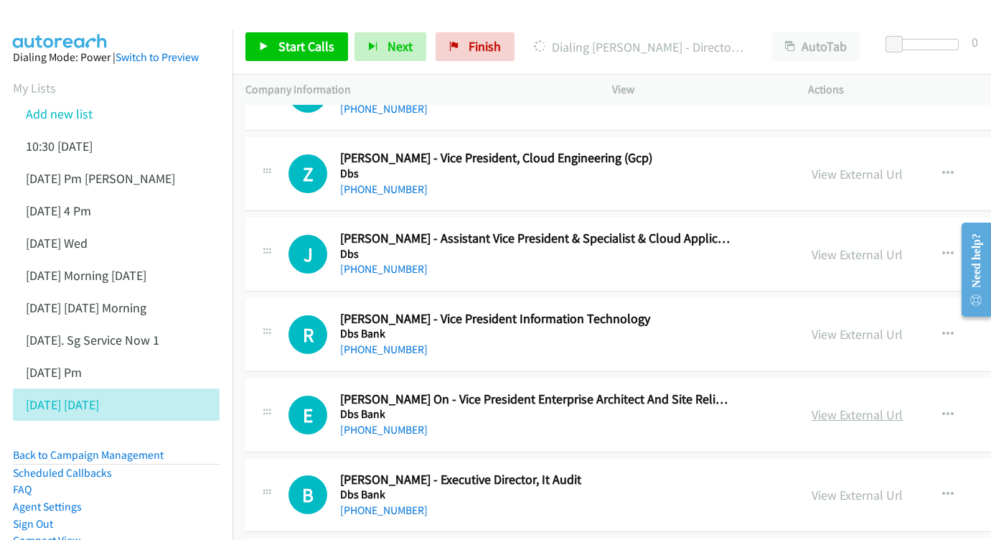
click at [815, 406] on link "View External Url" at bounding box center [857, 414] width 91 height 17
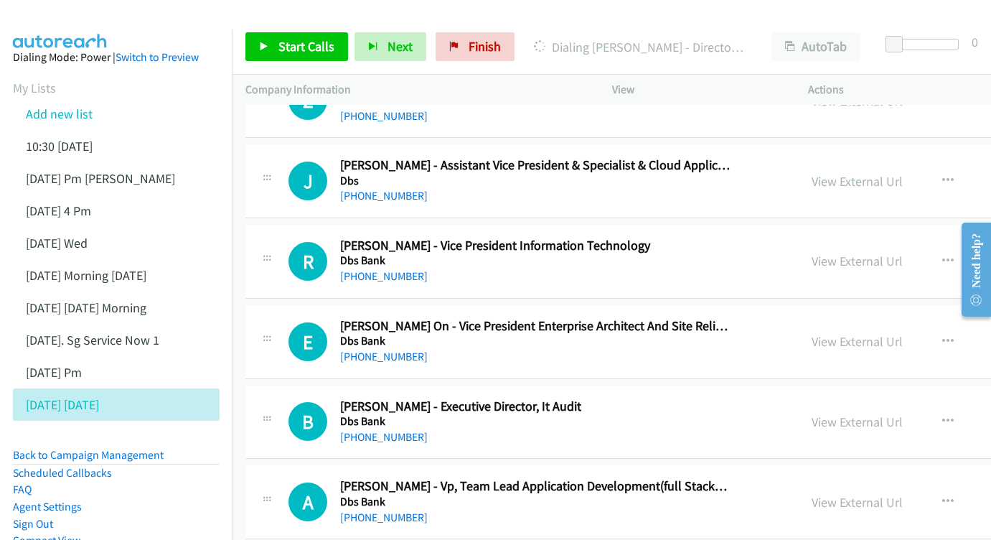
scroll to position [14310, 0]
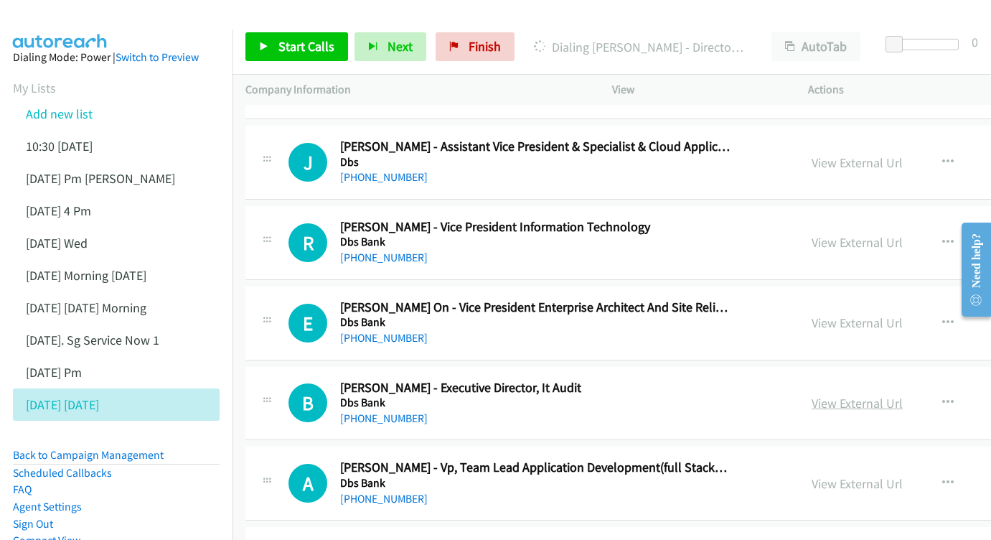
click at [837, 395] on link "View External Url" at bounding box center [857, 403] width 91 height 17
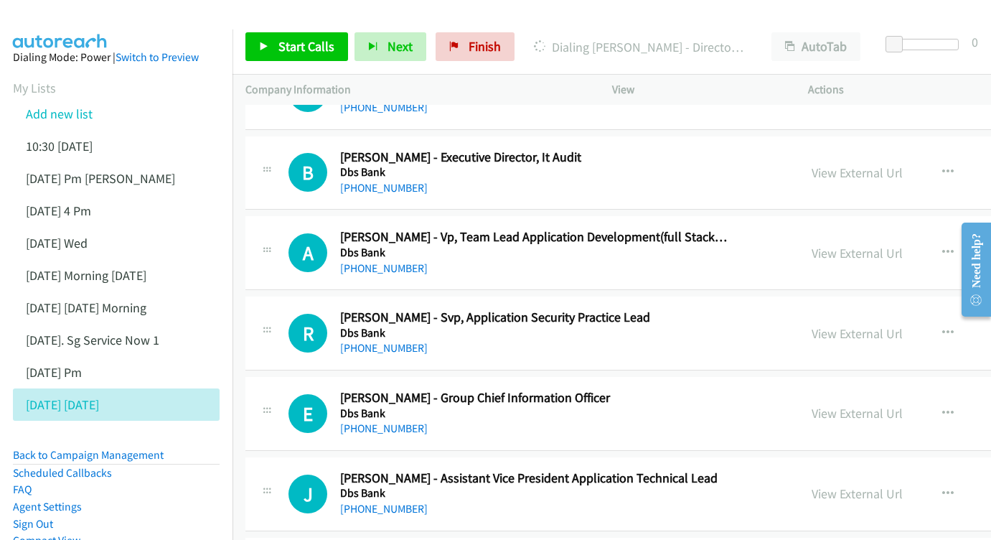
scroll to position [14543, 0]
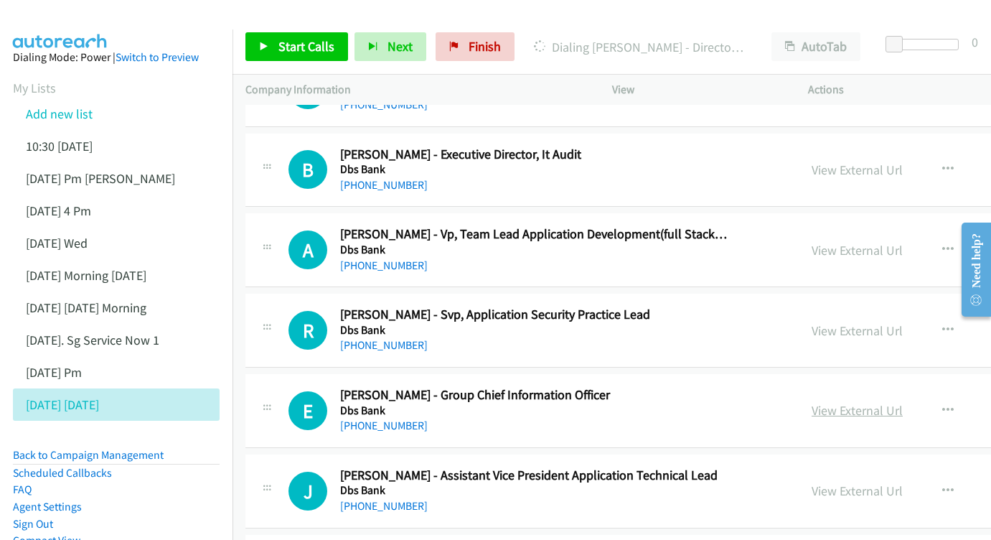
click at [824, 402] on link "View External Url" at bounding box center [857, 410] width 91 height 17
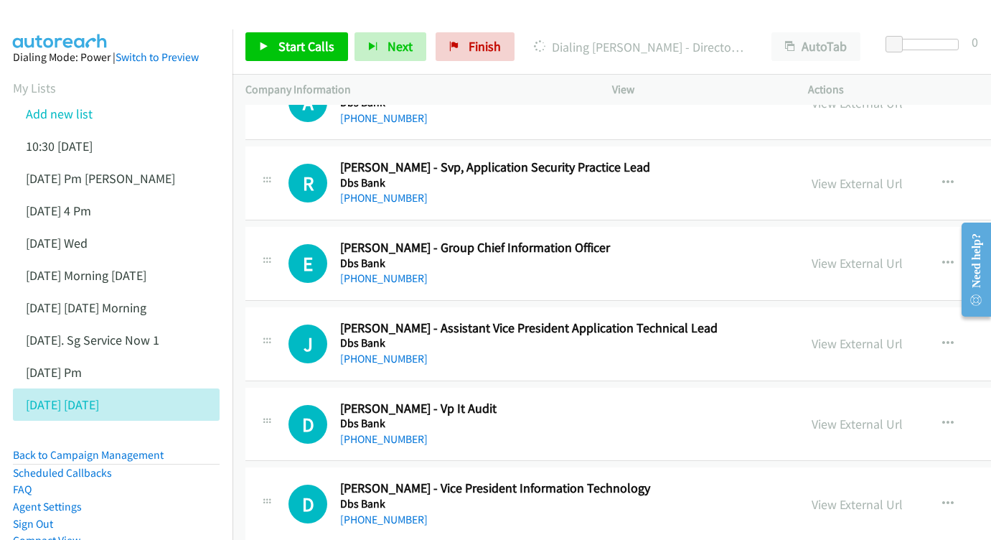
scroll to position [14713, 0]
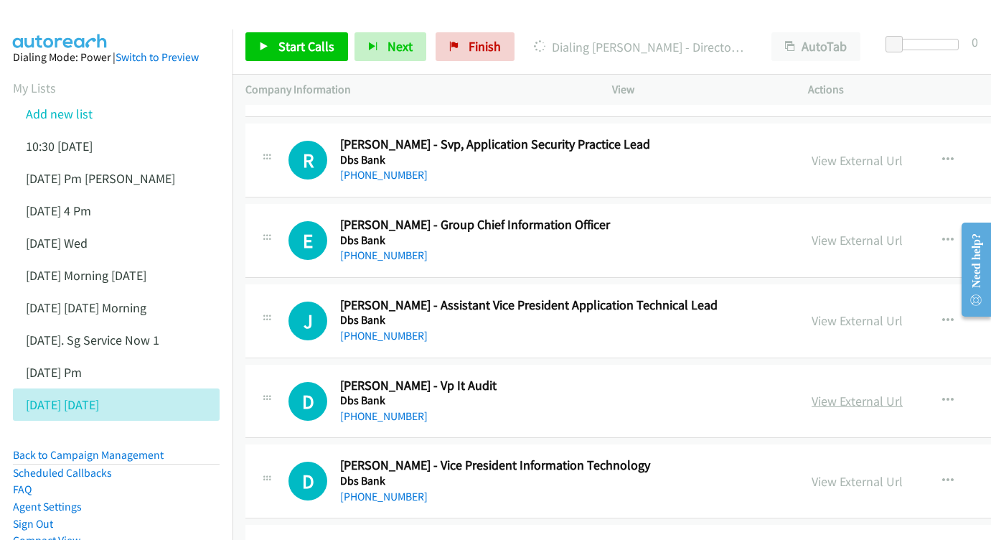
click at [837, 393] on link "View External Url" at bounding box center [857, 401] width 91 height 17
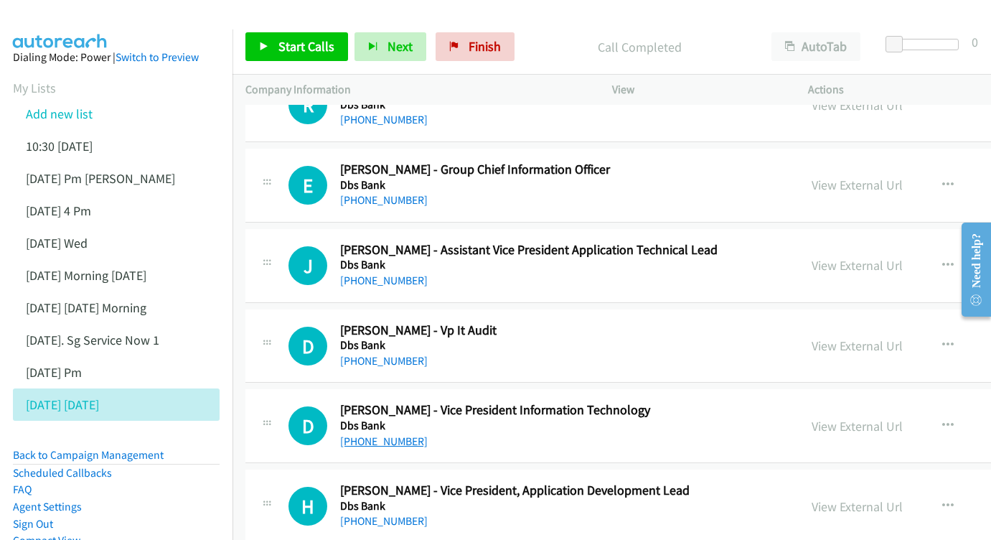
scroll to position [14795, 0]
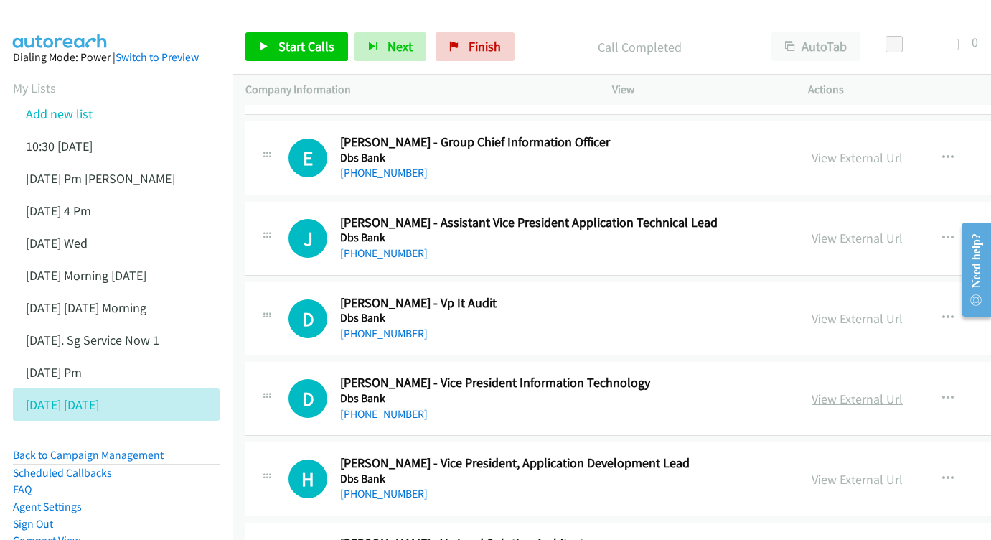
click at [828, 390] on link "View External Url" at bounding box center [857, 398] width 91 height 17
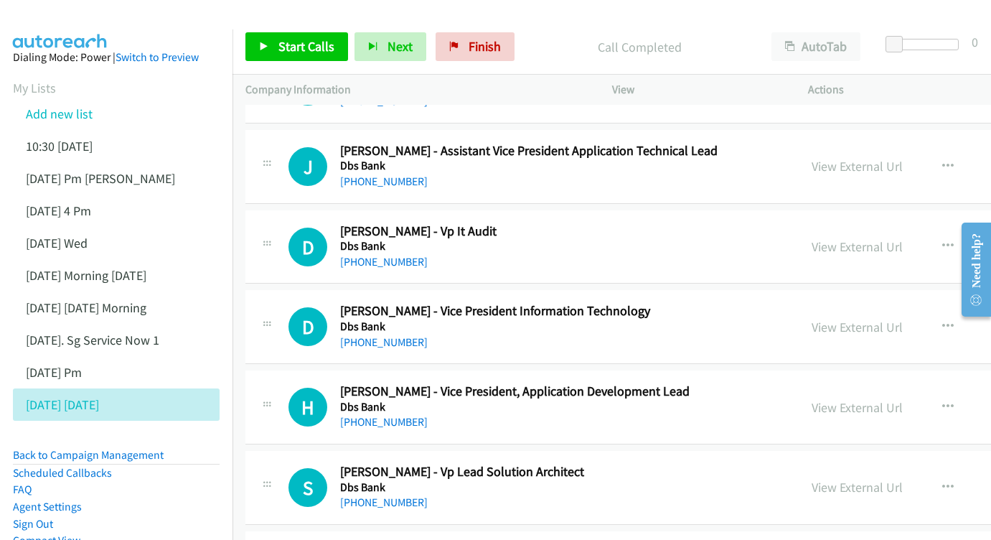
scroll to position [14870, 0]
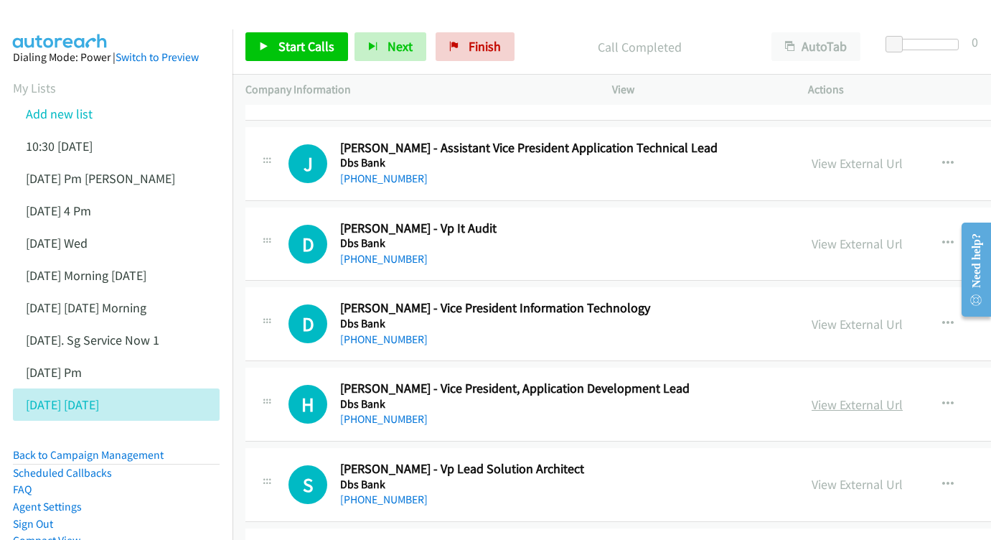
click at [835, 396] on link "View External Url" at bounding box center [857, 404] width 91 height 17
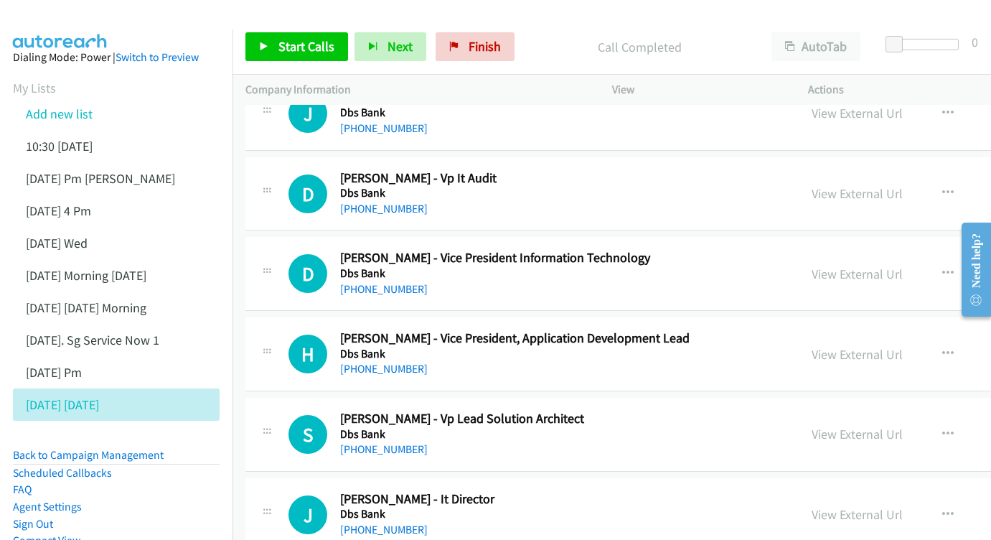
scroll to position [14933, 0]
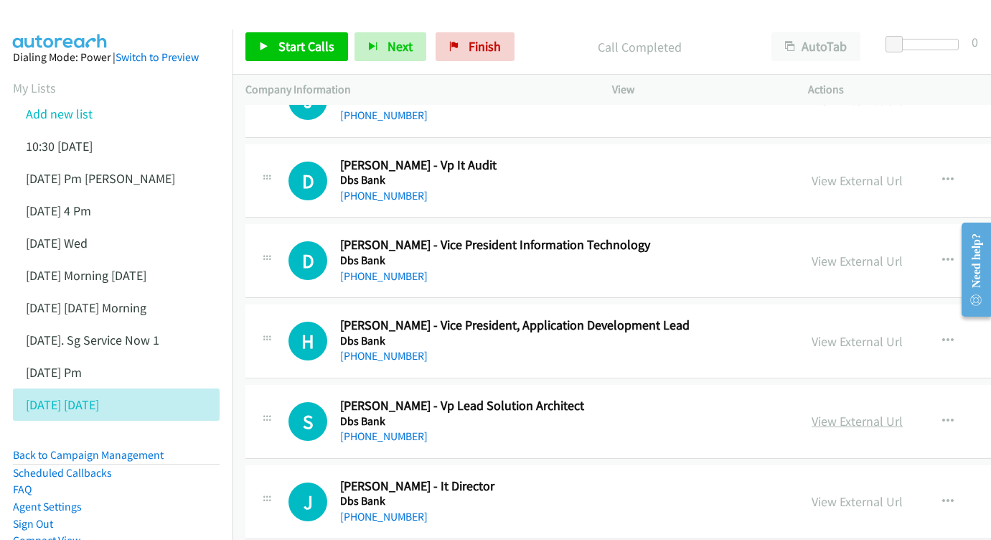
click at [846, 413] on link "View External Url" at bounding box center [857, 421] width 91 height 17
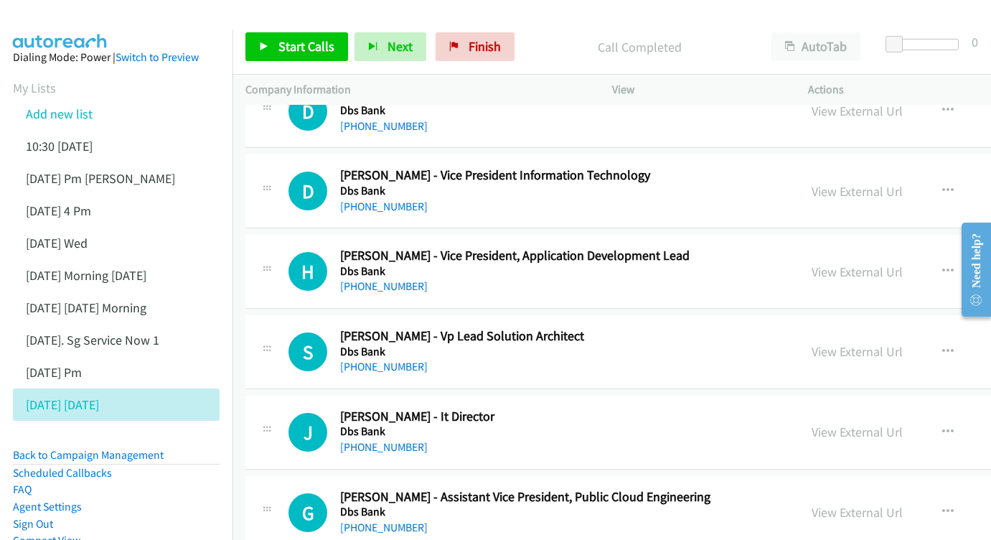
scroll to position [15026, 0]
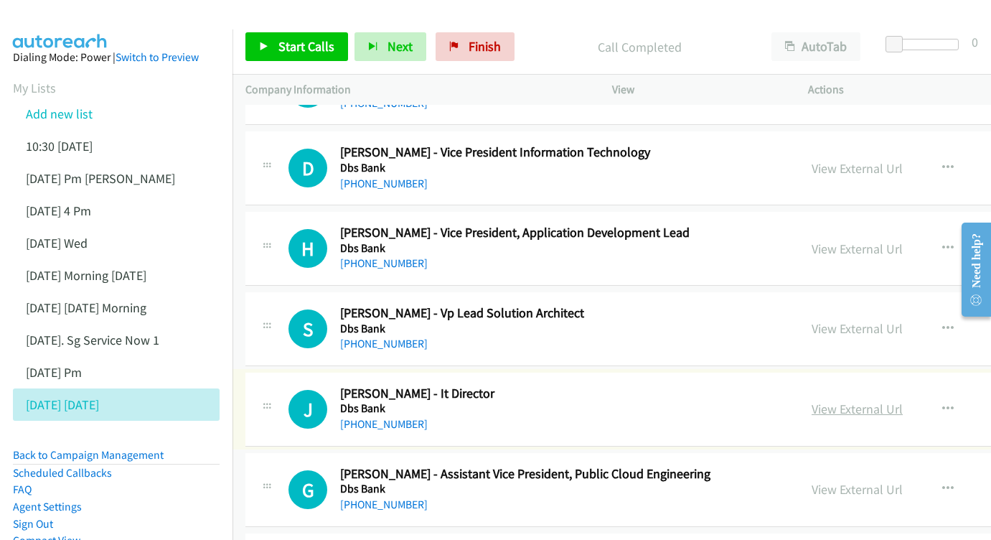
click at [863, 400] on link "View External Url" at bounding box center [857, 408] width 91 height 17
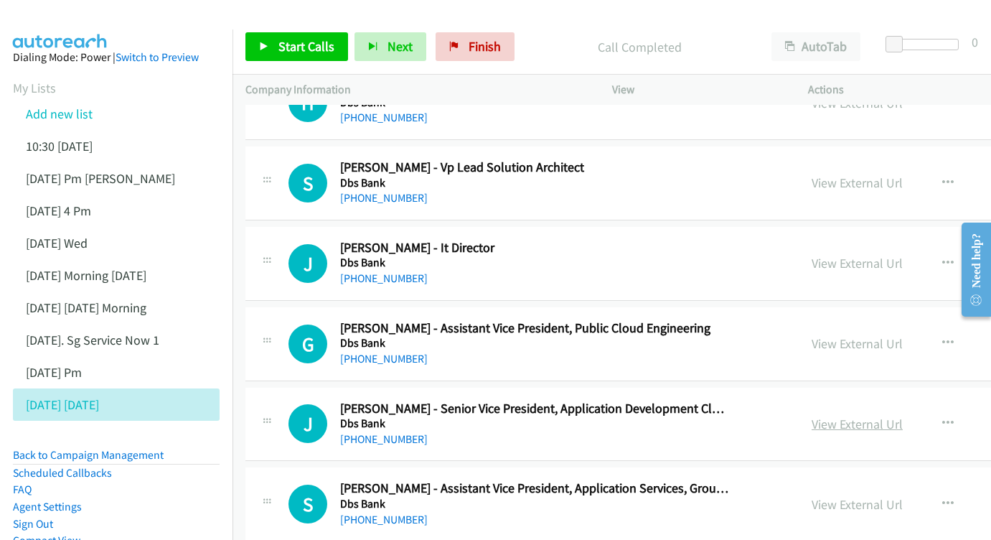
scroll to position [15174, 0]
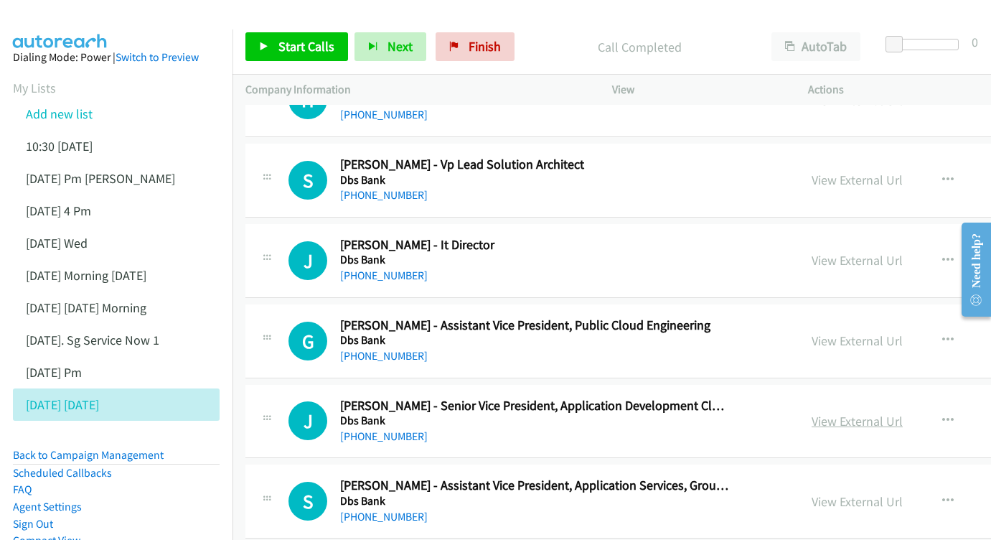
click at [820, 413] on link "View External Url" at bounding box center [857, 421] width 91 height 17
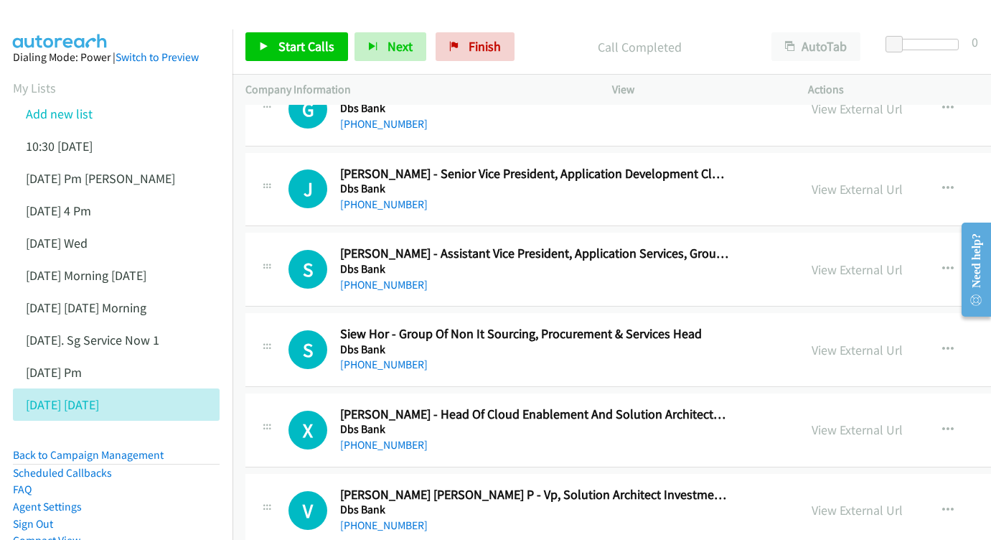
scroll to position [15409, 0]
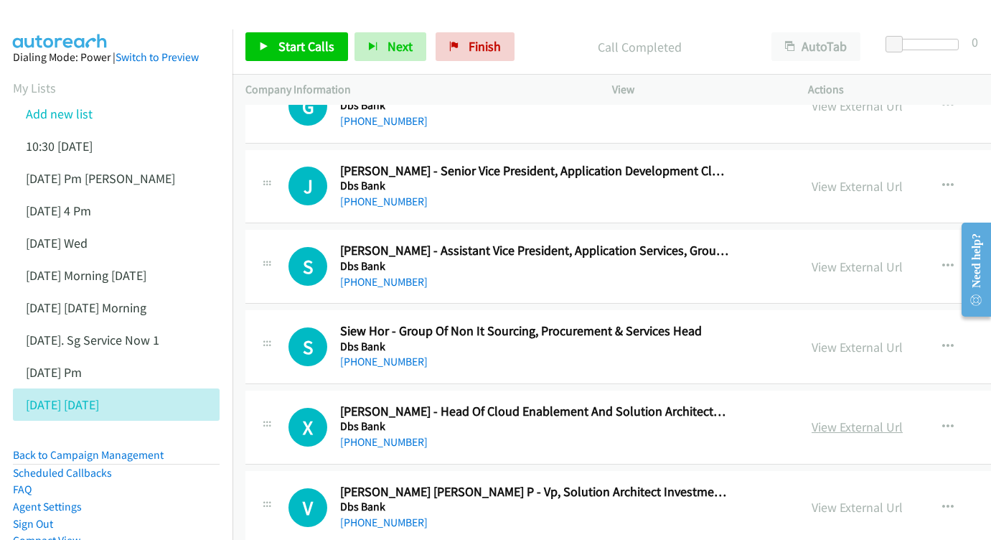
click at [831, 418] on link "View External Url" at bounding box center [857, 426] width 91 height 17
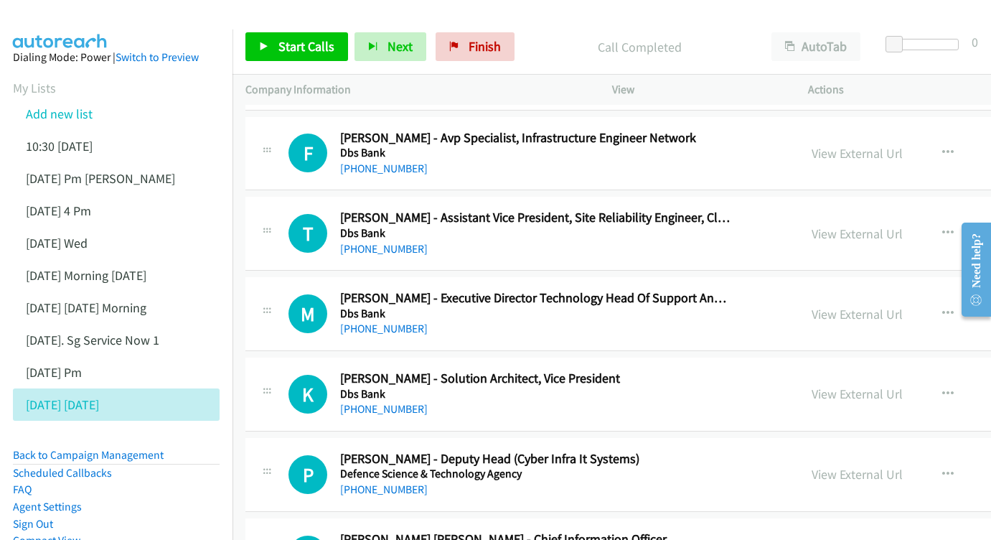
scroll to position [15840, 0]
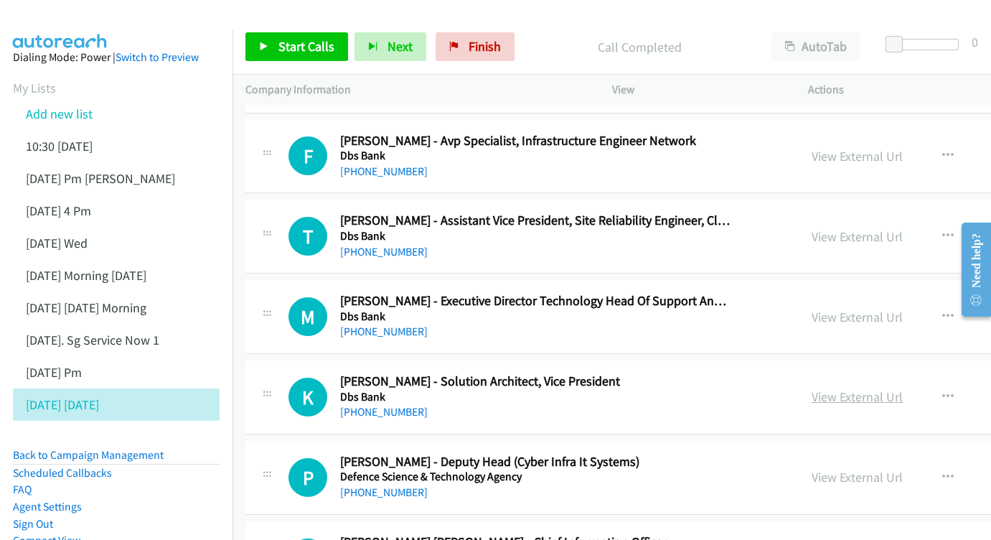
click at [840, 388] on link "View External Url" at bounding box center [857, 396] width 91 height 17
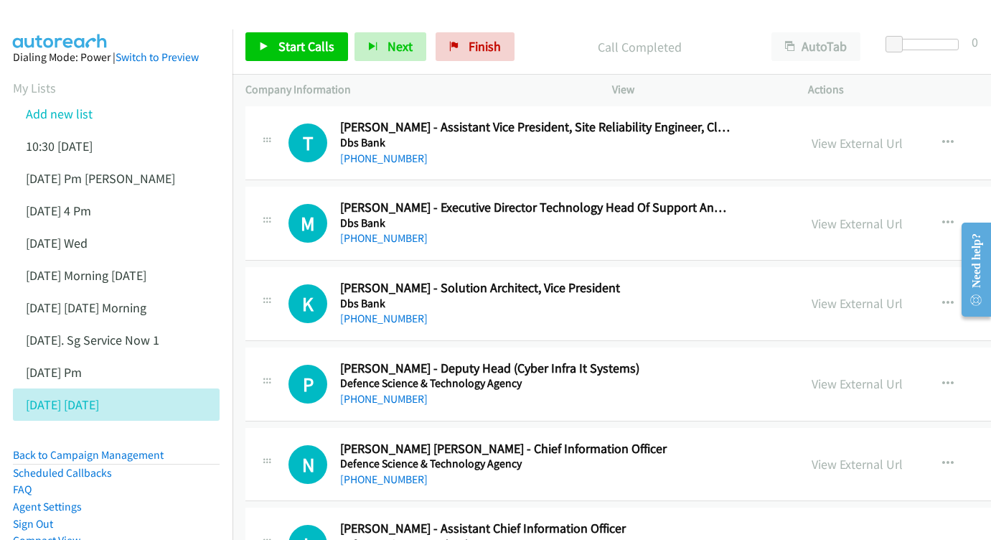
scroll to position [15936, 0]
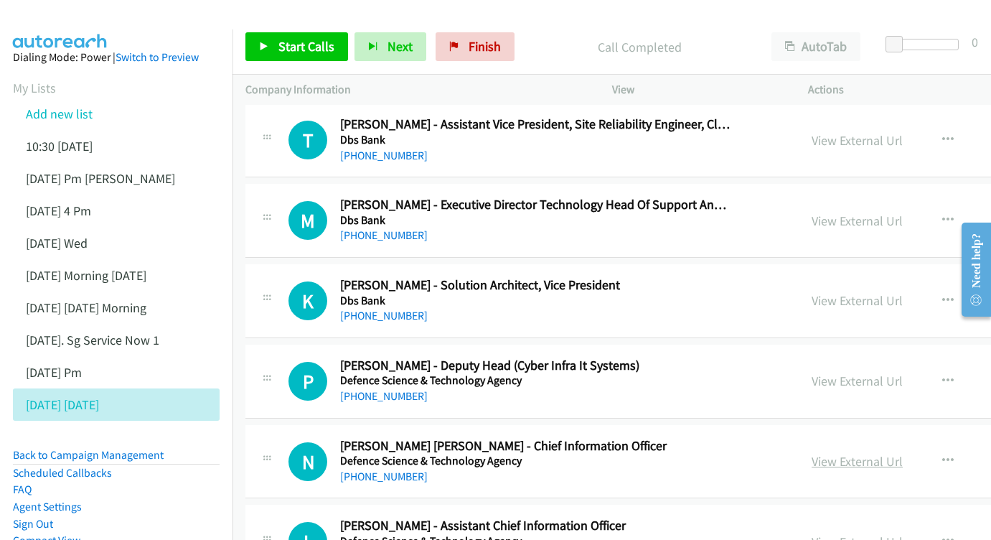
click at [852, 453] on link "View External Url" at bounding box center [857, 461] width 91 height 17
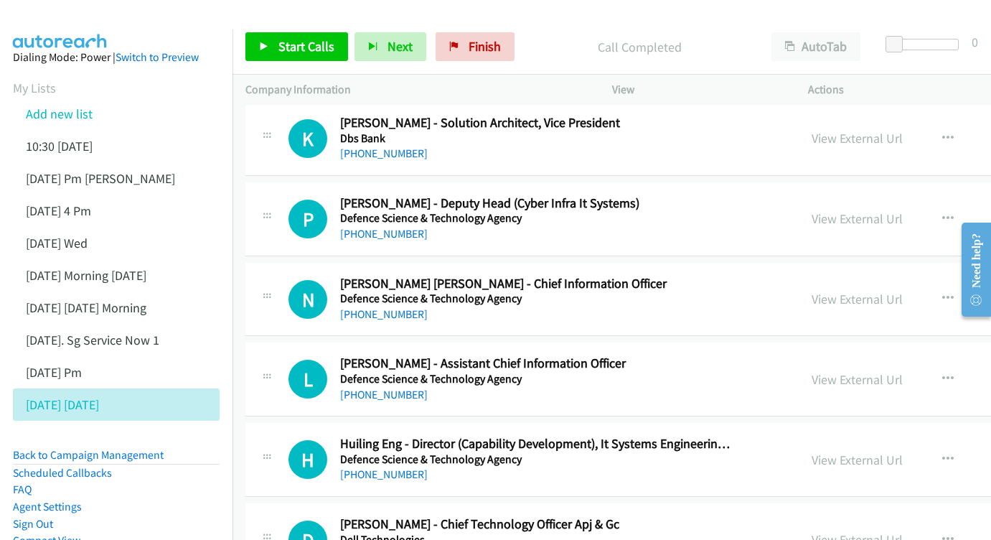
scroll to position [16071, 0]
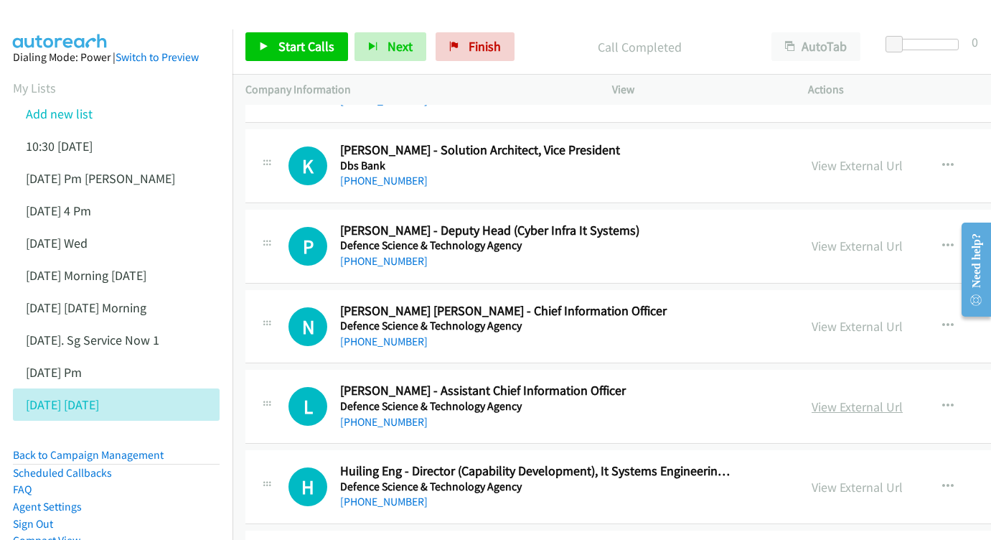
click at [836, 398] on link "View External Url" at bounding box center [857, 406] width 91 height 17
